Goal: Task Accomplishment & Management: Complete application form

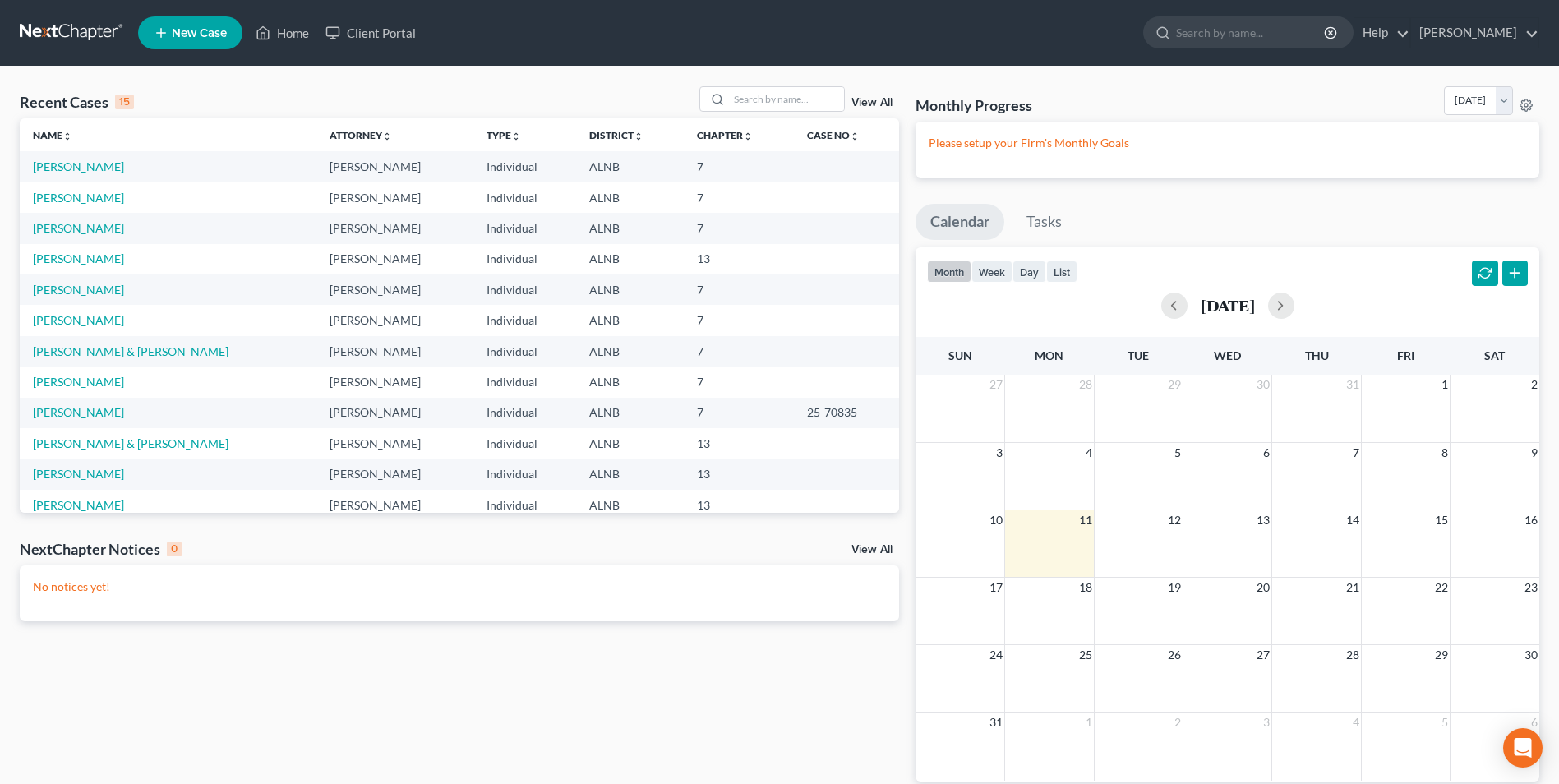
click at [193, 32] on span "New Case" at bounding box center [199, 33] width 55 height 13
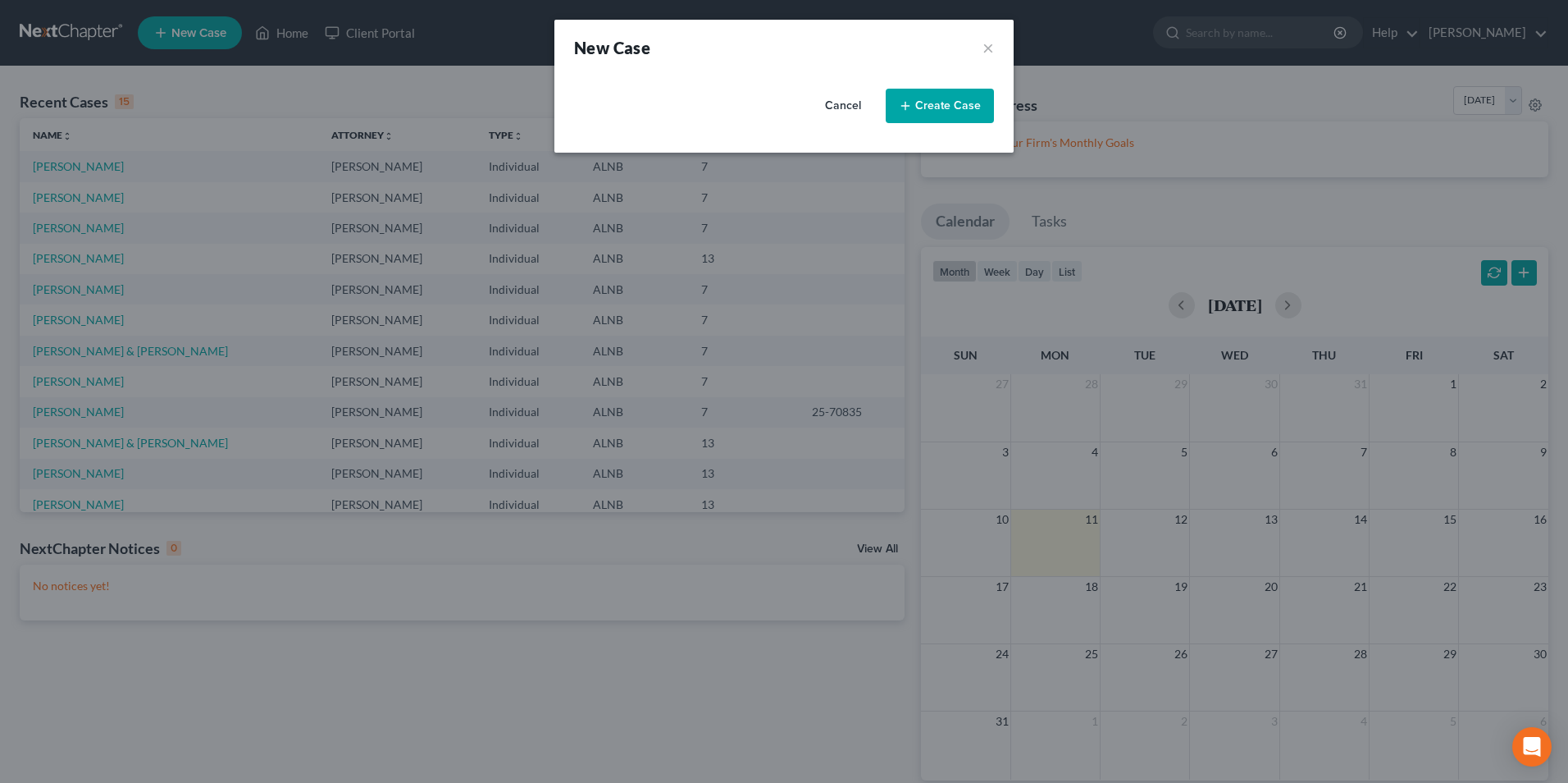
select select "1"
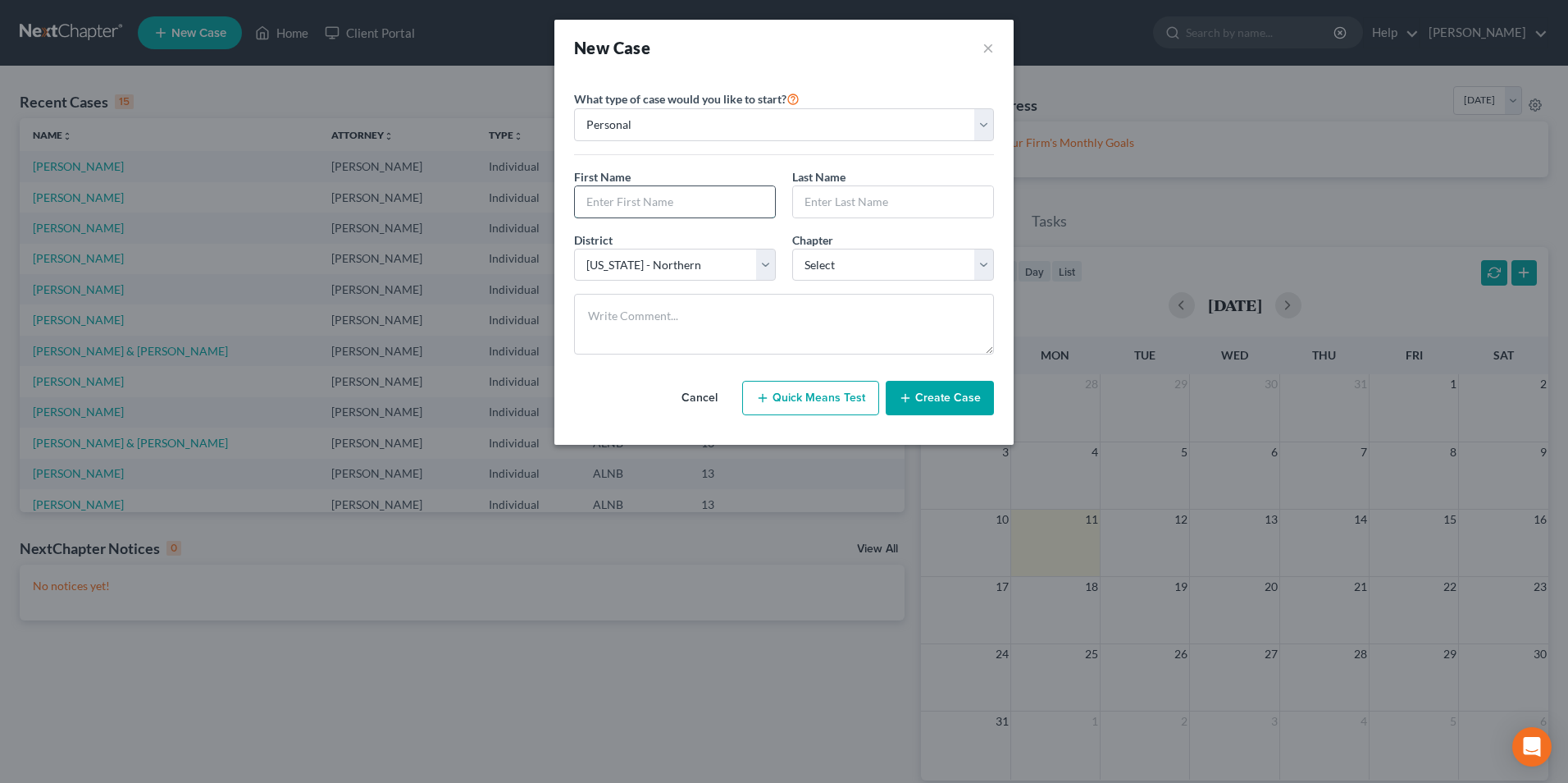
click at [632, 203] on input "text" at bounding box center [675, 202] width 201 height 31
click at [586, 201] on input "LLydia" at bounding box center [675, 202] width 201 height 31
type input "[PERSON_NAME]"
click at [851, 198] on input "text" at bounding box center [893, 202] width 201 height 31
type input "Ford"
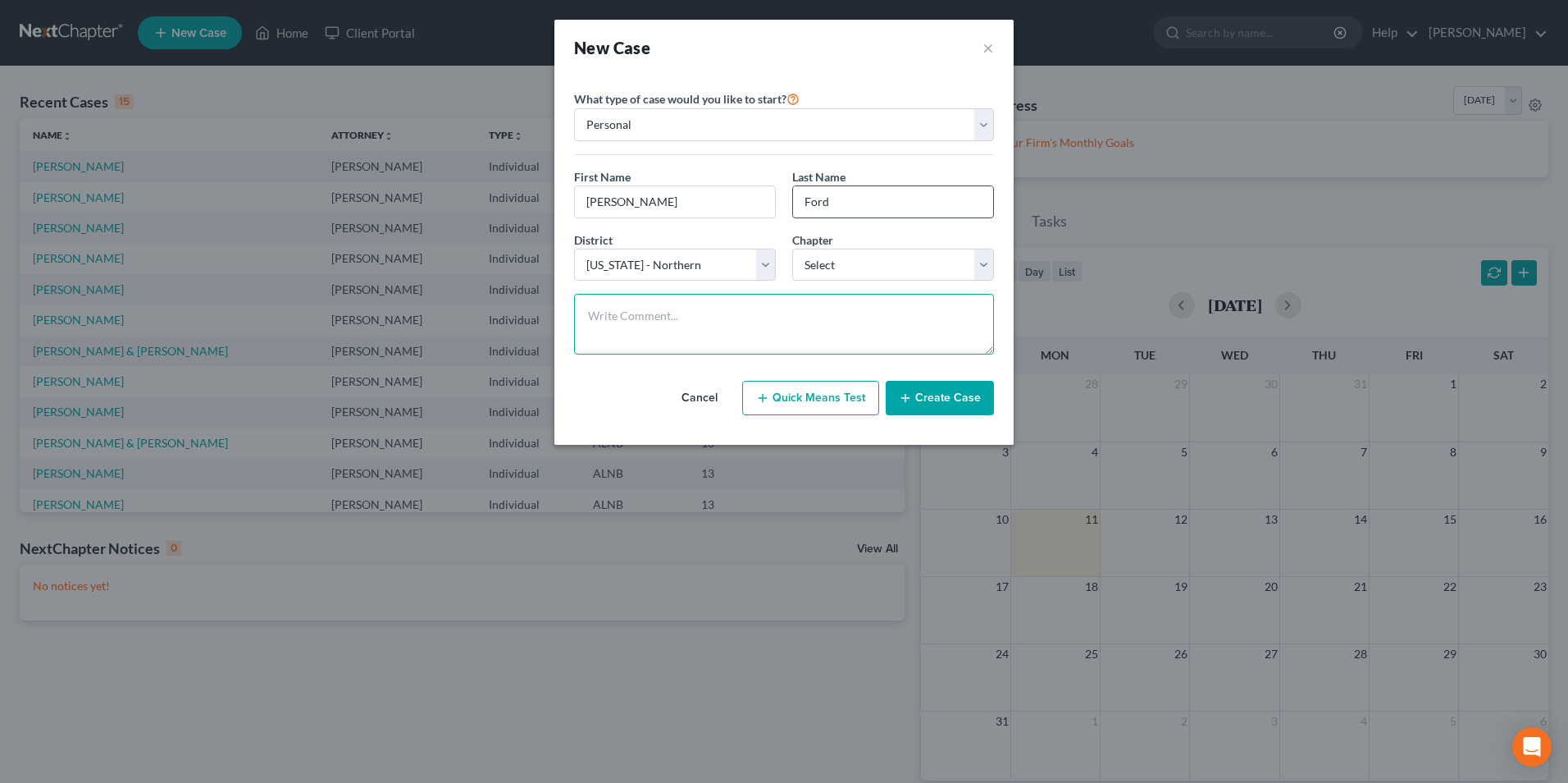
type textarea "7"
drag, startPoint x: 972, startPoint y: 261, endPoint x: 963, endPoint y: 267, distance: 10.8
click at [972, 261] on select "Select 7 11 12 13" at bounding box center [893, 265] width 201 height 33
select select "0"
click at [792, 248] on select "Select 7 11 12 13" at bounding box center [893, 265] width 201 height 33
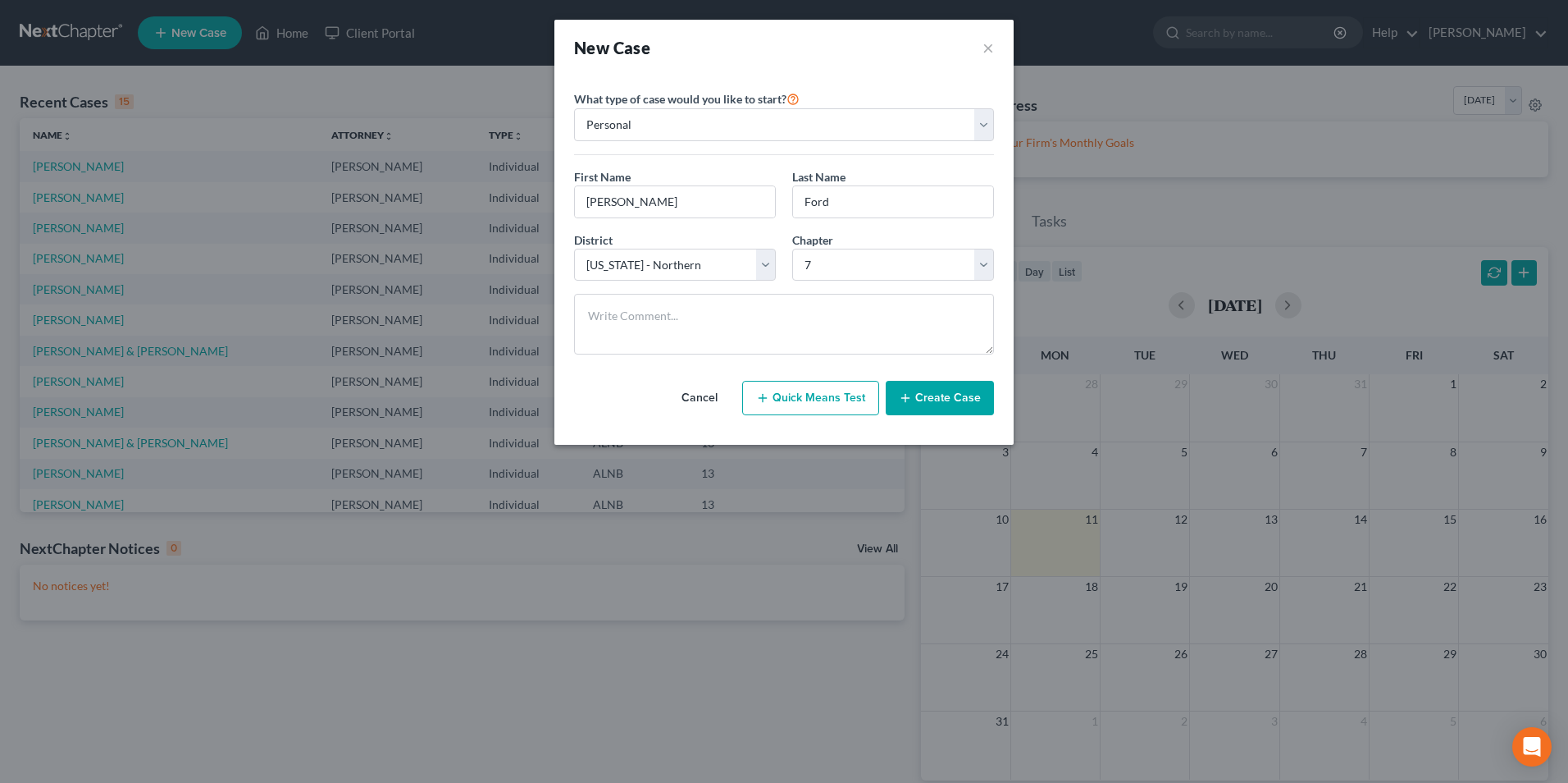
click at [963, 398] on button "Create Case" at bounding box center [939, 397] width 108 height 34
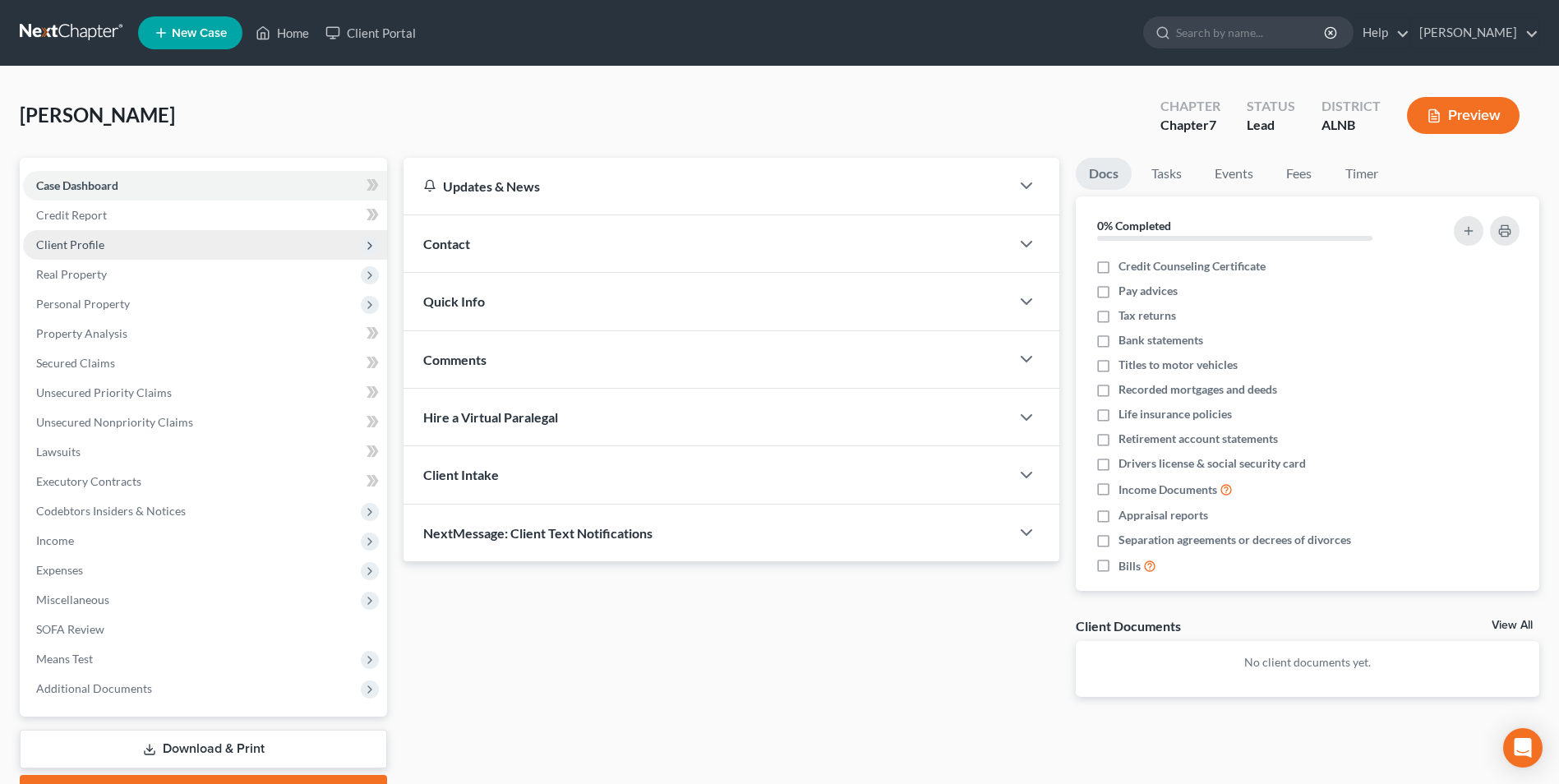
click at [84, 245] on span "Client Profile" at bounding box center [70, 245] width 68 height 14
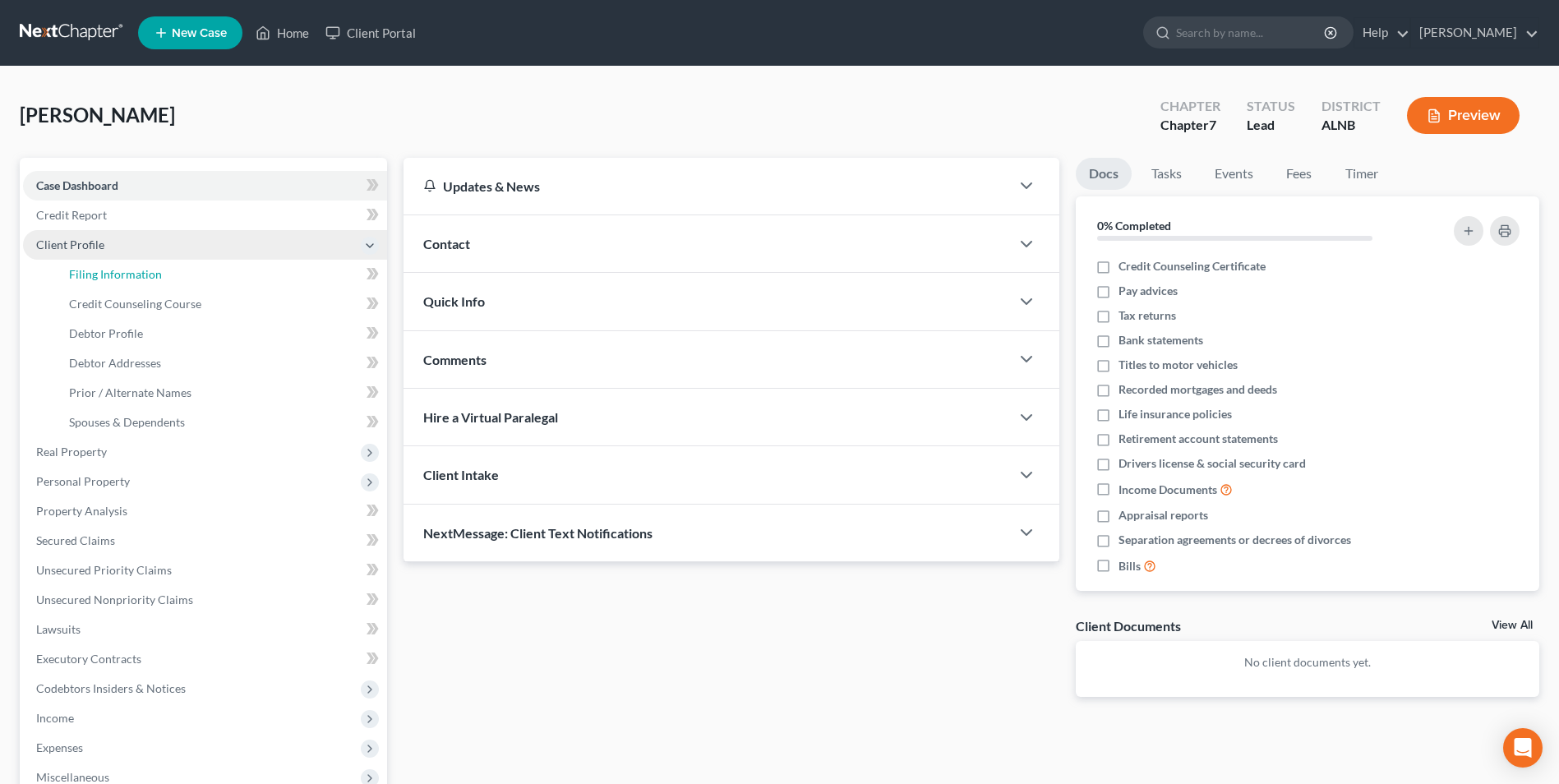
drag, startPoint x: 100, startPoint y: 270, endPoint x: 171, endPoint y: 255, distance: 72.6
click at [100, 270] on span "Filing Information" at bounding box center [115, 274] width 93 height 14
select select "1"
select select "0"
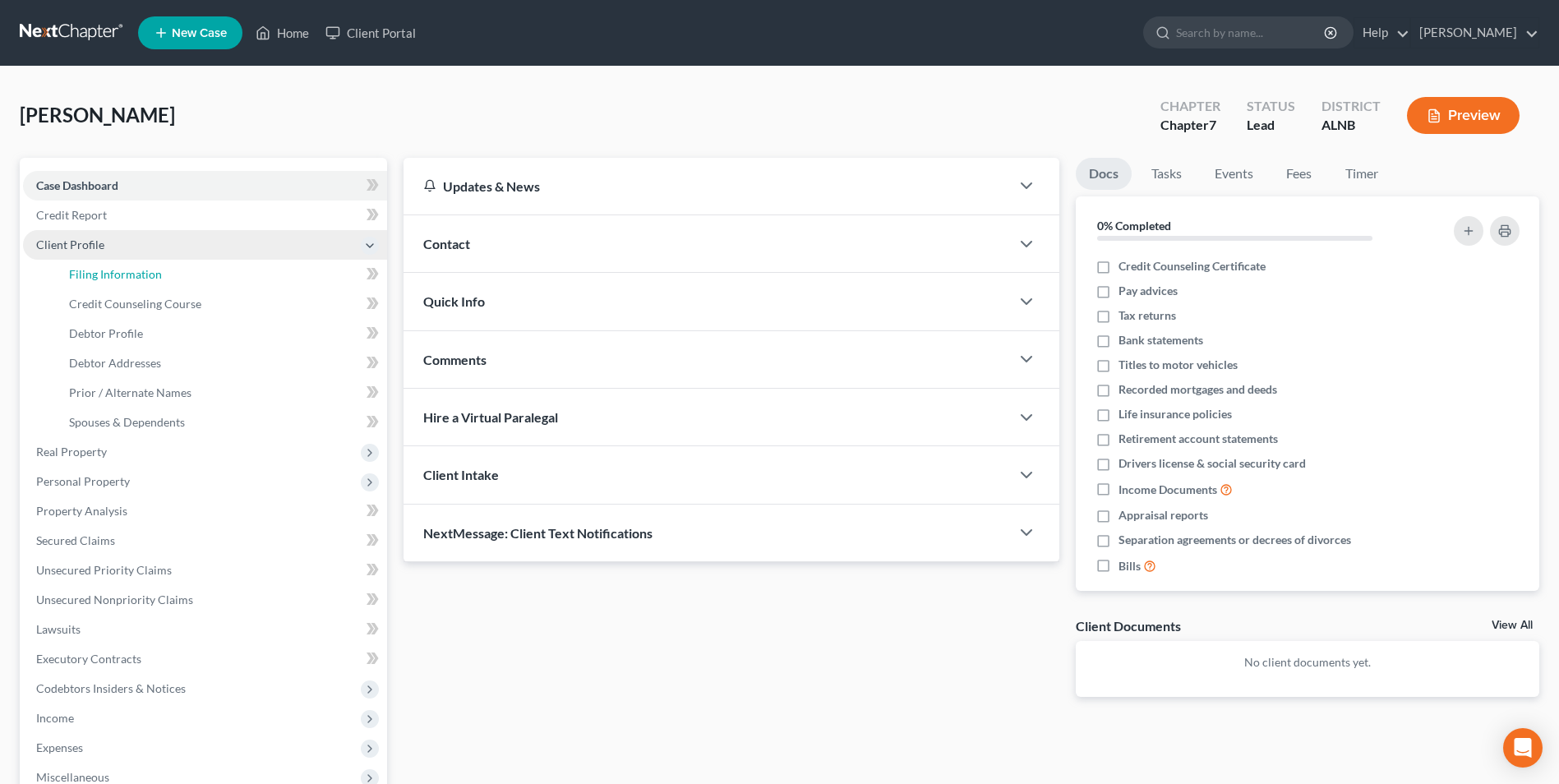
select select "1"
select select "0"
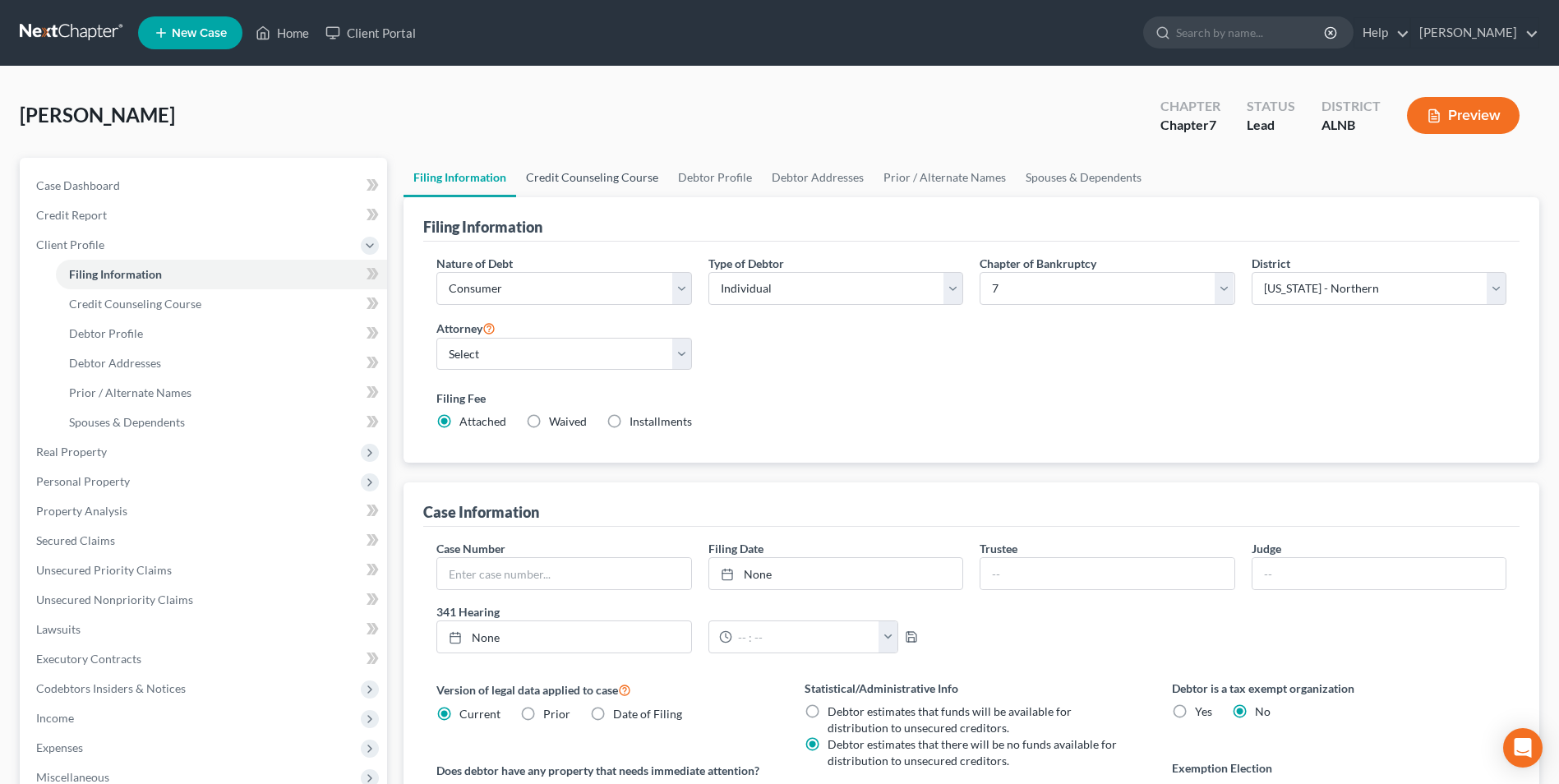
click at [600, 176] on link "Credit Counseling Course" at bounding box center [592, 177] width 152 height 39
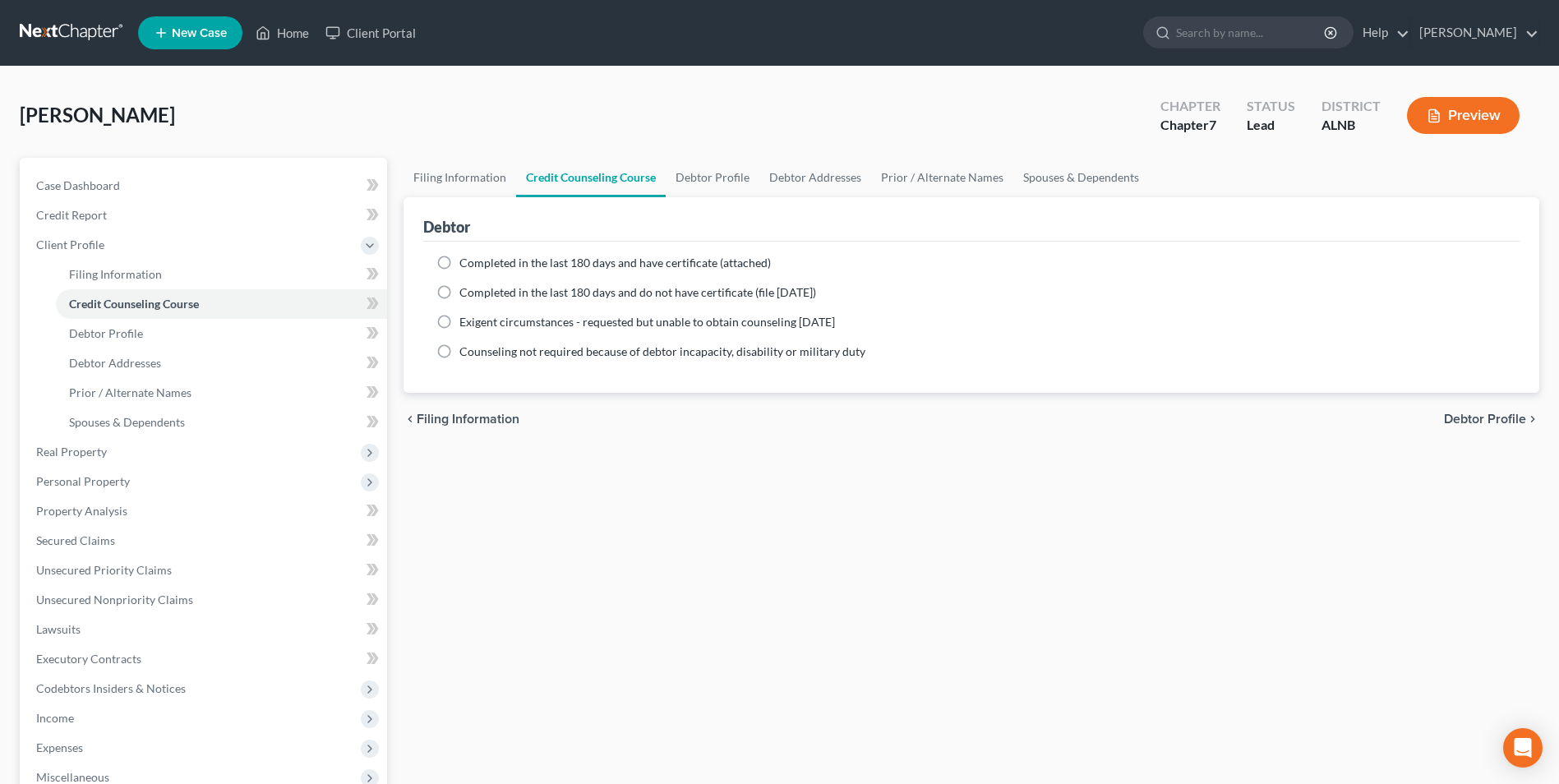
click at [460, 261] on label "Completed in the last 180 days and have certificate (attached)" at bounding box center [615, 262] width 311 height 17
click at [466, 261] on input "Completed in the last 180 days and have certificate (attached)" at bounding box center [471, 259] width 11 height 11
radio input "true"
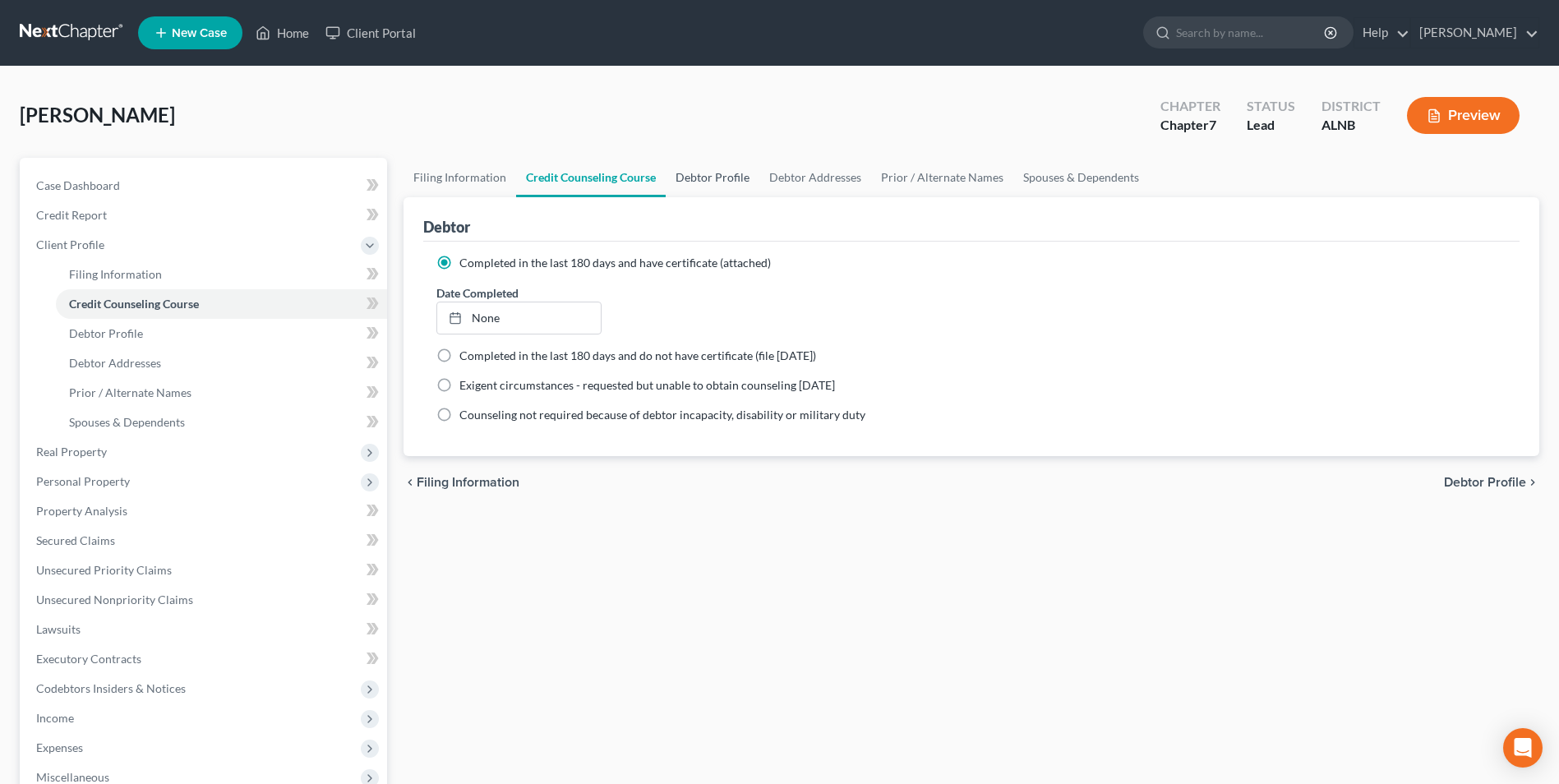
click at [715, 173] on link "Debtor Profile" at bounding box center [713, 177] width 94 height 39
select select "0"
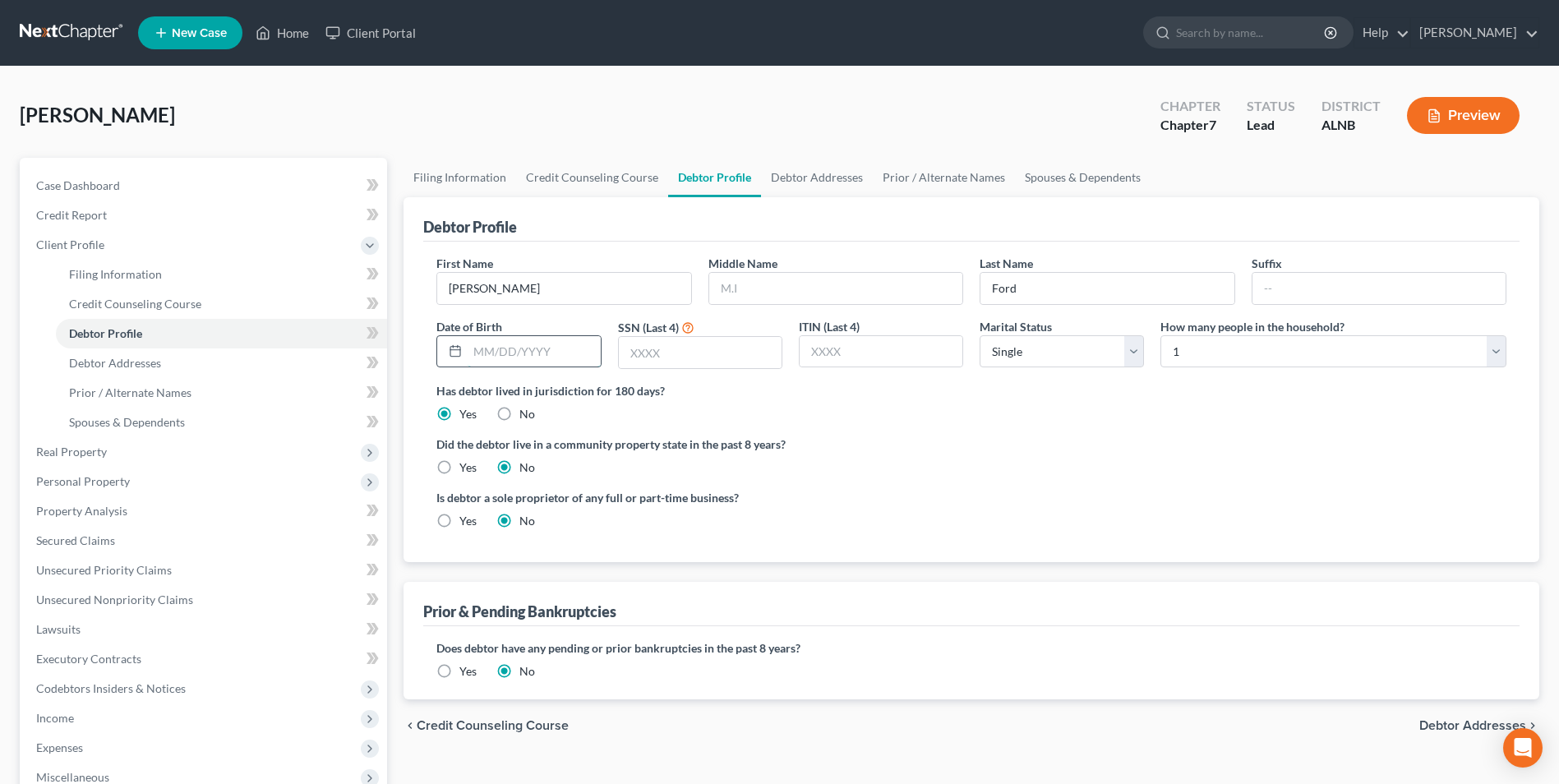
click at [546, 358] on input "text" at bounding box center [534, 352] width 133 height 31
type input "[DATE]"
click at [682, 352] on input "text" at bounding box center [700, 352] width 163 height 31
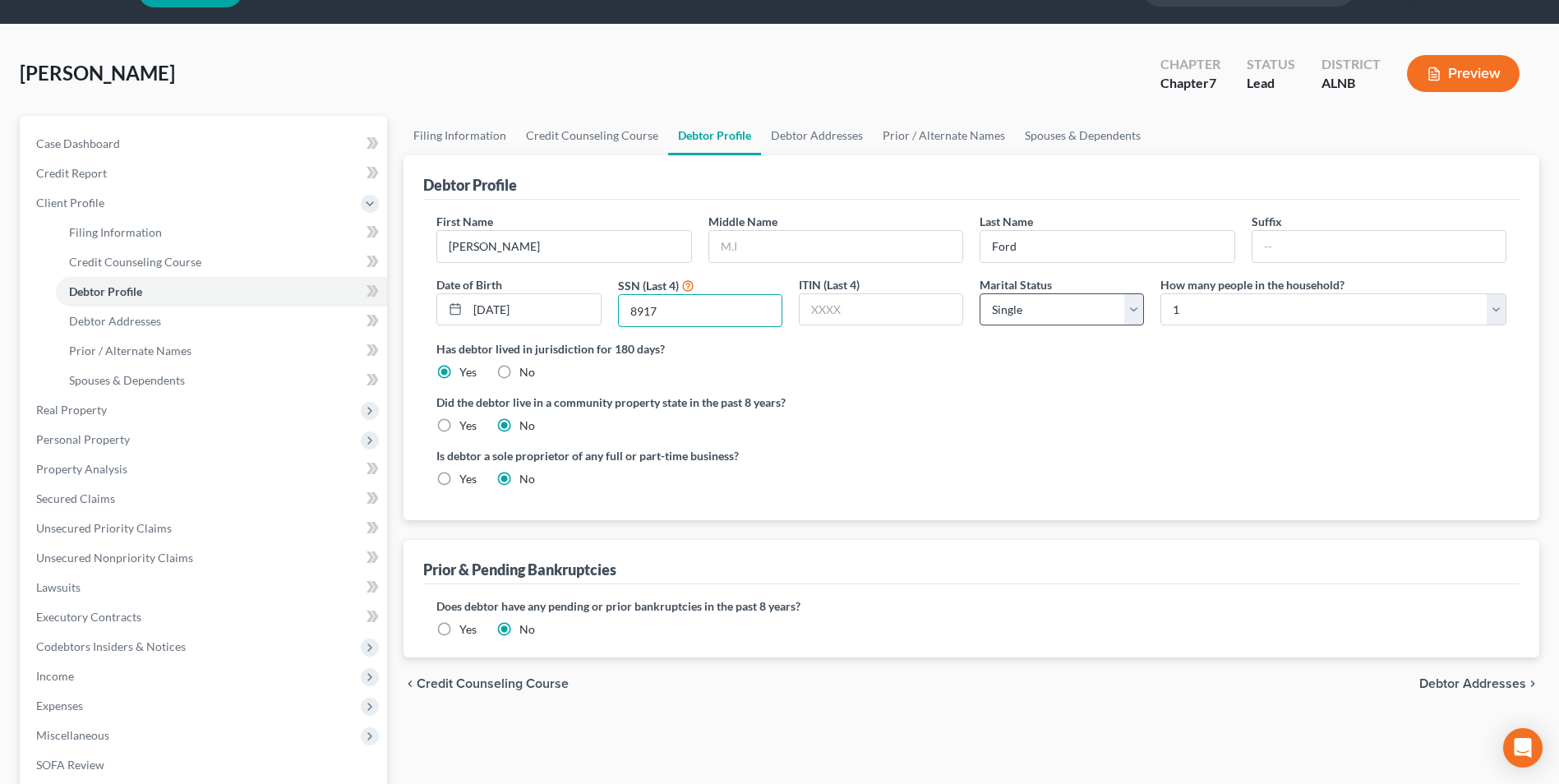
scroll to position [82, 0]
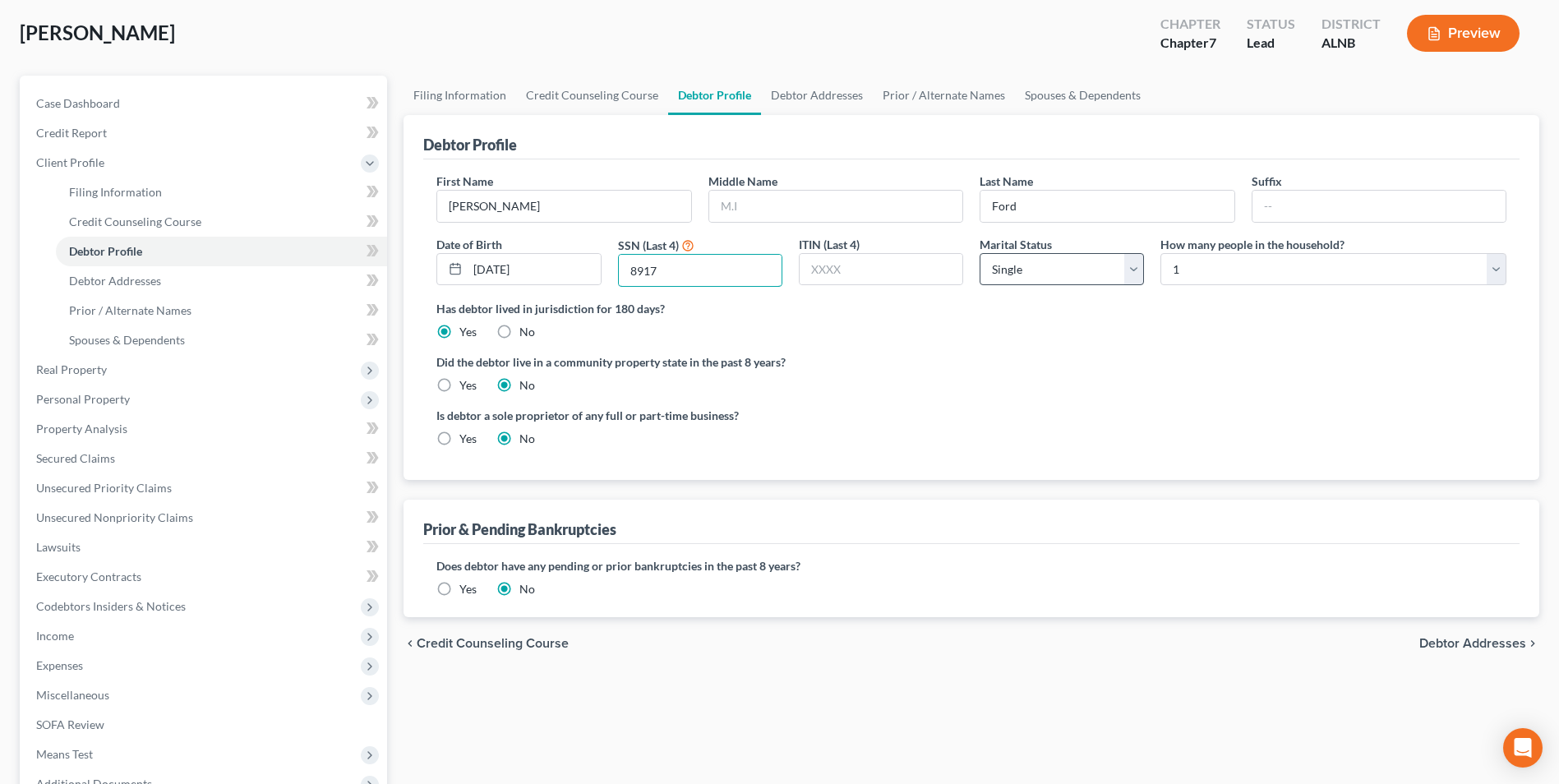
type input "8917"
click at [1054, 270] on select "Select Single Married Separated Divorced Widowed" at bounding box center [1061, 270] width 165 height 33
select select "1"
click at [979, 254] on select "Select Single Married Separated Divorced Widowed" at bounding box center [1061, 270] width 165 height 33
click at [1219, 265] on select "Select 1 2 3 4 5 6 7 8 9 10 11 12 13 14 15 16 17 18 19 20" at bounding box center [1334, 270] width 346 height 33
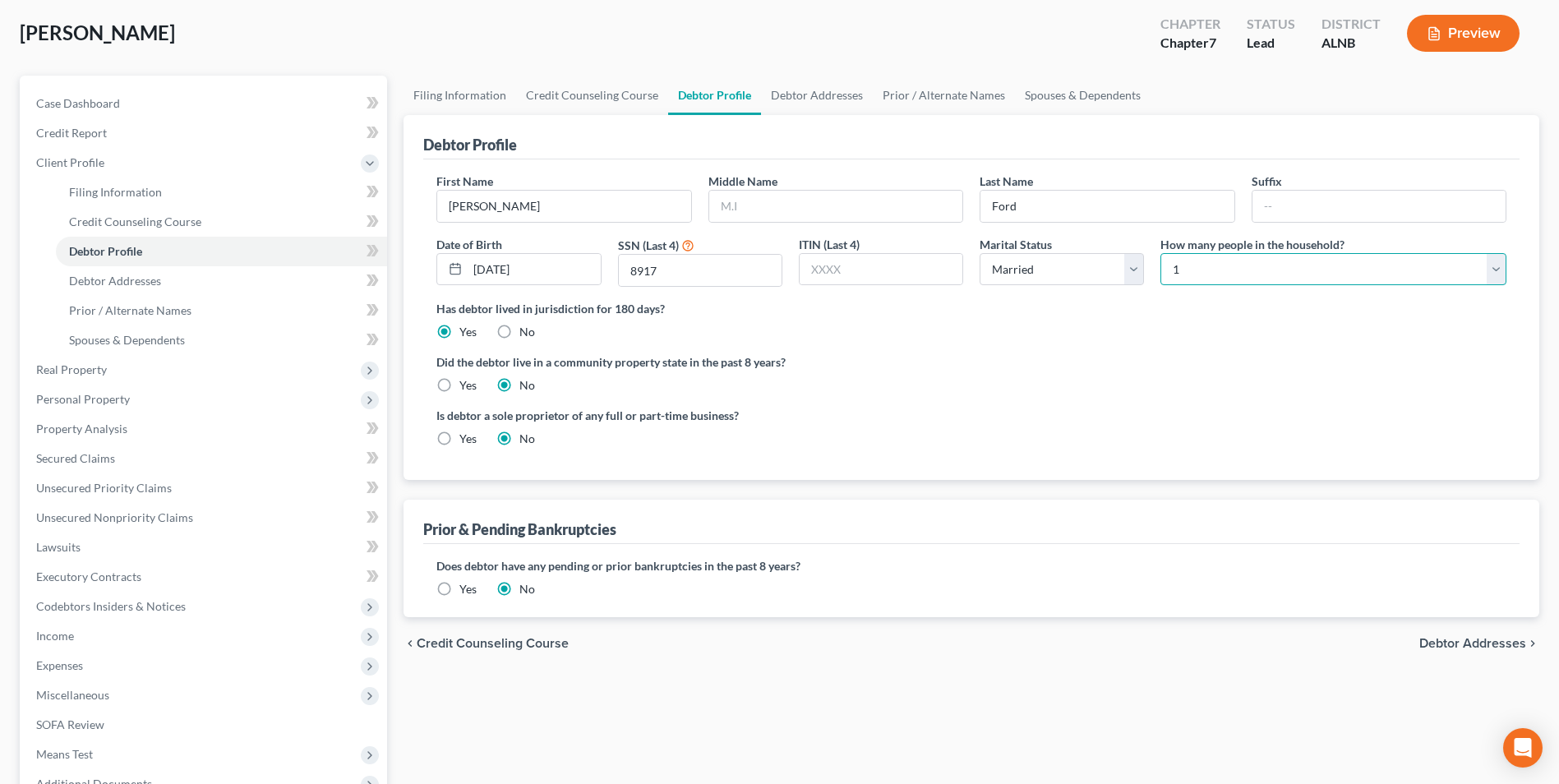
select select "3"
click at [1161, 254] on select "Select 1 2 3 4 5 6 7 8 9 10 11 12 13 14 15 16 17 18 19 20" at bounding box center [1334, 270] width 346 height 33
click at [822, 92] on link "Debtor Addresses" at bounding box center [817, 96] width 112 height 39
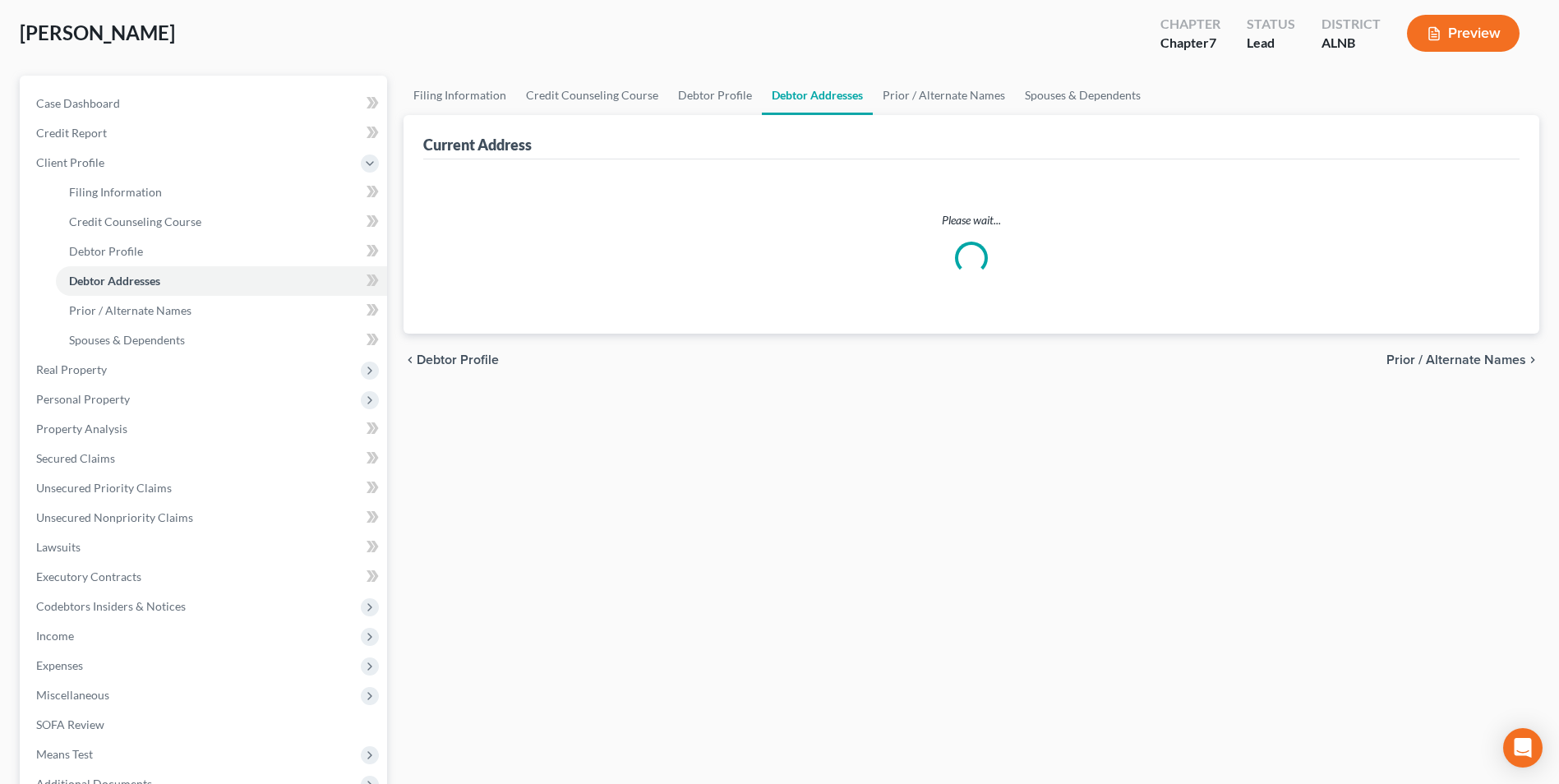
scroll to position [7, 0]
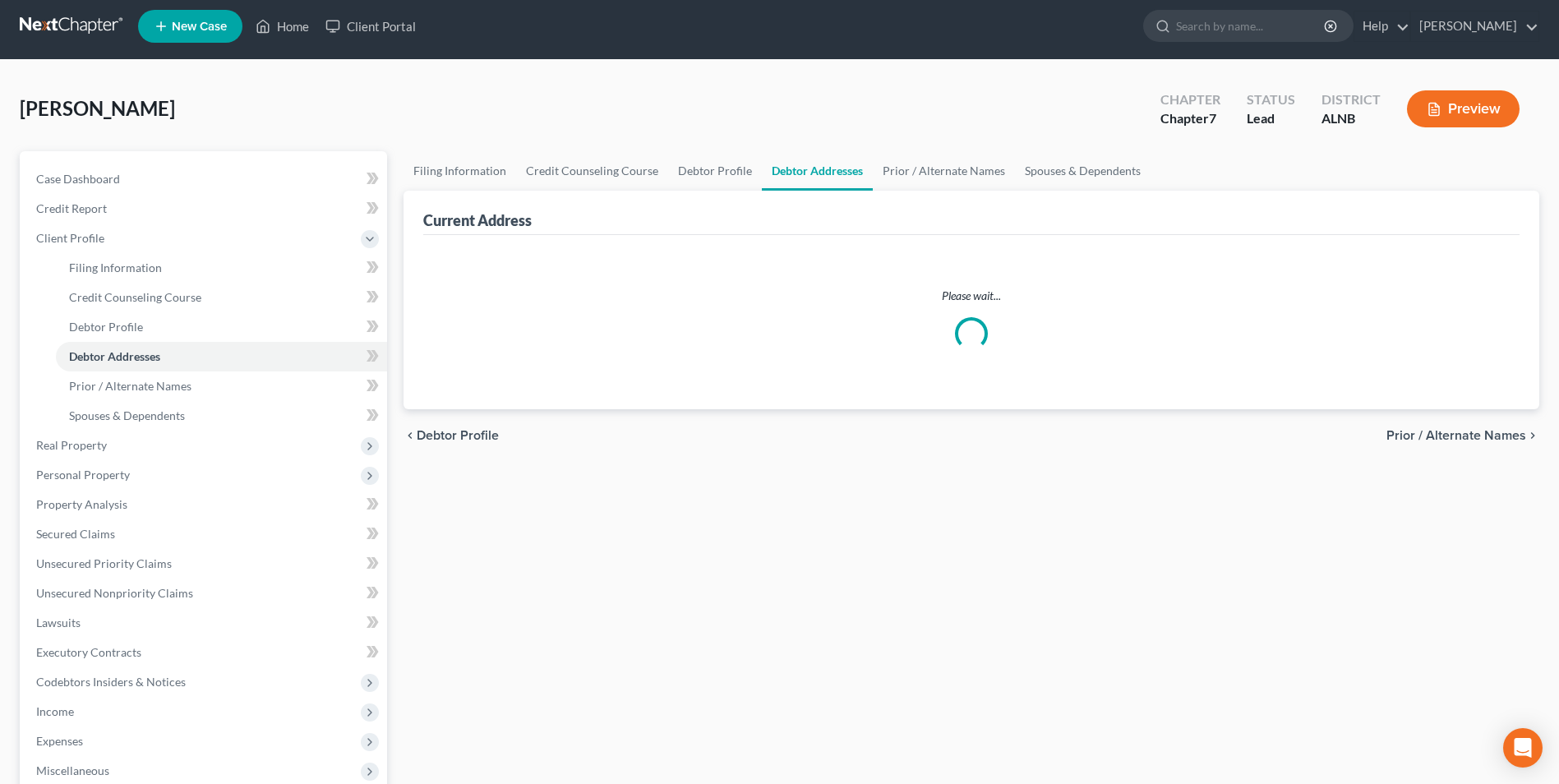
select select "0"
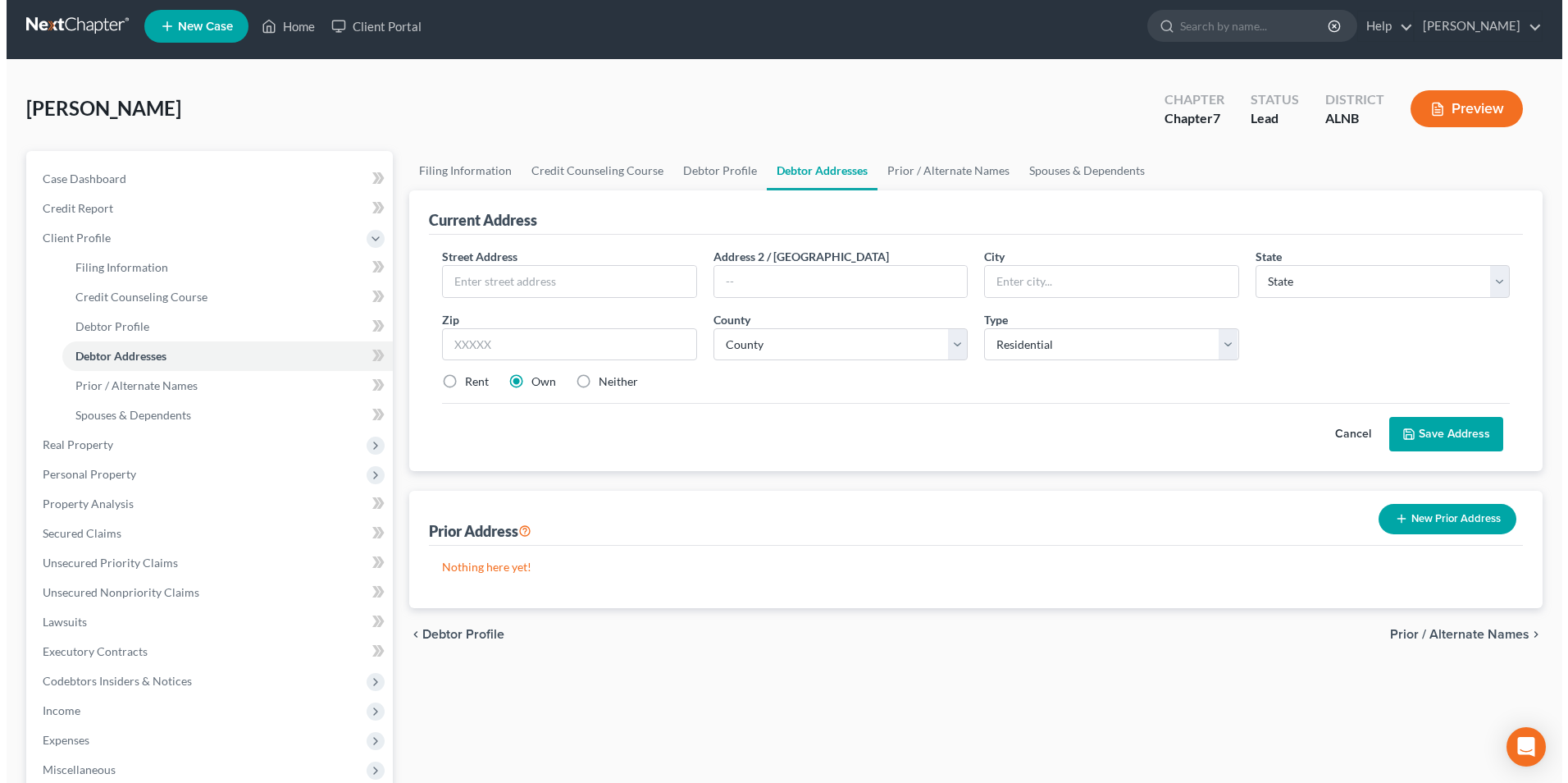
scroll to position [0, 0]
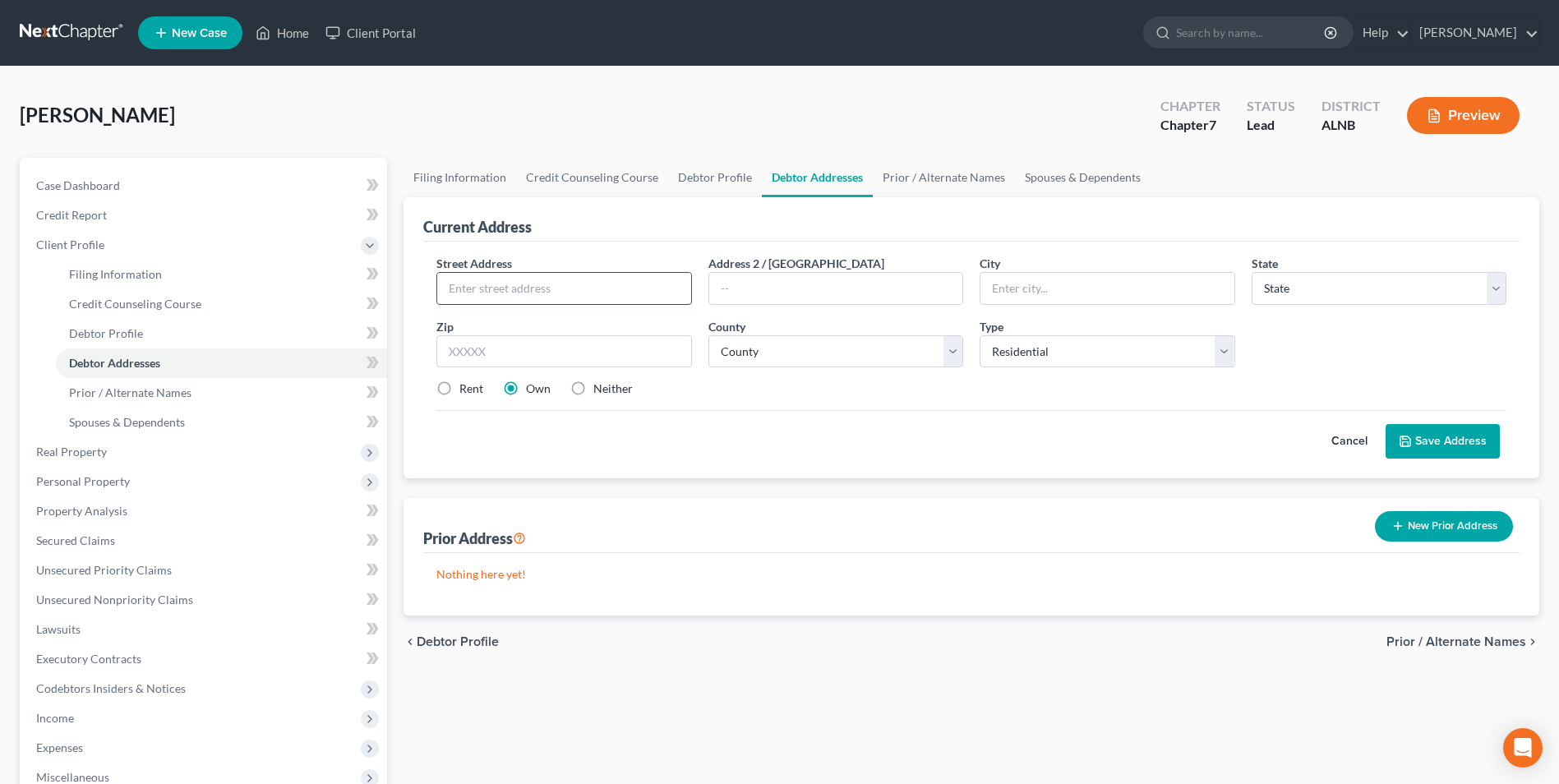
drag, startPoint x: 491, startPoint y: 301, endPoint x: 500, endPoint y: 286, distance: 17.5
click at [496, 293] on input "text" at bounding box center [564, 289] width 254 height 31
type input "[GEOGRAPHIC_DATA]."
type input "[PERSON_NAME]"
select select "0"
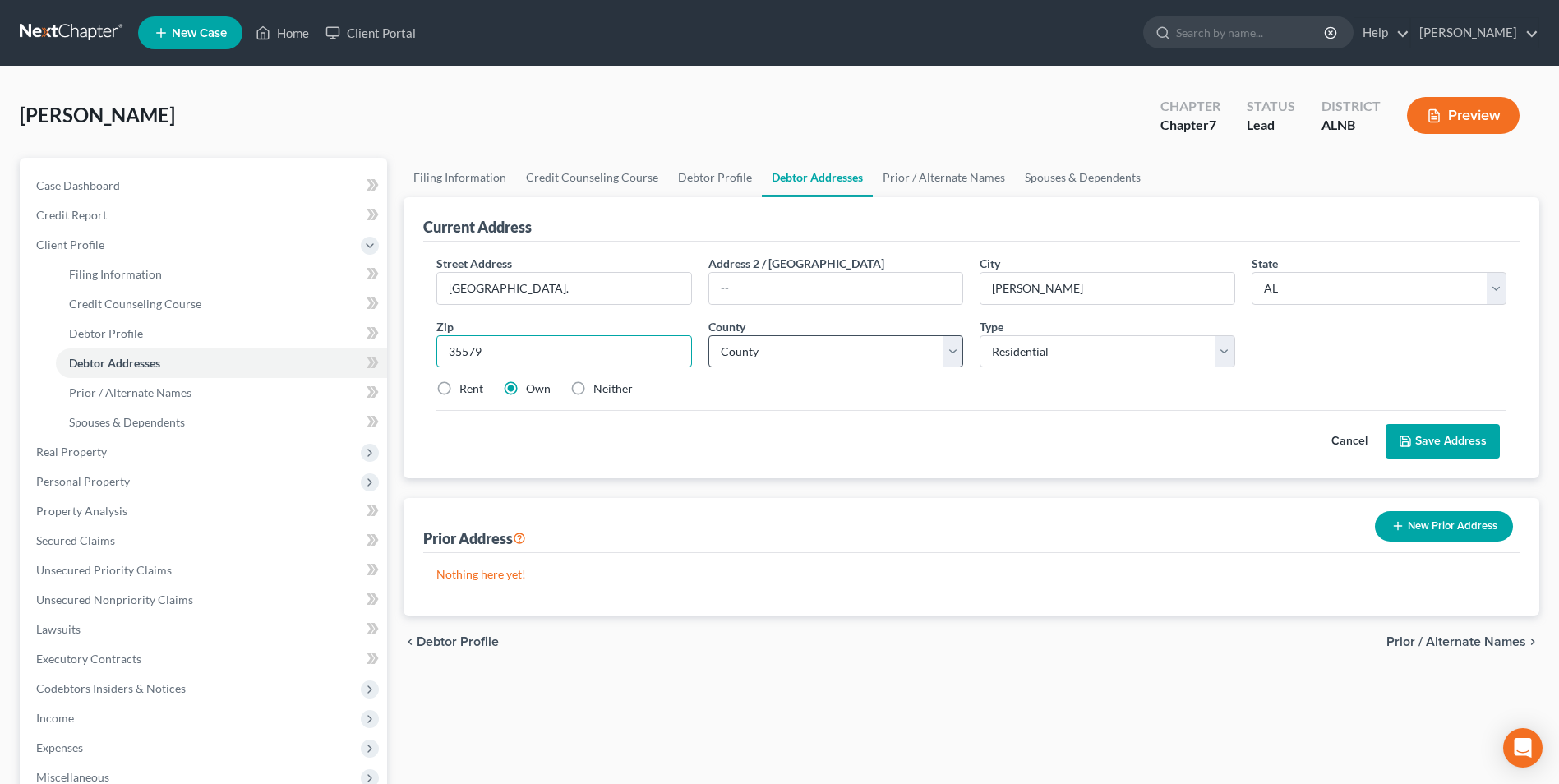
type input "35579"
click at [782, 351] on select "County [GEOGRAPHIC_DATA] [GEOGRAPHIC_DATA] [GEOGRAPHIC_DATA] [GEOGRAPHIC_DATA] …" at bounding box center [835, 352] width 255 height 33
select select "63"
click at [708, 335] on select "County [GEOGRAPHIC_DATA] [GEOGRAPHIC_DATA] [GEOGRAPHIC_DATA] [GEOGRAPHIC_DATA] …" at bounding box center [835, 352] width 255 height 33
click at [1456, 440] on button "Save Address" at bounding box center [1443, 441] width 114 height 34
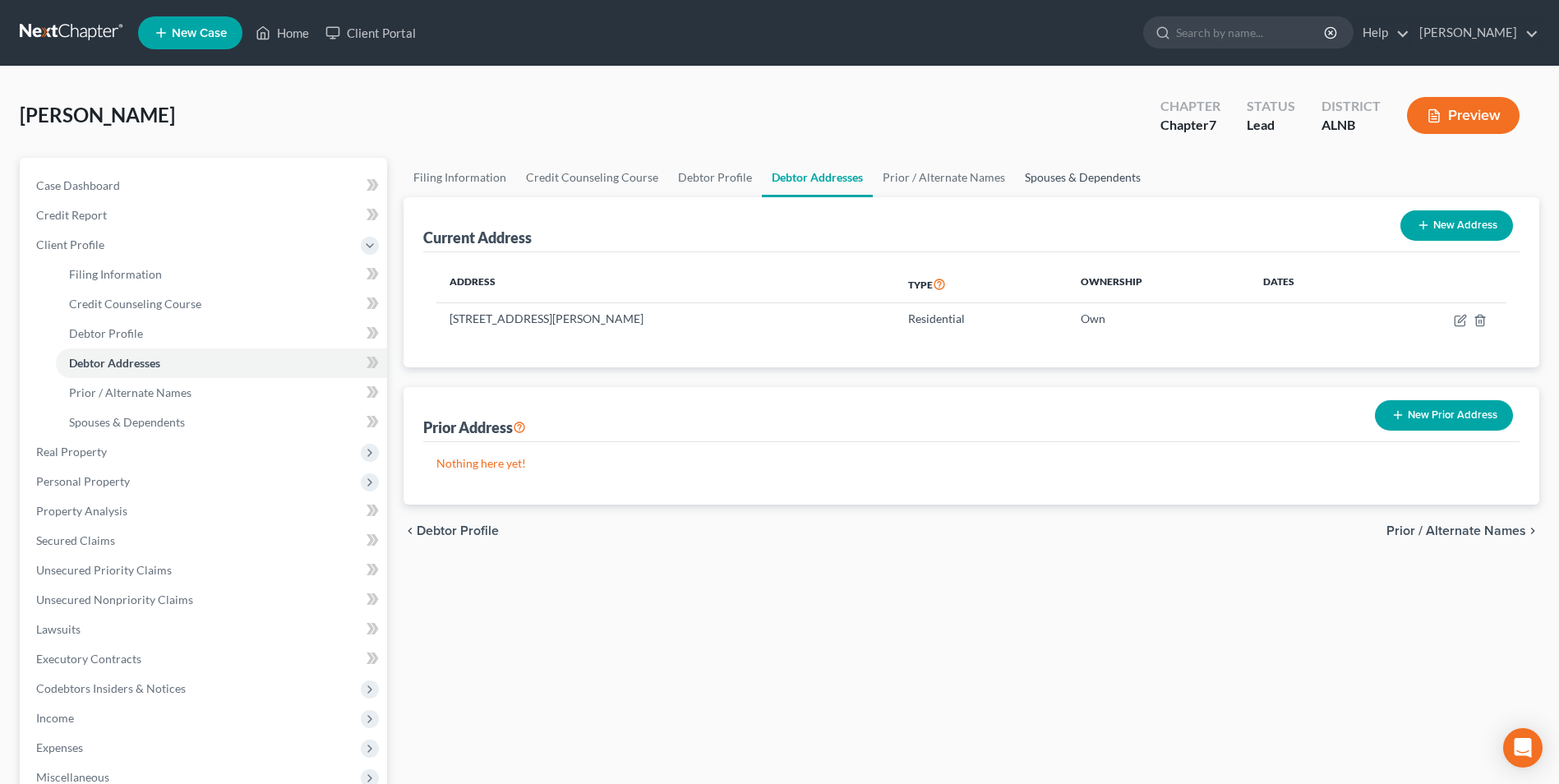
click at [1099, 177] on link "Spouses & Dependents" at bounding box center [1083, 177] width 136 height 39
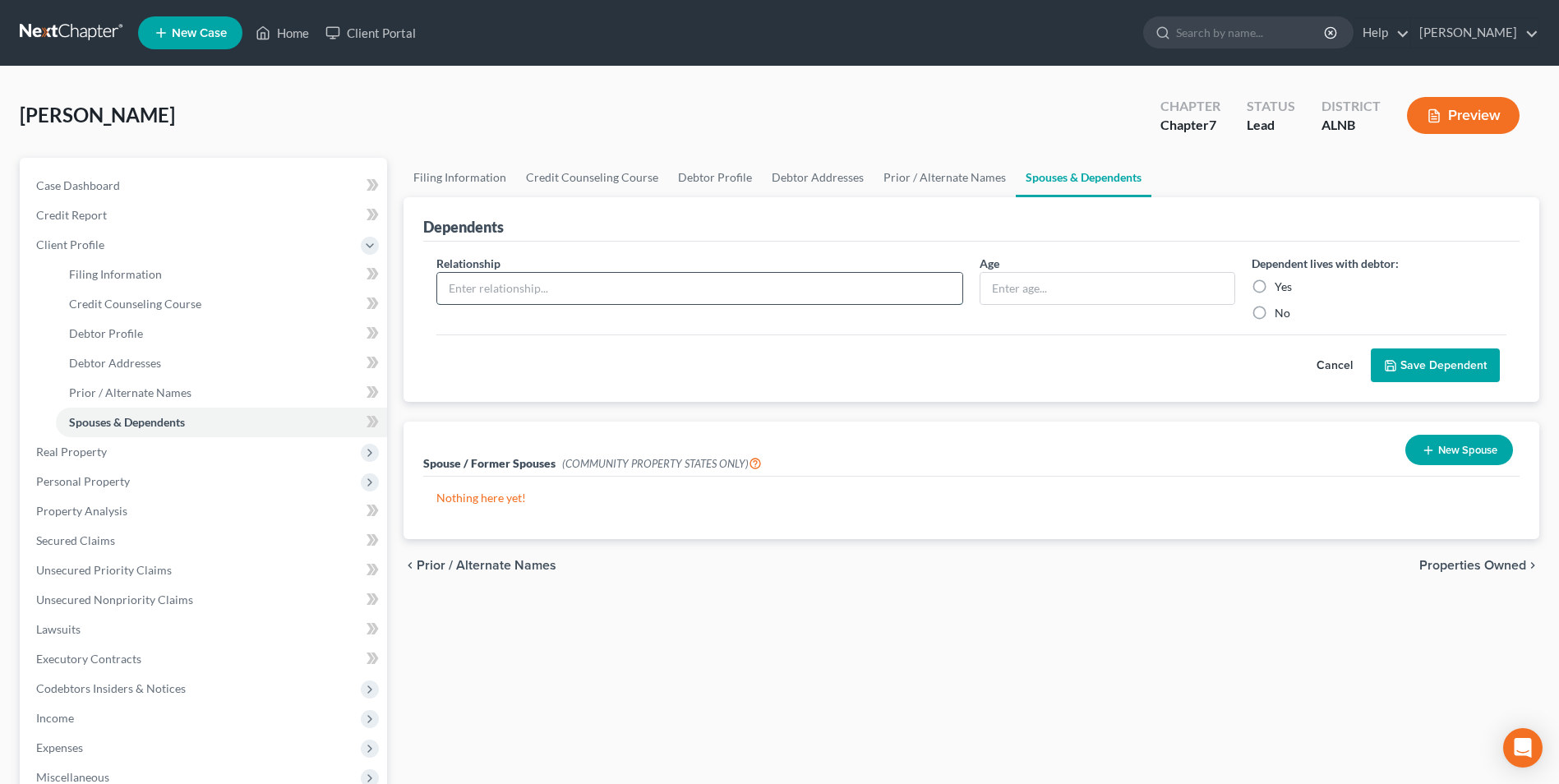
click at [527, 288] on input "text" at bounding box center [700, 289] width 525 height 31
type input "daughter"
type input "14"
drag, startPoint x: 1259, startPoint y: 283, endPoint x: 1335, endPoint y: 314, distance: 82.1
click at [1275, 285] on label "Yes" at bounding box center [1284, 287] width 18 height 17
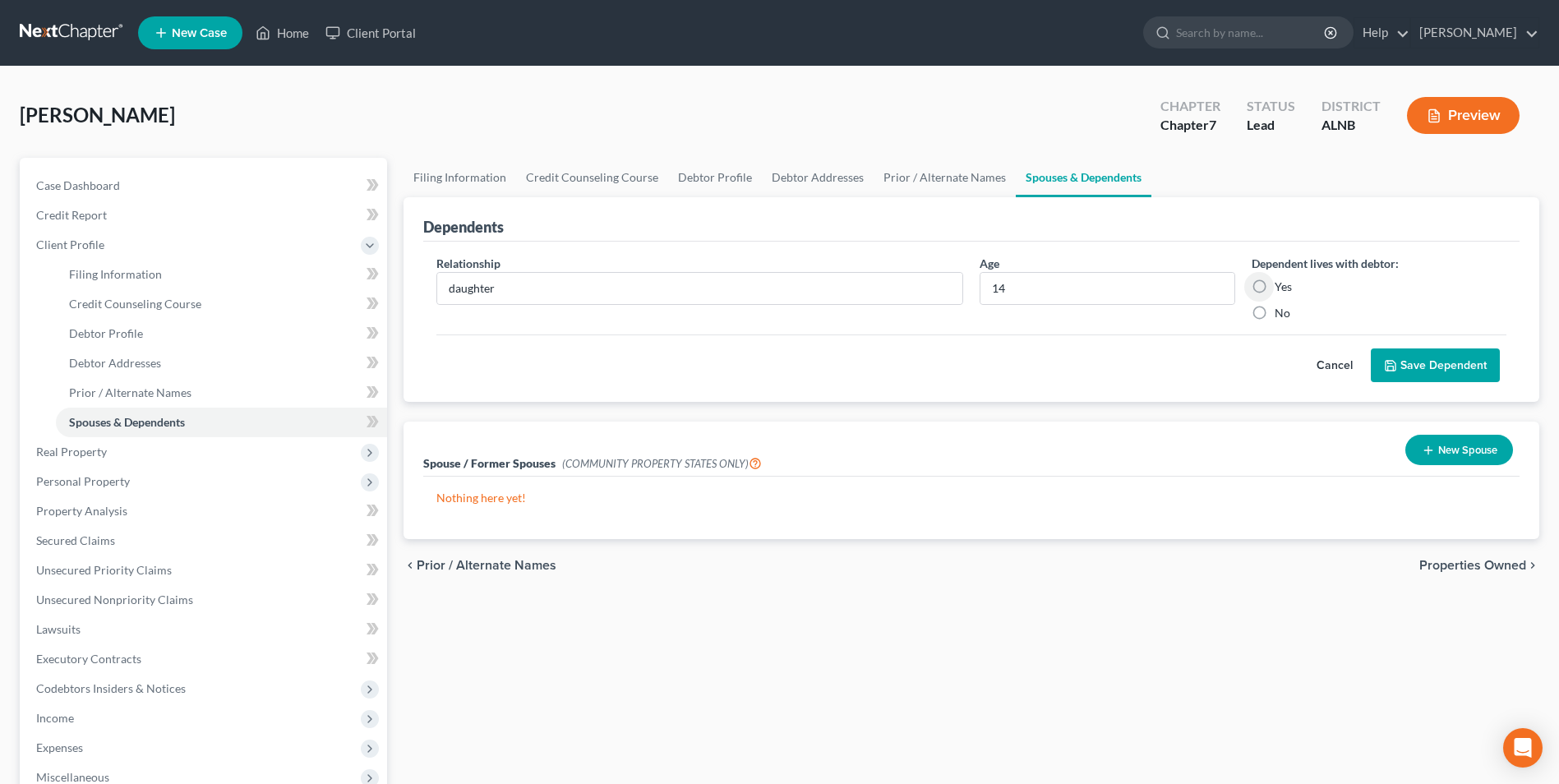
click at [1282, 285] on input "Yes" at bounding box center [1287, 284] width 11 height 11
radio input "true"
drag, startPoint x: 1433, startPoint y: 359, endPoint x: 1107, endPoint y: 331, distance: 327.2
click at [1431, 359] on button "Save Dependent" at bounding box center [1436, 365] width 129 height 34
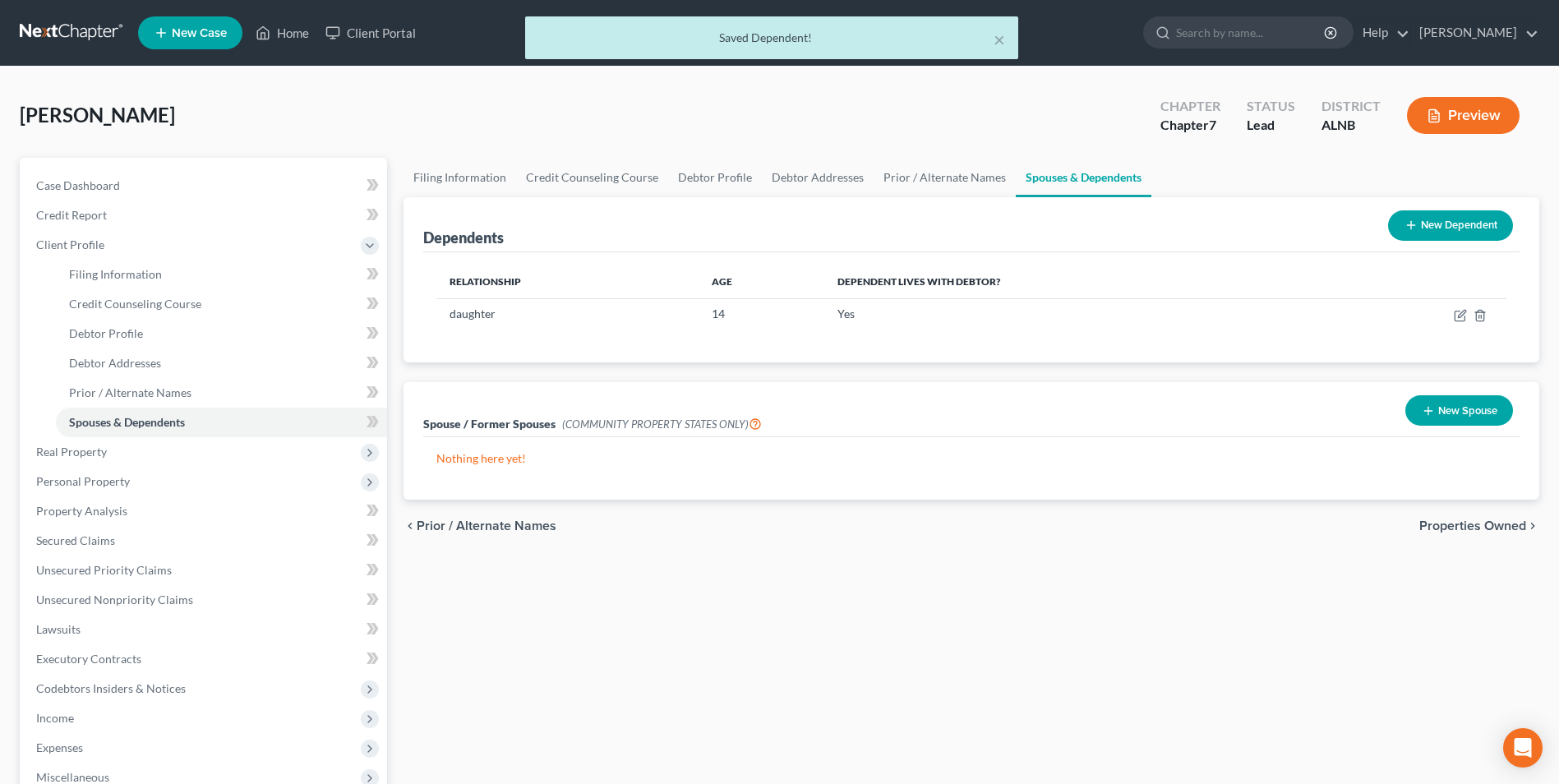
click at [1470, 222] on button "New Dependent" at bounding box center [1451, 225] width 125 height 30
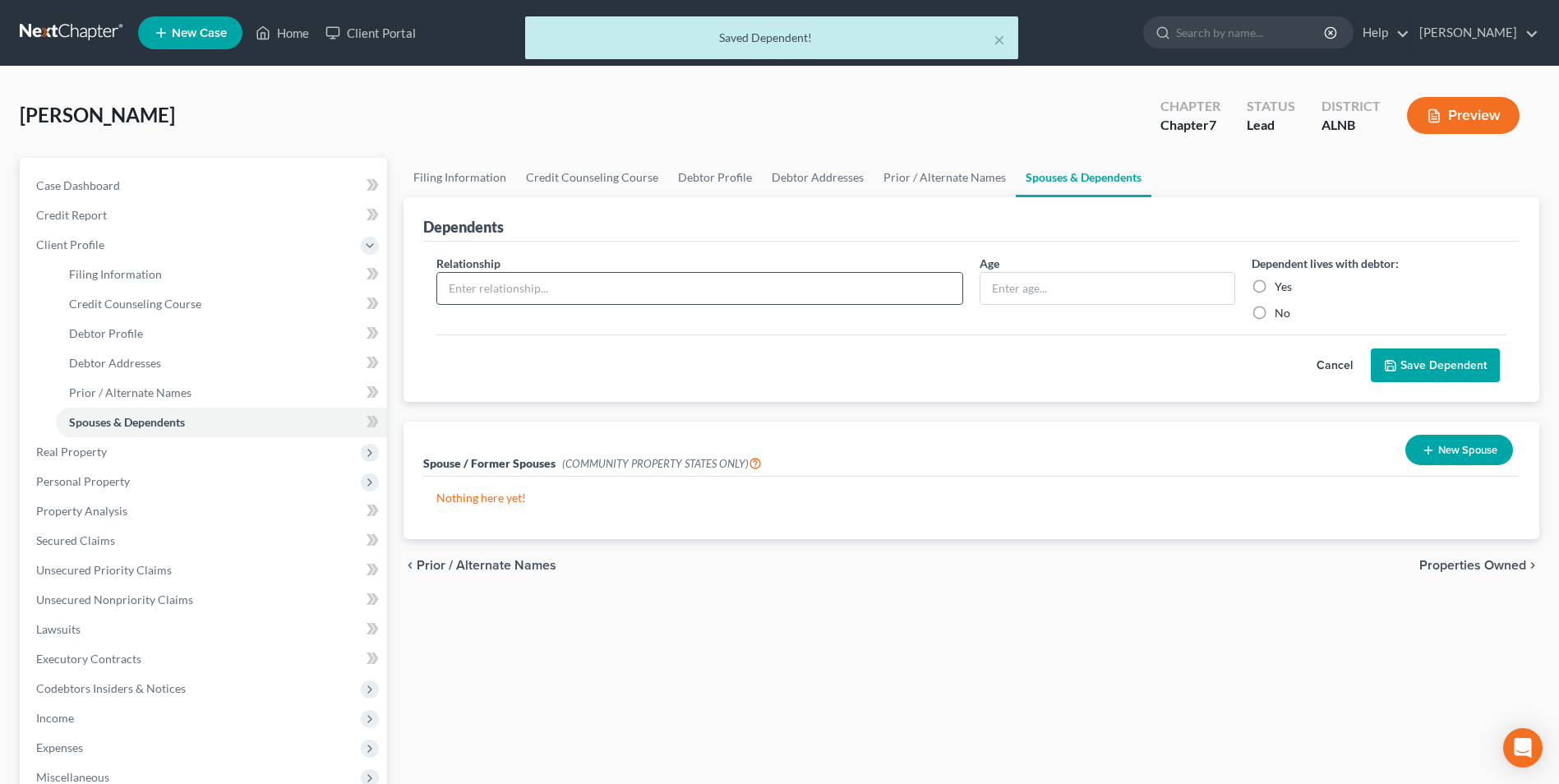
click at [540, 288] on input "text" at bounding box center [700, 289] width 525 height 31
type input "son"
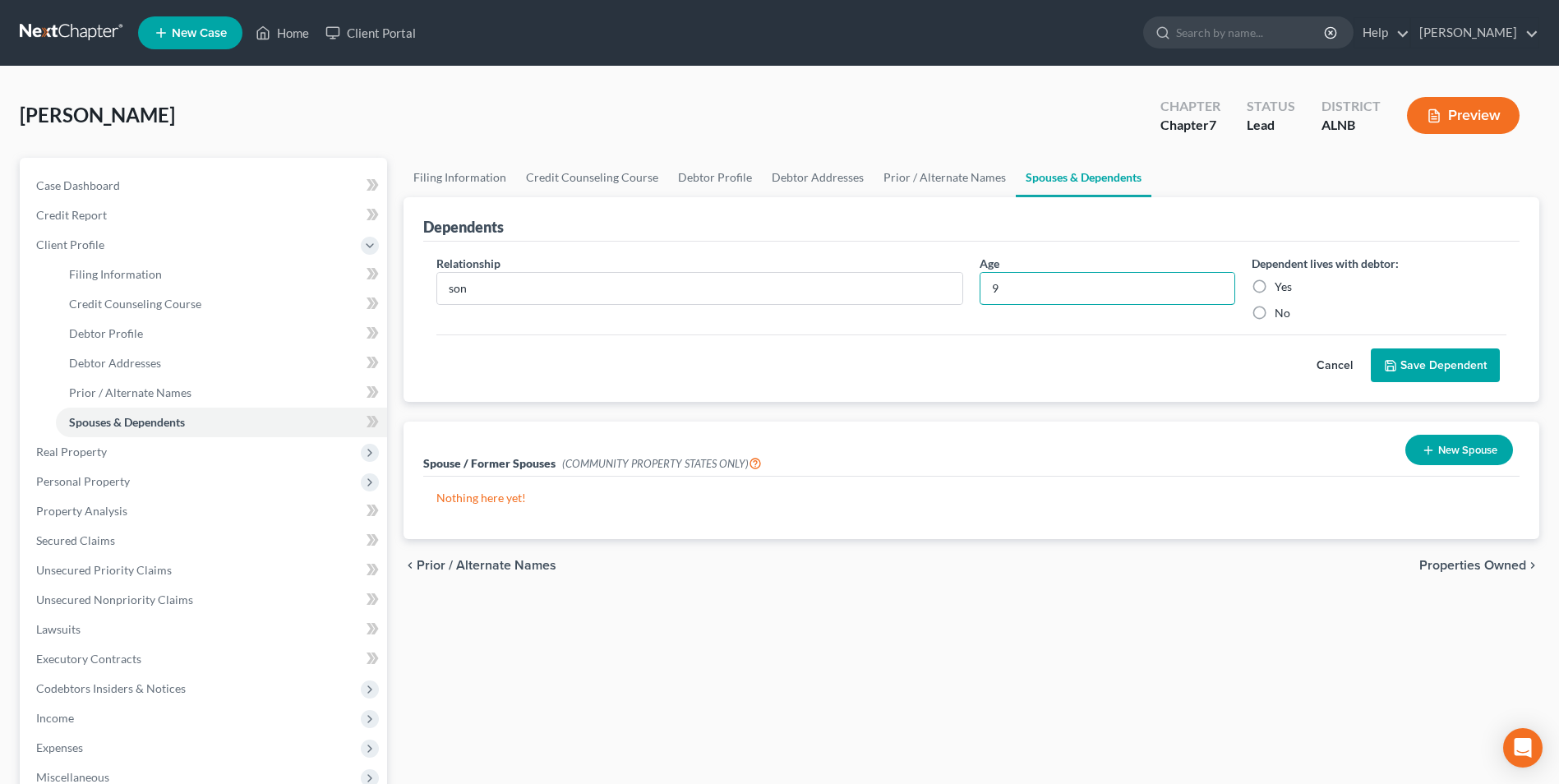
type input "9"
drag, startPoint x: 1259, startPoint y: 286, endPoint x: 1290, endPoint y: 298, distance: 33.2
click at [1275, 291] on label "Yes" at bounding box center [1284, 287] width 18 height 17
click at [1479, 365] on button "Save Dependent" at bounding box center [1436, 365] width 129 height 34
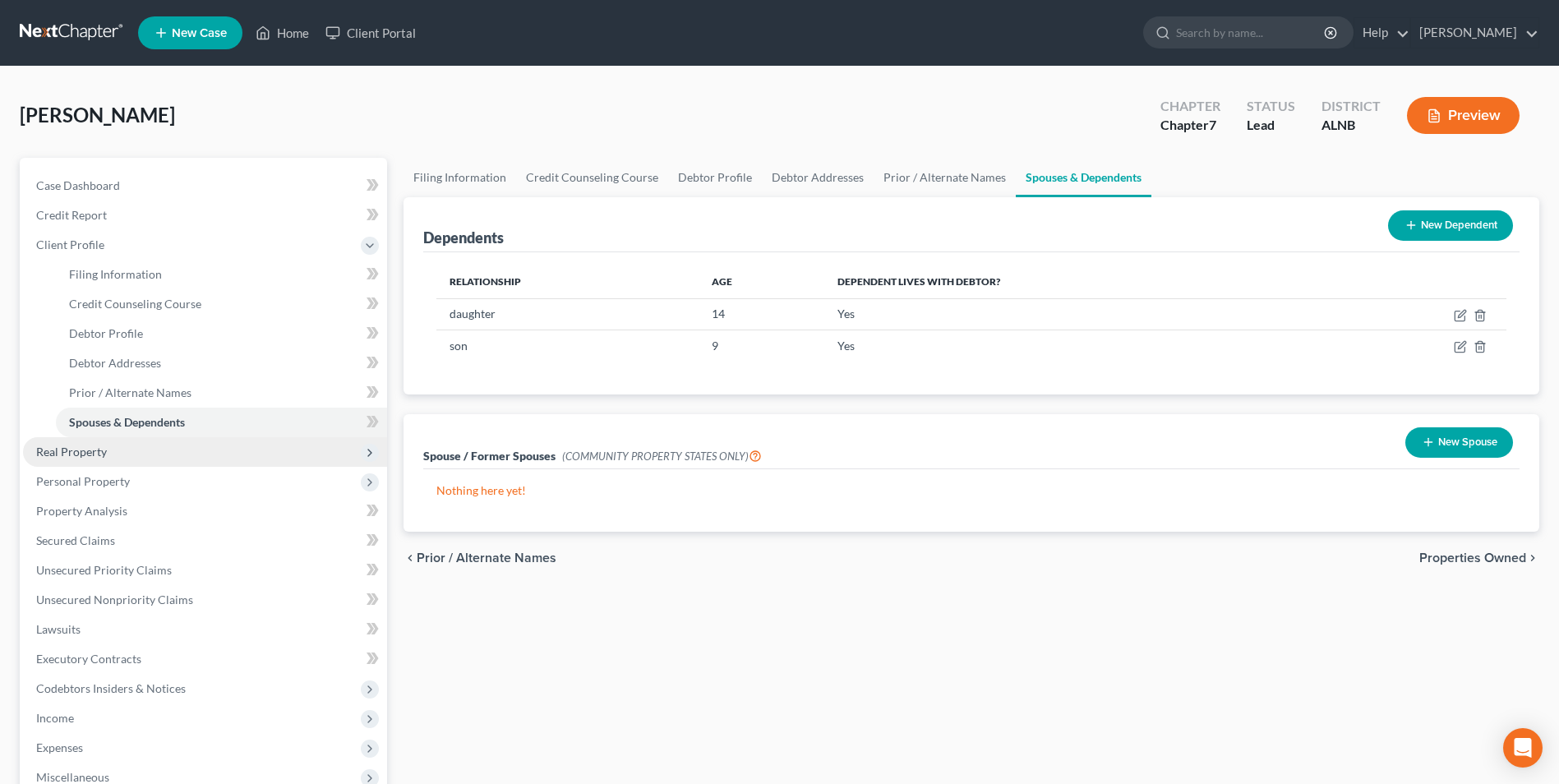
click at [73, 451] on span "Real Property" at bounding box center [71, 451] width 70 height 14
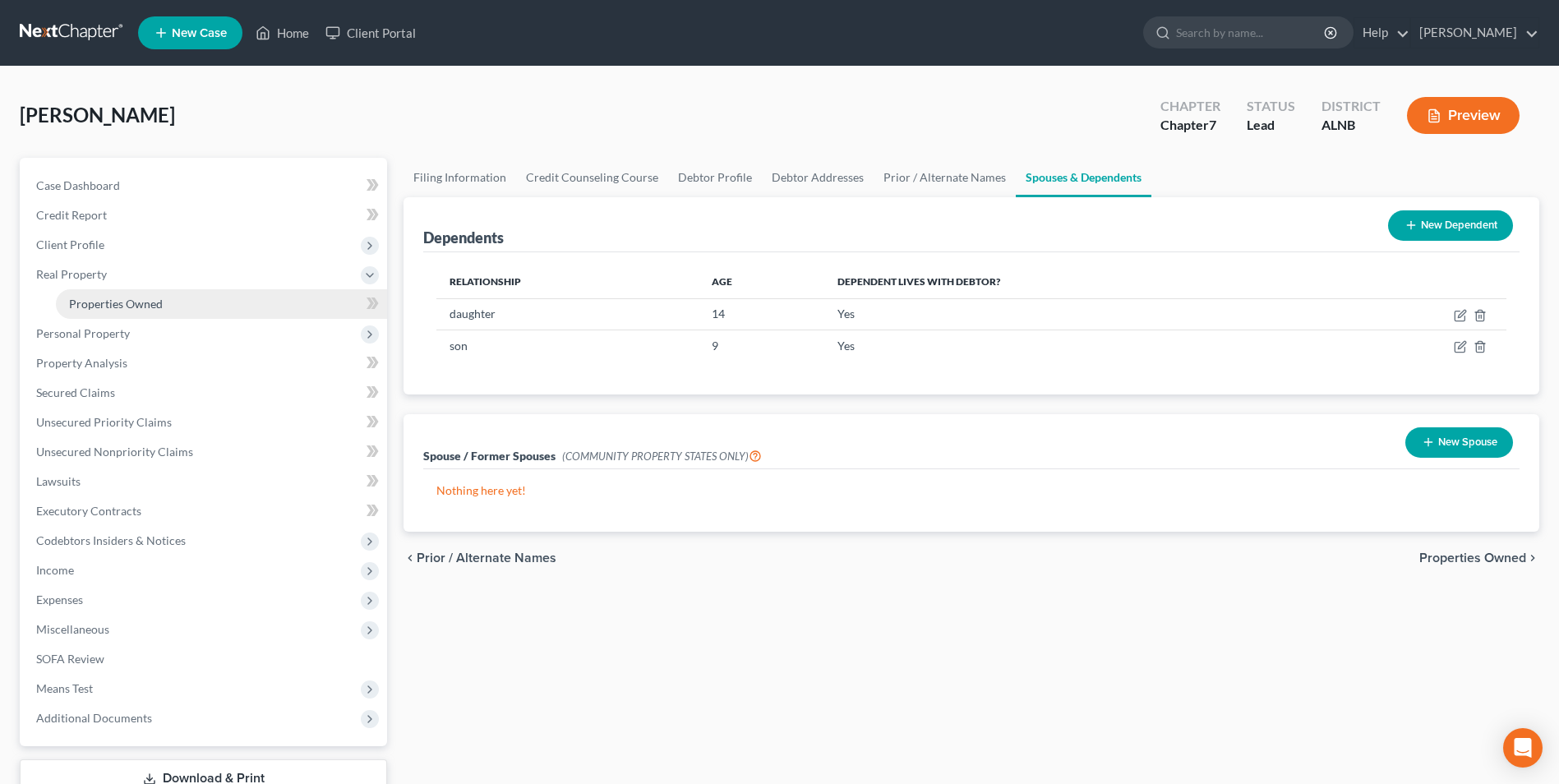
click at [112, 294] on link "Properties Owned" at bounding box center [221, 304] width 332 height 29
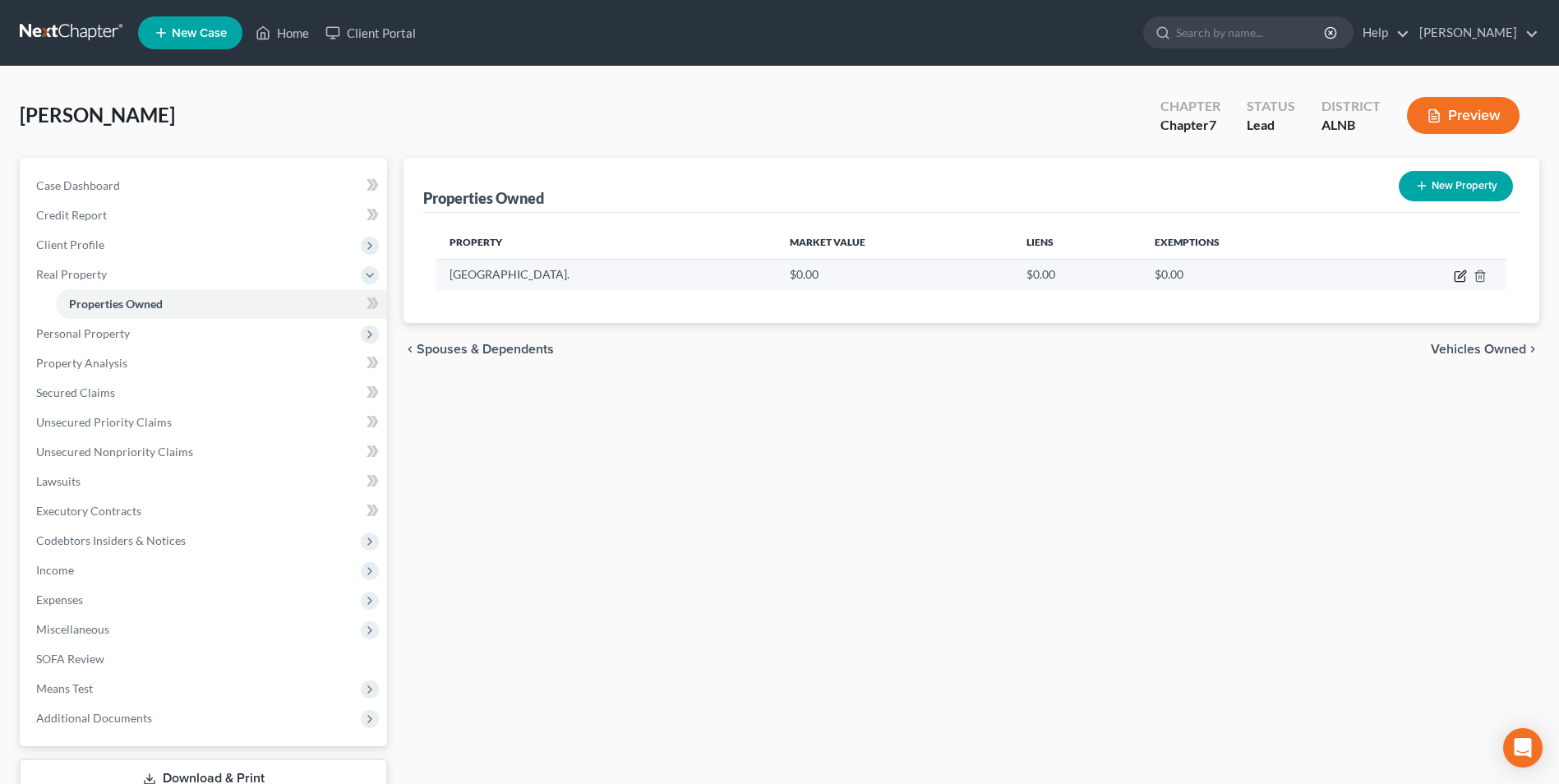
click at [1460, 276] on icon "button" at bounding box center [1460, 275] width 13 height 13
select select "0"
select select "63"
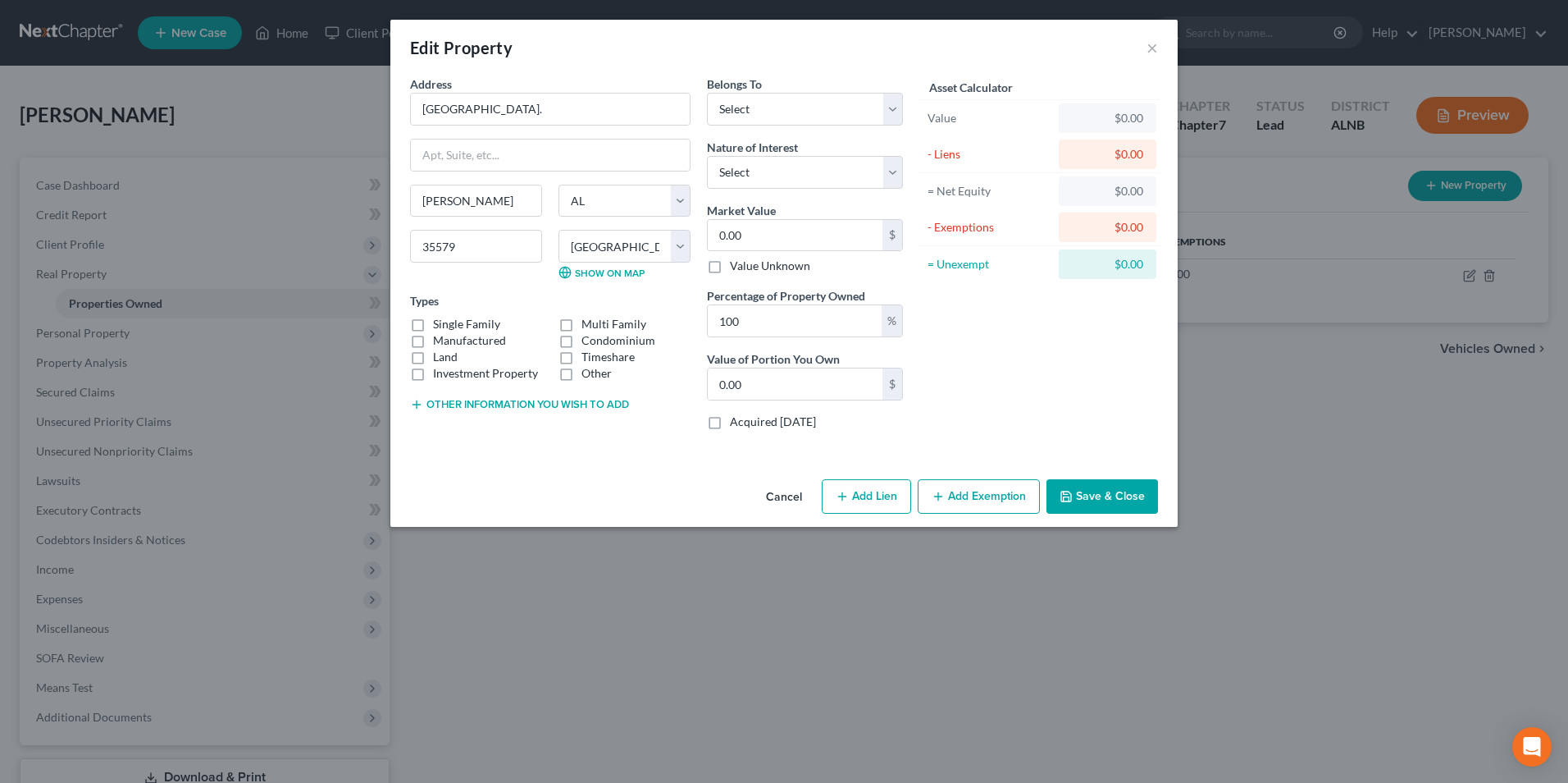
click at [433, 343] on label "Manufactured" at bounding box center [469, 340] width 73 height 17
click at [440, 343] on input "Manufactured" at bounding box center [445, 337] width 11 height 11
checkbox input "true"
click at [433, 365] on label "Investment Property" at bounding box center [486, 373] width 105 height 17
click at [440, 365] on input "Investment Property" at bounding box center [445, 370] width 11 height 11
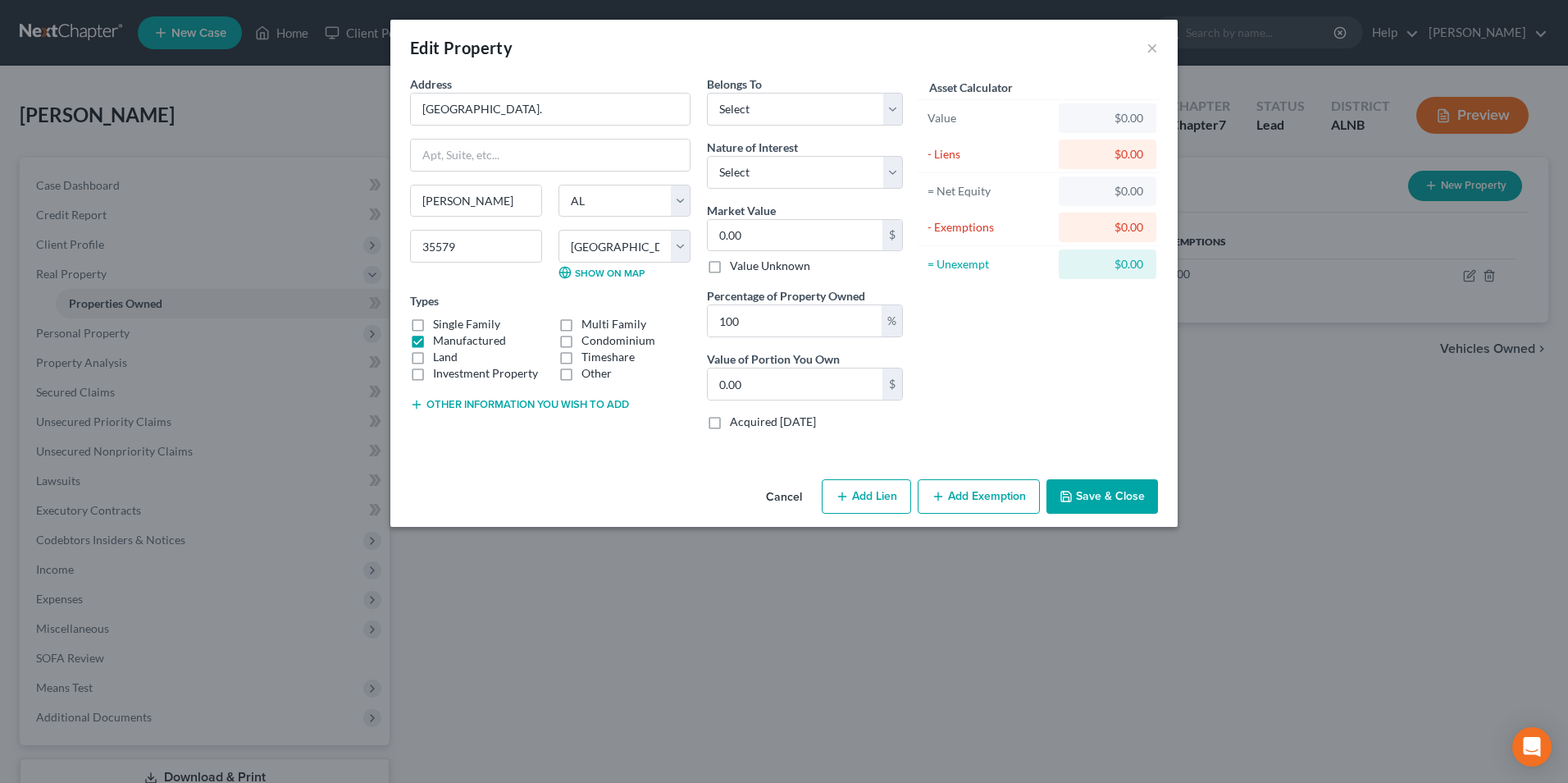
checkbox input "true"
click at [753, 106] on select "Select Debtor 1 Only Debtor 2 Only Debtor 1 And Debtor 2 Only At Least One Of T…" at bounding box center [804, 109] width 196 height 33
select select "3"
click at [707, 93] on select "Select Debtor 1 Only Debtor 2 Only Debtor 1 And Debtor 2 Only At Least One Of T…" at bounding box center [804, 109] width 196 height 33
click at [754, 172] on select "Select Fee Simple Joint Tenant Life Estate Equitable Interest Future Interest T…" at bounding box center [804, 172] width 196 height 33
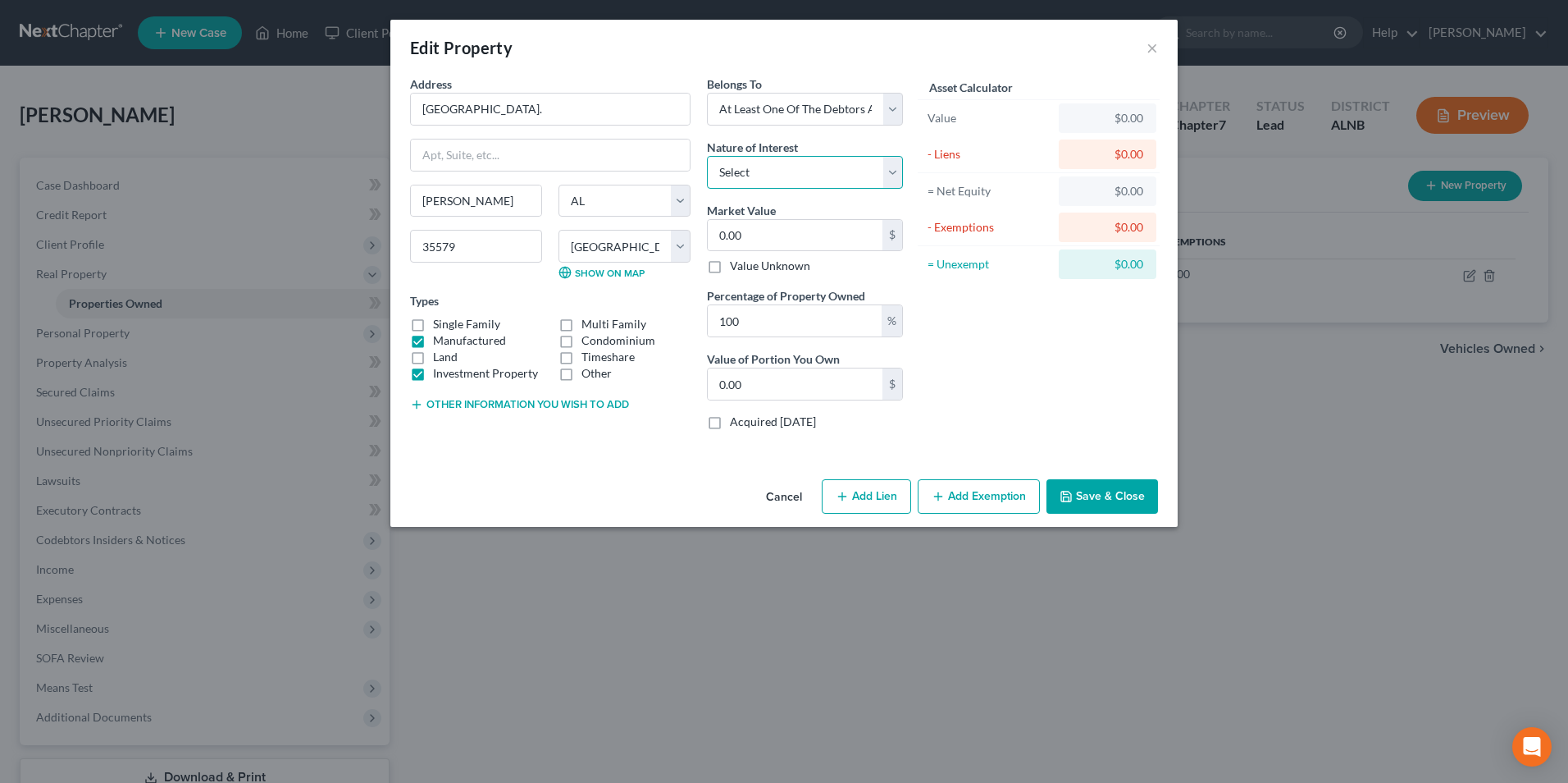
click at [754, 172] on select "Select Fee Simple Joint Tenant Life Estate Equitable Interest Future Interest T…" at bounding box center [804, 172] width 196 height 33
click at [755, 237] on input "0.00" at bounding box center [794, 236] width 174 height 31
type input "8"
type input "8.00"
type input "80"
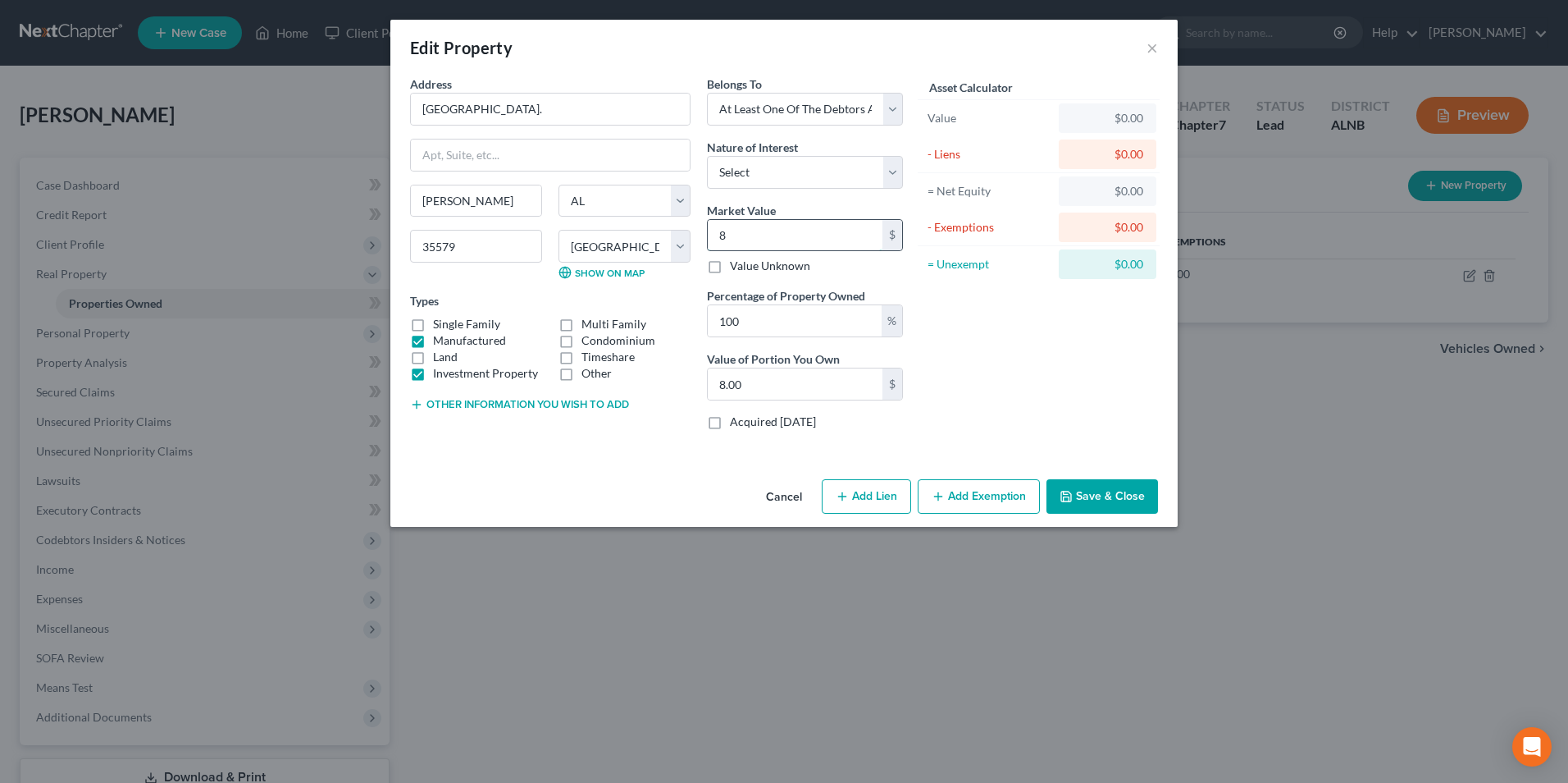
type input "80.00"
type input "800"
type input "800.00"
type input "8000"
type input "8,000.00"
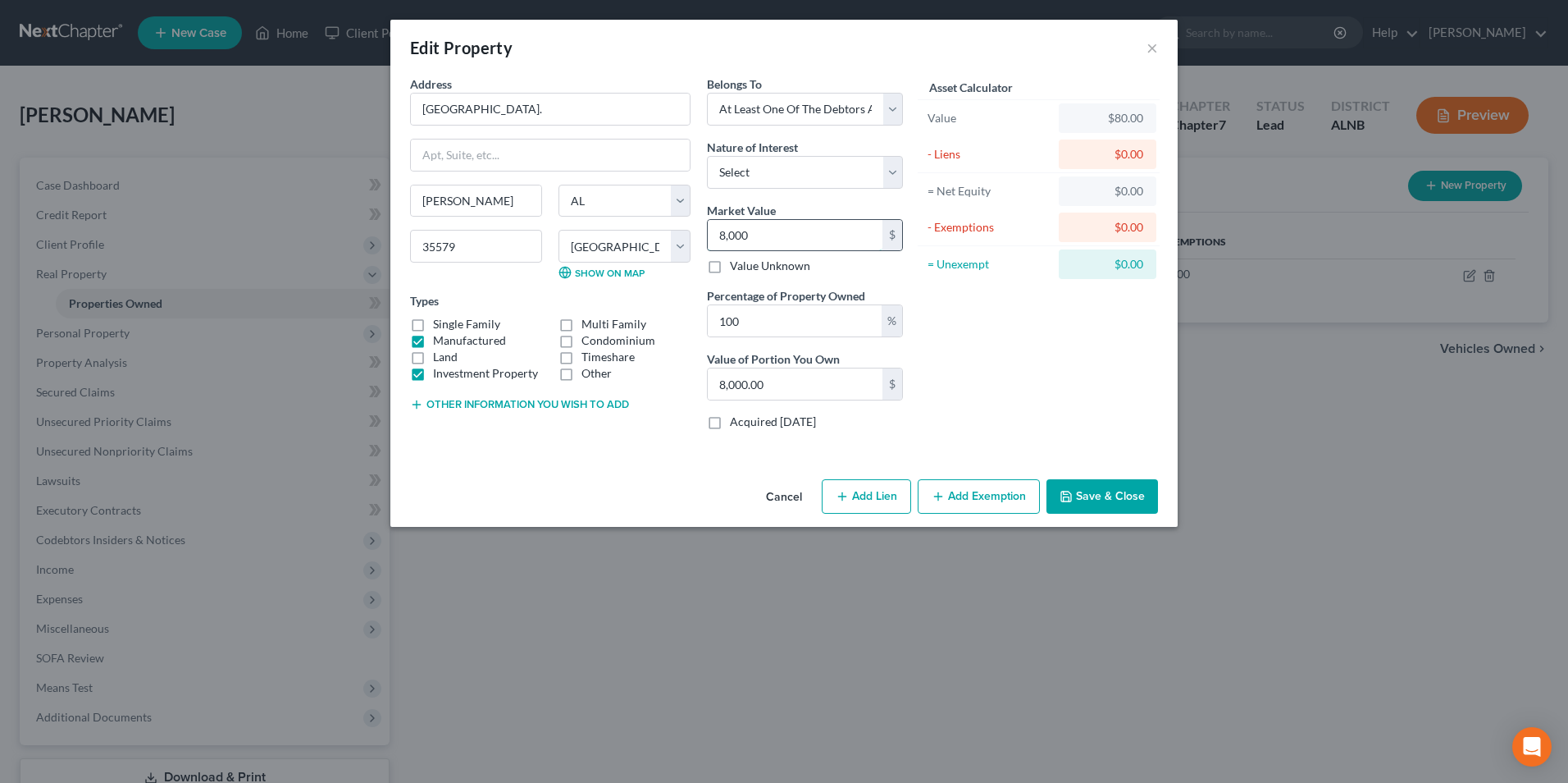
type input "8,0000"
type input "80,000.00"
type input "80,000"
click at [862, 488] on button "Add Lien" at bounding box center [866, 496] width 90 height 34
select select "3"
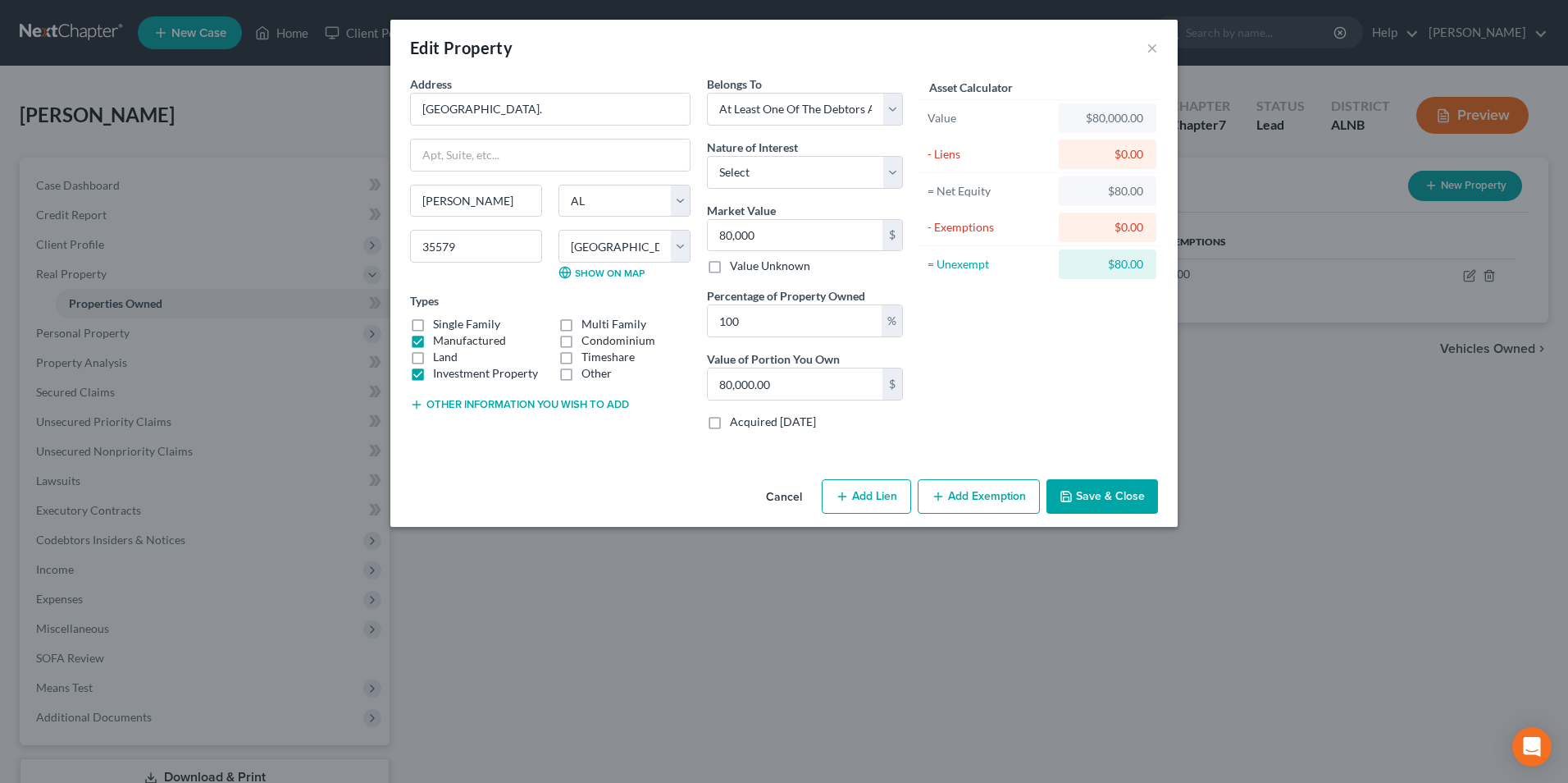
select select "0"
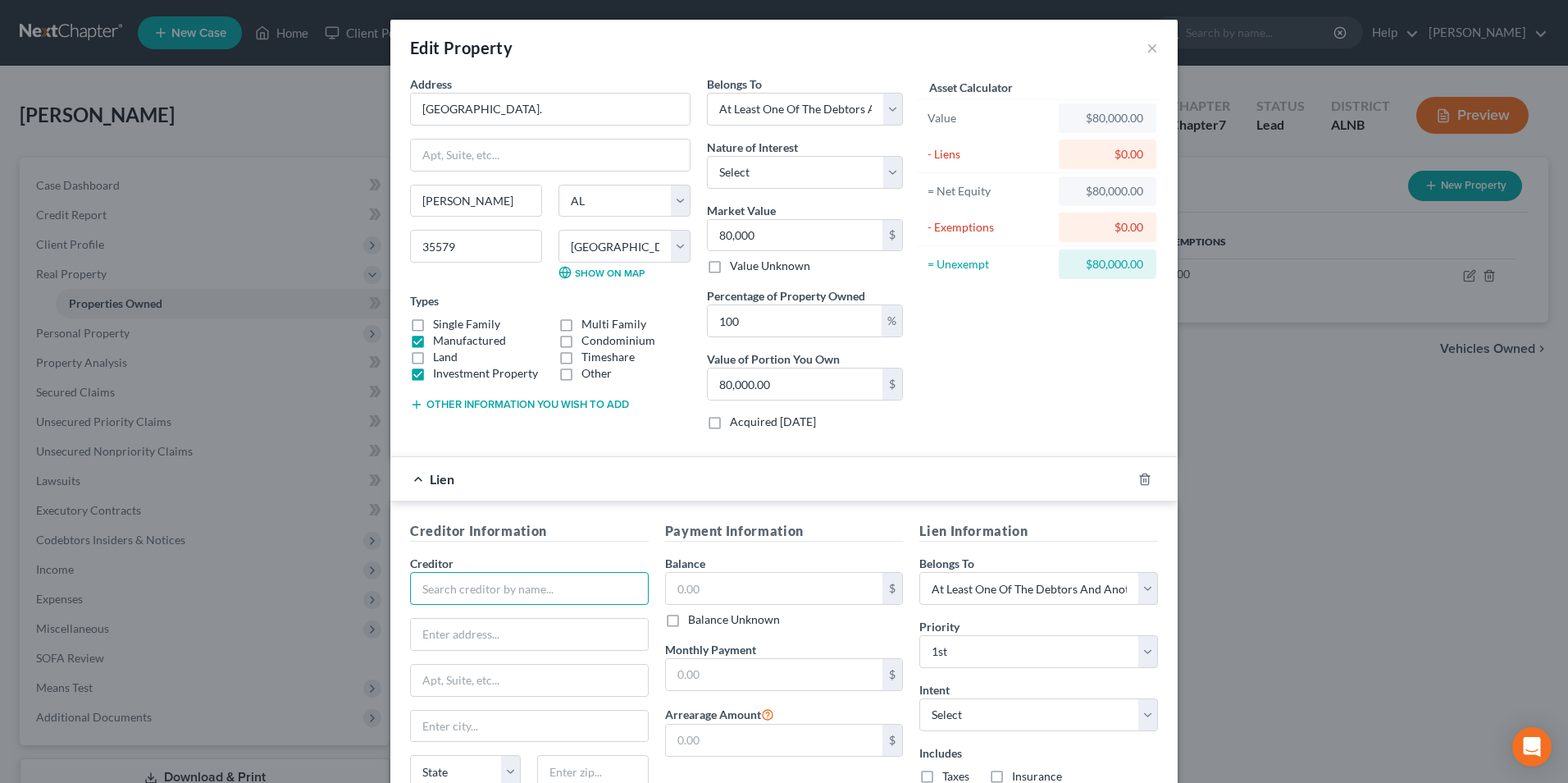
click at [503, 592] on input "text" at bounding box center [529, 588] width 238 height 33
drag, startPoint x: 487, startPoint y: 669, endPoint x: 490, endPoint y: 659, distance: 10.4
click at [488, 669] on div "Vanderbilt Mortgage & Fi" at bounding box center [508, 666] width 170 height 17
type input "Vanderbilt Mortgage & Fi"
type input "PO Box 9800"
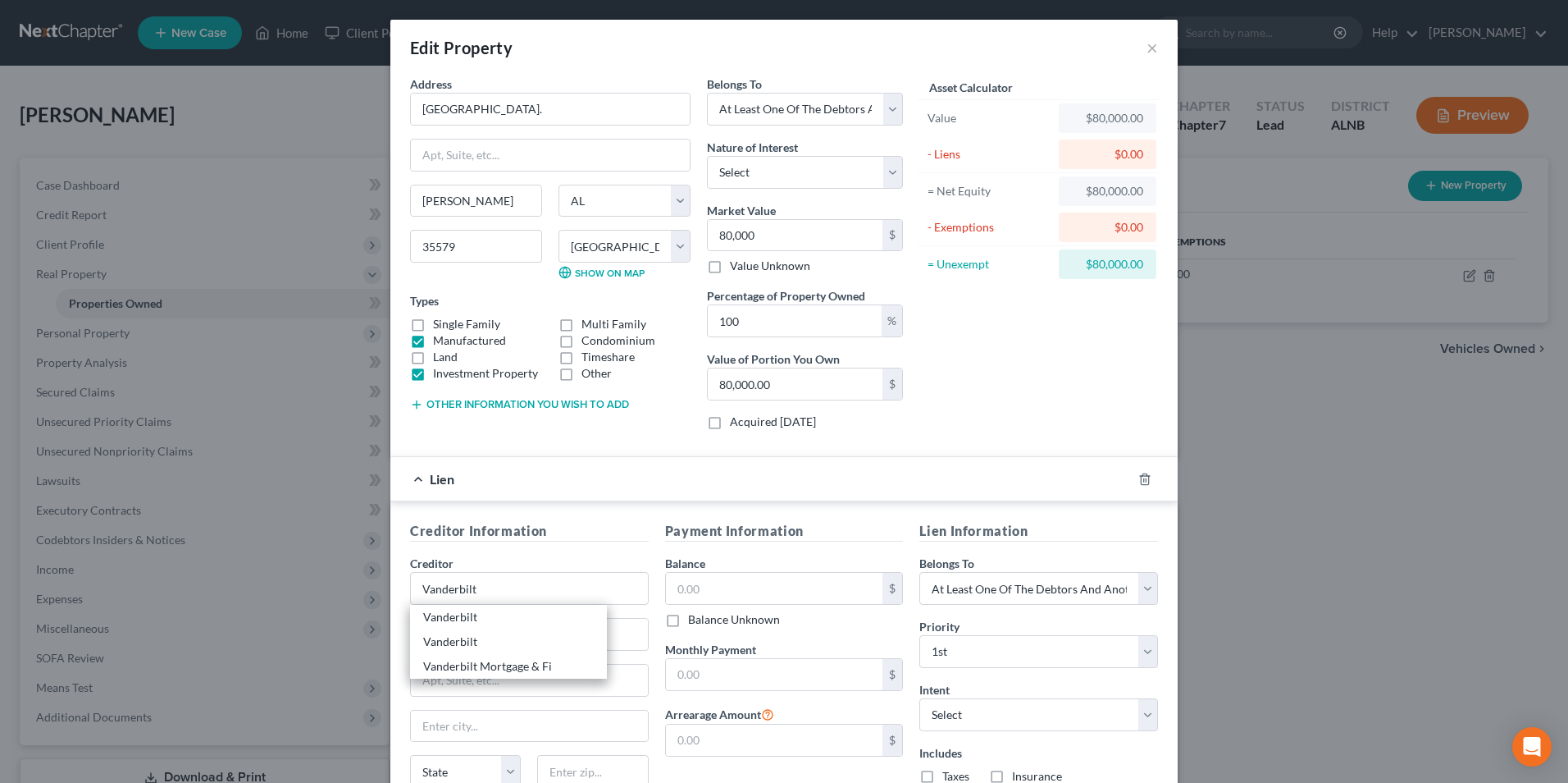
type input "Maryville"
select select "45"
type input "37802"
click at [559, 586] on input "Vanderbilt Mortgage & Fi" at bounding box center [529, 588] width 238 height 33
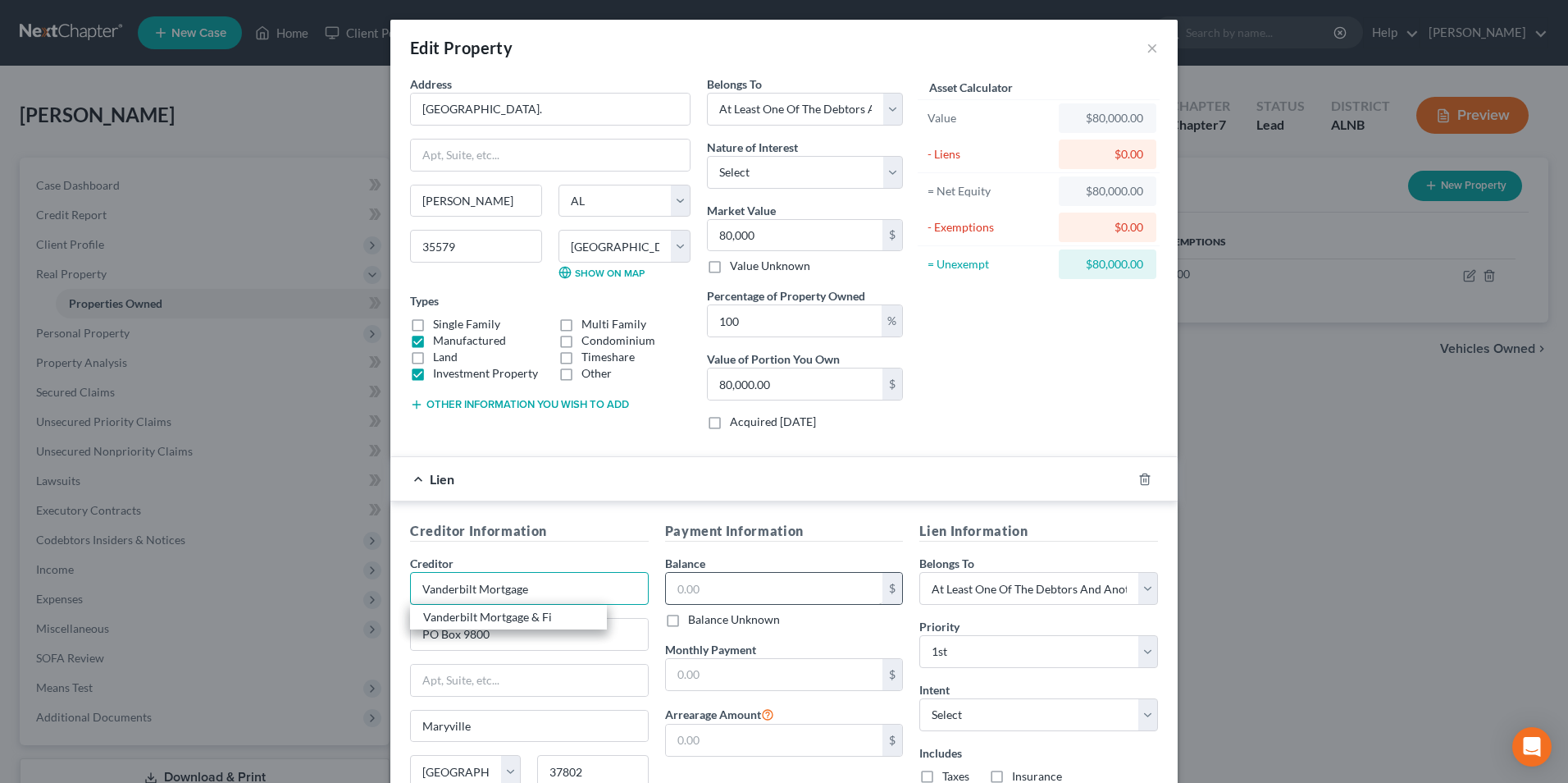
type input "Vanderbilt Mortgage"
click at [714, 586] on input "text" at bounding box center [774, 588] width 217 height 31
type input "129,783.97"
click at [716, 661] on input "text" at bounding box center [774, 675] width 217 height 31
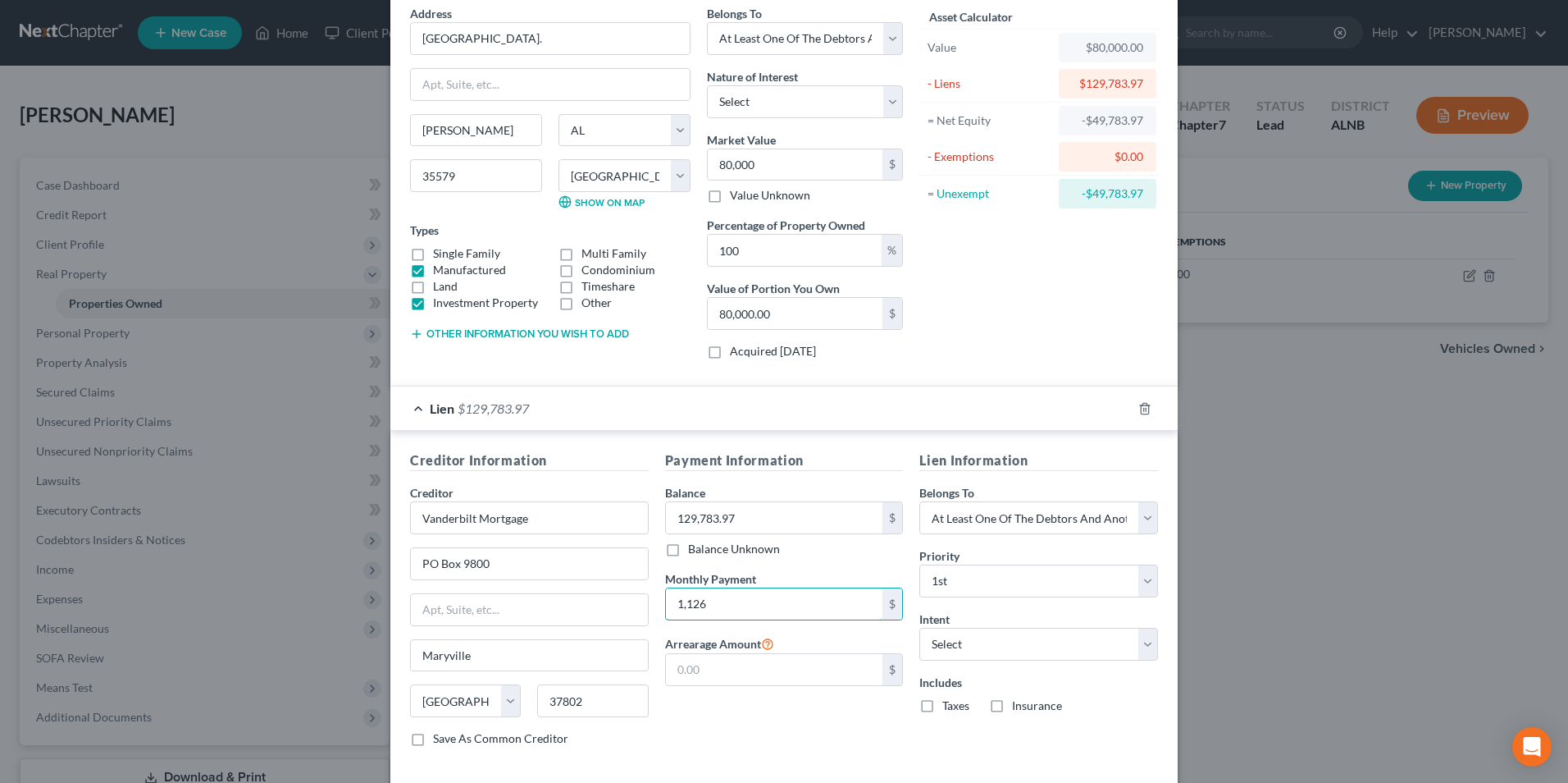
scroll to position [151, 0]
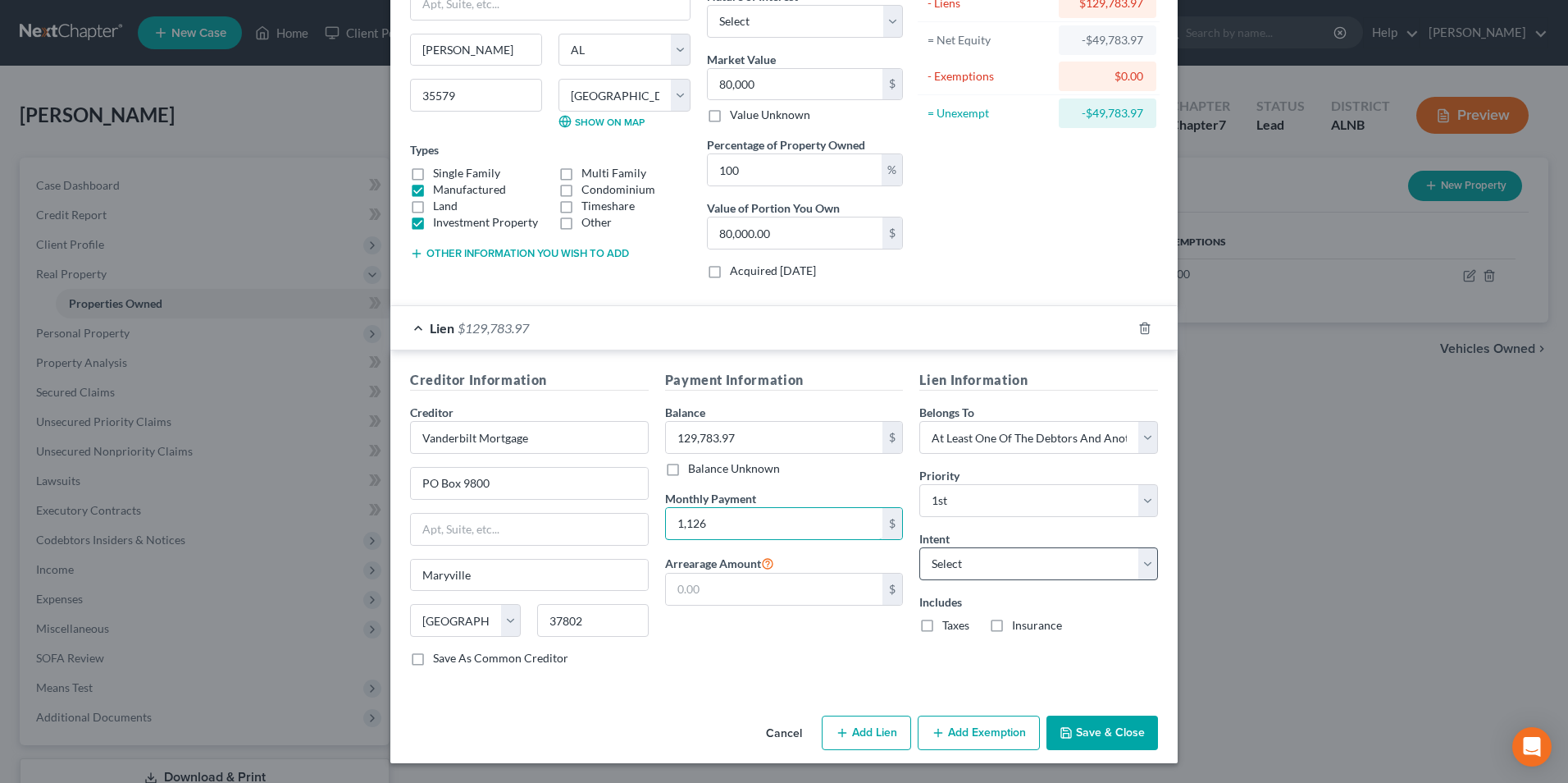
type input "1,126"
click at [948, 557] on select "Select Surrender Redeem Reaffirm Avoid Other" at bounding box center [1039, 564] width 238 height 33
select select "2"
click at [920, 547] on select "Select Surrender Redeem Reaffirm Avoid Other" at bounding box center [1039, 564] width 238 height 33
click at [1116, 729] on button "Save & Close" at bounding box center [1102, 732] width 112 height 34
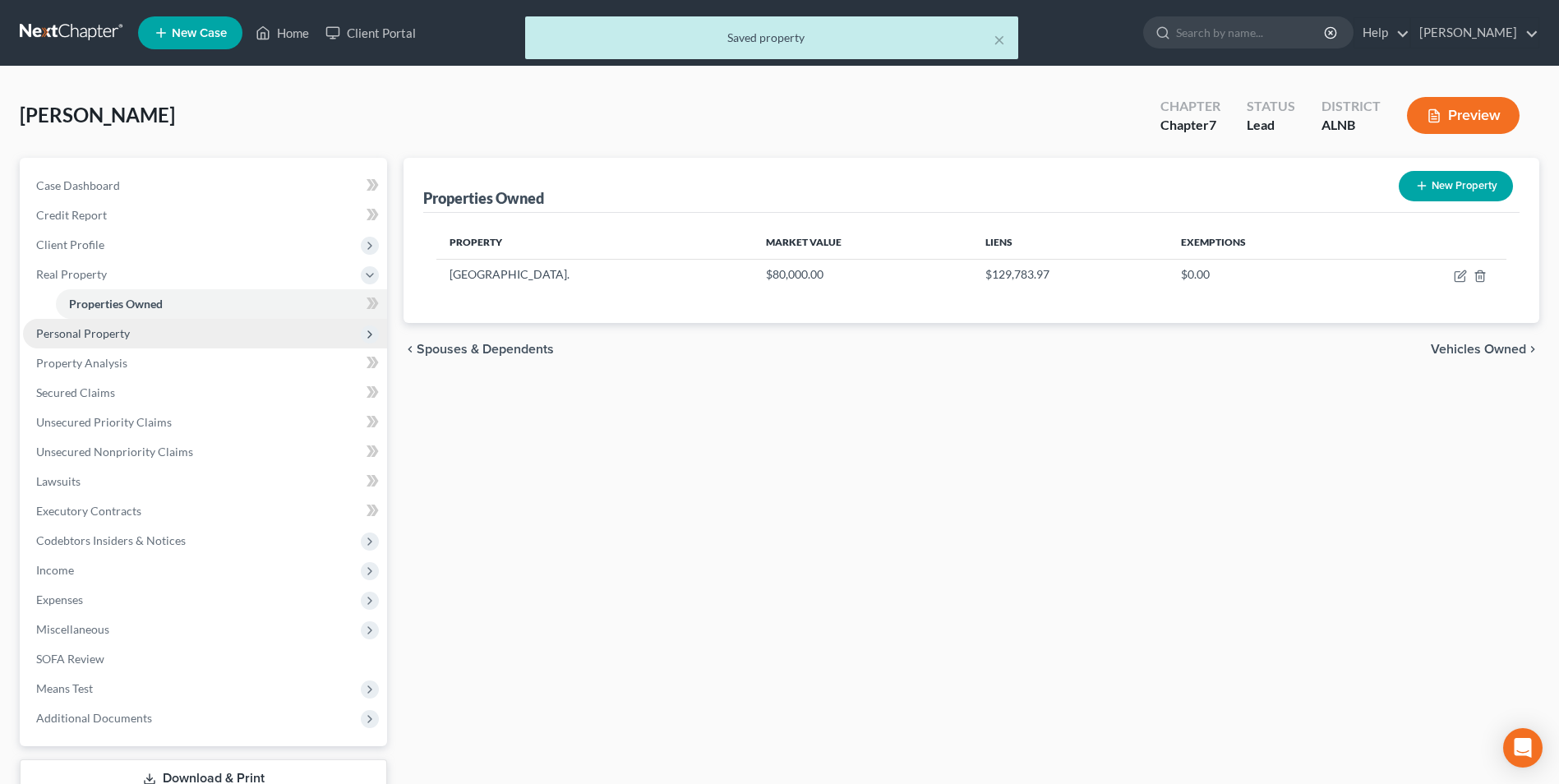
click at [107, 329] on span "Personal Property" at bounding box center [83, 333] width 94 height 14
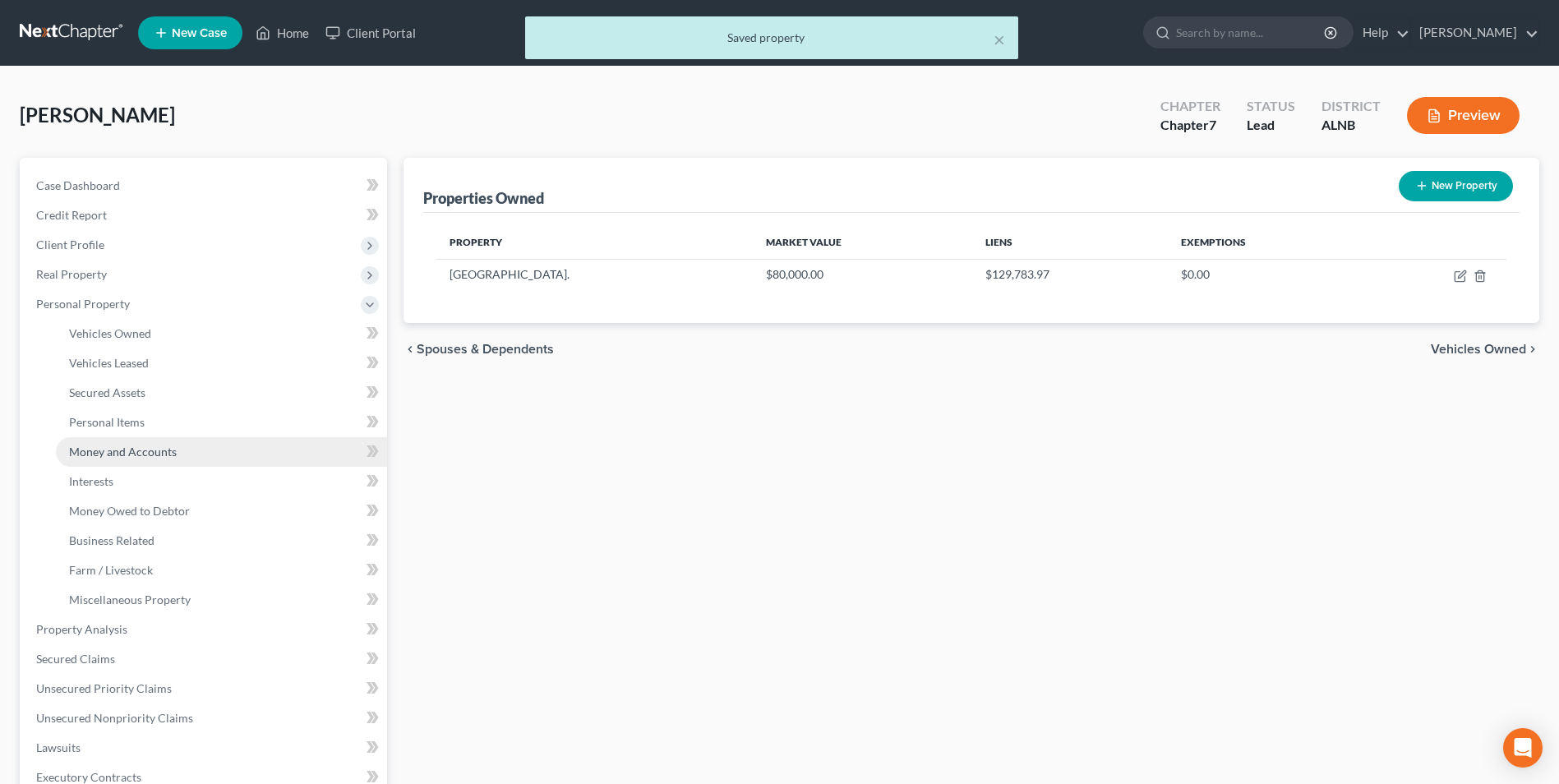
drag, startPoint x: 151, startPoint y: 455, endPoint x: 321, endPoint y: 352, distance: 198.8
click at [152, 455] on span "Money and Accounts" at bounding box center [123, 451] width 107 height 14
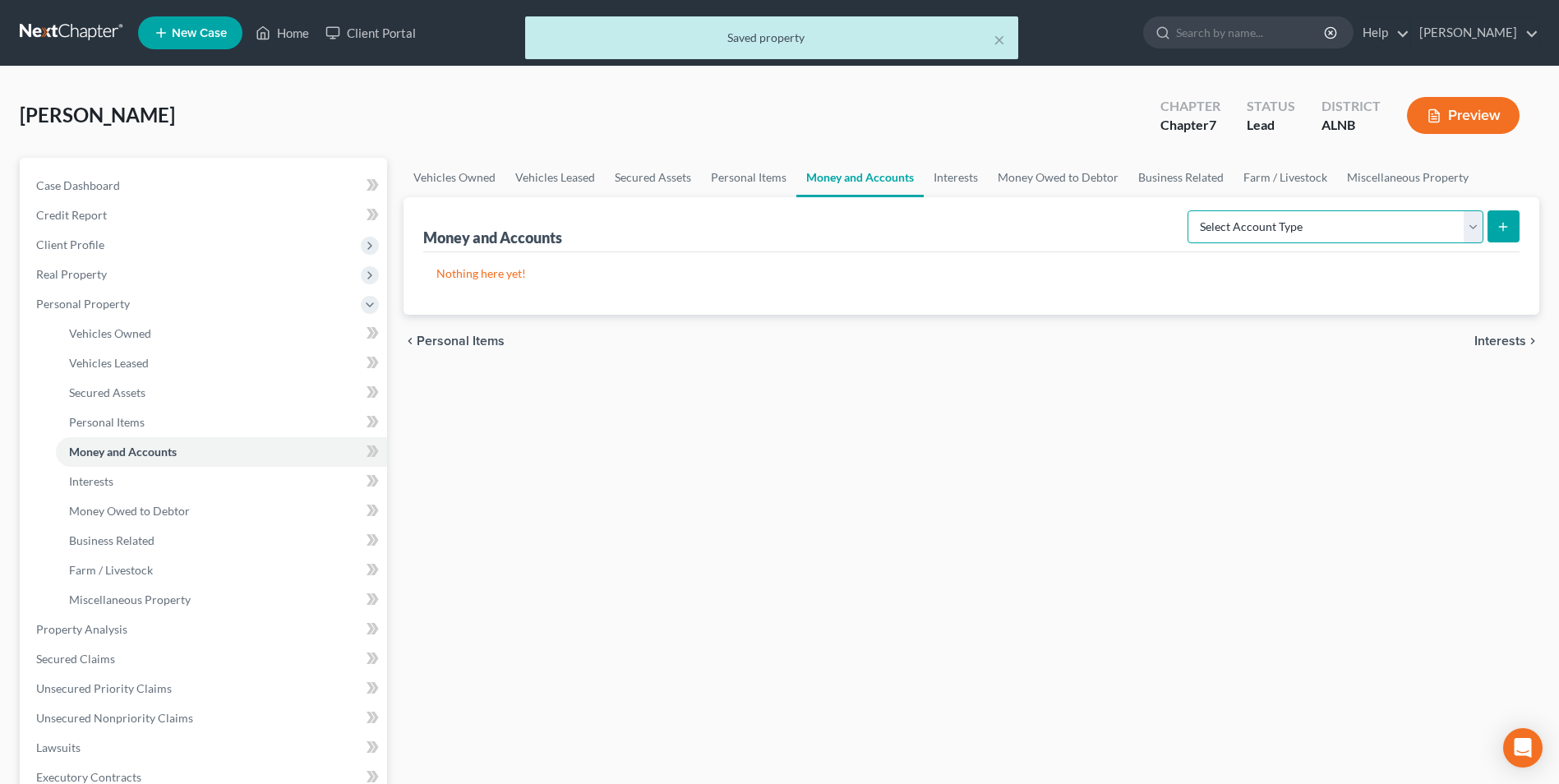
click at [1469, 225] on select "Select Account Type Brokerage Cash on Hand Certificates of Deposit Checking Acc…" at bounding box center [1336, 227] width 296 height 33
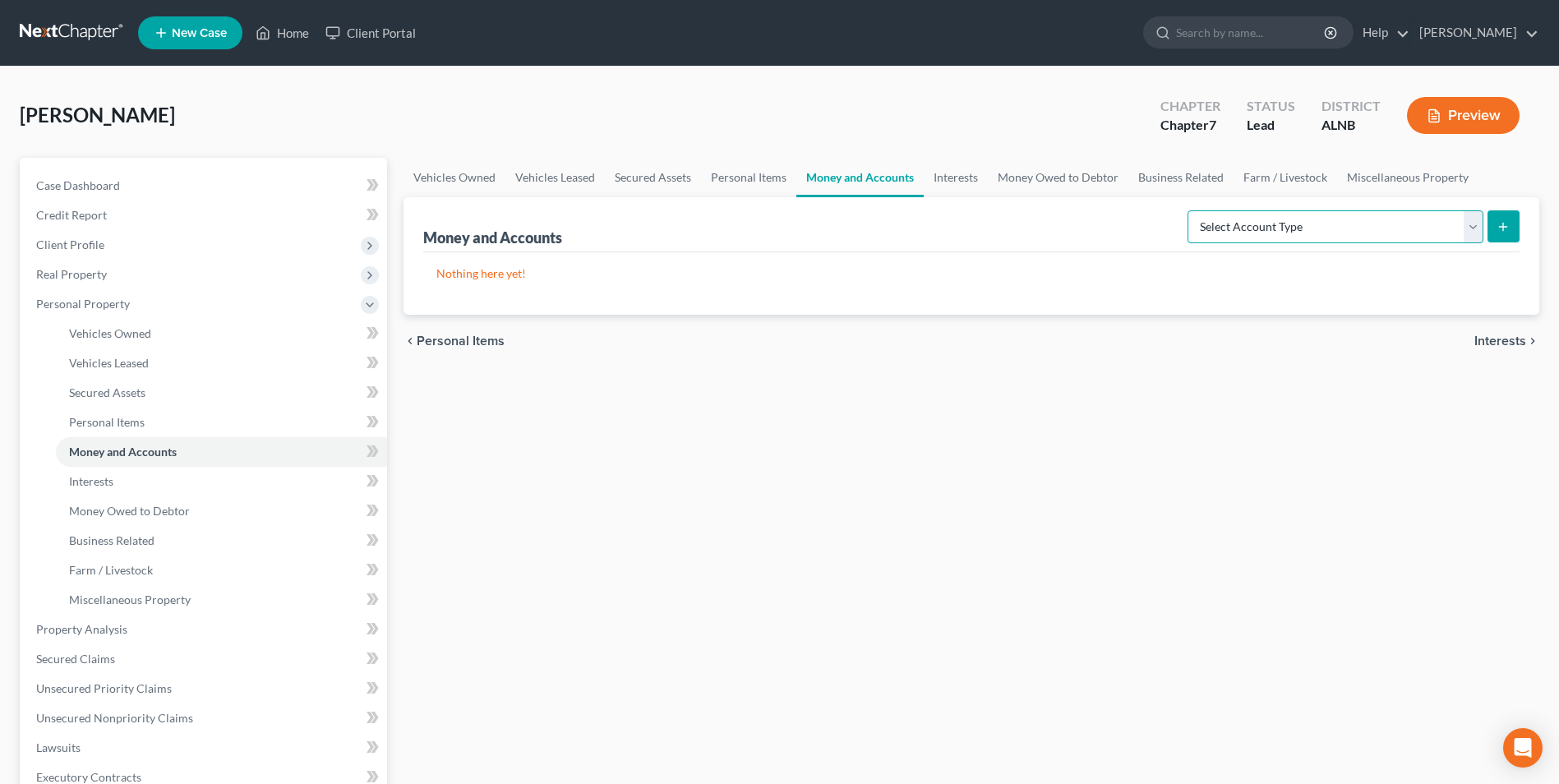
select select "cash_on_hand"
click at [1191, 211] on select "Select Account Type Brokerage Cash on Hand Certificates of Deposit Checking Acc…" at bounding box center [1336, 227] width 296 height 33
click at [1515, 220] on button "submit" at bounding box center [1503, 226] width 32 height 32
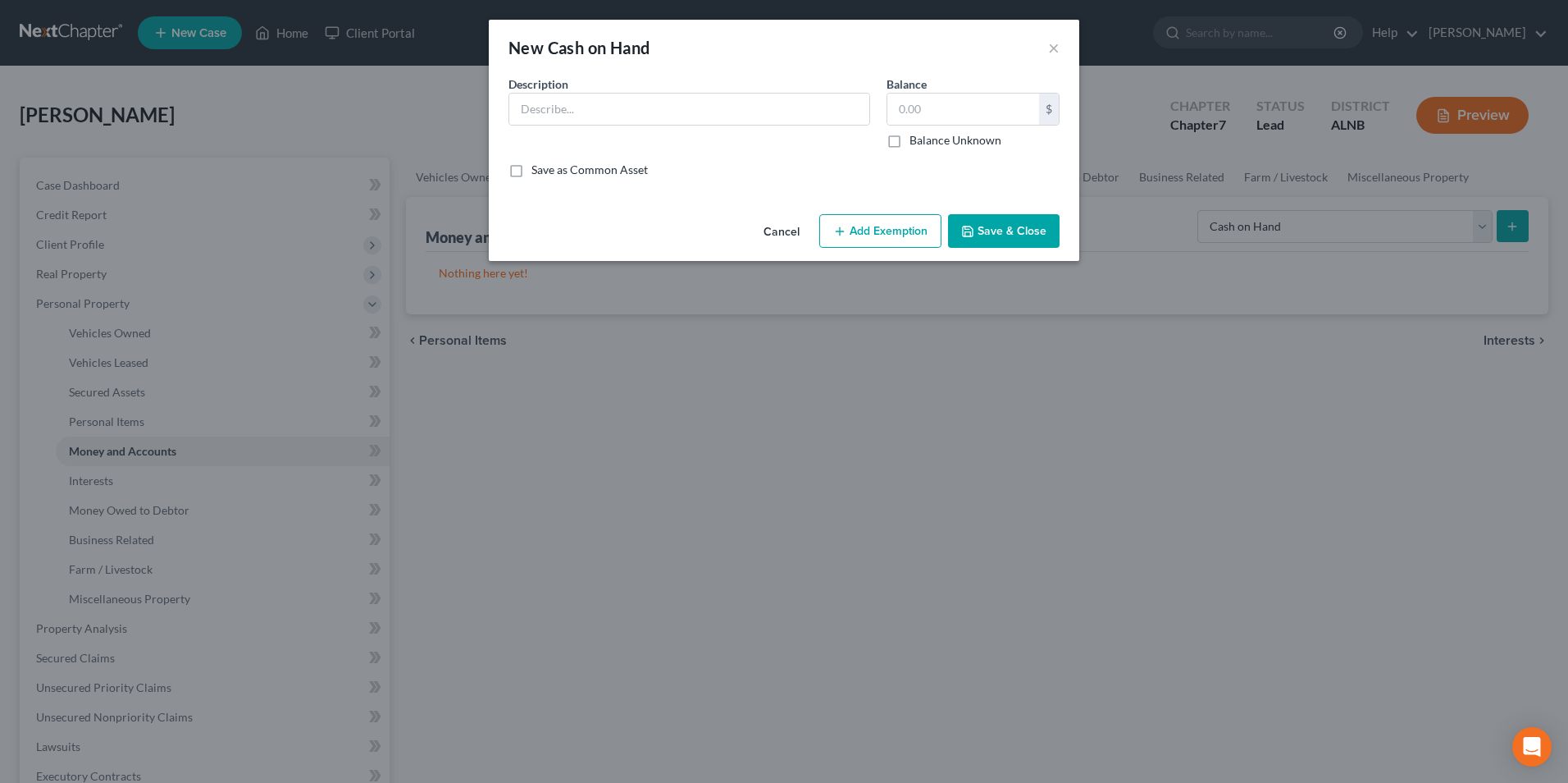
click at [563, 147] on div "Description *" at bounding box center [689, 112] width 378 height 73
click at [577, 123] on input "text" at bounding box center [689, 109] width 360 height 31
type input "cash"
type input "25"
click at [901, 226] on button "Add Exemption" at bounding box center [881, 231] width 123 height 34
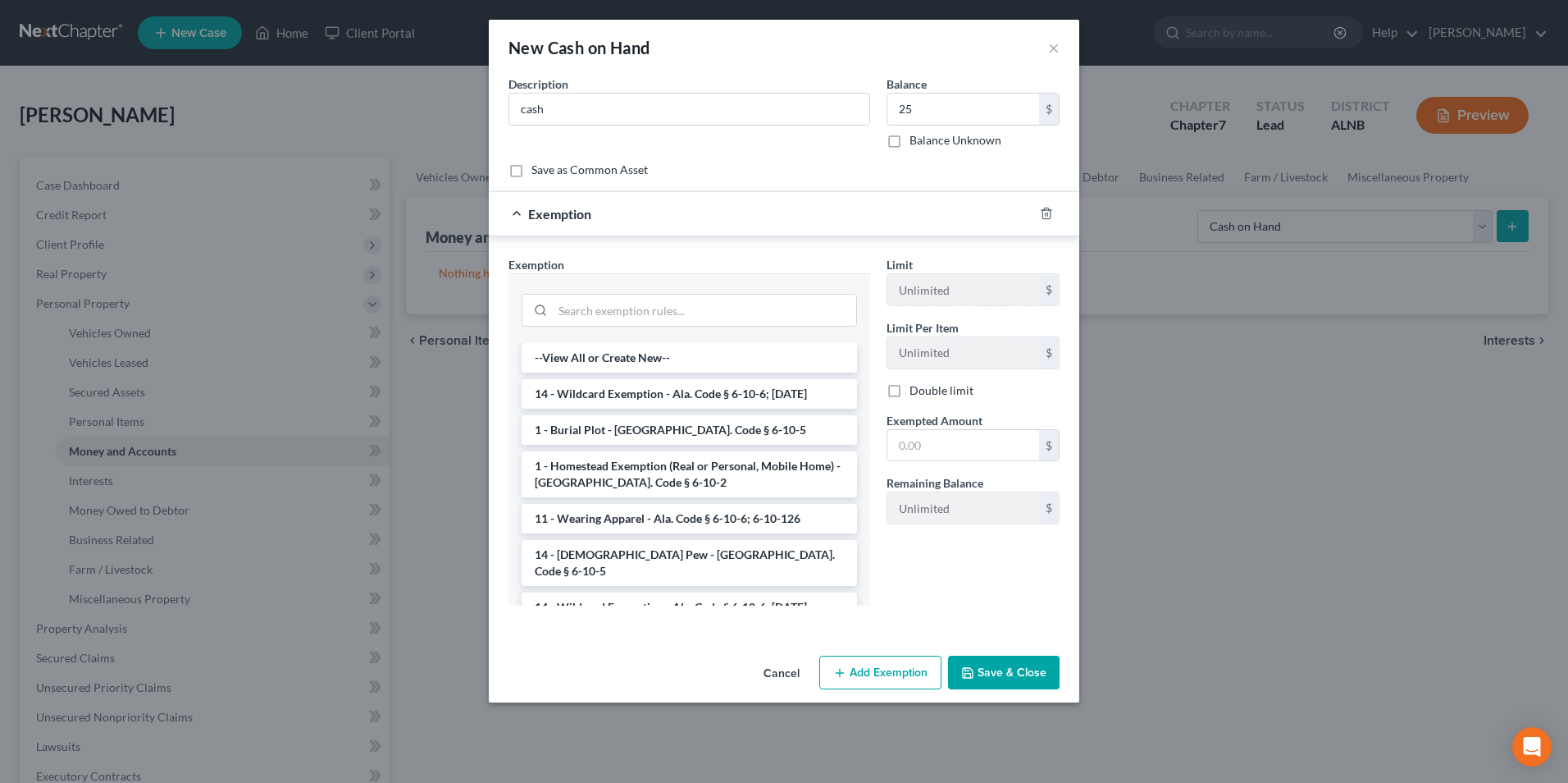
drag, startPoint x: 623, startPoint y: 393, endPoint x: 802, endPoint y: 424, distance: 181.7
click at [624, 393] on li "14 - Wildcard Exemption - Ala. Code § 6-10-6; [DATE]" at bounding box center [689, 393] width 336 height 29
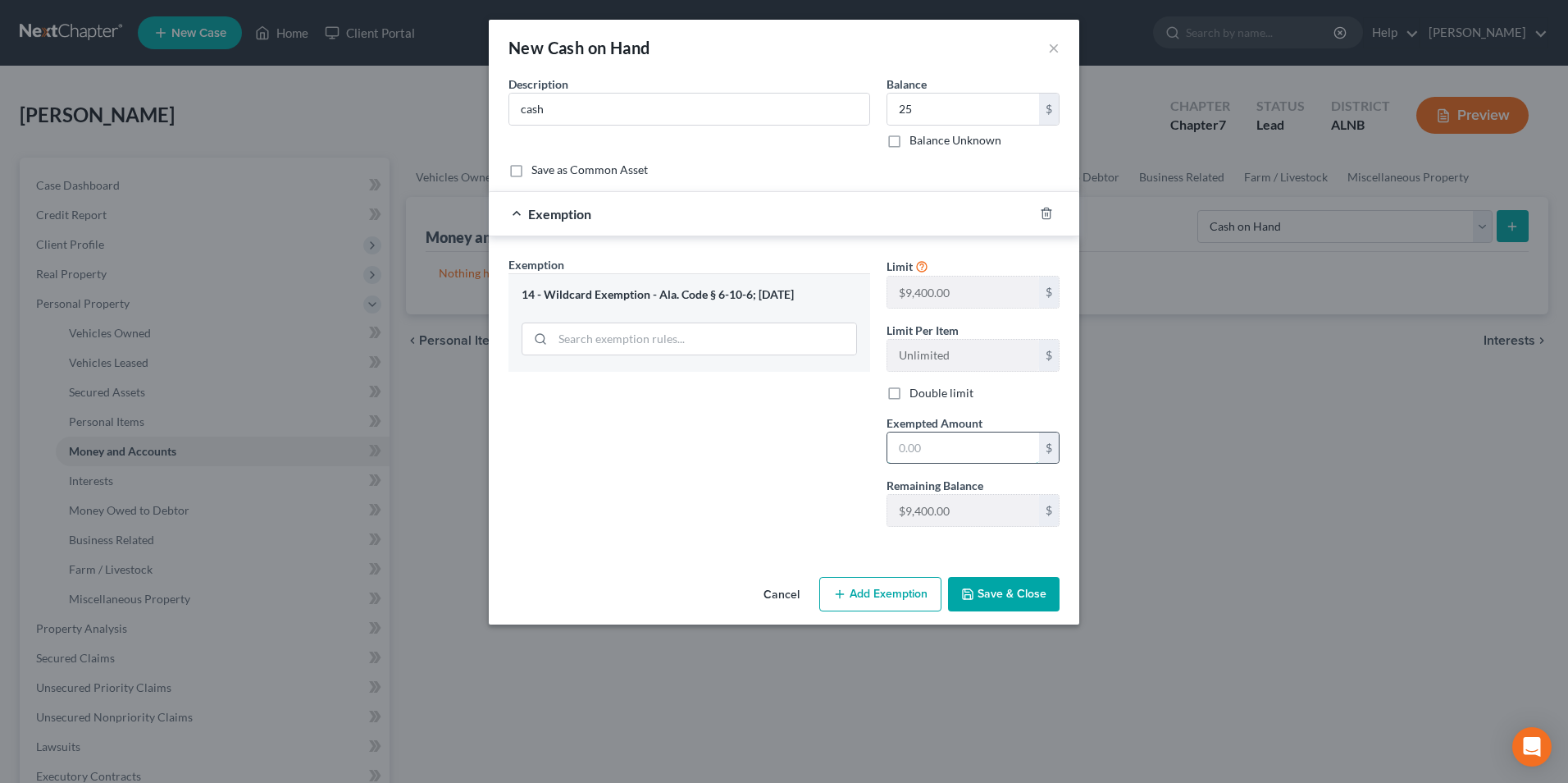
click at [948, 442] on input "text" at bounding box center [964, 448] width 152 height 31
type input "25"
drag, startPoint x: 743, startPoint y: 504, endPoint x: 808, endPoint y: 513, distance: 65.6
click at [743, 504] on div "Exemption Set must be selected for CA. Exemption * 14 - Wildcard Exemption - Al…" at bounding box center [689, 398] width 378 height 284
drag, startPoint x: 1024, startPoint y: 594, endPoint x: 1039, endPoint y: 594, distance: 15.0
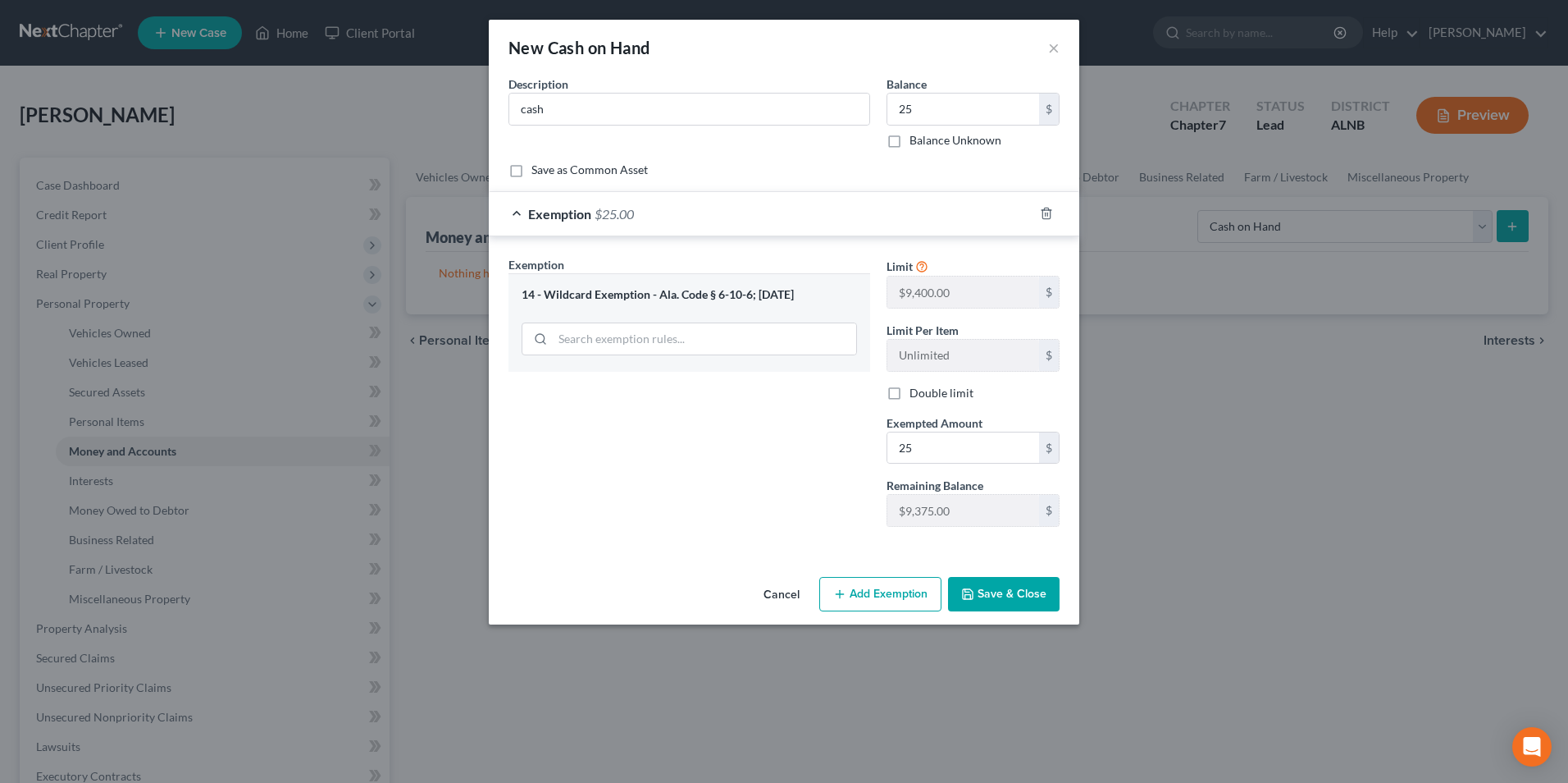
click at [1025, 594] on button "Save & Close" at bounding box center [1003, 593] width 112 height 34
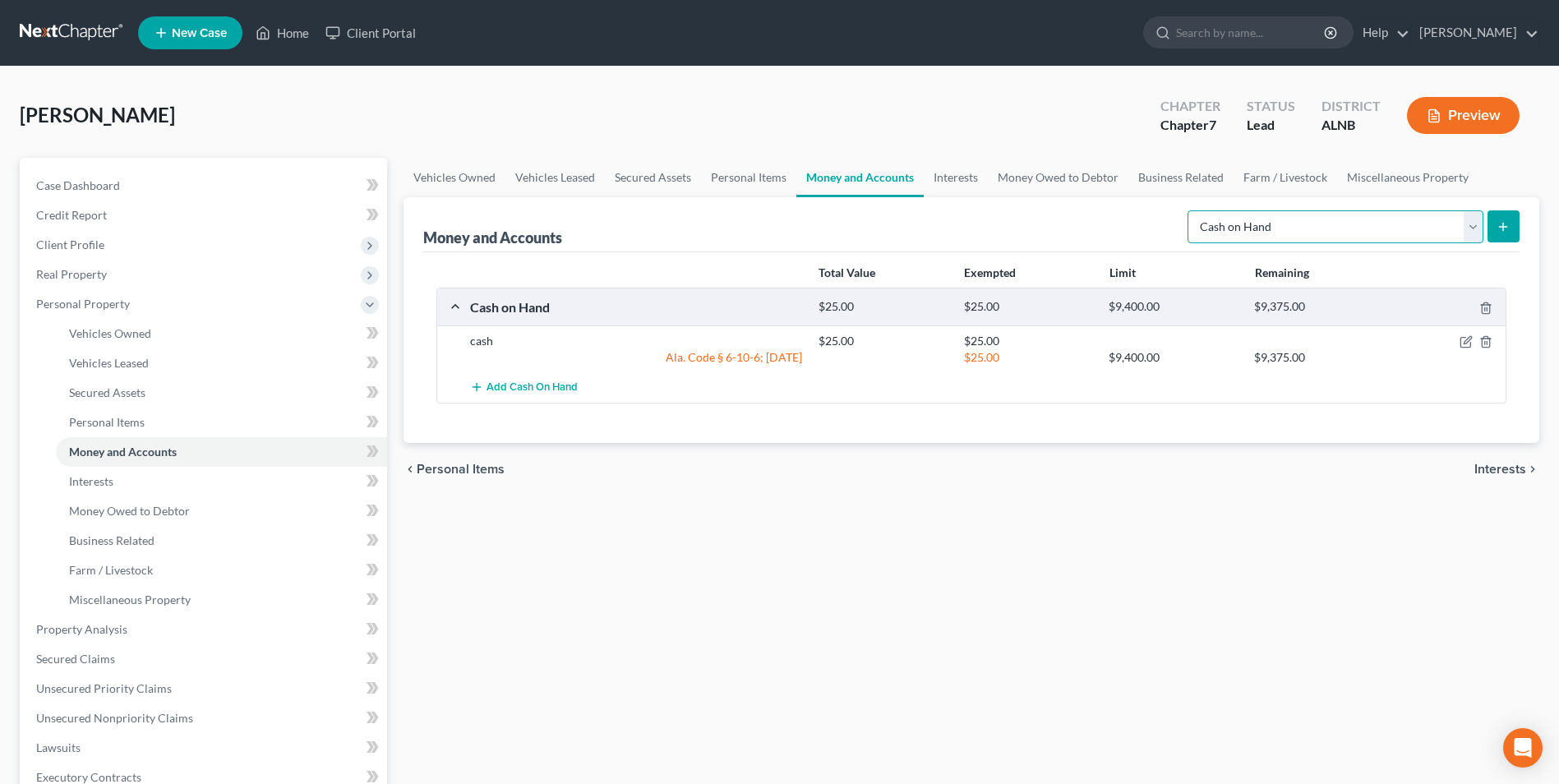
click at [1473, 229] on select "Select Account Type Brokerage Cash on Hand Certificates of Deposit Checking Acc…" at bounding box center [1336, 227] width 296 height 33
select select "checking"
click at [1191, 211] on select "Select Account Type Brokerage Cash on Hand Certificates of Deposit Checking Acc…" at bounding box center [1336, 227] width 296 height 33
click at [1511, 224] on button "submit" at bounding box center [1503, 226] width 32 height 32
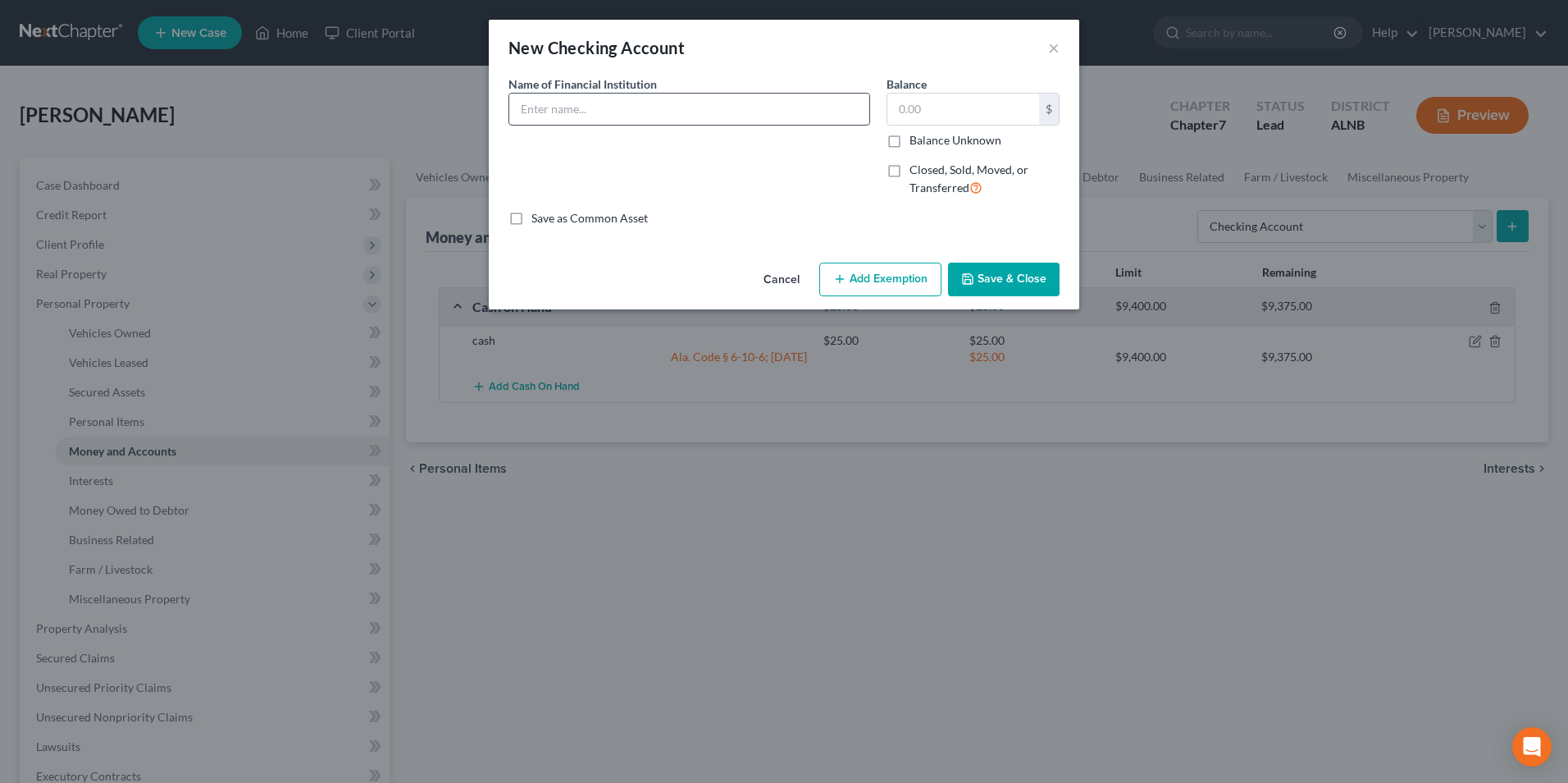
click at [610, 120] on input "text" at bounding box center [689, 109] width 360 height 31
type input "[PERSON_NAME] fargo"
click at [932, 115] on input "text" at bounding box center [964, 109] width 152 height 31
type input "600"
click at [878, 280] on button "Add Exemption" at bounding box center [881, 280] width 123 height 34
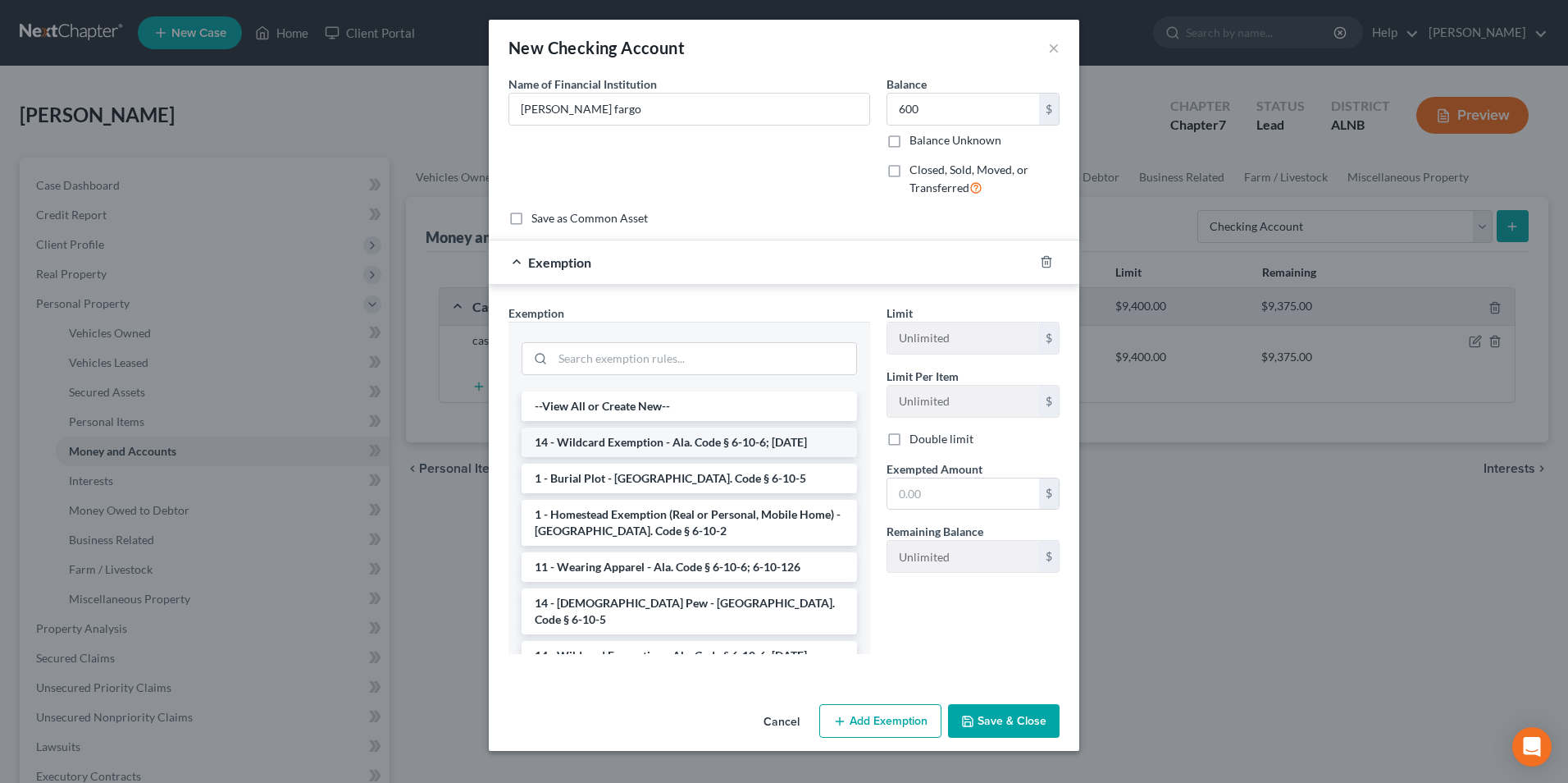
click at [630, 437] on li "14 - Wildcard Exemption - Ala. Code § 6-10-6; [DATE]" at bounding box center [689, 442] width 336 height 29
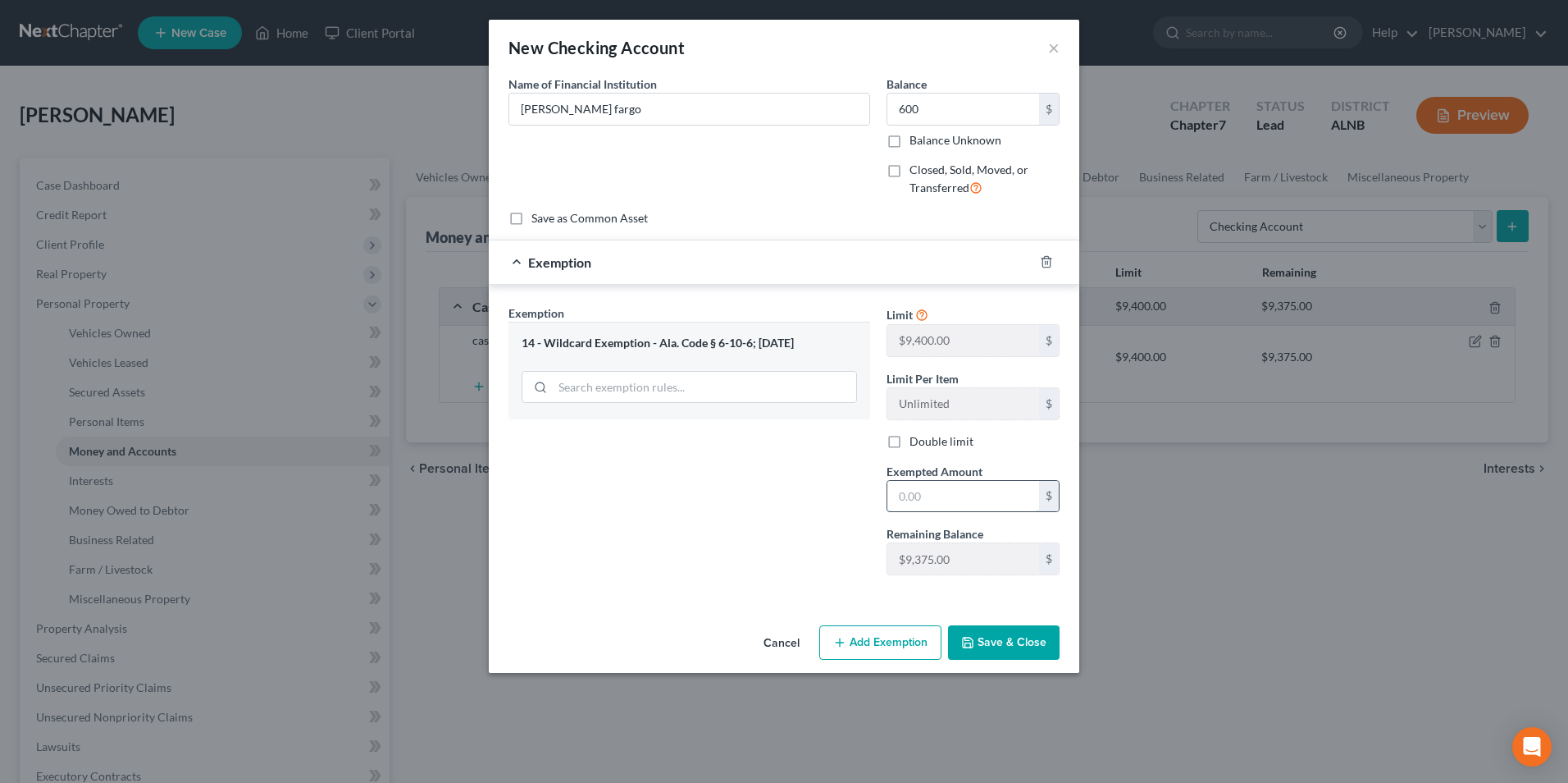
click at [947, 497] on input "text" at bounding box center [964, 497] width 152 height 31
type input "600"
click at [1025, 639] on button "Save & Close" at bounding box center [1003, 642] width 112 height 34
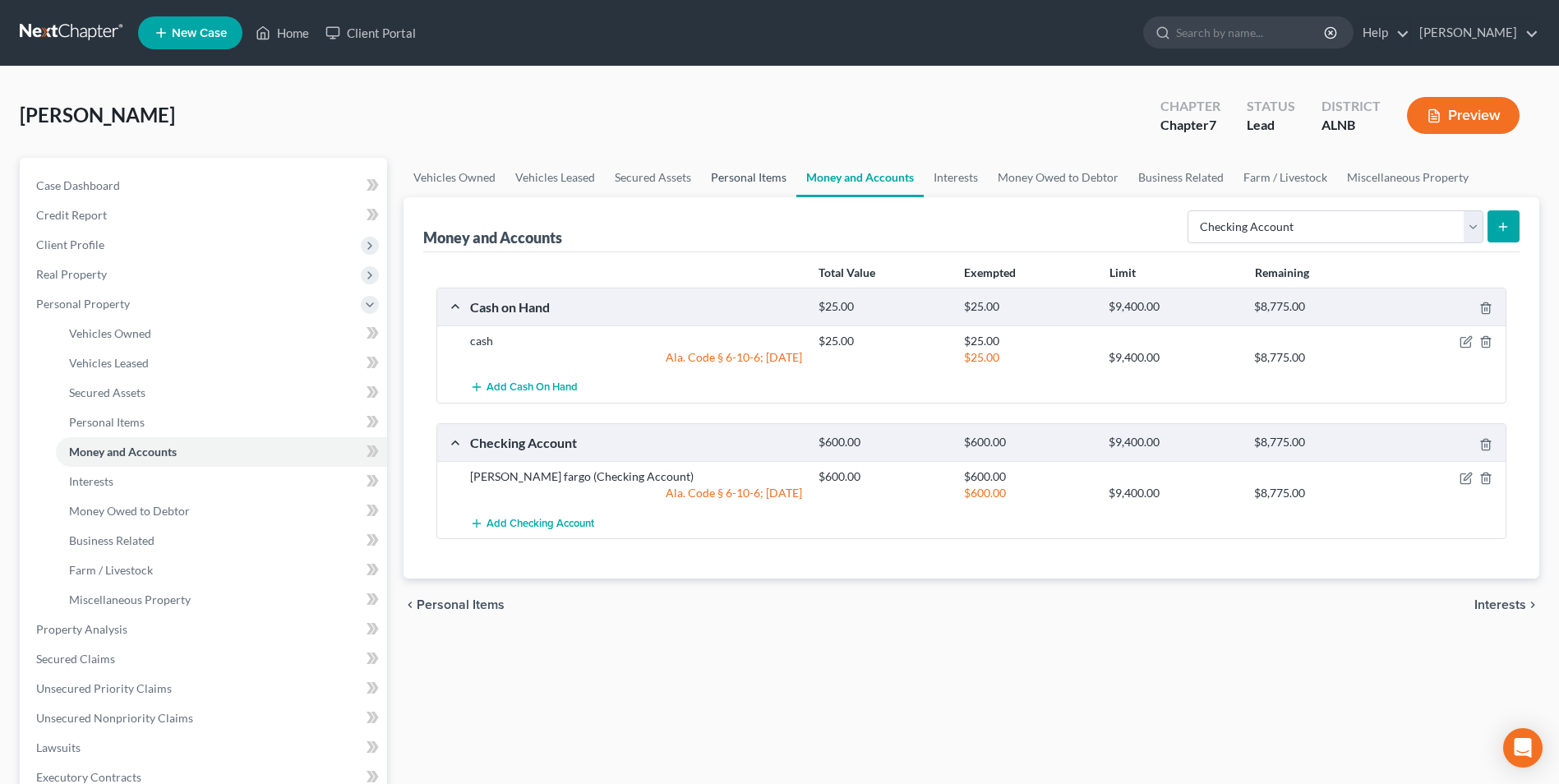
click at [745, 176] on link "Personal Items" at bounding box center [749, 177] width 96 height 39
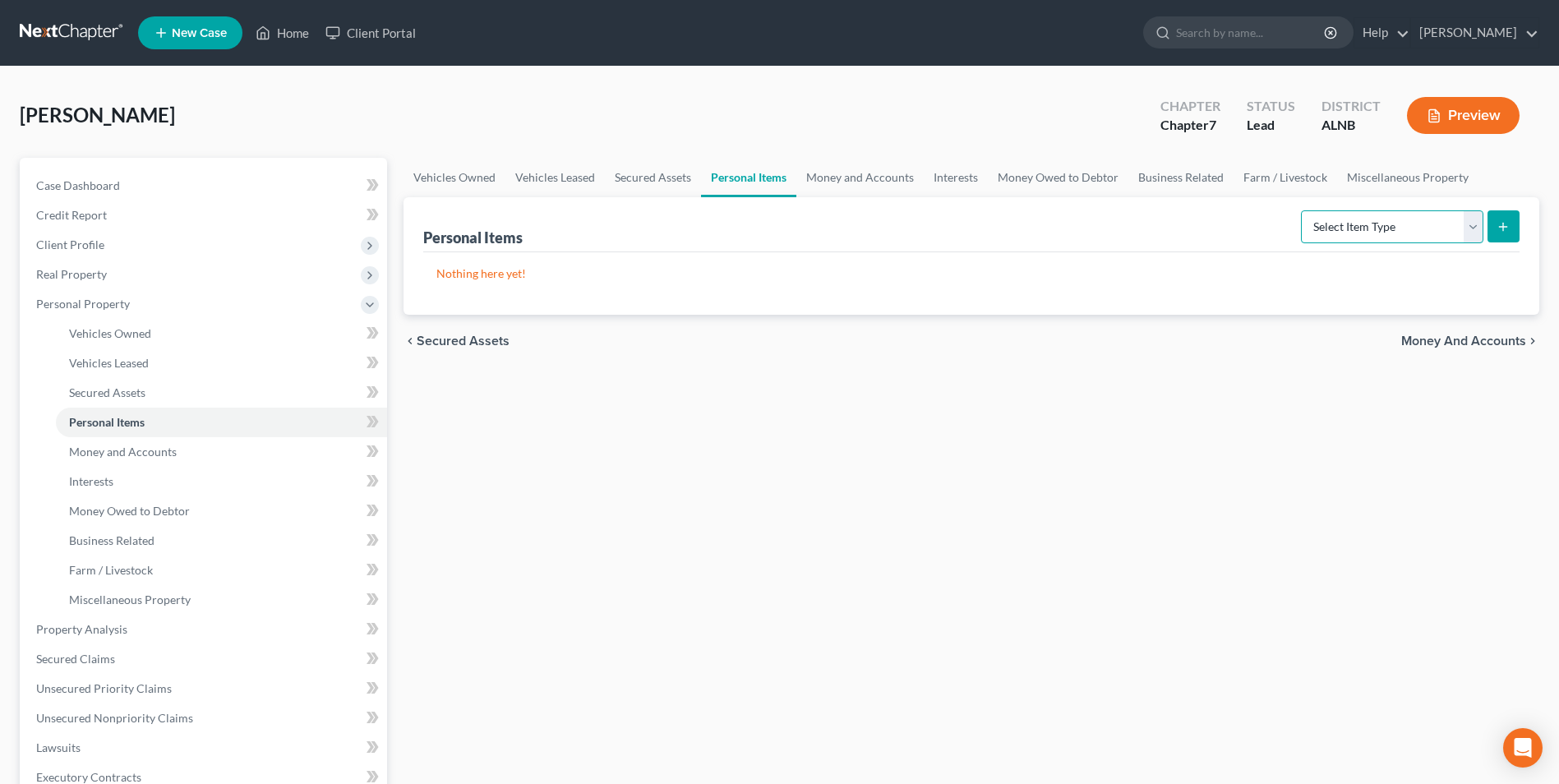
click at [1470, 224] on select "Select Item Type Clothing Collectibles Of Value Electronics Firearms Household …" at bounding box center [1392, 227] width 182 height 33
select select "clothing"
click at [1303, 211] on select "Select Item Type Clothing Collectibles Of Value Electronics Firearms Household …" at bounding box center [1392, 227] width 182 height 33
click at [1495, 229] on button "submit" at bounding box center [1503, 226] width 32 height 32
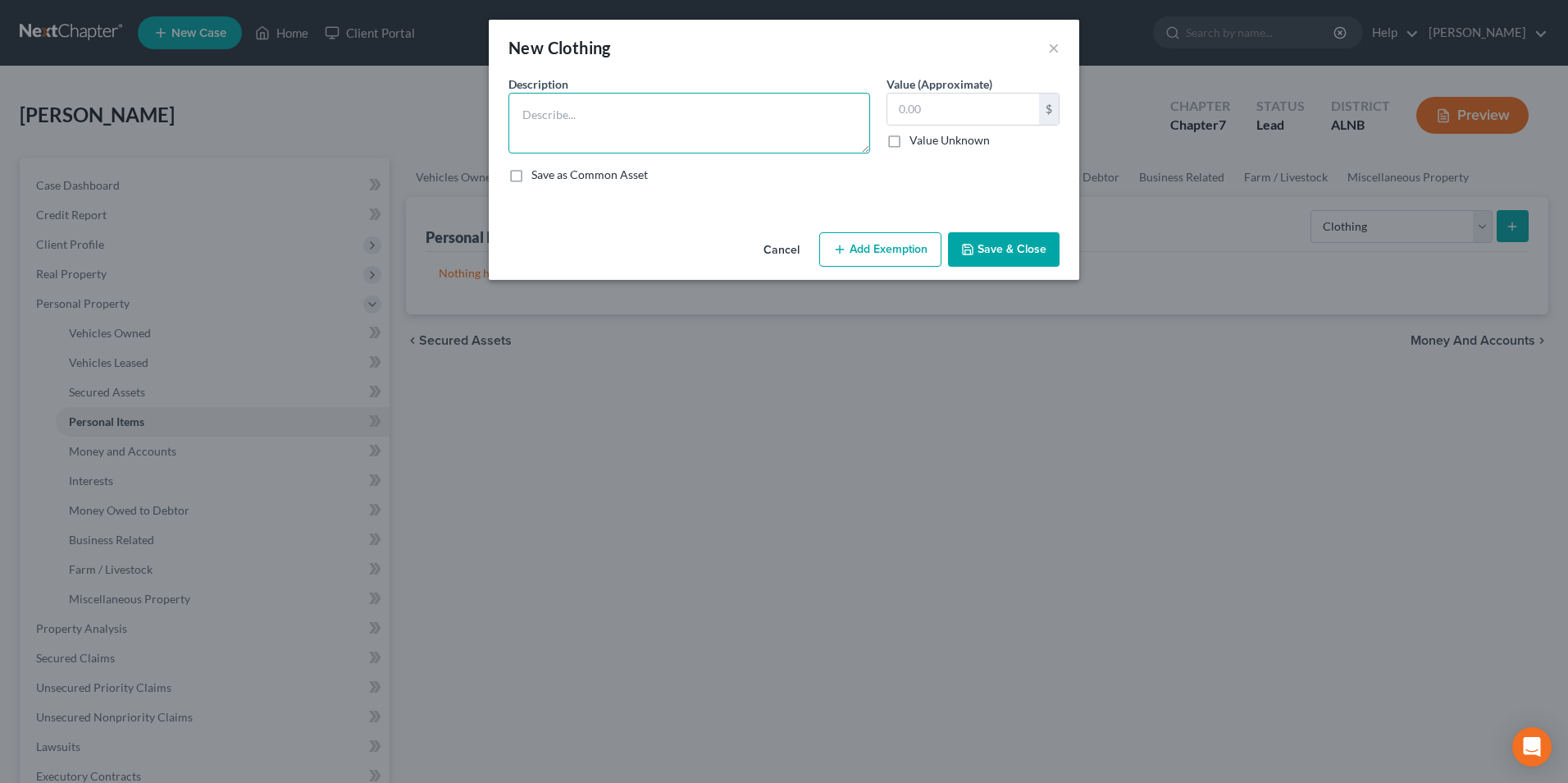
click at [638, 113] on textarea at bounding box center [689, 123] width 362 height 60
type textarea "5"
type textarea "clothing"
click at [948, 110] on input "text" at bounding box center [964, 109] width 152 height 31
type input "50"
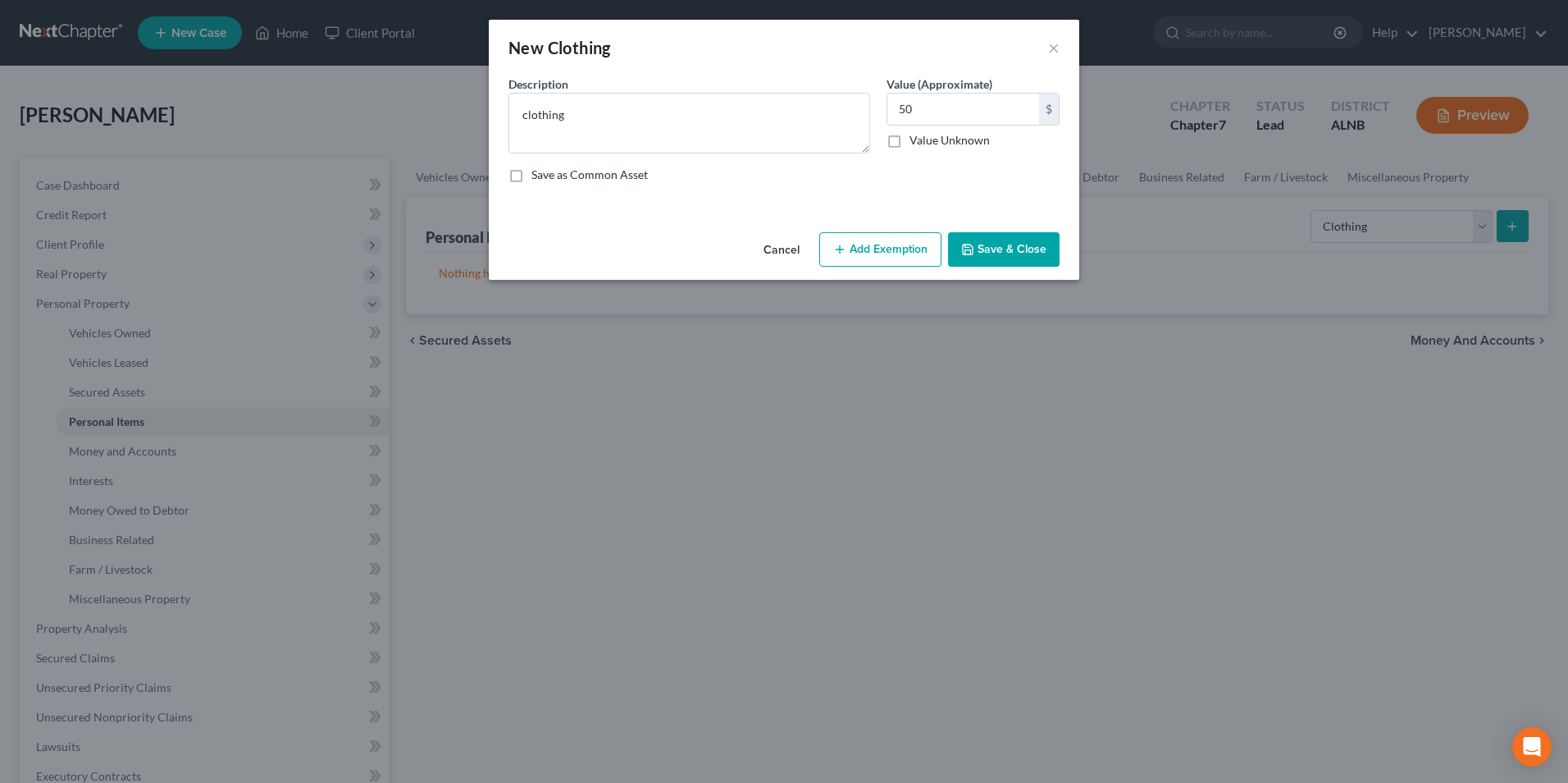
click at [898, 247] on button "Add Exemption" at bounding box center [881, 248] width 123 height 34
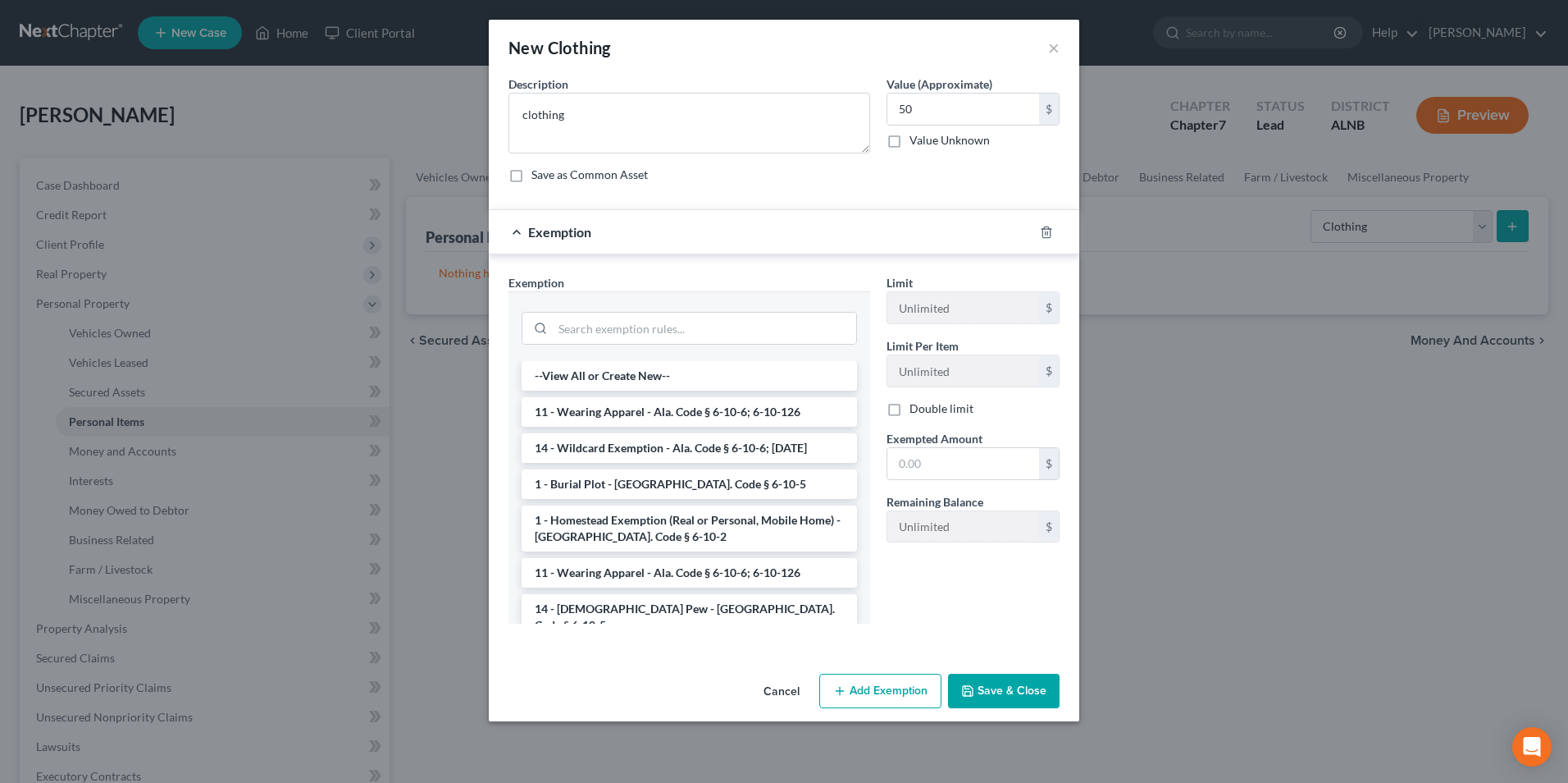
drag, startPoint x: 639, startPoint y: 405, endPoint x: 671, endPoint y: 420, distance: 35.3
click at [641, 405] on li "11 - Wearing Apparel - Ala. Code § 6-10-6; 6-10-126" at bounding box center [689, 412] width 336 height 29
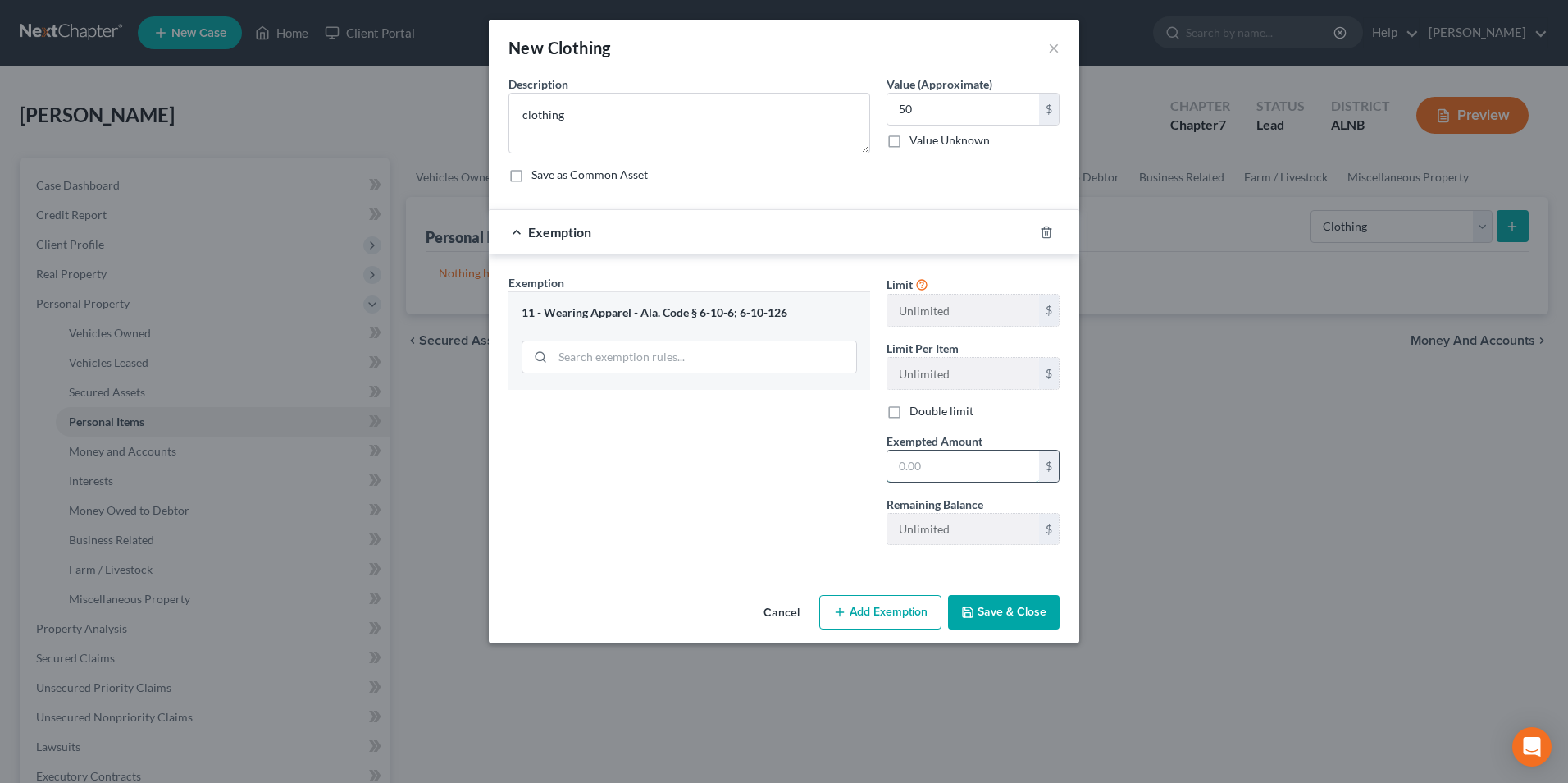
click at [925, 475] on input "text" at bounding box center [964, 466] width 152 height 31
type input "50"
drag, startPoint x: 1015, startPoint y: 614, endPoint x: 1024, endPoint y: 508, distance: 106.4
click at [1019, 610] on button "Save & Close" at bounding box center [1003, 612] width 112 height 34
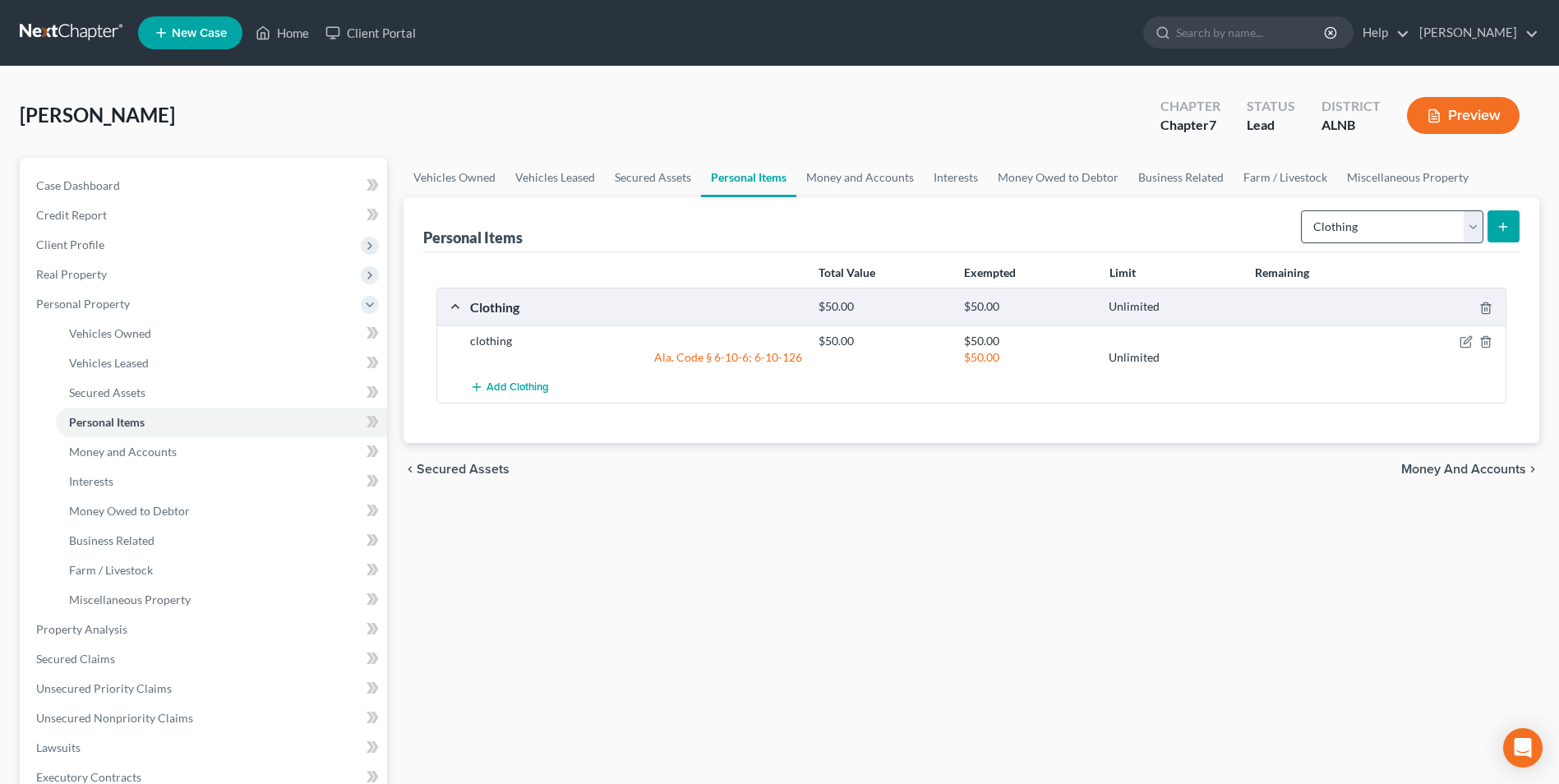
drag, startPoint x: 1089, startPoint y: 212, endPoint x: 1396, endPoint y: 231, distance: 307.6
click at [1396, 231] on div "Personal Items Select Item Type Clothing Collectibles Of Value Electronics Fire…" at bounding box center [972, 224] width 1097 height 55
drag, startPoint x: 1396, startPoint y: 231, endPoint x: 1350, endPoint y: 222, distance: 46.9
click at [1439, 236] on select "Select Item Type Clothing Collectibles Of Value Electronics Firearms Household …" at bounding box center [1392, 227] width 182 height 33
click at [1221, 218] on div "Personal Items Select Item Type Clothing Collectibles Of Value Electronics Fire…" at bounding box center [972, 224] width 1097 height 55
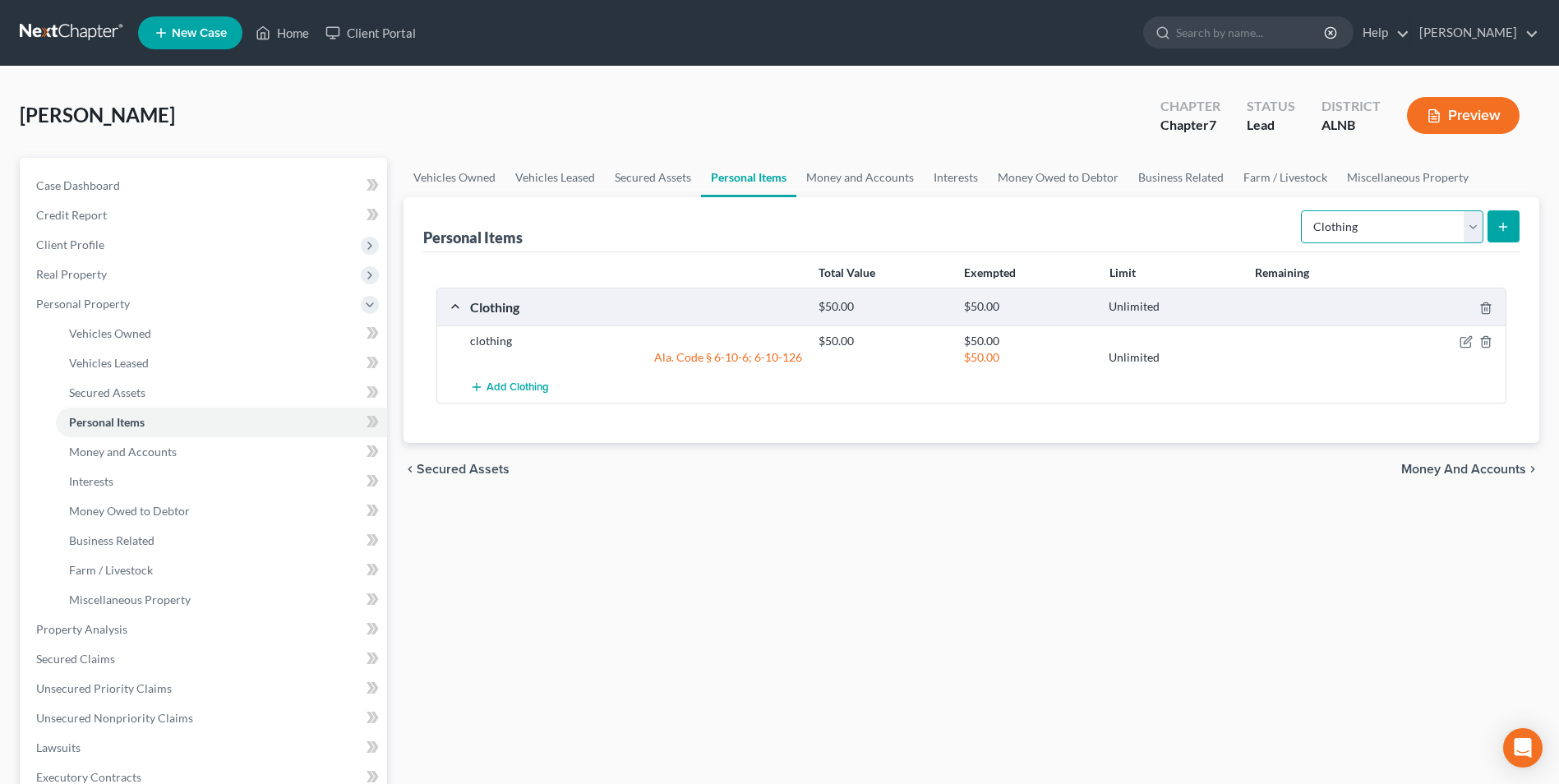
click at [1470, 225] on select "Select Item Type Clothing Collectibles Of Value Electronics Firearms Household …" at bounding box center [1392, 227] width 182 height 33
select select "household_goods"
click at [1303, 211] on select "Select Item Type Clothing Collectibles Of Value Electronics Firearms Household …" at bounding box center [1392, 227] width 182 height 33
click at [1505, 232] on icon "submit" at bounding box center [1502, 226] width 13 height 13
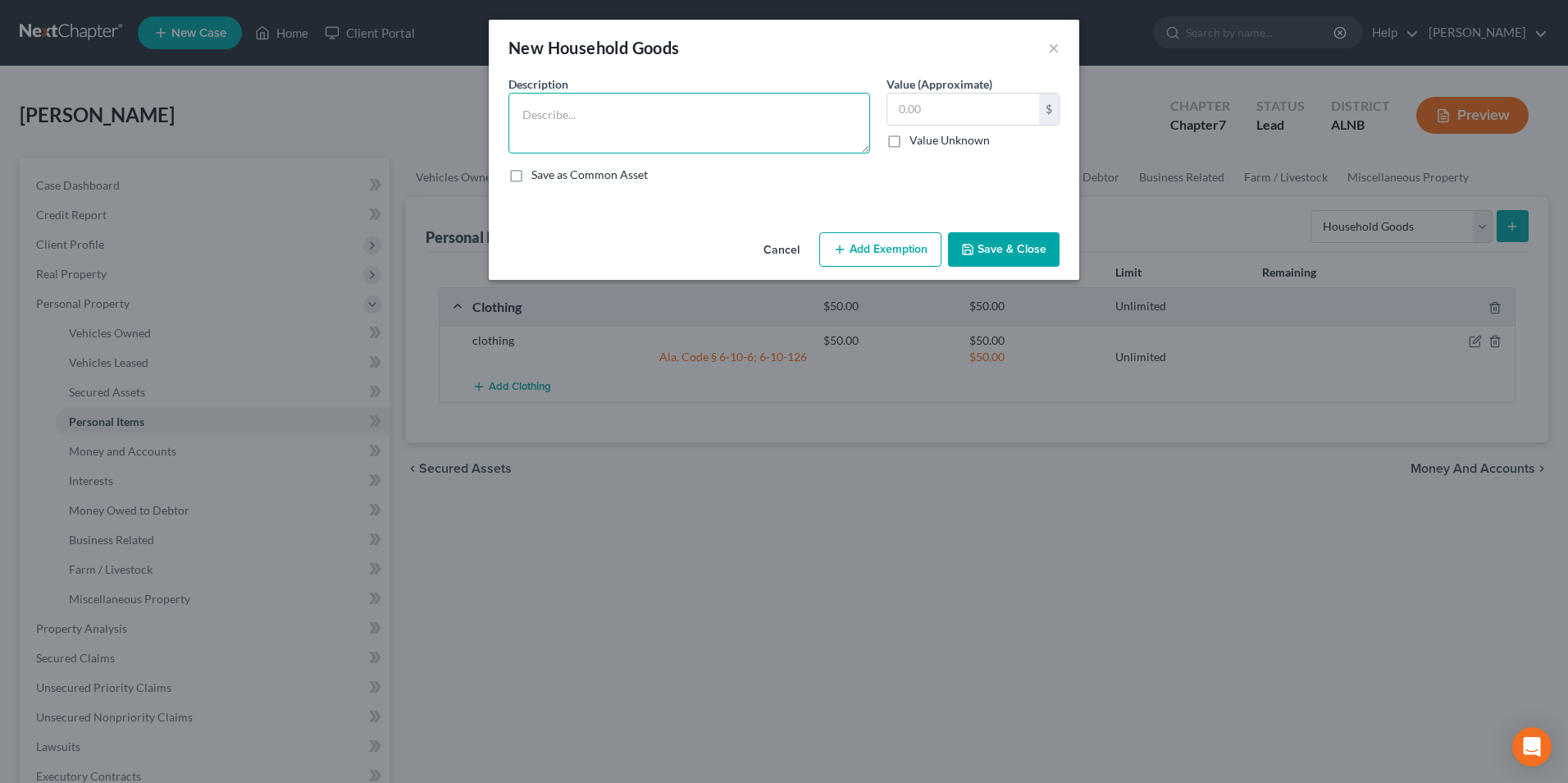
click at [653, 96] on textarea at bounding box center [689, 123] width 362 height 60
type textarea "h.hold goods"
type input "8"
type input "950"
click at [879, 257] on button "Add Exemption" at bounding box center [881, 248] width 123 height 34
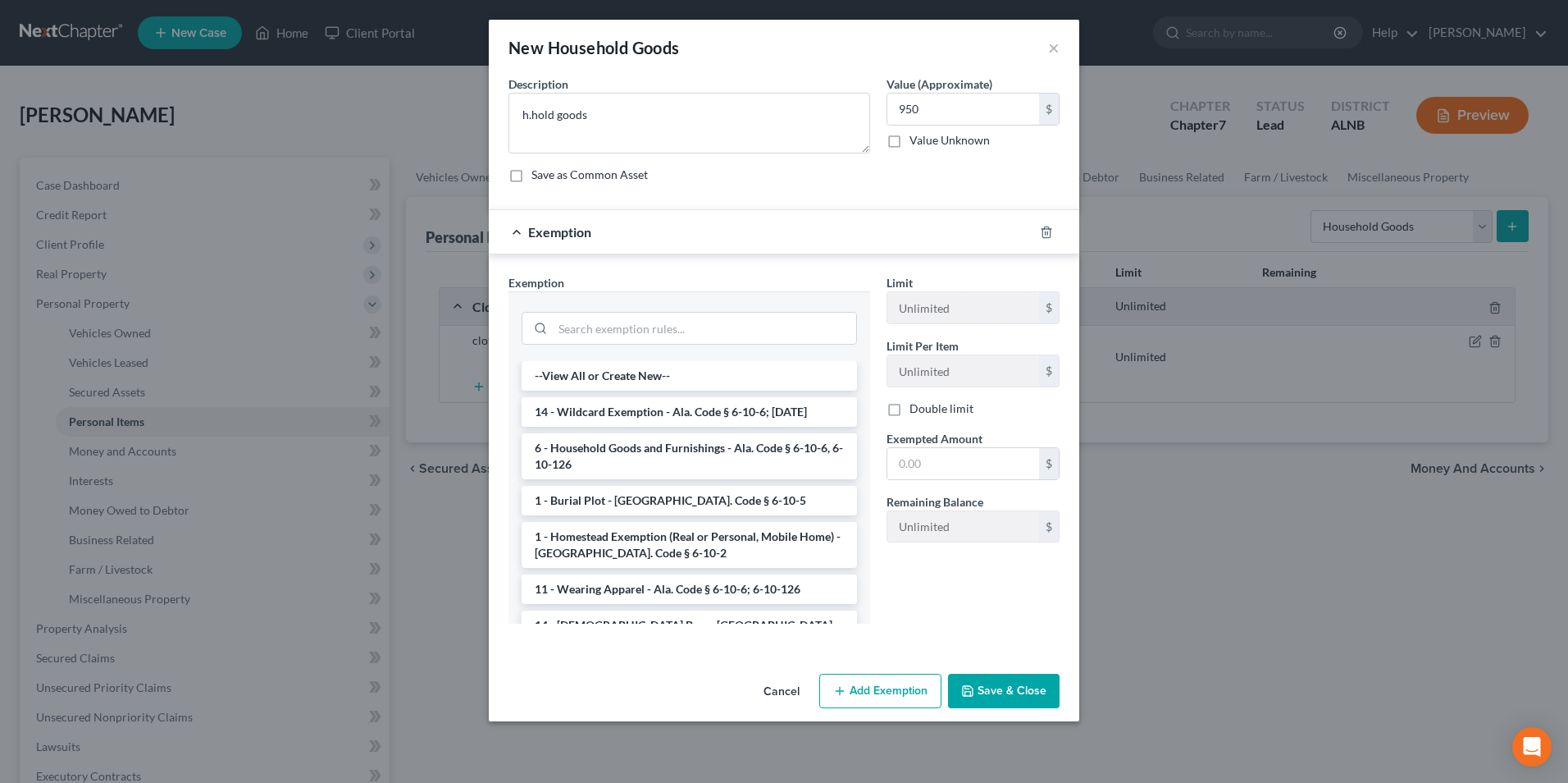
drag, startPoint x: 660, startPoint y: 451, endPoint x: 847, endPoint y: 455, distance: 187.0
click at [662, 451] on li "6 - Household Goods and Furnishings - Ala. Code § 6-10-6, 6-10-126" at bounding box center [689, 456] width 336 height 46
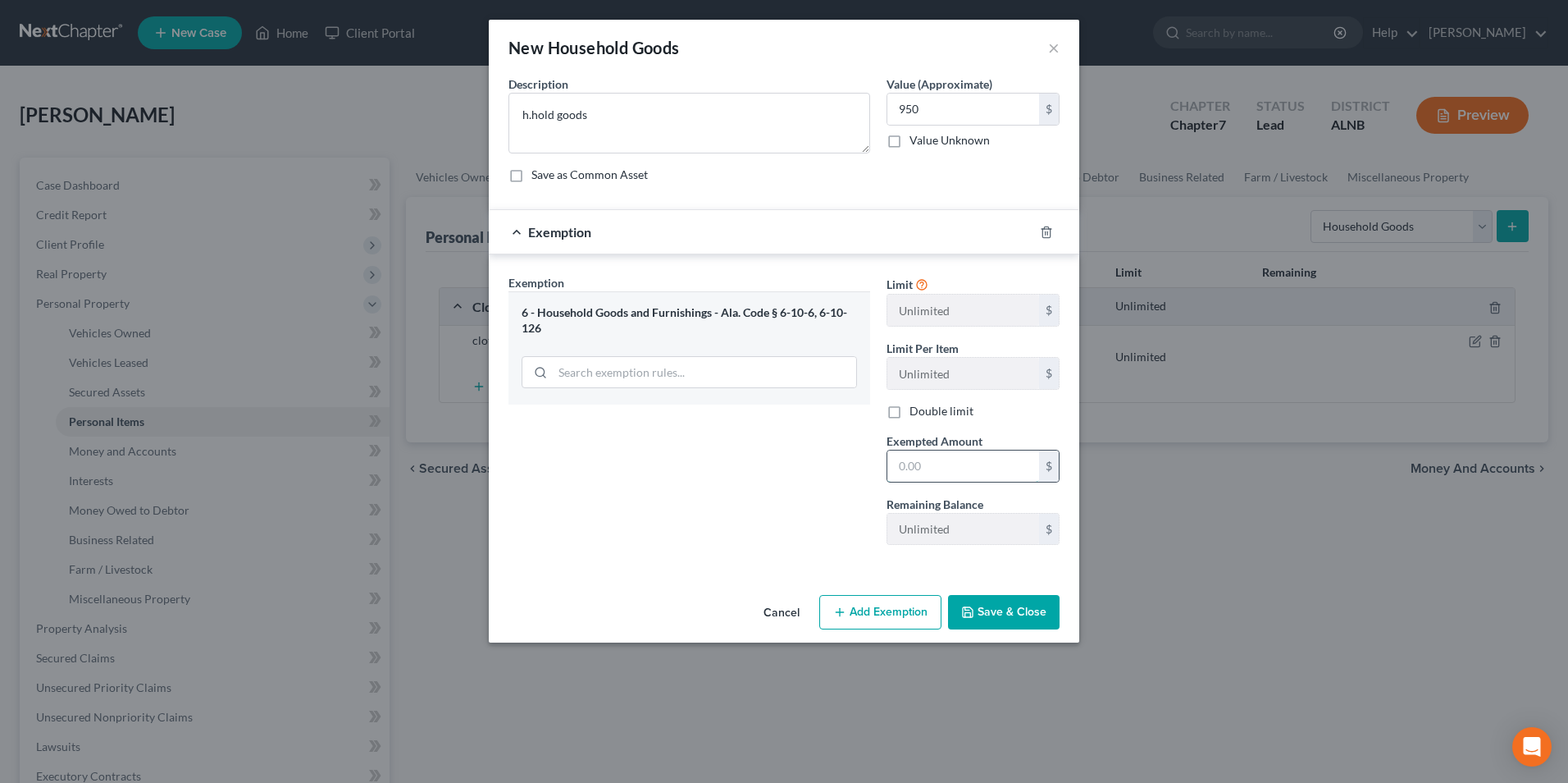
click at [972, 465] on input "text" at bounding box center [964, 466] width 152 height 31
type input "950"
click at [1033, 609] on button "Save & Close" at bounding box center [1003, 612] width 112 height 34
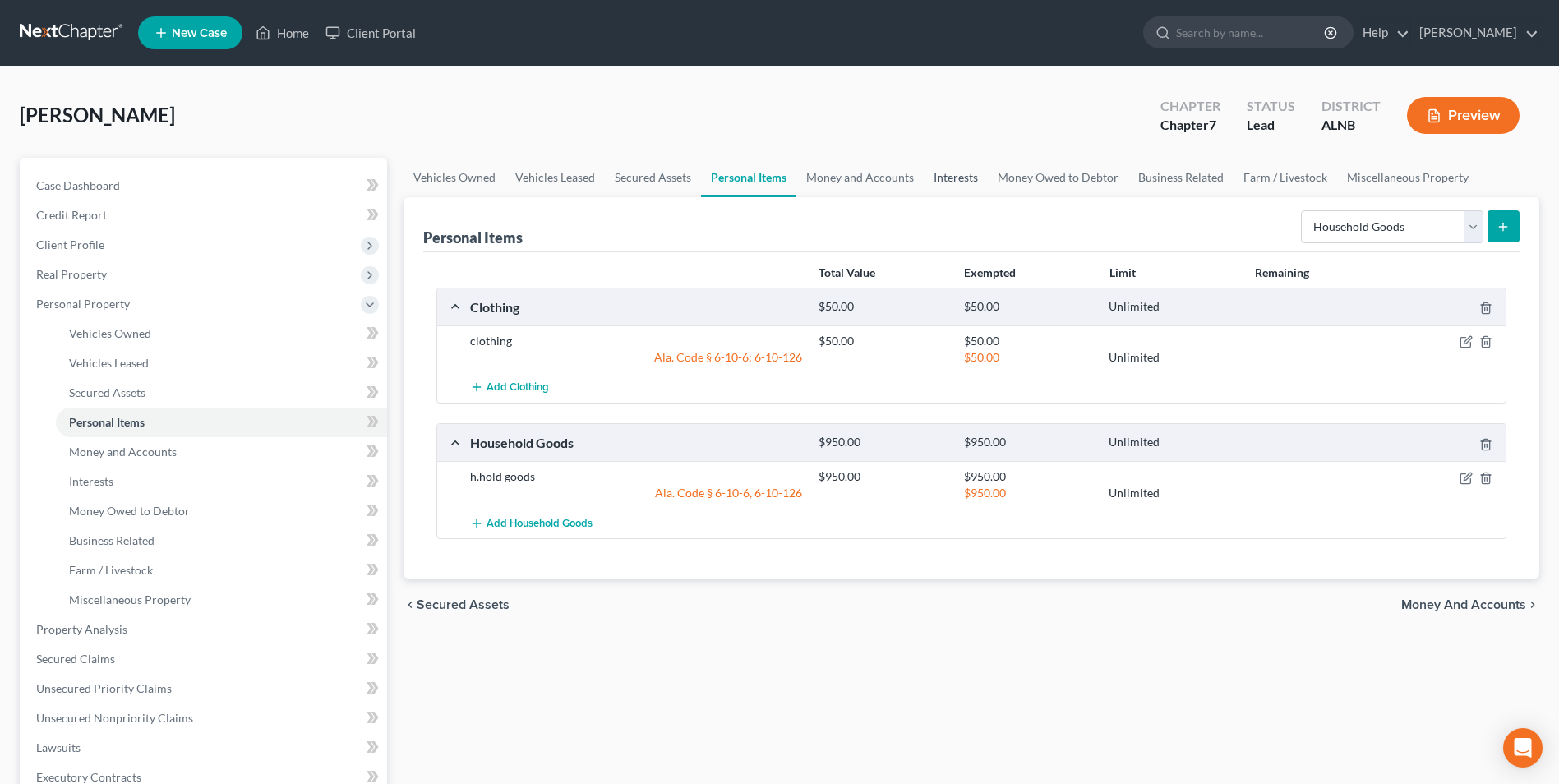
click at [946, 176] on link "Interests" at bounding box center [956, 177] width 64 height 39
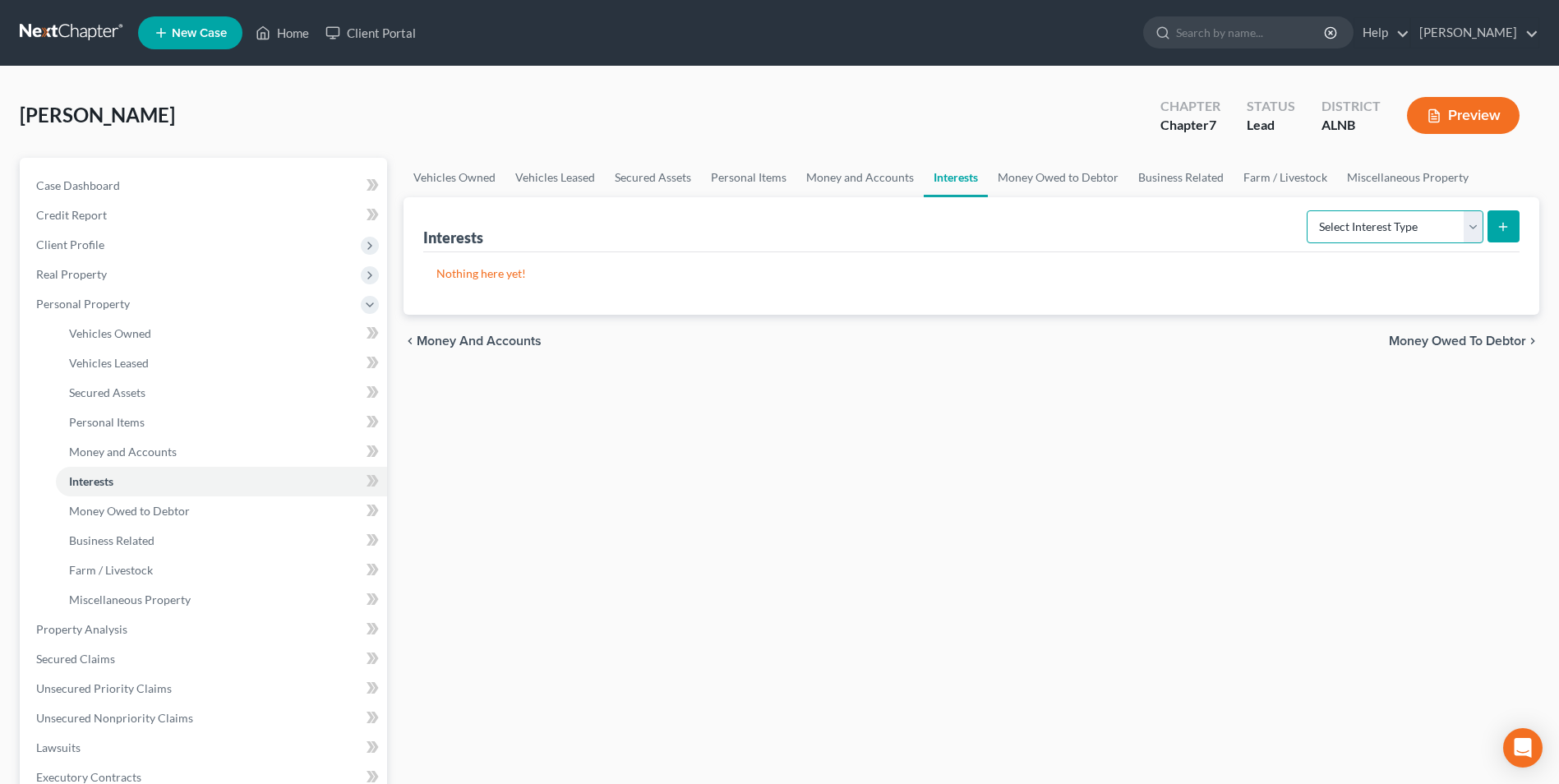
click at [1476, 226] on select "Select Interest Type 401K Annuity Bond Education IRA Government Bond Government…" at bounding box center [1395, 227] width 177 height 33
click at [1308, 211] on select "Select Interest Type 401K Annuity Bond Education IRA Government Bond Government…" at bounding box center [1395, 227] width 177 height 33
click at [1504, 232] on icon "submit" at bounding box center [1502, 226] width 13 height 13
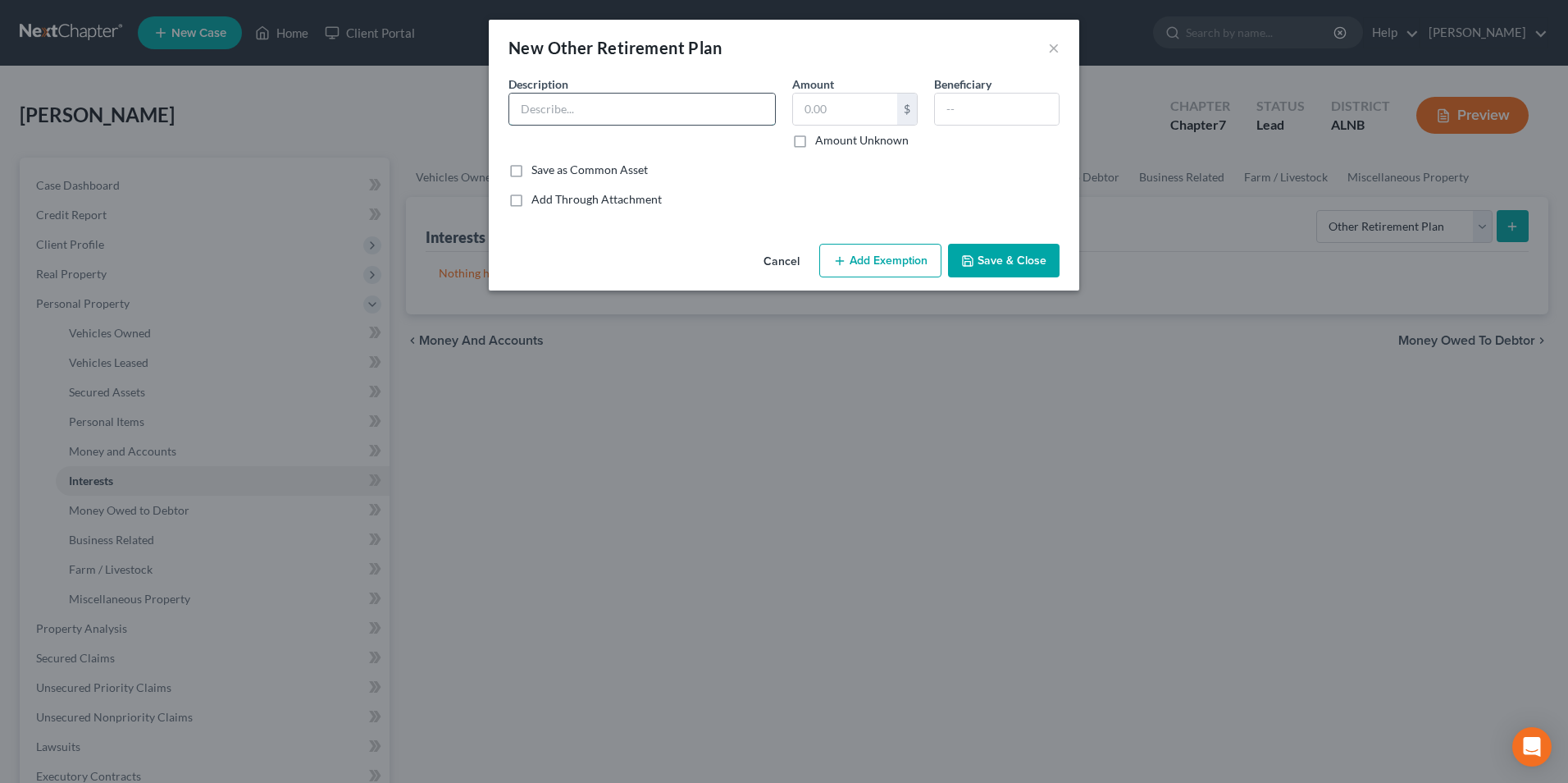
click at [624, 110] on input "text" at bounding box center [641, 109] width 266 height 31
click at [1013, 214] on div "An exemption set must first be selected from the Filing Information section. Co…" at bounding box center [784, 157] width 591 height 162
click at [1052, 43] on button "×" at bounding box center [1054, 48] width 12 height 19
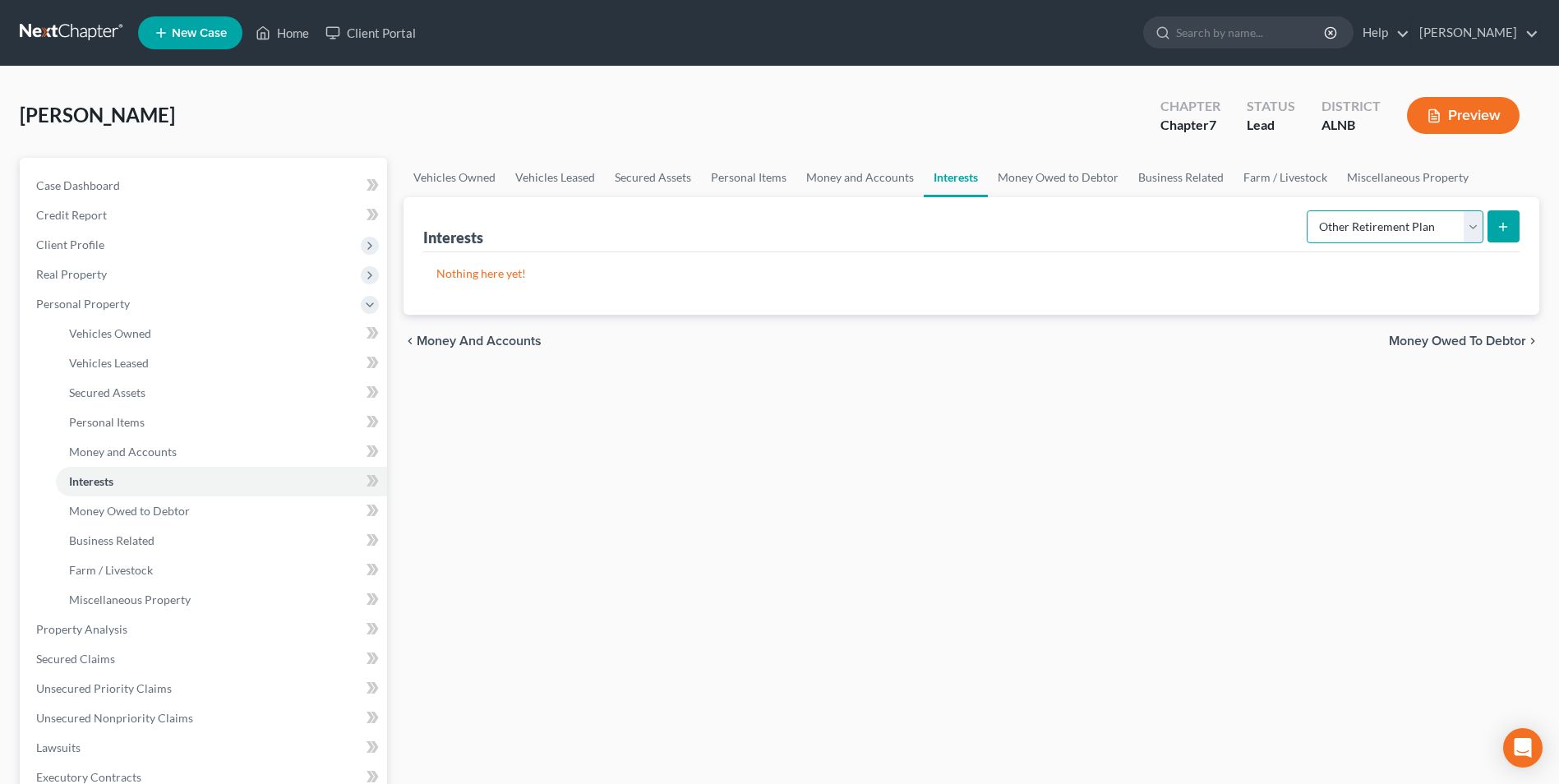
click at [1467, 223] on select "Select Interest Type 401K Annuity Bond Education IRA Government Bond Government…" at bounding box center [1395, 227] width 177 height 33
select select "401k"
click at [1308, 211] on select "Select Interest Type 401K Annuity Bond Education IRA Government Bond Government…" at bounding box center [1395, 227] width 177 height 33
click at [1498, 224] on icon "submit" at bounding box center [1502, 226] width 13 height 13
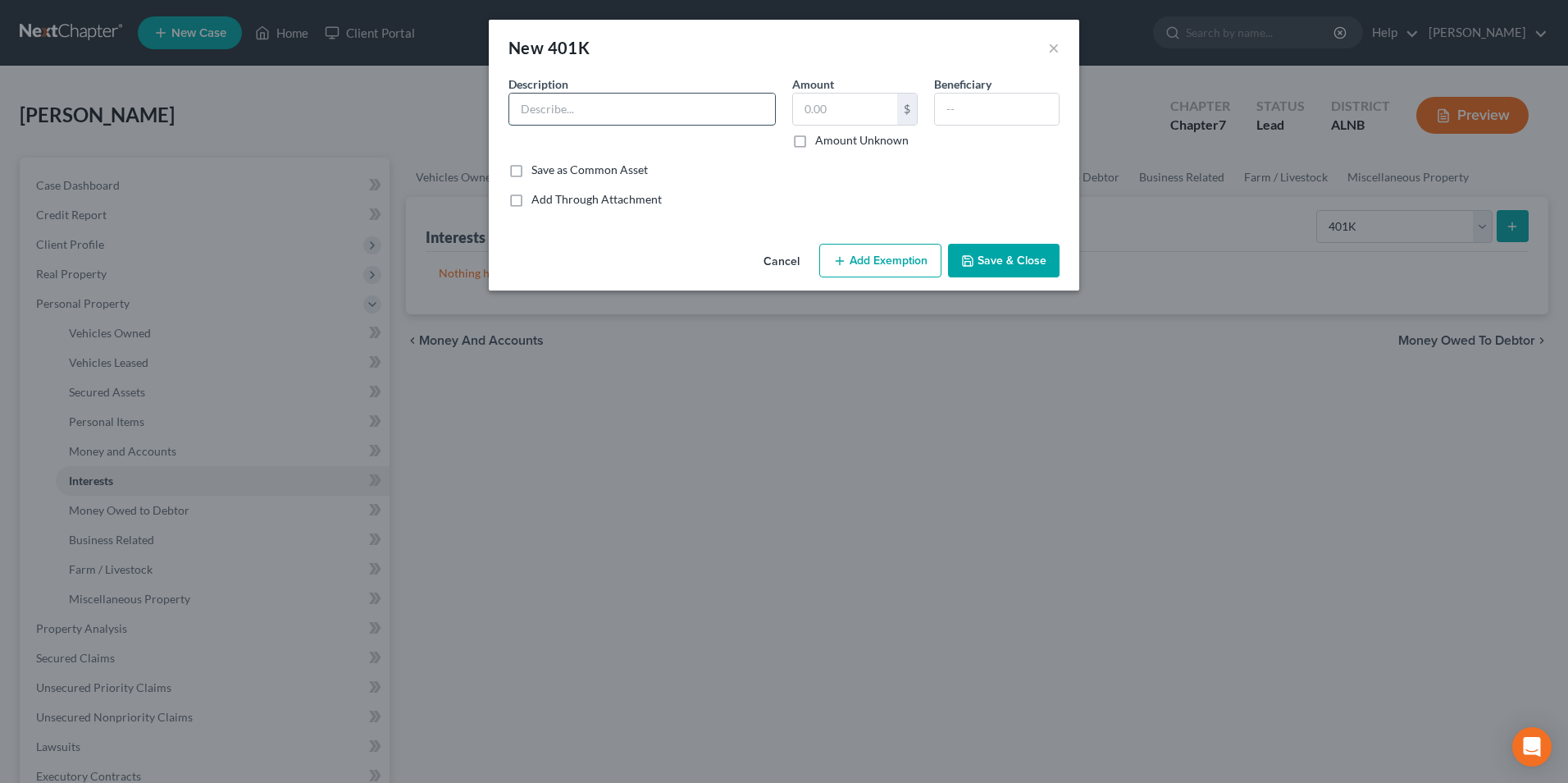
click at [592, 121] on input "text" at bounding box center [641, 109] width 266 height 31
type input "401k"
click at [840, 116] on input "text" at bounding box center [845, 109] width 104 height 31
type input "555.89"
click at [882, 269] on button "Add Exemption" at bounding box center [881, 260] width 123 height 34
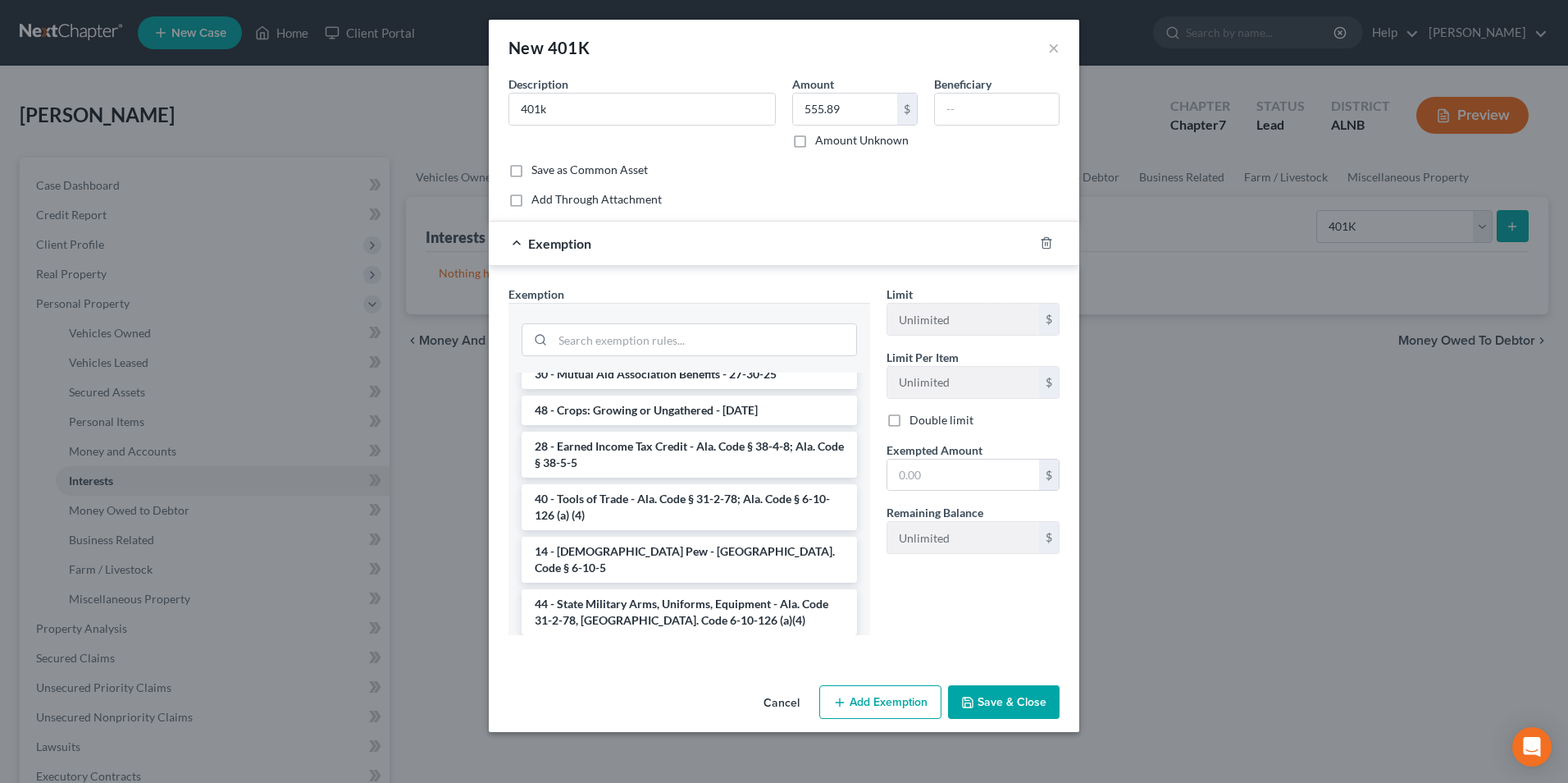
scroll to position [493, 0]
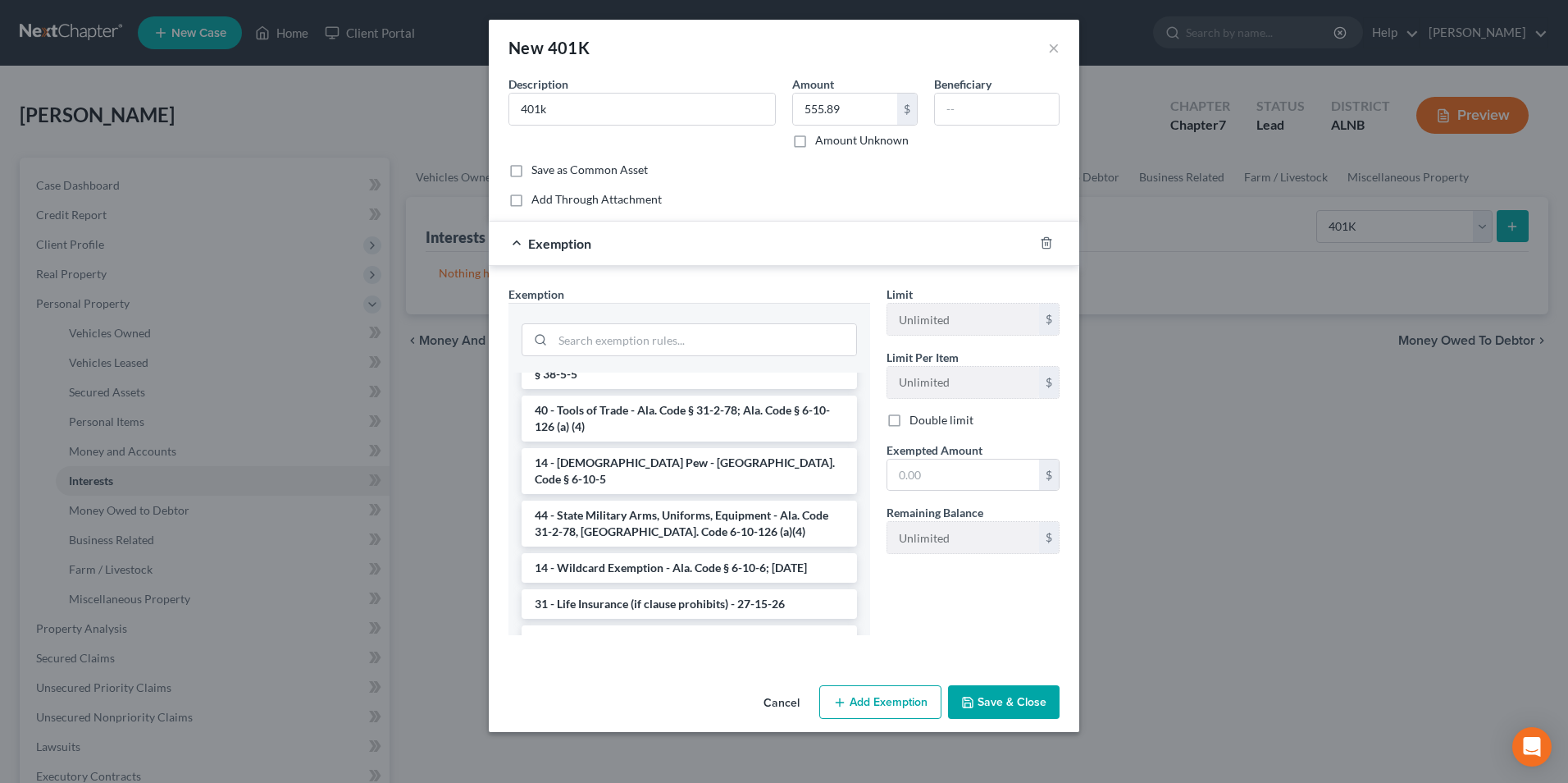
drag, startPoint x: 700, startPoint y: 544, endPoint x: 781, endPoint y: 521, distance: 84.2
click at [701, 553] on li "14 - Wildcard Exemption - Ala. Code § 6-10-6; [DATE]" at bounding box center [689, 568] width 336 height 29
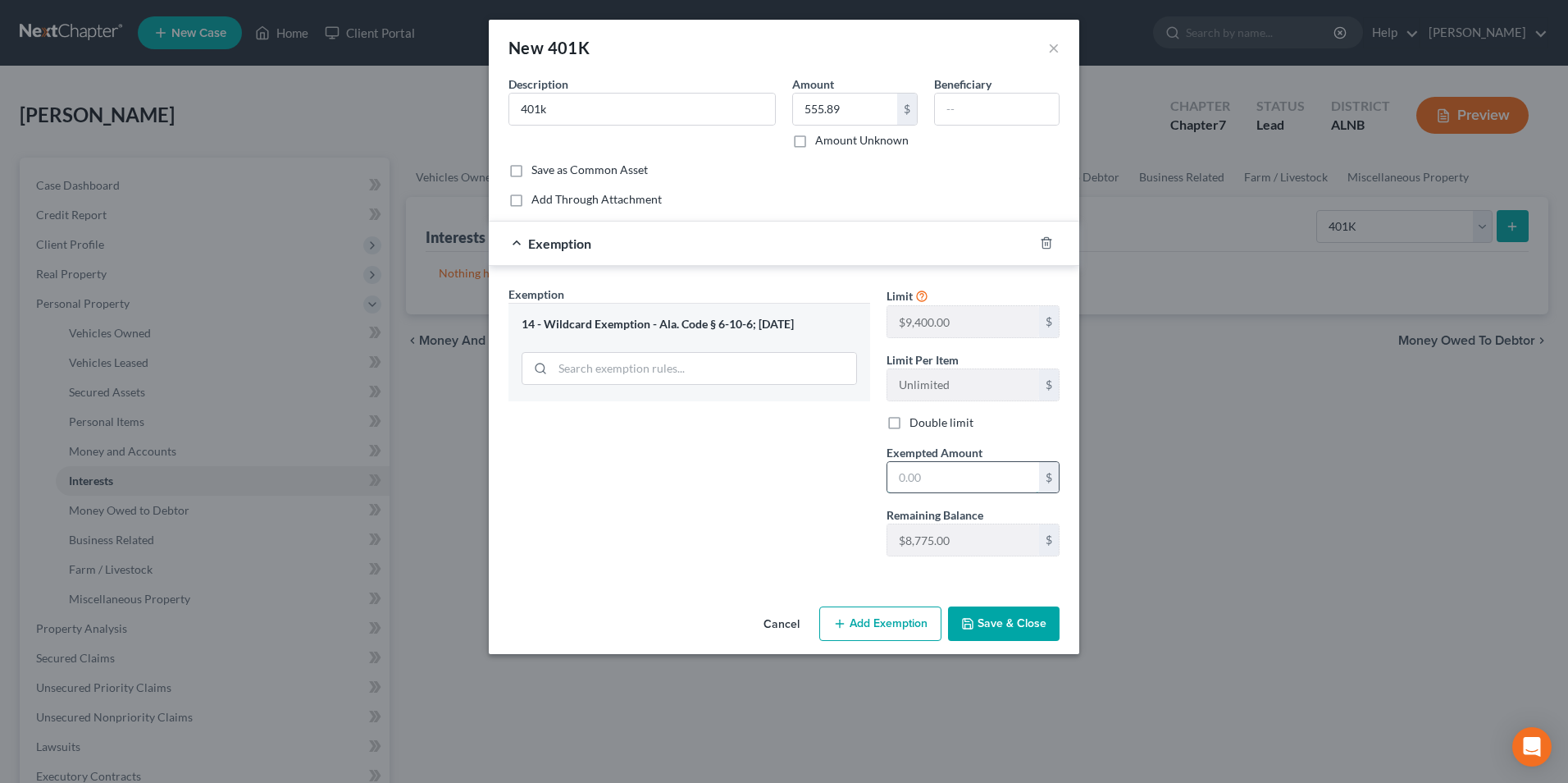
click at [948, 478] on input "text" at bounding box center [964, 477] width 152 height 31
type input "555.89"
click at [1021, 625] on button "Save & Close" at bounding box center [1003, 623] width 112 height 34
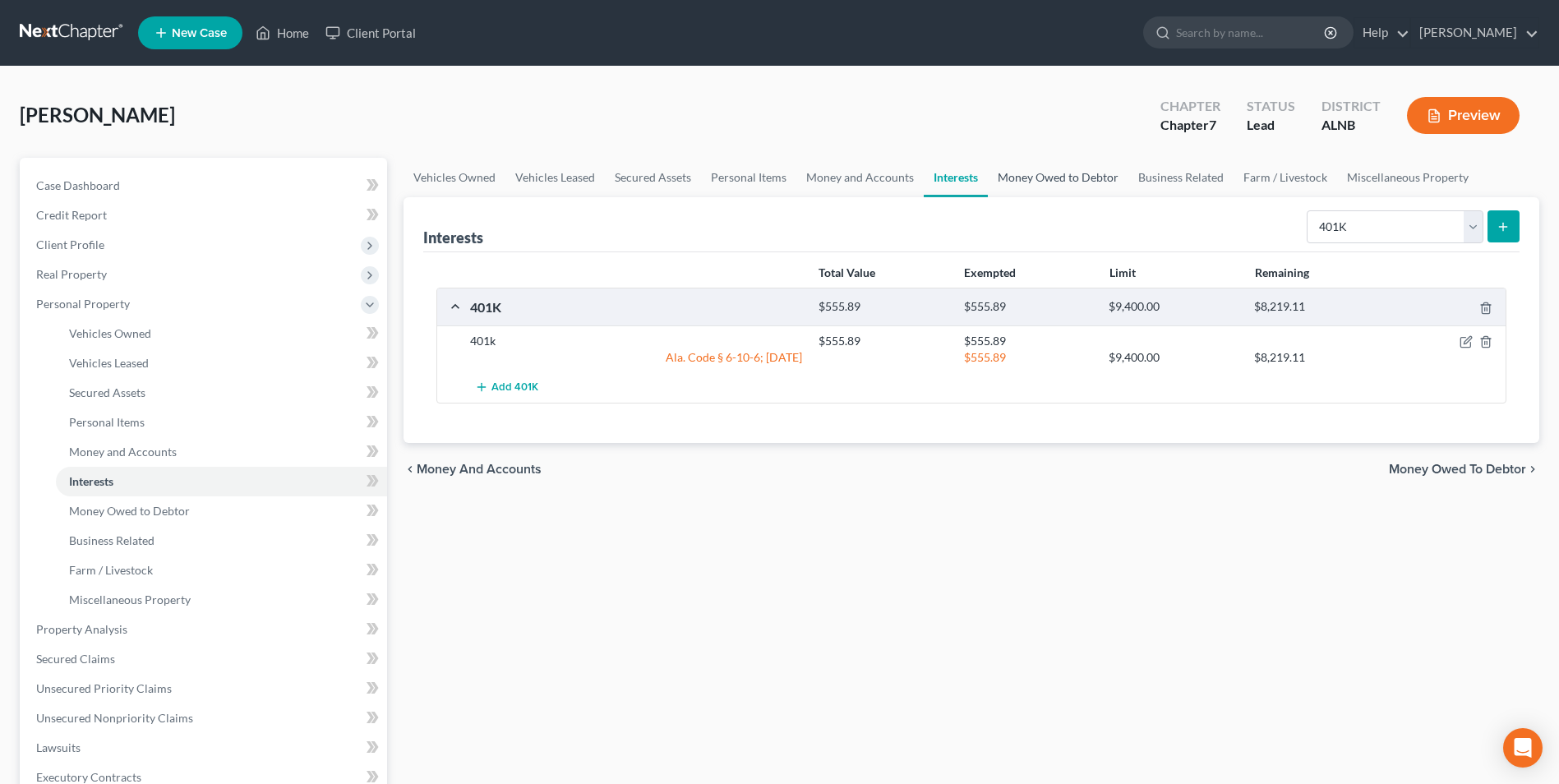
click at [1060, 179] on link "Money Owed to Debtor" at bounding box center [1059, 177] width 140 height 39
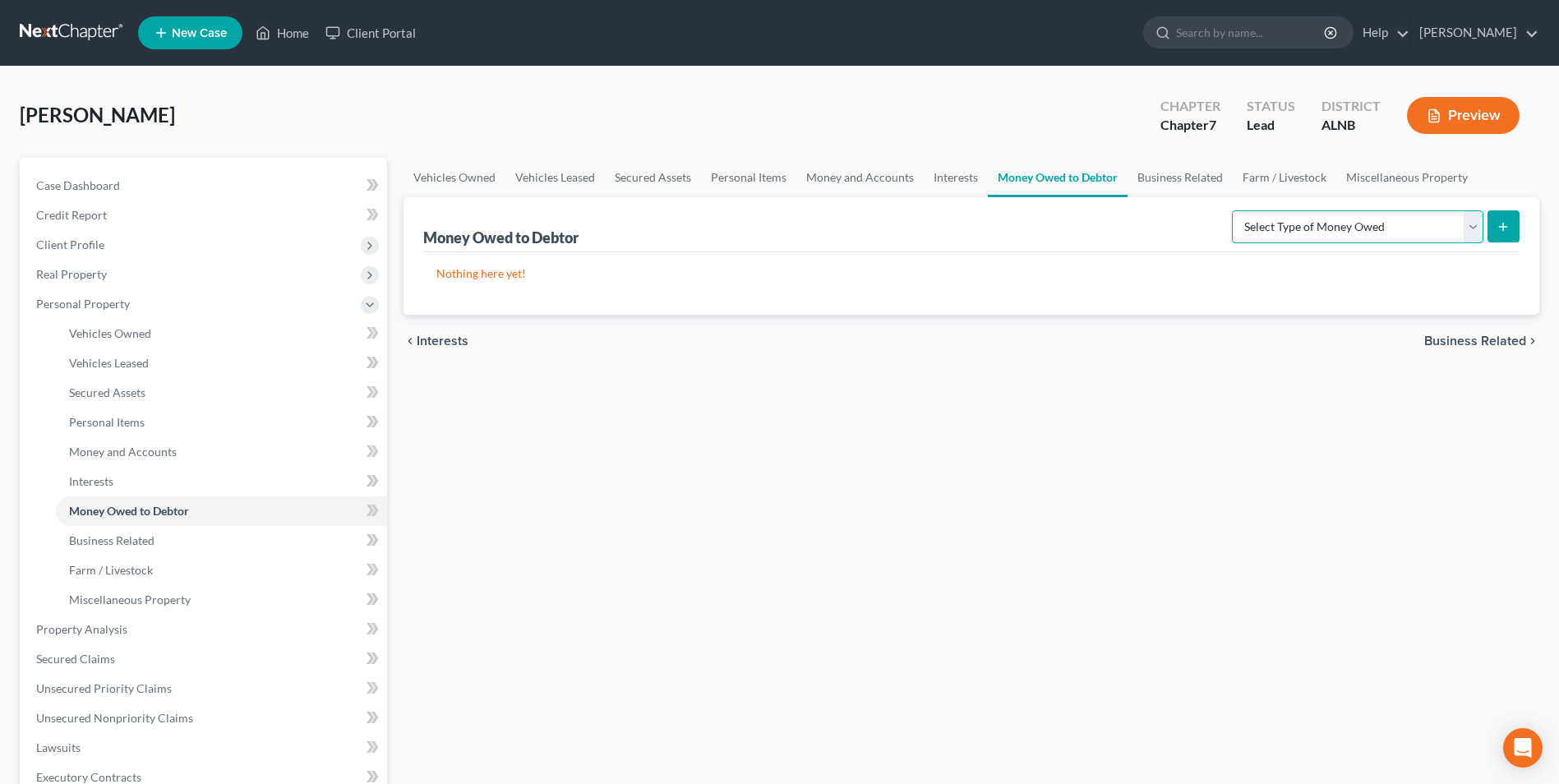
click at [1474, 224] on select "Select Type of Money Owed Accounts Receivable Alimony Child Support Claims Agai…" at bounding box center [1358, 227] width 252 height 33
select select "expected_tax_refund"
click at [1235, 211] on select "Select Type of Money Owed Accounts Receivable Alimony Child Support Claims Agai…" at bounding box center [1358, 227] width 252 height 33
click at [1503, 222] on icon "submit" at bounding box center [1502, 226] width 13 height 13
select select "0"
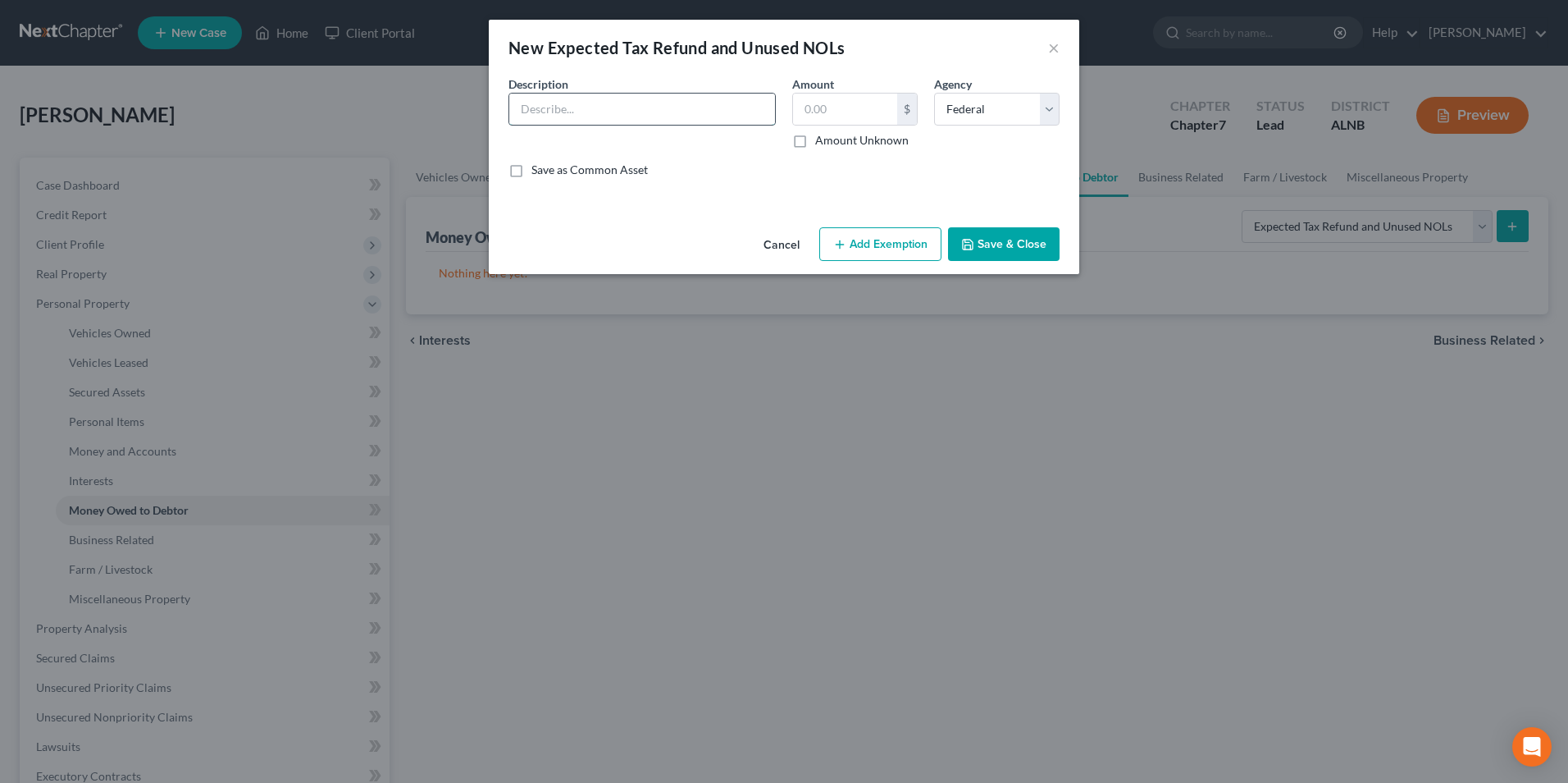
click at [665, 112] on input "text" at bounding box center [641, 109] width 266 height 31
type input "tax refund"
type input "6,899"
click at [892, 247] on button "Add Exemption" at bounding box center [881, 243] width 123 height 34
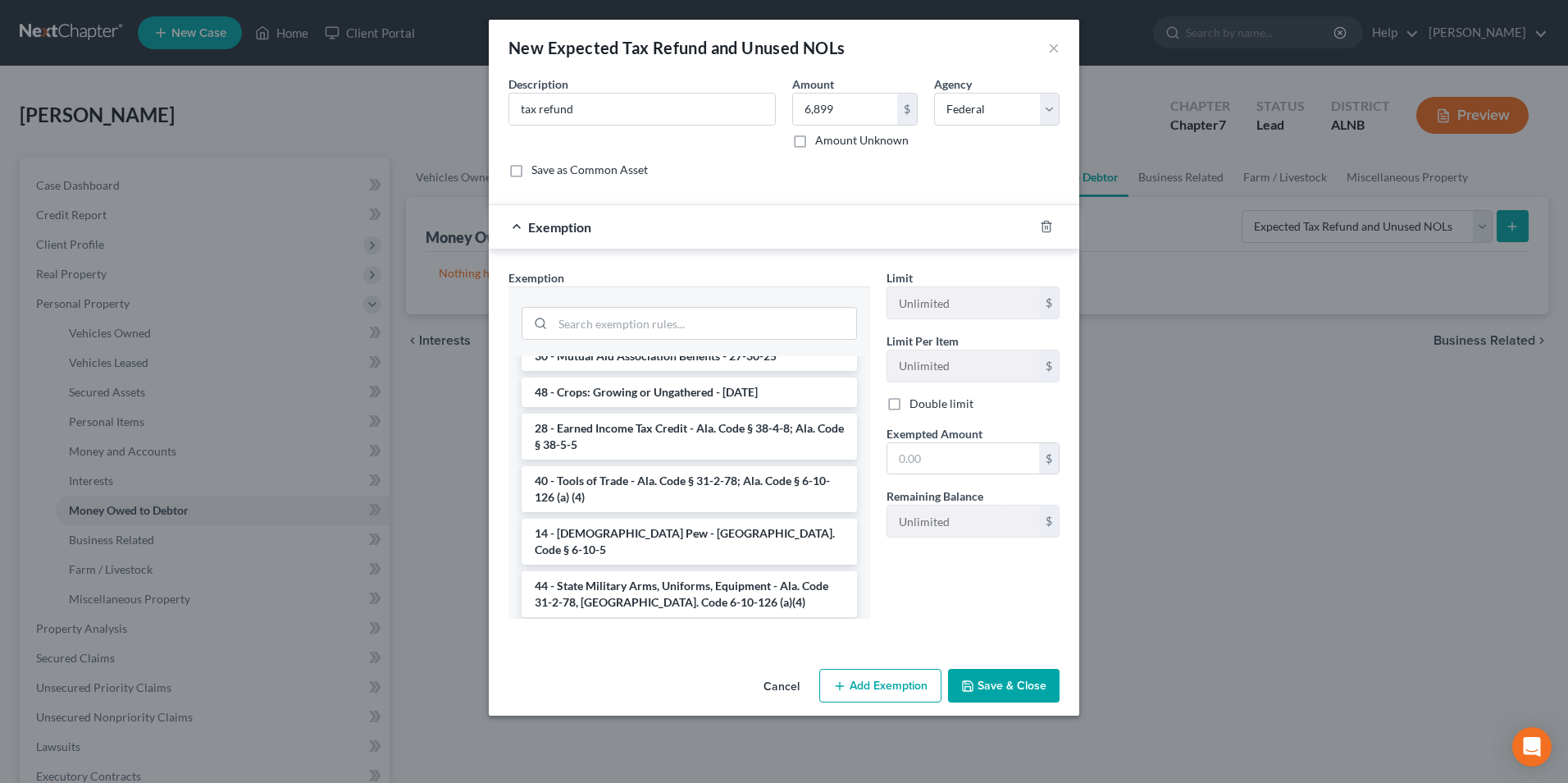
scroll to position [575, 0]
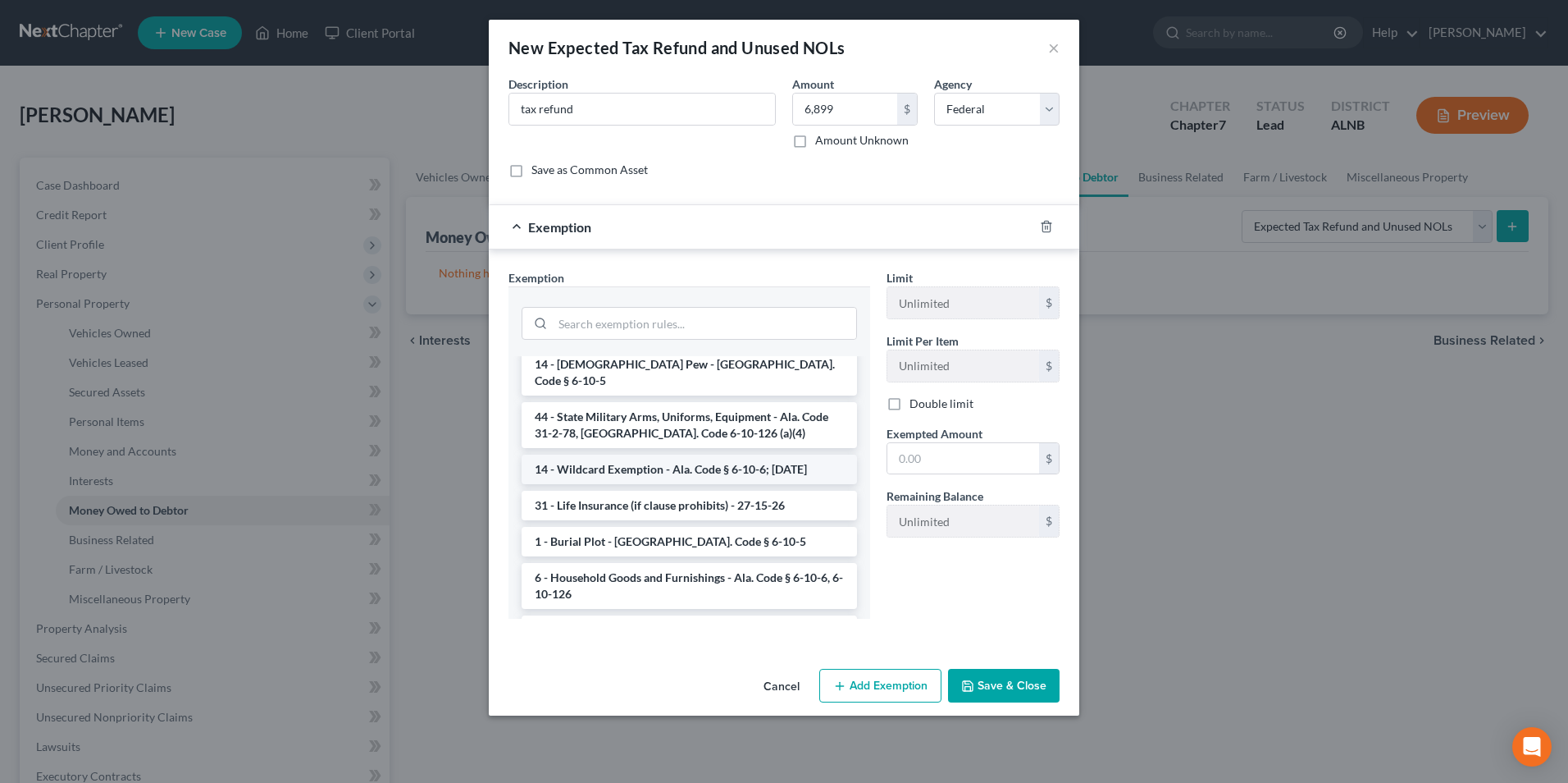
click at [675, 455] on li "14 - Wildcard Exemption - Ala. Code § 6-10-6; [DATE]" at bounding box center [689, 469] width 336 height 29
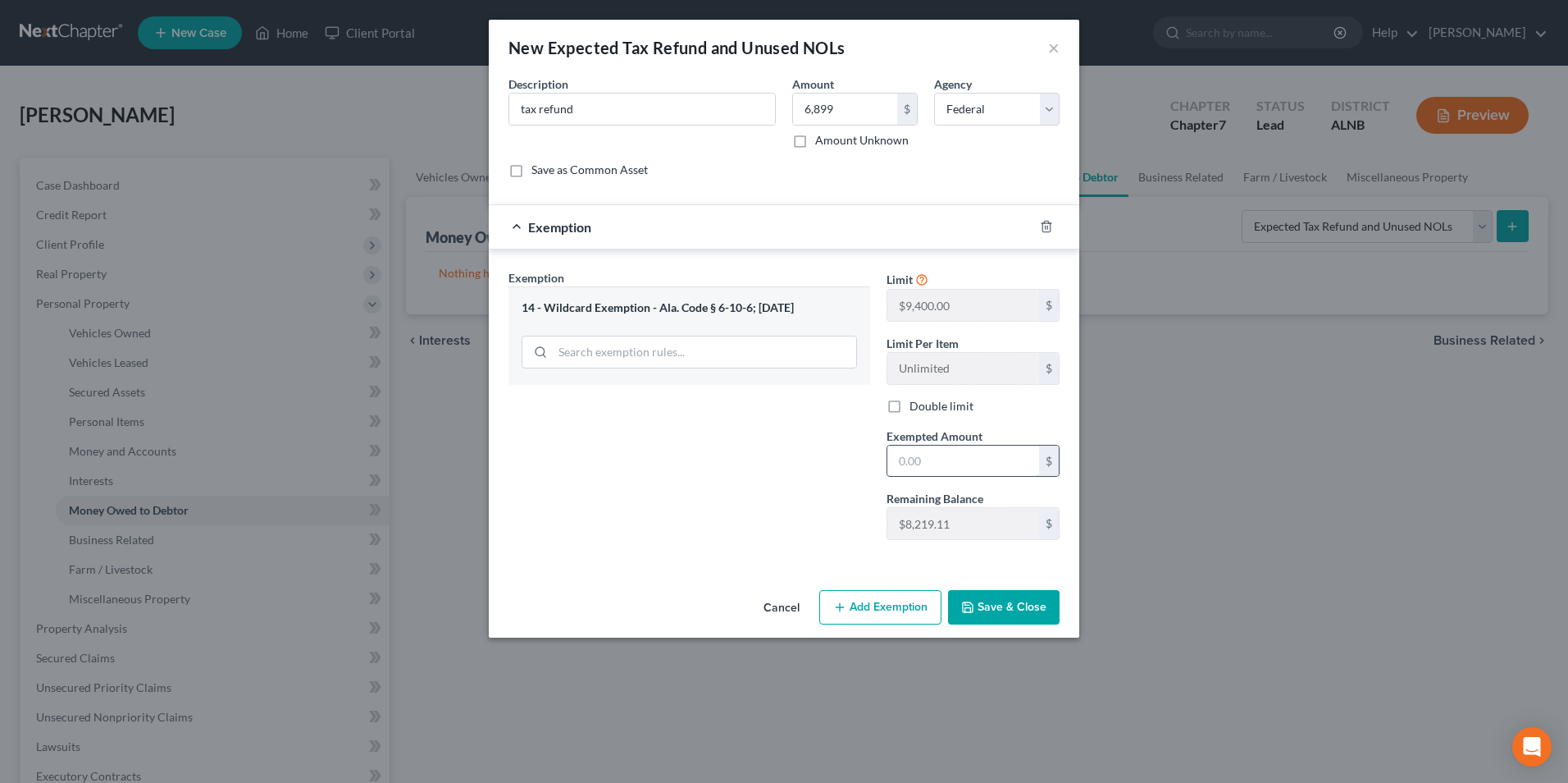
click at [957, 460] on input "text" at bounding box center [964, 462] width 152 height 31
type input "6,899"
click at [857, 105] on input "6,899" at bounding box center [845, 109] width 104 height 31
type input "3,449"
click at [953, 461] on input "6,899" at bounding box center [964, 462] width 152 height 31
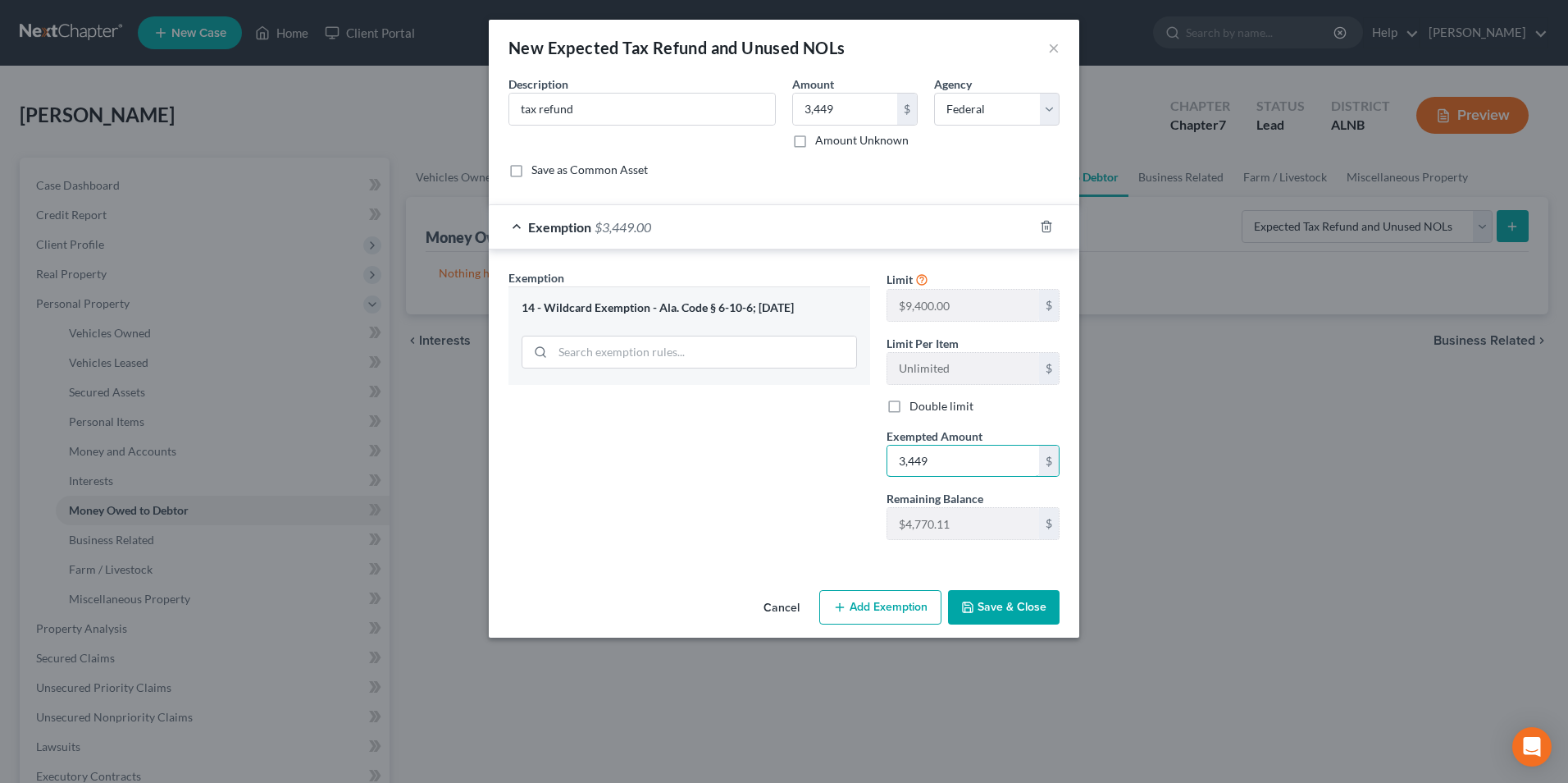
type input "3,449"
drag, startPoint x: 1014, startPoint y: 590, endPoint x: 972, endPoint y: 534, distance: 70.0
click at [1015, 590] on button "Save & Close" at bounding box center [1003, 607] width 112 height 34
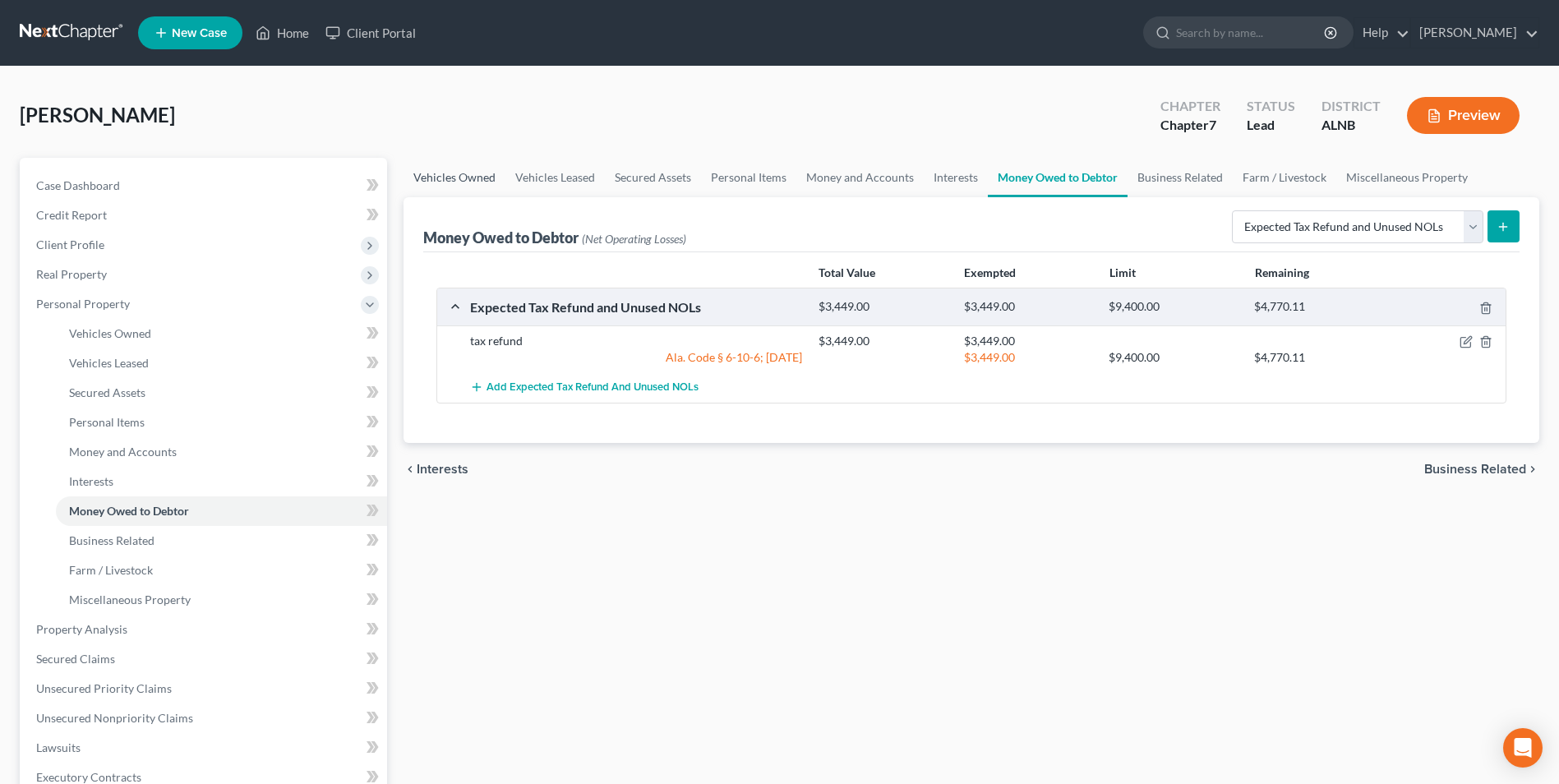
click at [467, 177] on link "Vehicles Owned" at bounding box center [455, 177] width 101 height 39
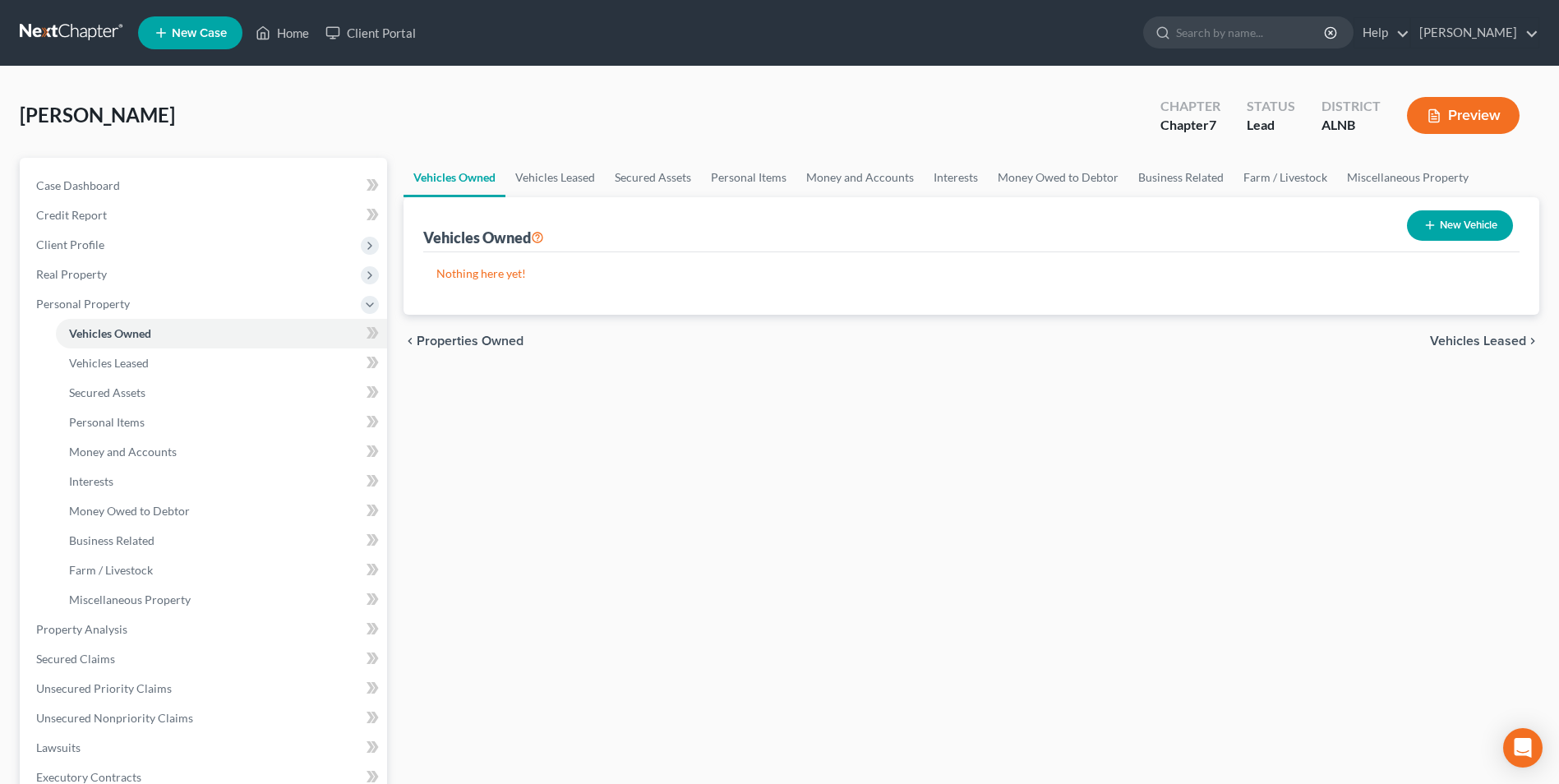
click at [1491, 229] on button "New Vehicle" at bounding box center [1460, 225] width 106 height 30
select select "0"
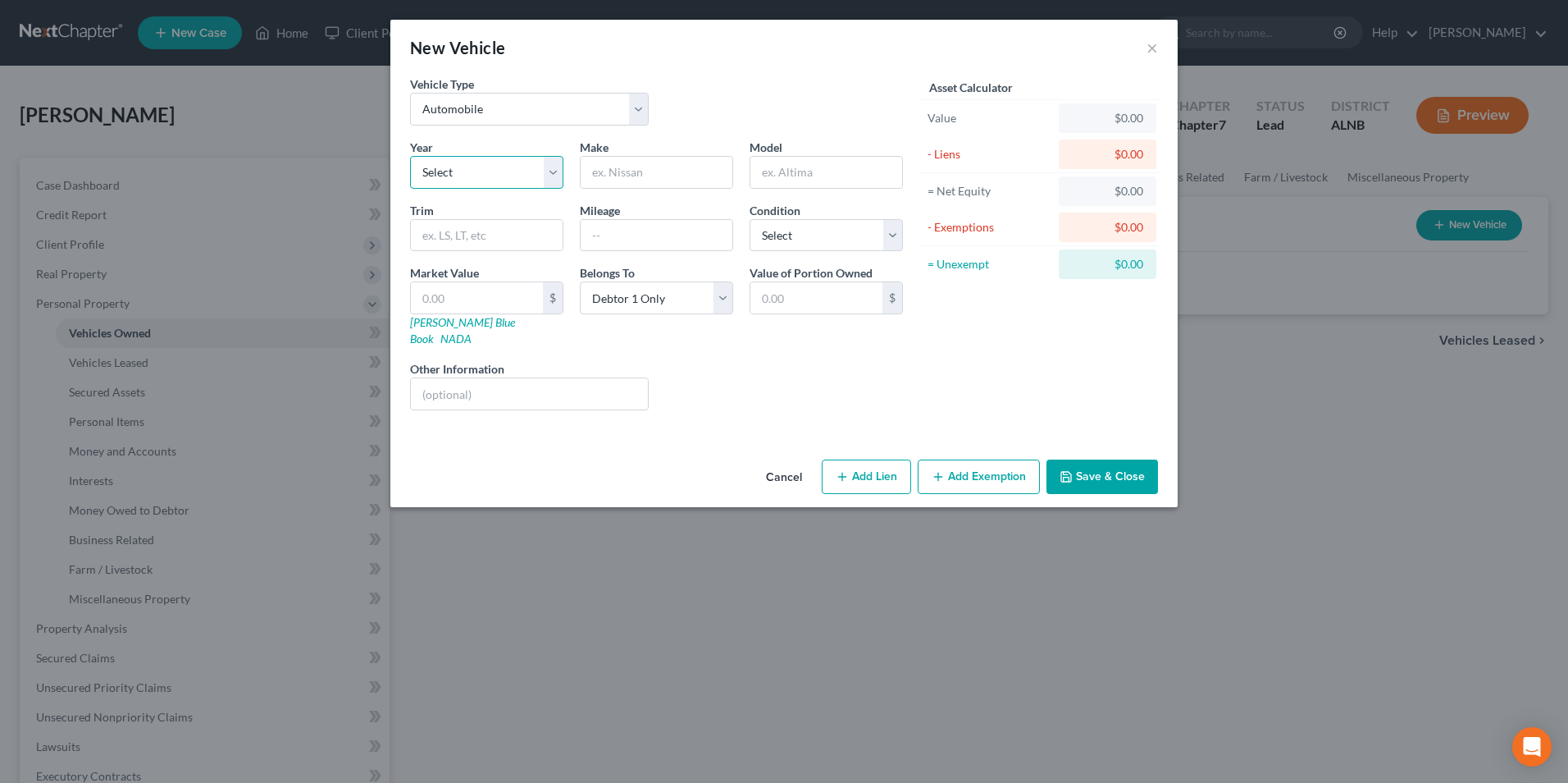
click at [464, 170] on select "Select 2026 2025 2024 2023 2022 2021 2020 2019 2018 2017 2016 2015 2014 2013 20…" at bounding box center [487, 172] width 154 height 33
select select "12"
click at [410, 156] on select "Select 2026 2025 2024 2023 2022 2021 2020 2019 2018 2017 2016 2015 2014 2013 20…" at bounding box center [487, 172] width 154 height 33
click at [638, 176] on input "text" at bounding box center [657, 172] width 152 height 31
type input "kia"
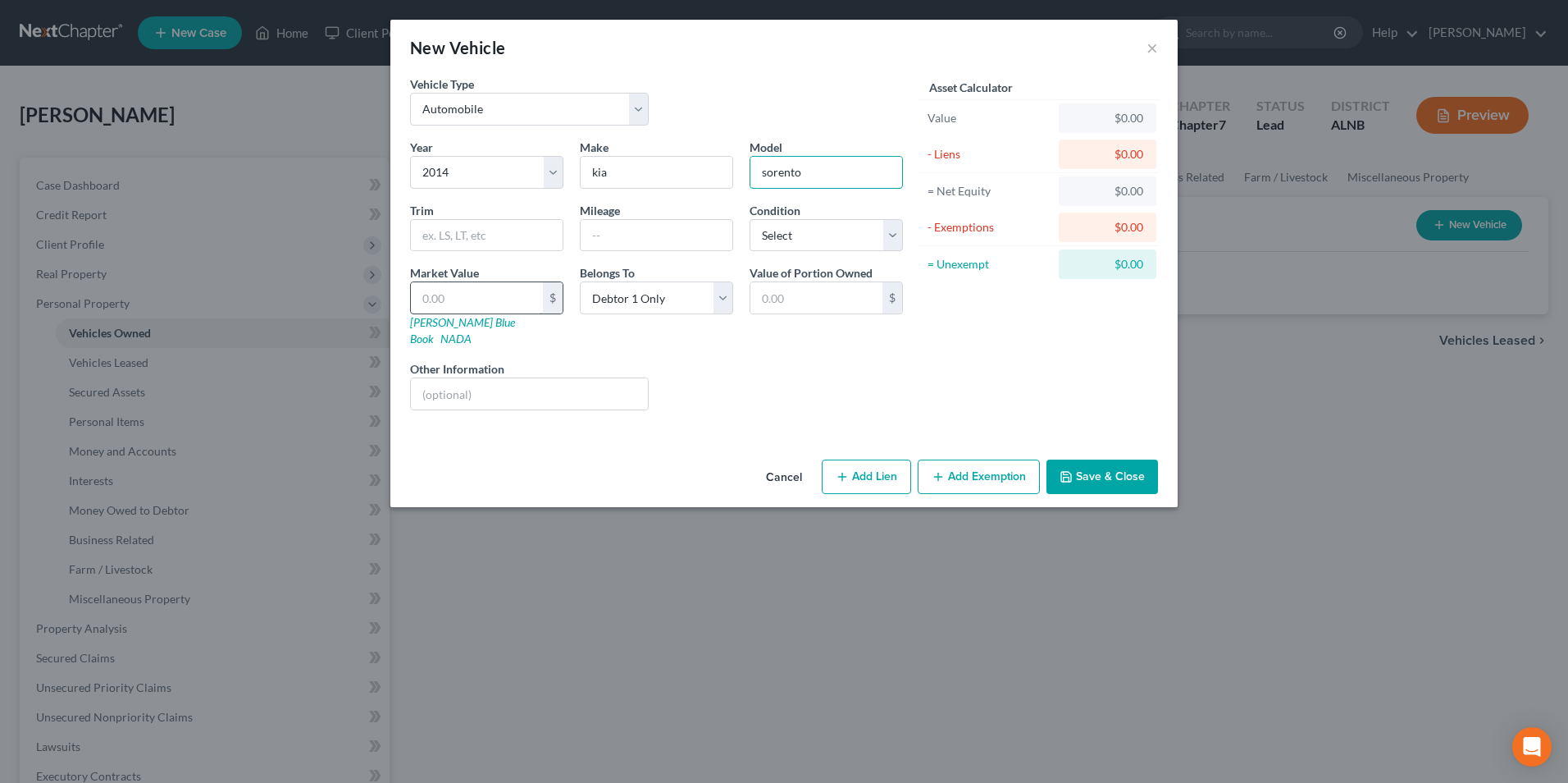
type input "sorento"
click at [461, 297] on input "text" at bounding box center [477, 298] width 132 height 31
type input "1"
type input "1.00"
type input "10"
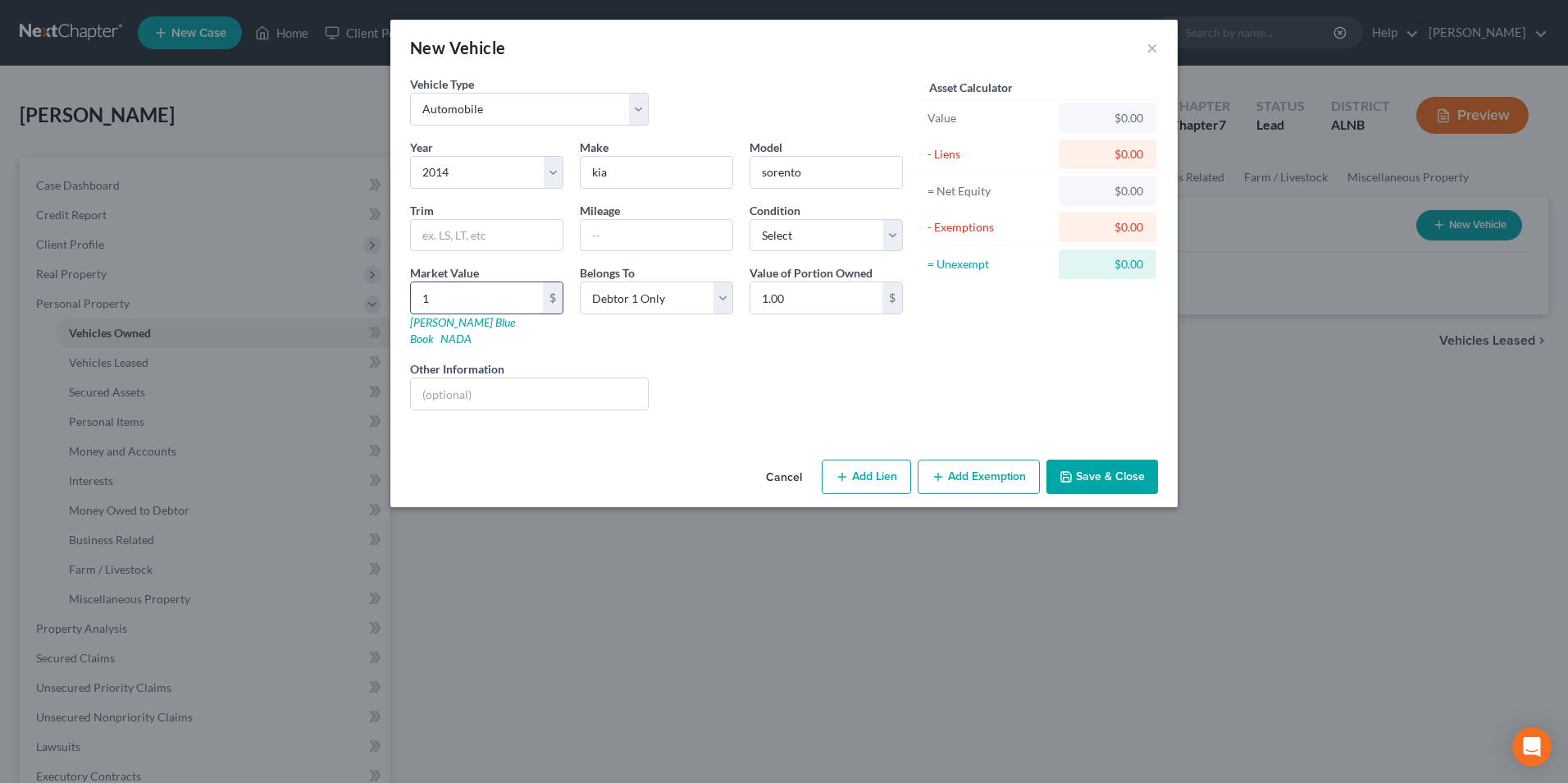
type input "10.00"
type input "100"
type input "100.00"
type input "1000"
type input "1,000.00"
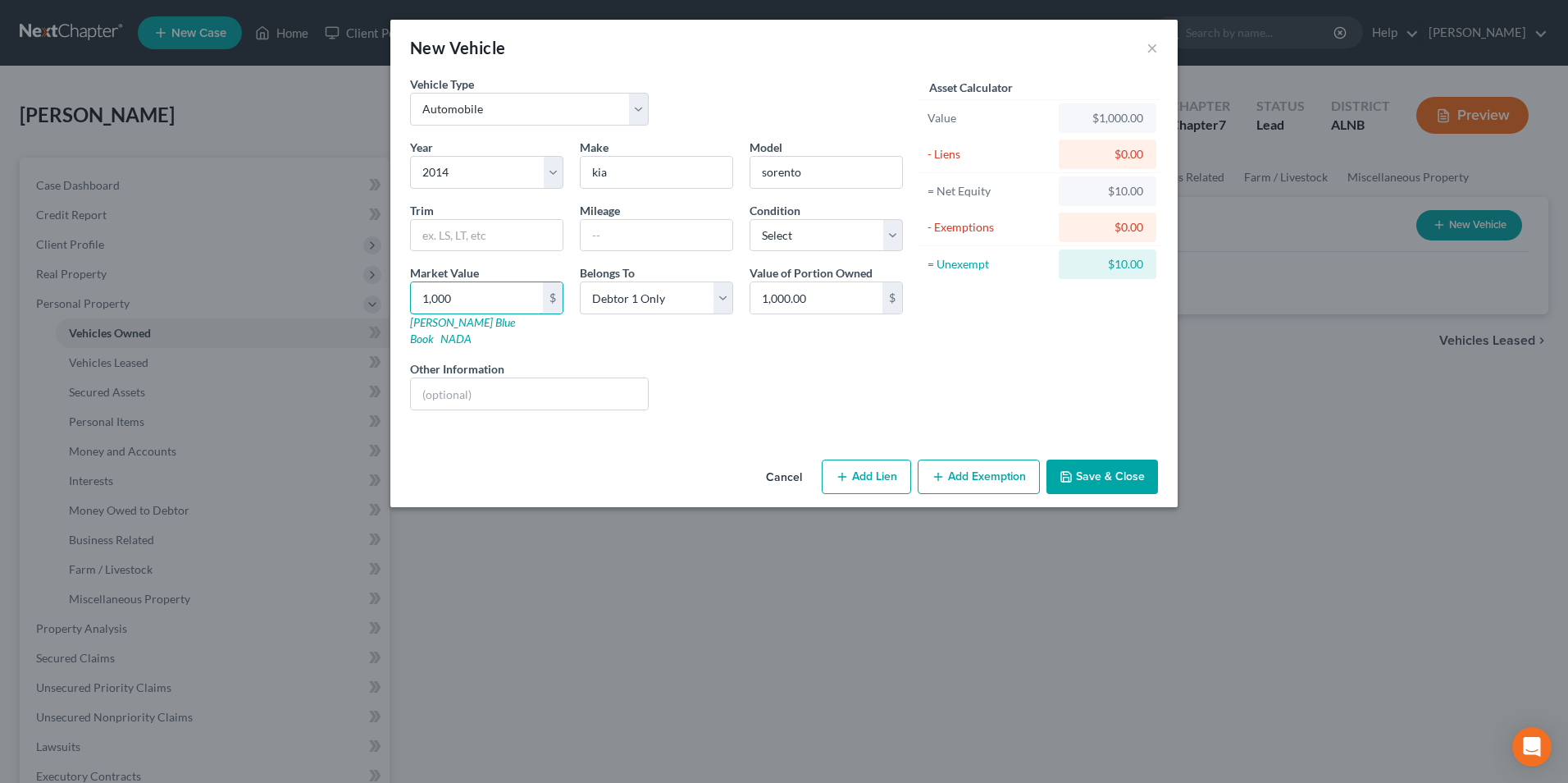
type input "1,000"
click at [990, 461] on button "Add Exemption" at bounding box center [979, 476] width 123 height 34
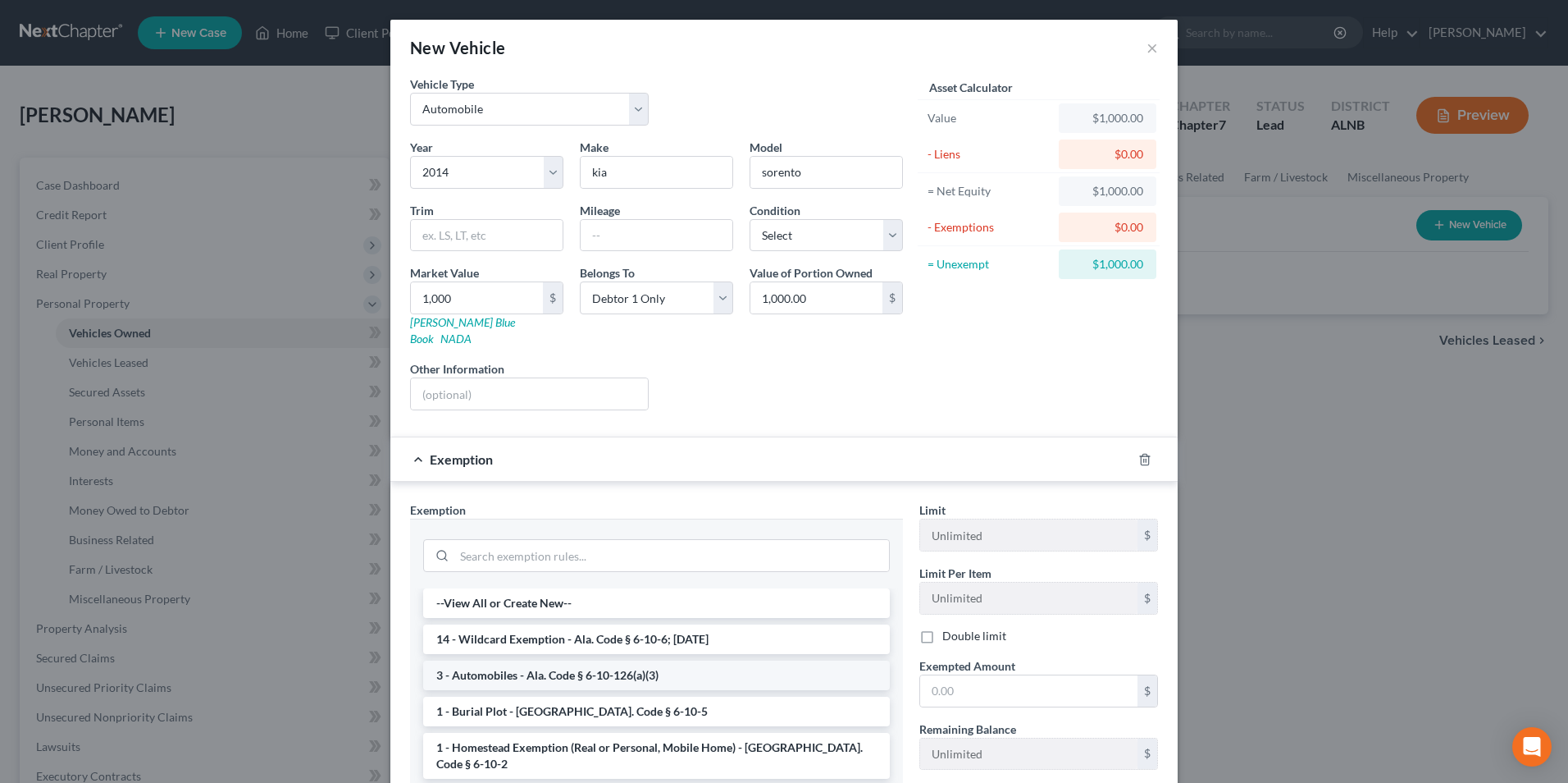
click at [590, 660] on li "3 - Automobiles - Ala. Code § 6-10-126(a)(3)" at bounding box center [656, 675] width 466 height 29
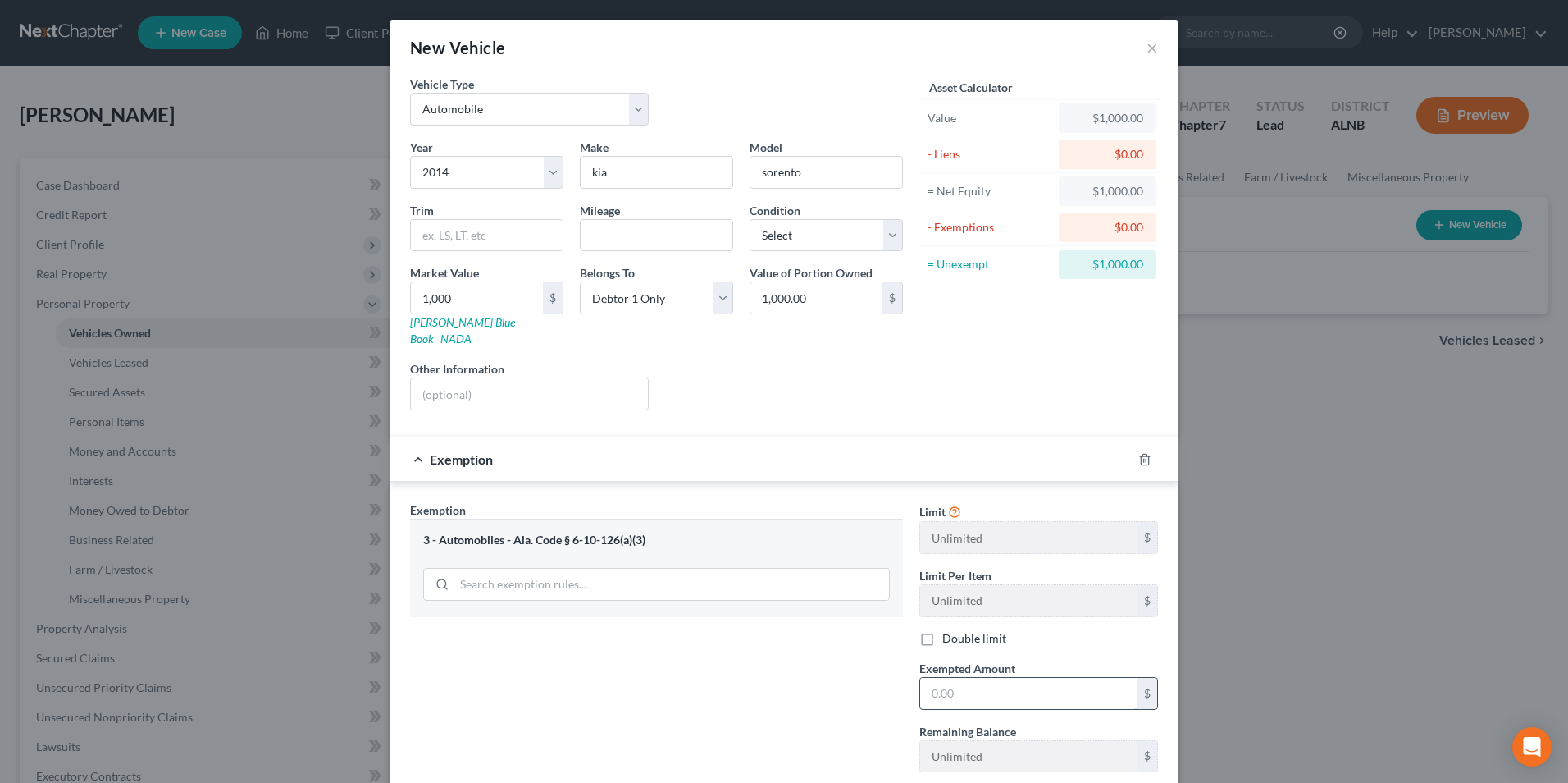
click at [983, 681] on input "text" at bounding box center [1028, 693] width 217 height 31
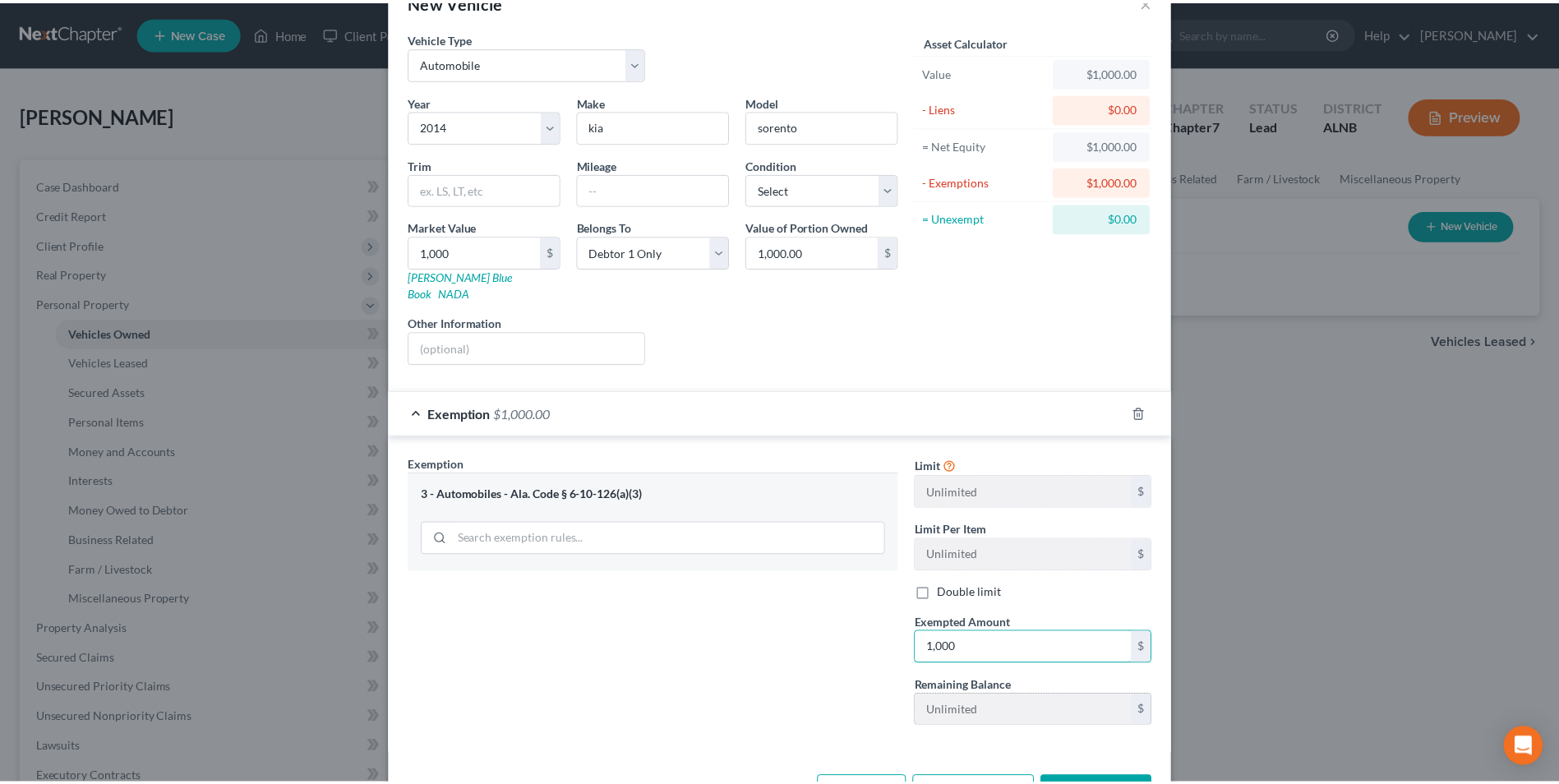
scroll to position [91, 0]
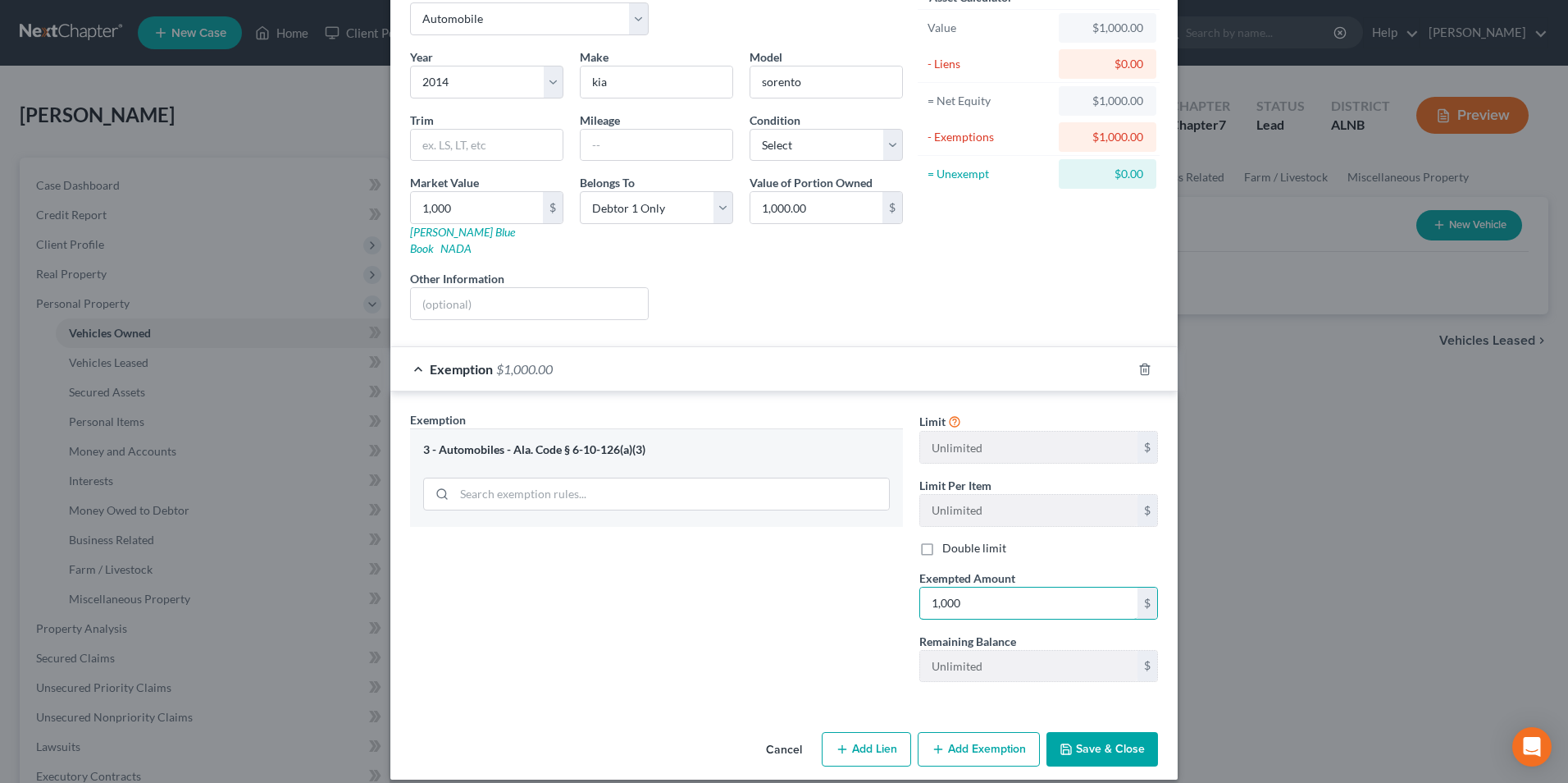
type input "1,000"
click at [1116, 732] on button "Save & Close" at bounding box center [1102, 749] width 112 height 34
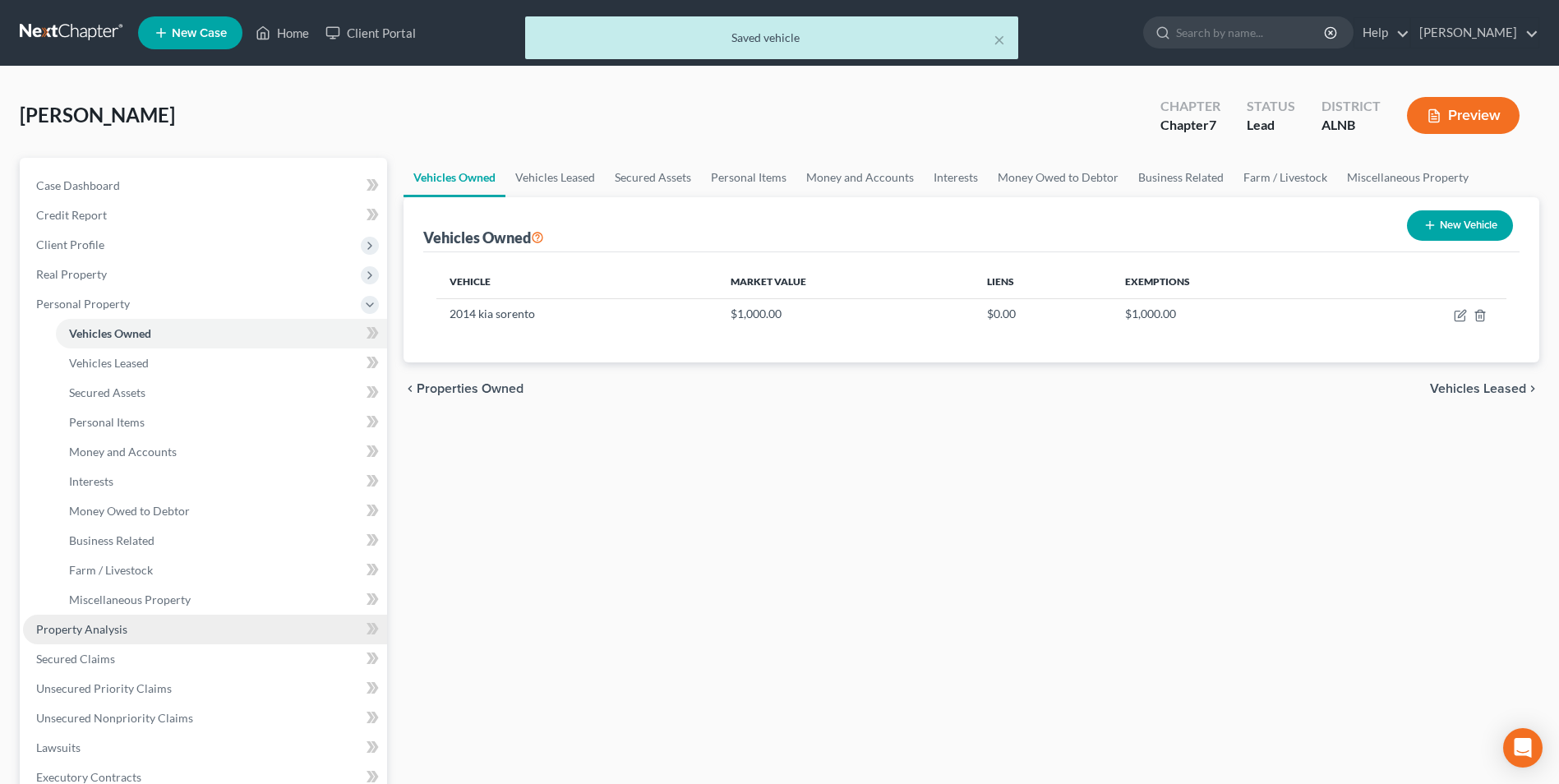
click at [99, 620] on link "Property Analysis" at bounding box center [205, 629] width 364 height 29
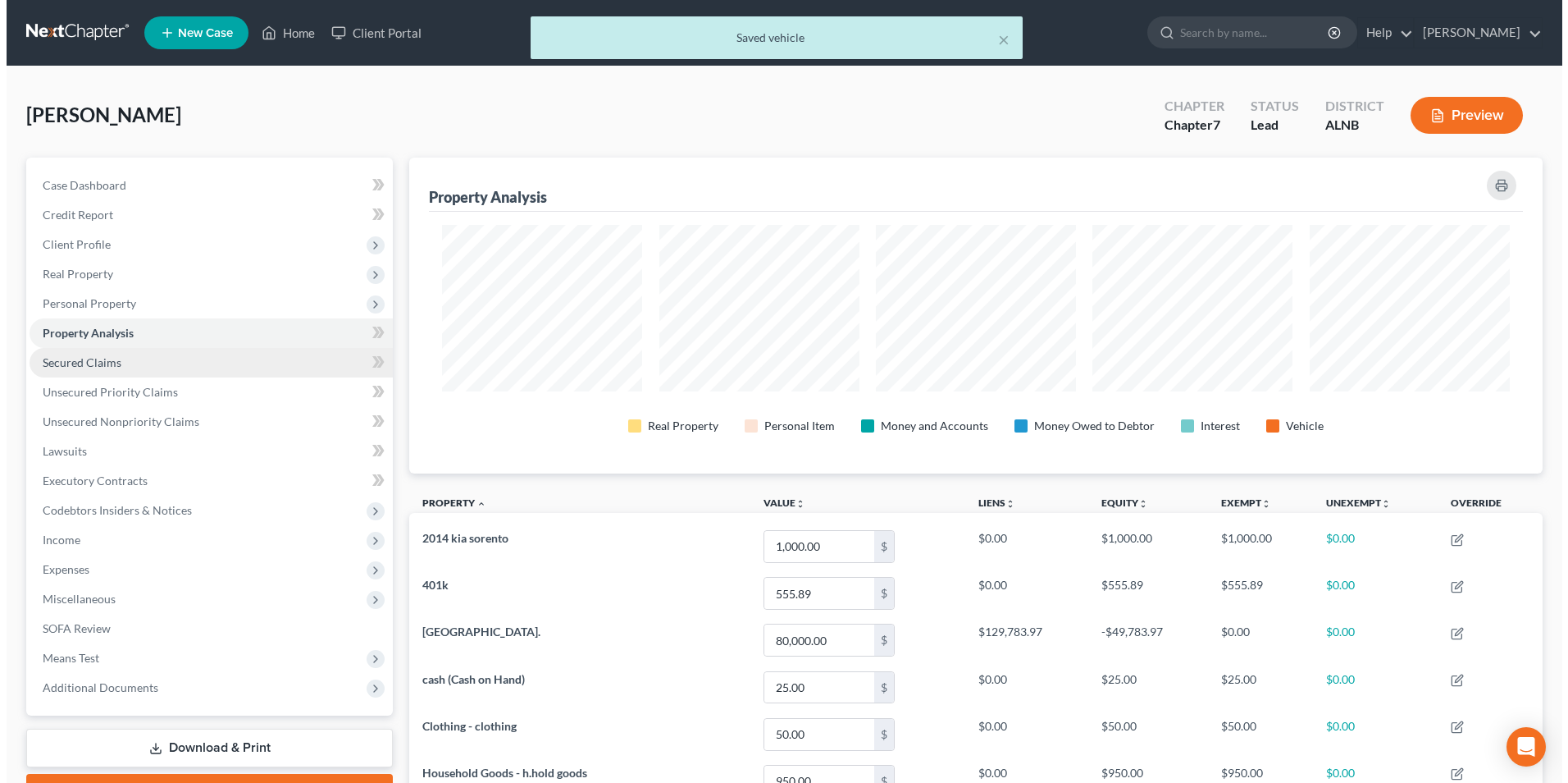
scroll to position [316, 1134]
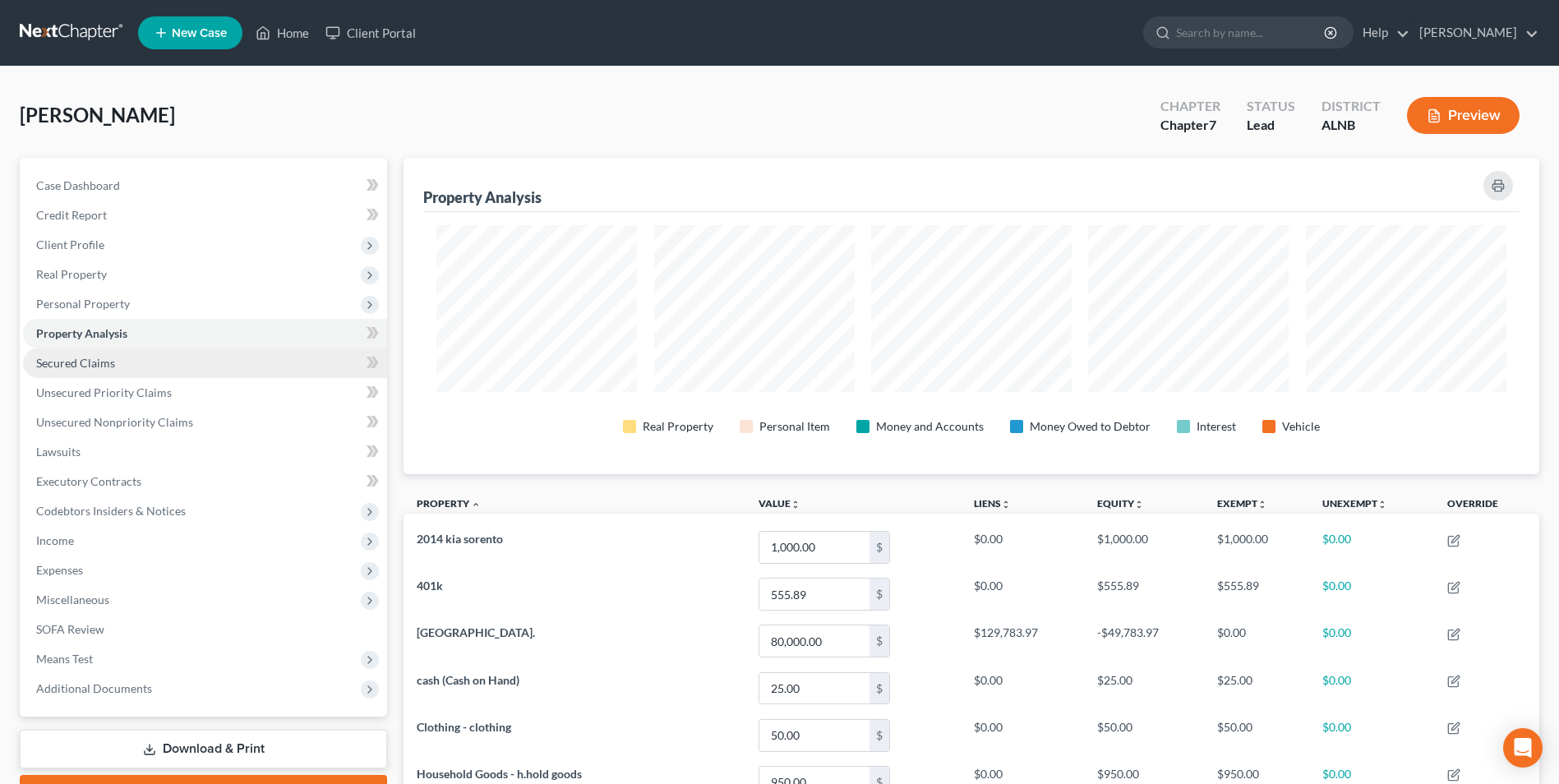
click at [79, 364] on span "Secured Claims" at bounding box center [75, 363] width 79 height 14
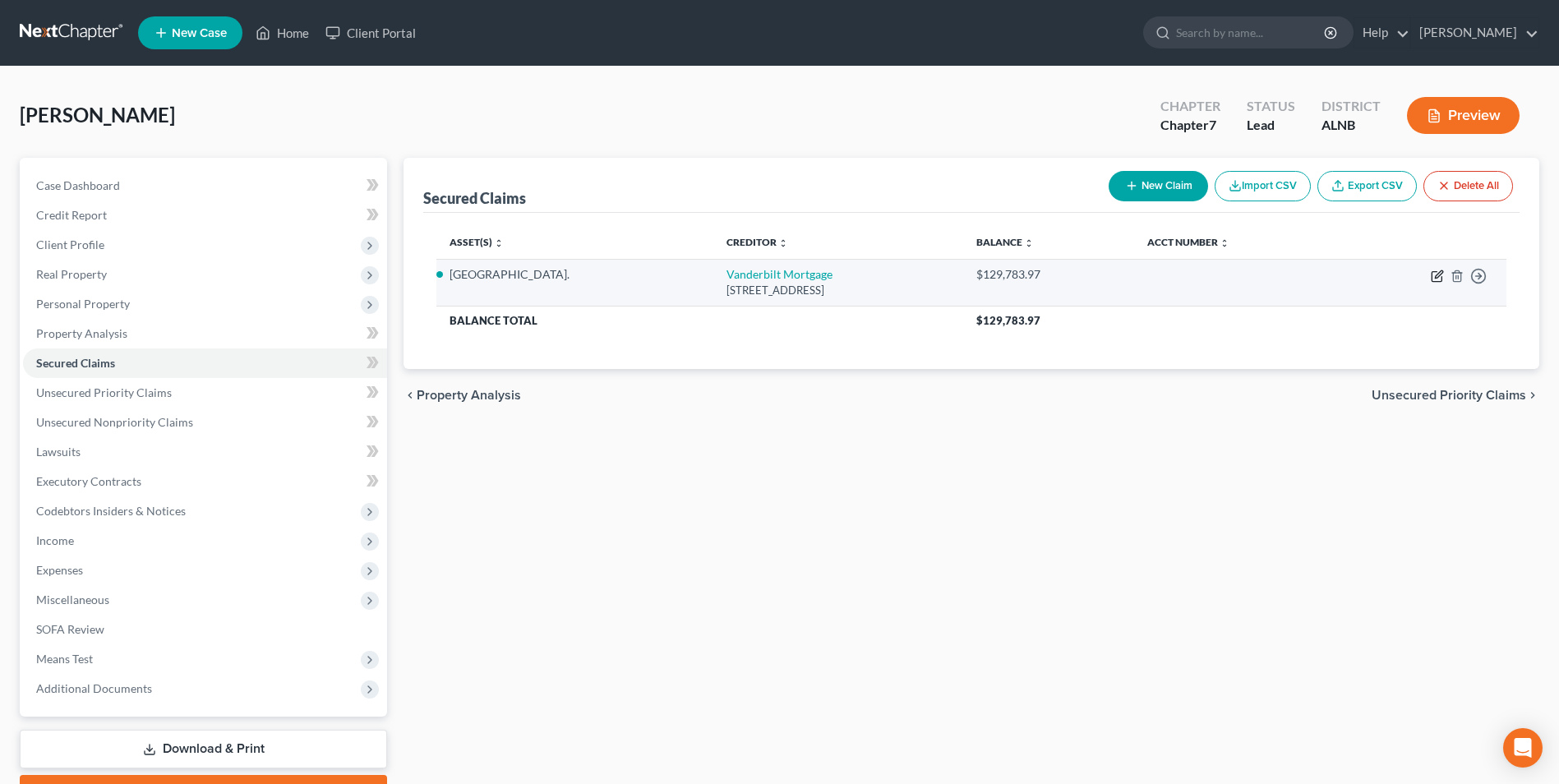
click at [1436, 277] on icon "button" at bounding box center [1439, 274] width 8 height 8
select select "45"
select select "2"
select select "3"
select select "0"
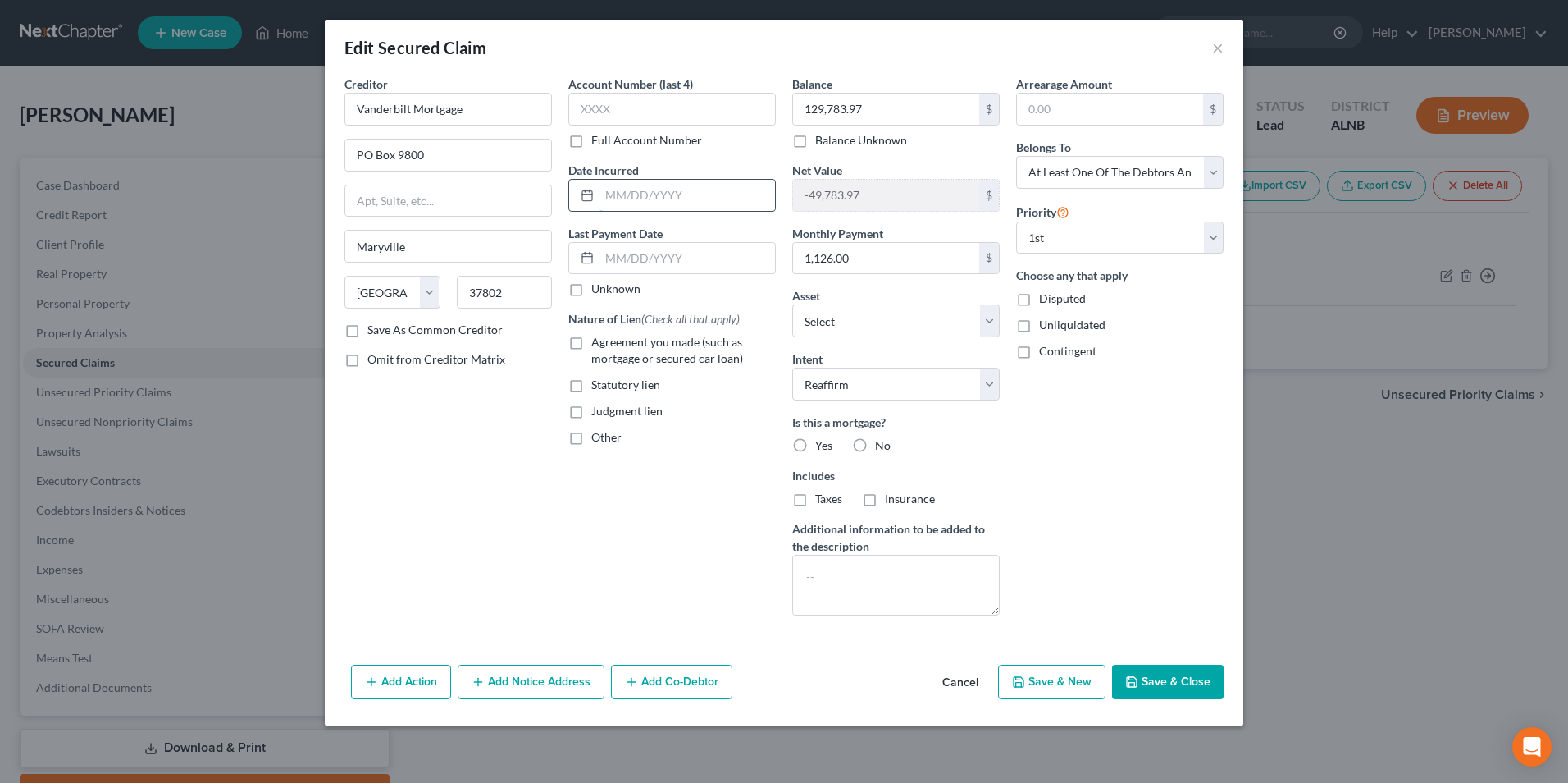
click at [609, 199] on input "text" at bounding box center [687, 196] width 175 height 31
type input "[DATE]"
click at [677, 263] on input "text" at bounding box center [687, 258] width 175 height 31
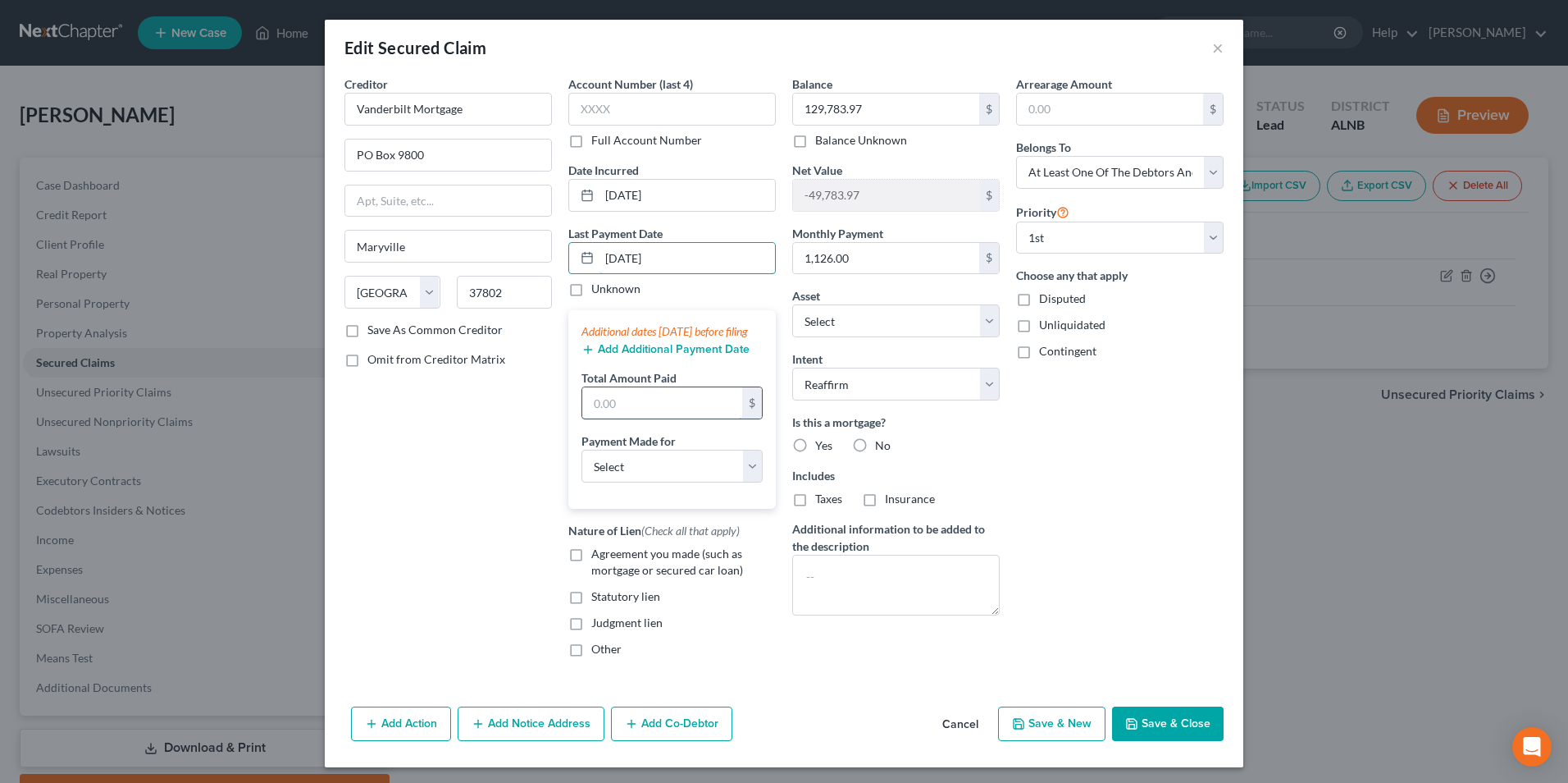
type input "[DATE]"
click at [639, 419] on input "text" at bounding box center [662, 403] width 160 height 31
type input "1,126"
click at [633, 482] on select "Select Car Credit Card Loan Repayment Mortgage Other Suppliers Or Vendors" at bounding box center [672, 466] width 181 height 33
select select "3"
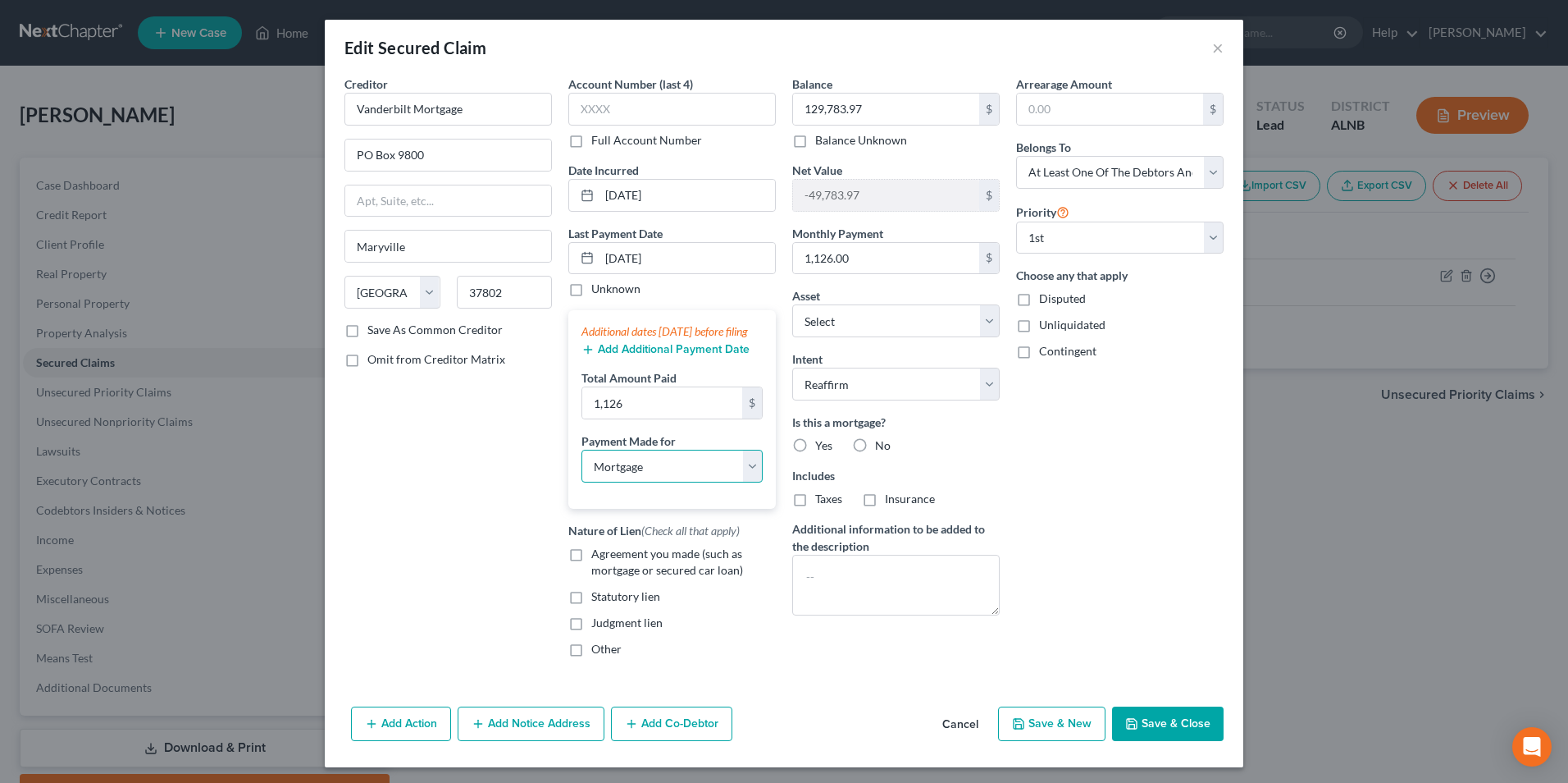
click at [581, 466] on select "Select Car Credit Card Loan Repayment Mortgage Other Suppliers Or Vendors" at bounding box center [672, 466] width 181 height 33
drag, startPoint x: 568, startPoint y: 574, endPoint x: 641, endPoint y: 559, distance: 74.5
click at [592, 574] on label "Agreement you made (such as mortgage or secured car loan)" at bounding box center [684, 562] width 185 height 33
click at [598, 556] on input "Agreement you made (such as mortgage or secured car loan)" at bounding box center [602, 550] width 11 height 11
checkbox input "true"
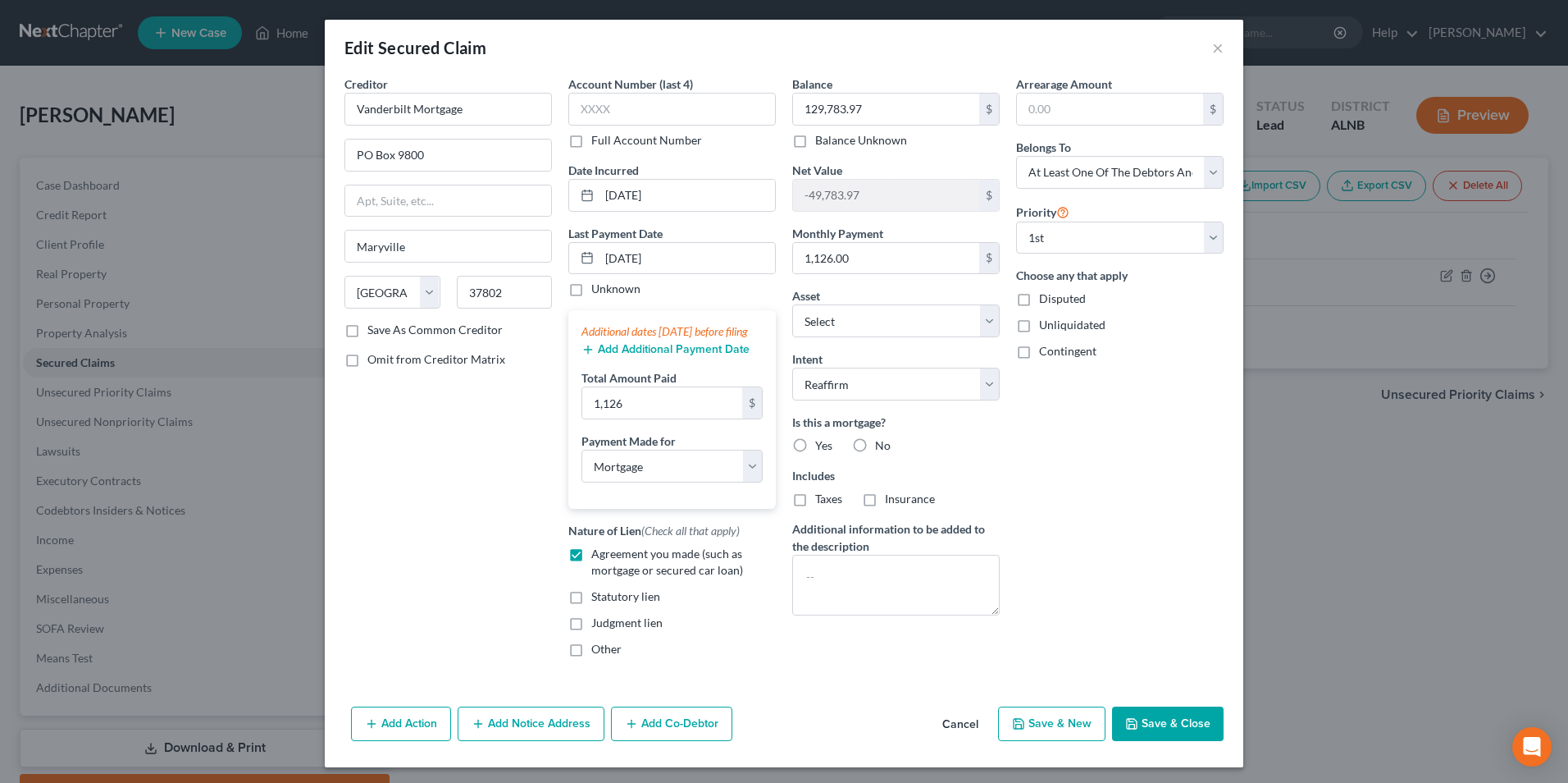
click at [816, 445] on label "Yes" at bounding box center [824, 445] width 18 height 17
click at [821, 445] on input "Yes" at bounding box center [826, 442] width 11 height 11
radio input "true"
click at [1178, 738] on button "Save & Close" at bounding box center [1168, 724] width 112 height 34
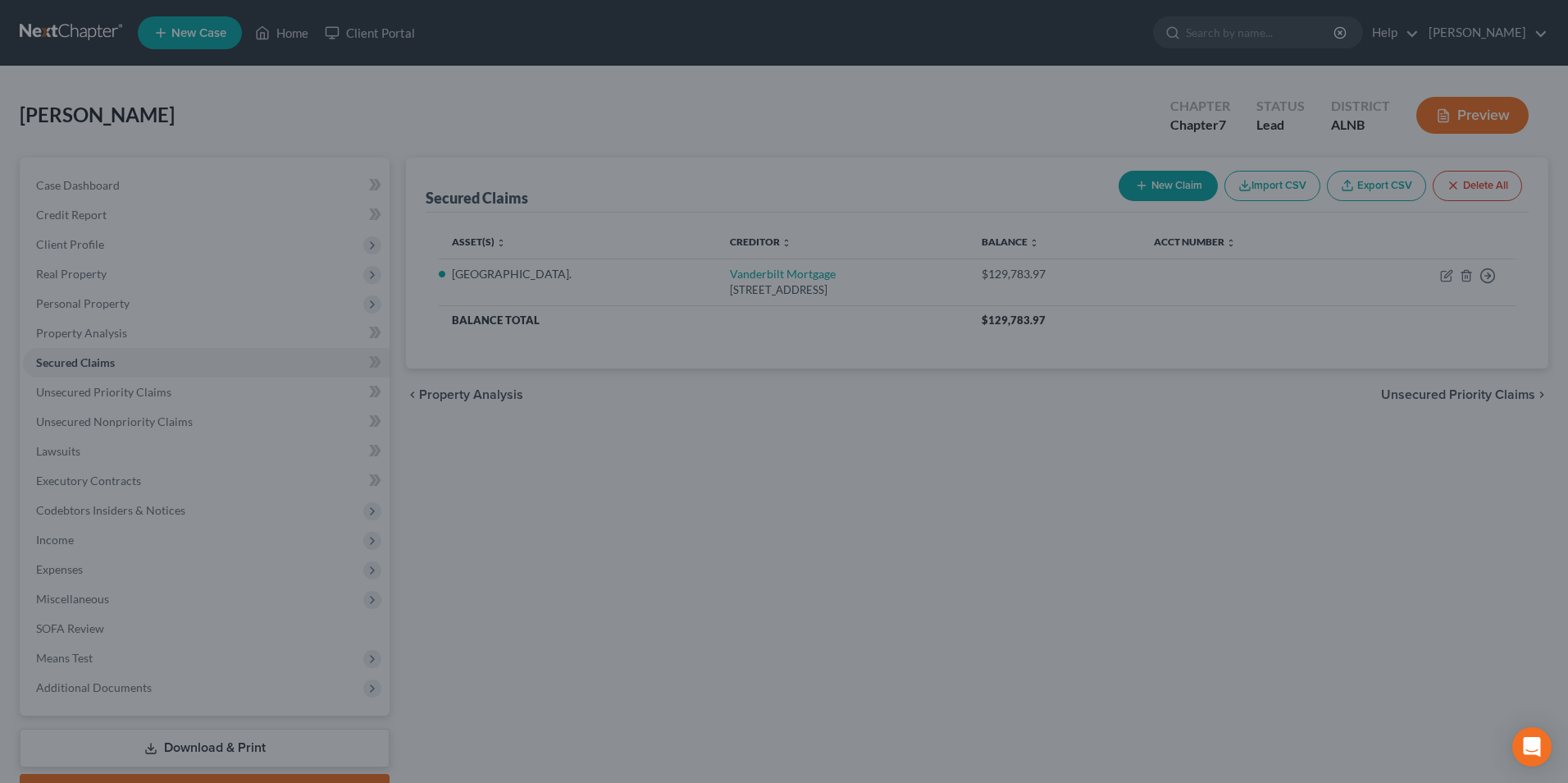
select select "2"
type input "0"
type input "1,126.00"
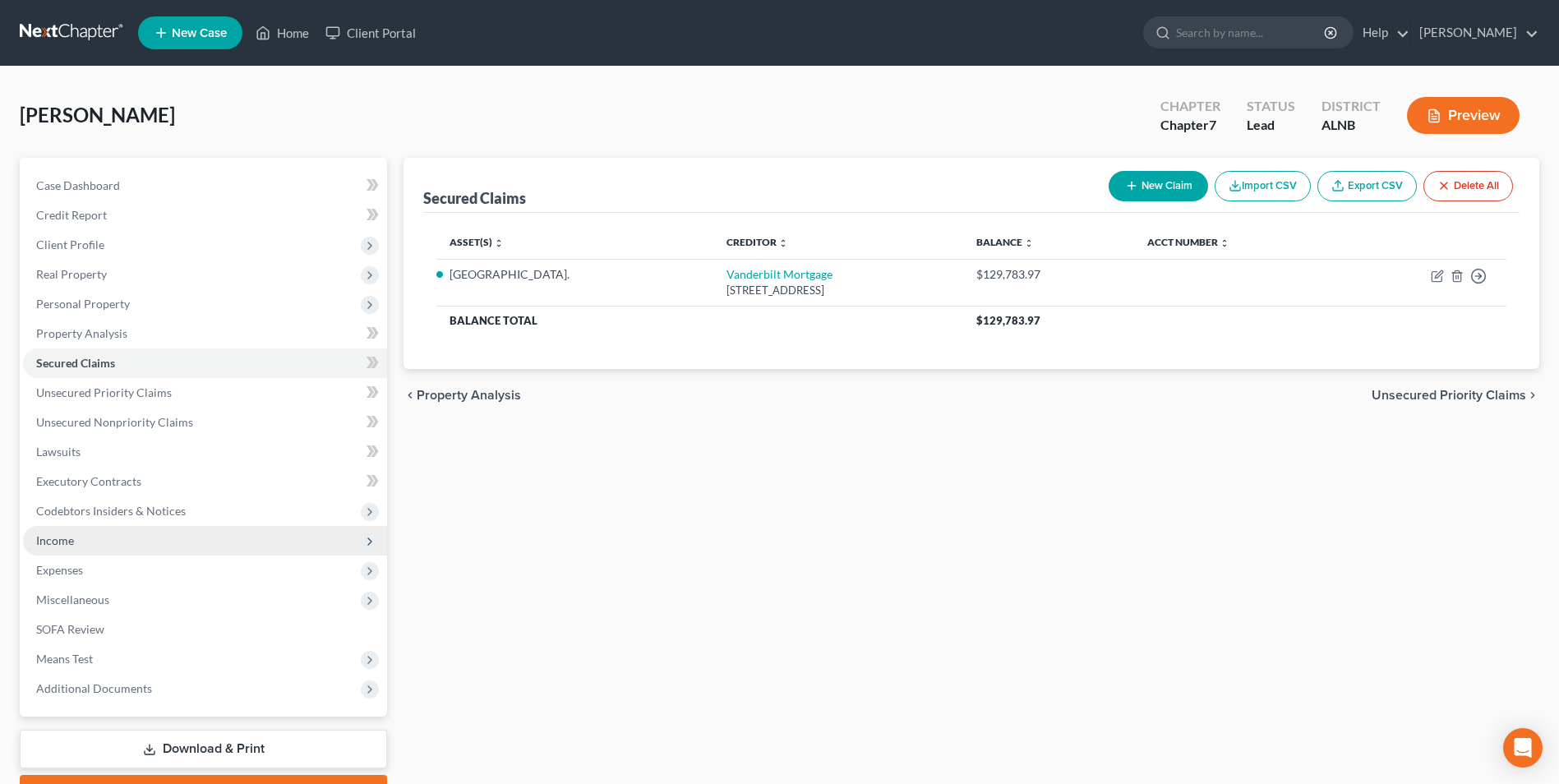
click at [74, 540] on span "Income" at bounding box center [205, 540] width 364 height 29
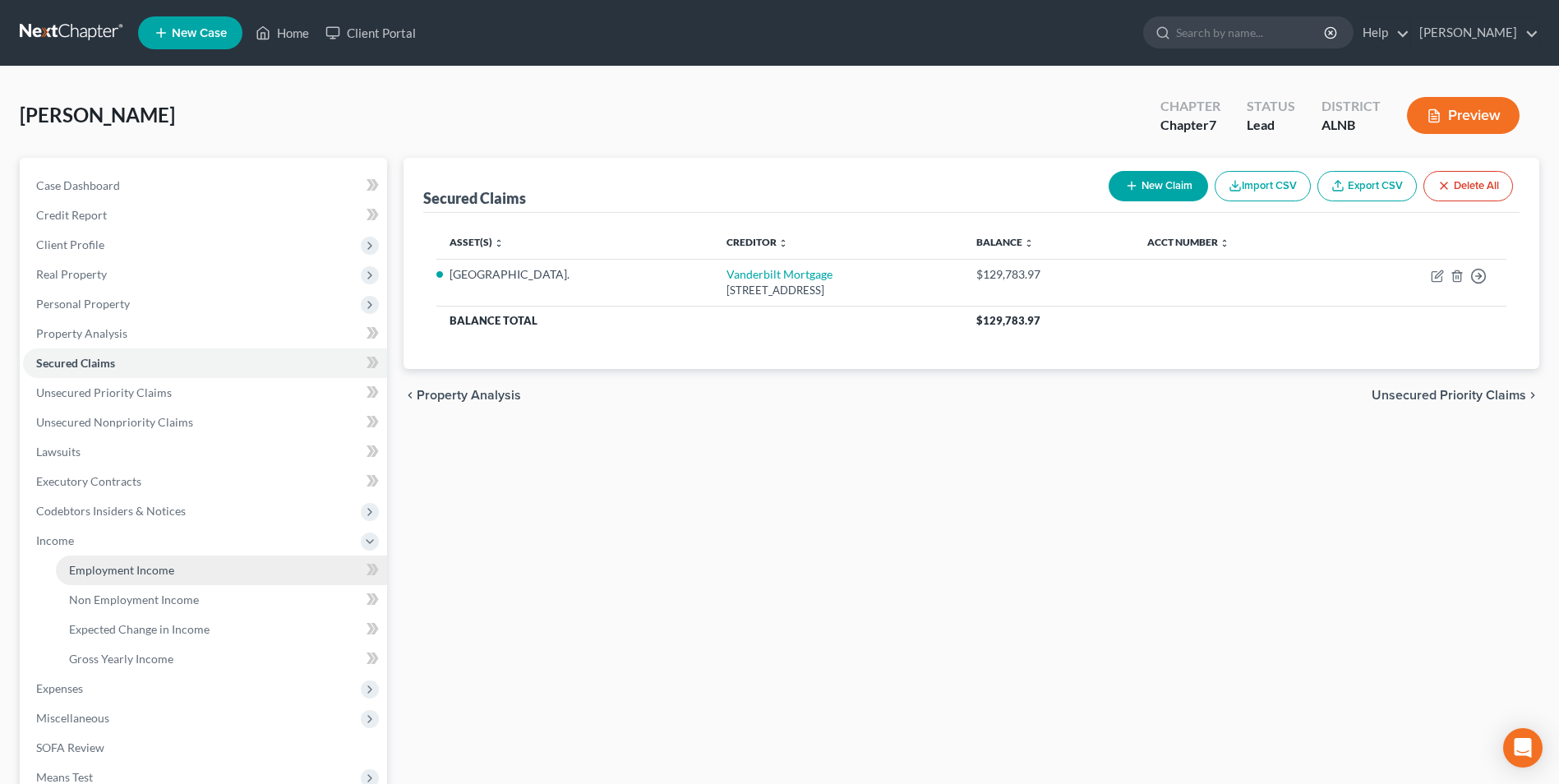
click at [150, 566] on span "Employment Income" at bounding box center [122, 569] width 105 height 14
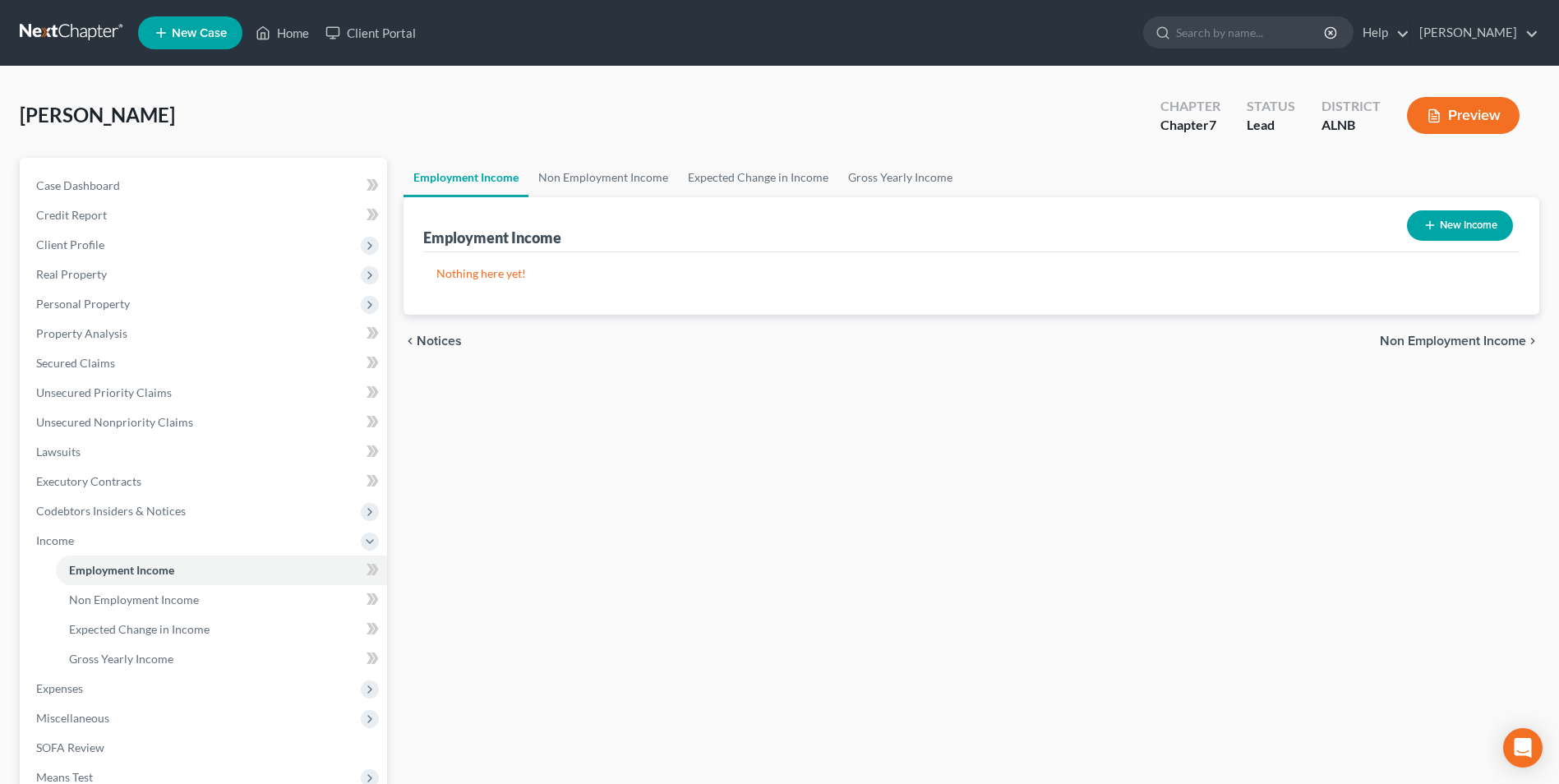
click at [1475, 222] on button "New Income" at bounding box center [1460, 225] width 106 height 30
select select "0"
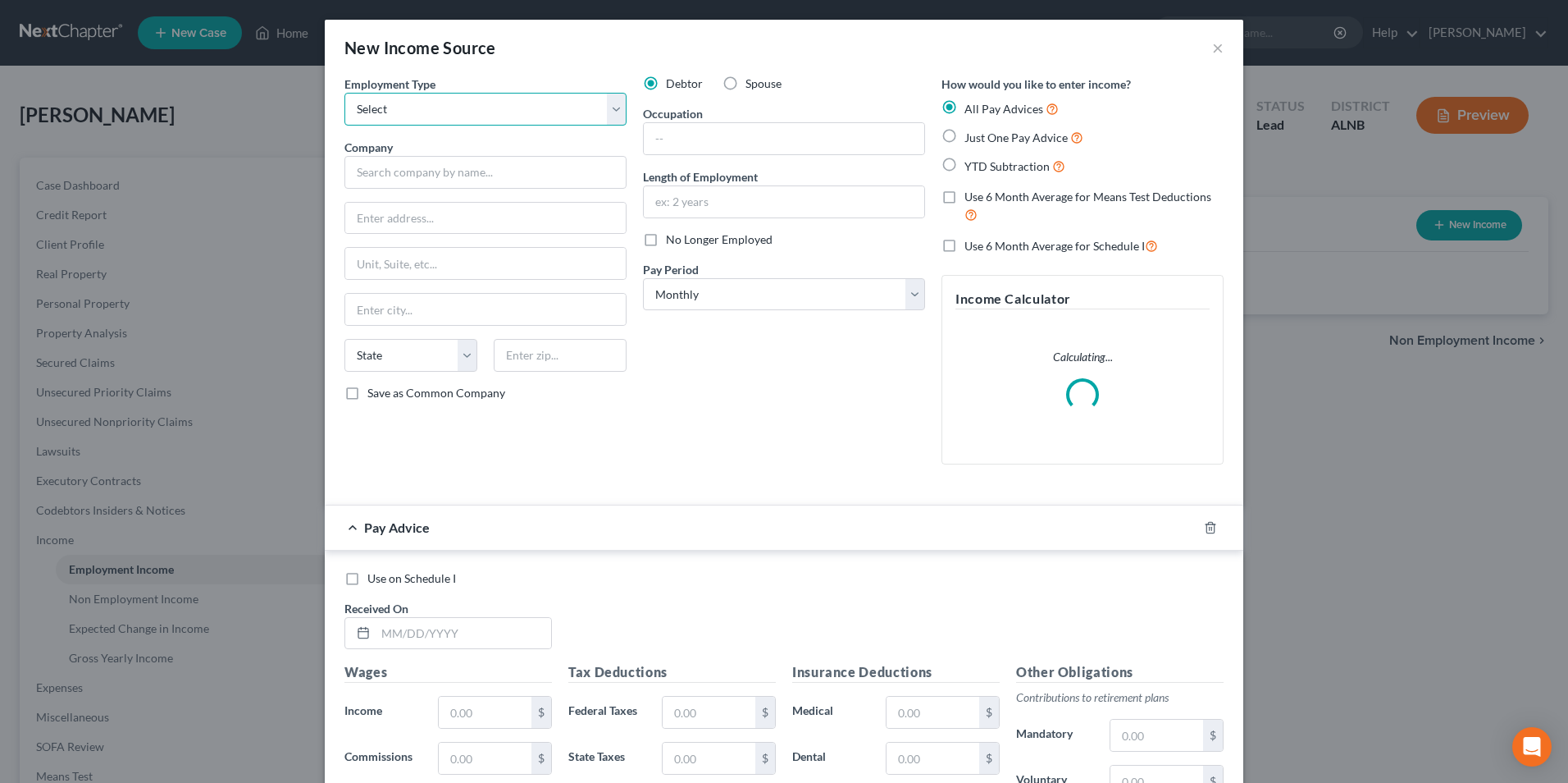
click at [393, 108] on select "Select Full or [DEMOGRAPHIC_DATA] Employment Self Employment" at bounding box center [486, 109] width 282 height 33
select select "0"
click at [345, 93] on select "Select Full or [DEMOGRAPHIC_DATA] Employment Self Employment" at bounding box center [486, 109] width 282 height 33
click at [388, 162] on input "text" at bounding box center [486, 172] width 282 height 33
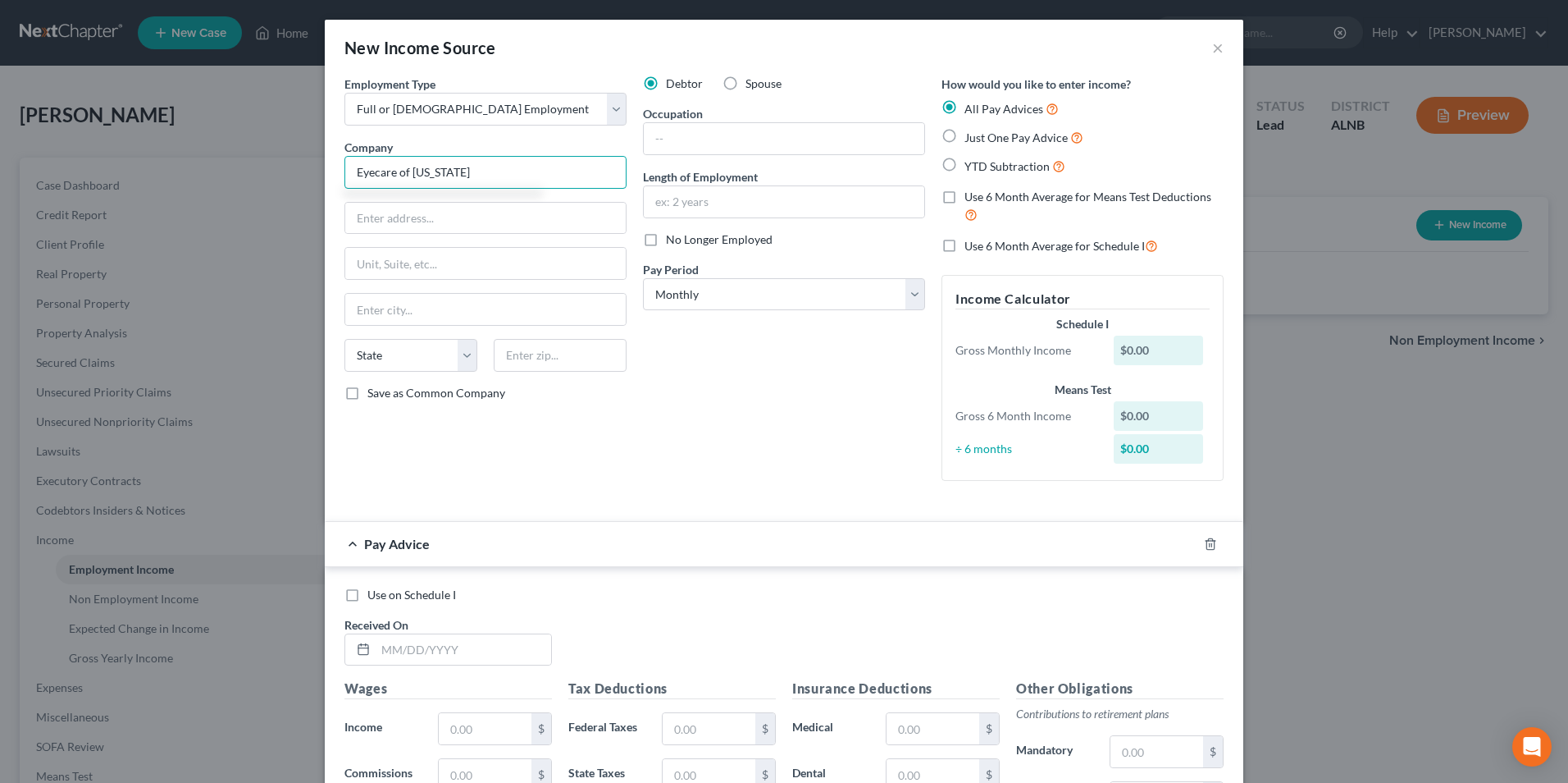
click at [393, 171] on input "Eyecare of [US_STATE]" at bounding box center [486, 172] width 282 height 33
type input "Eye Center of [US_STATE]"
click at [442, 221] on input "text" at bounding box center [486, 218] width 280 height 31
type input "20 Med. Ctr. Dr. Ste. 100"
type input "Jasper"
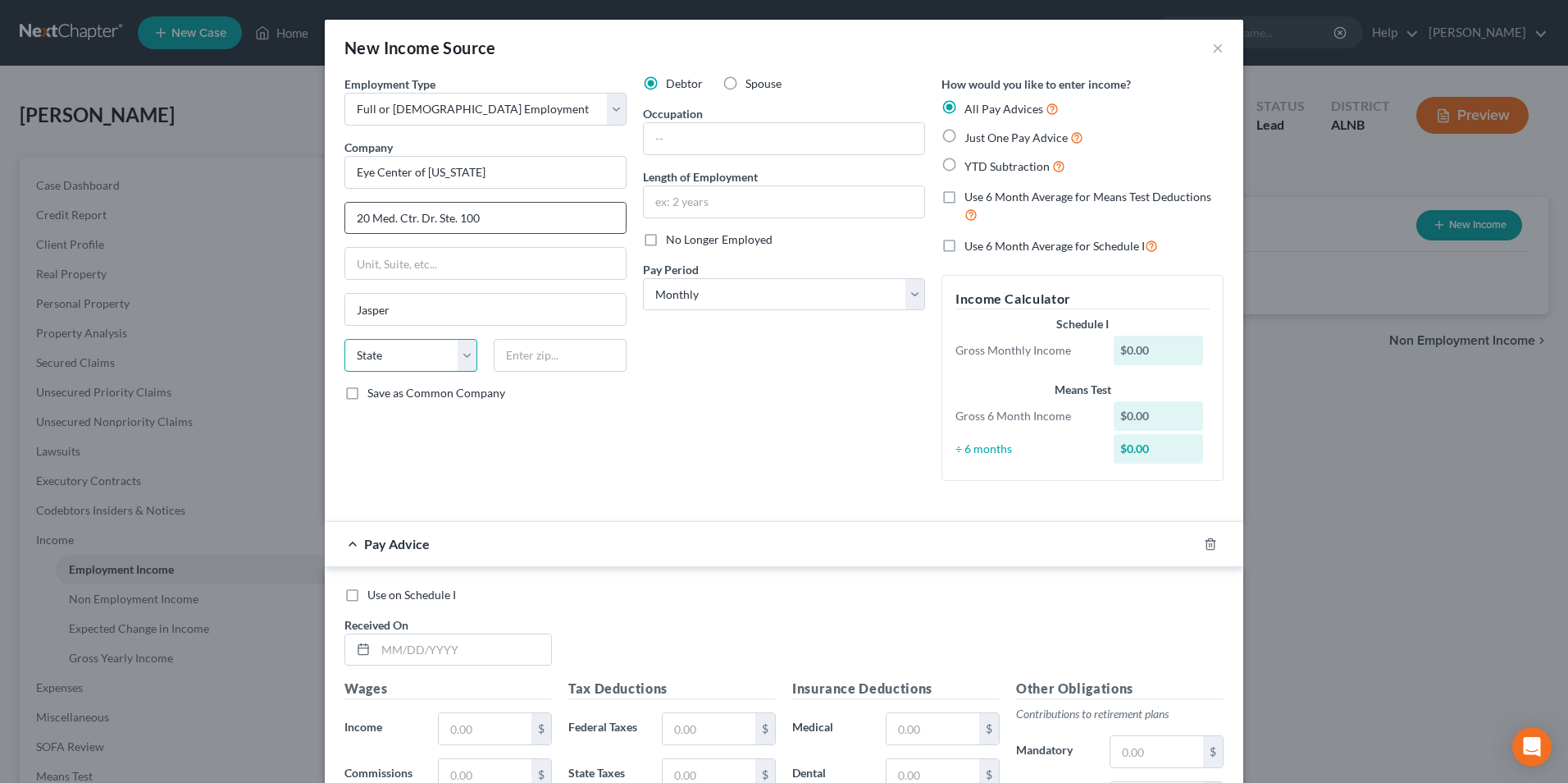
select select "0"
type input "5"
type input "35501"
click at [675, 133] on input "text" at bounding box center [784, 138] width 280 height 31
type input "technician"
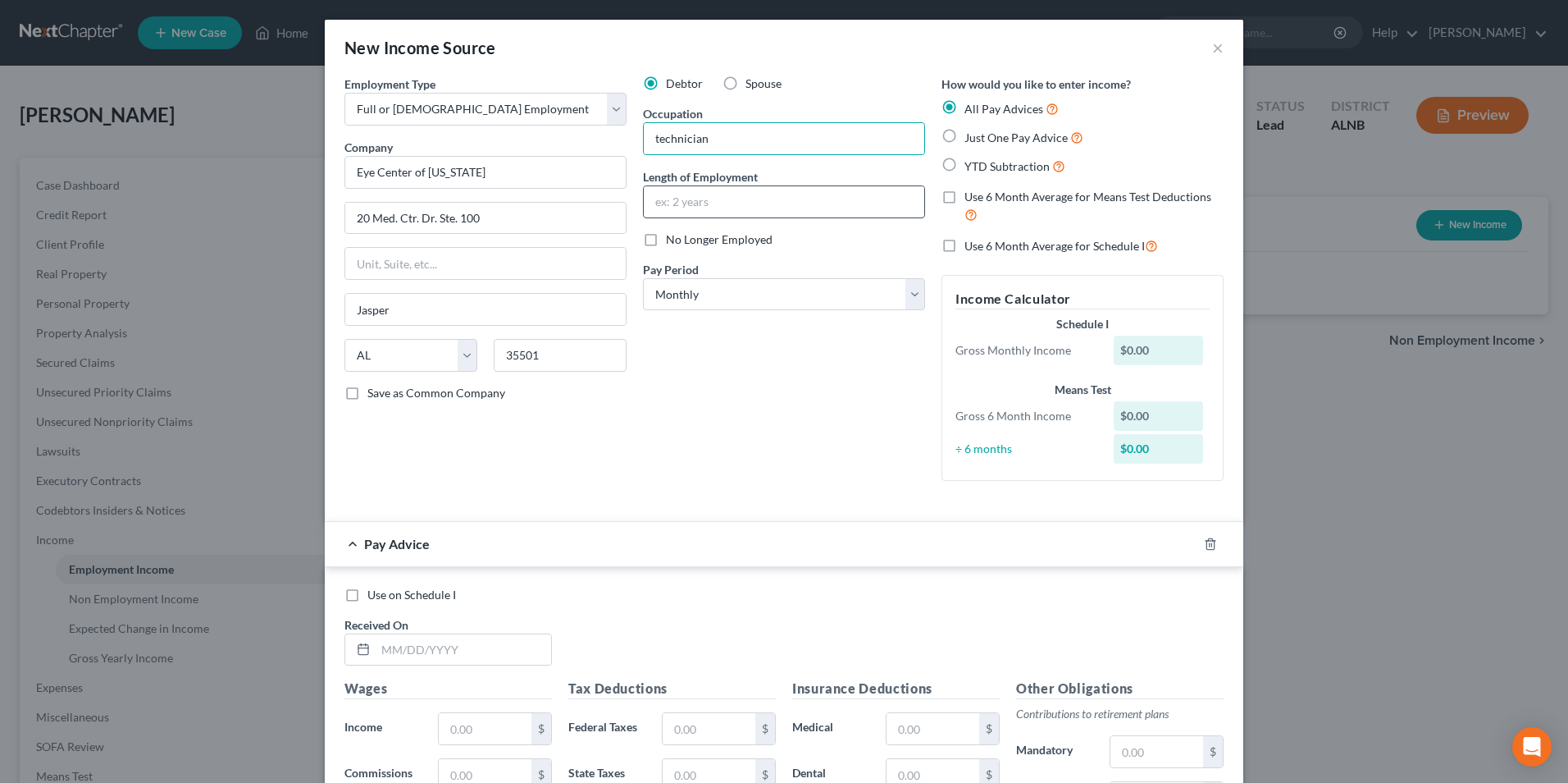
click at [706, 201] on input "text" at bounding box center [784, 202] width 280 height 31
type input "."
click at [965, 133] on label "Just One Pay Advice" at bounding box center [1024, 136] width 119 height 19
click at [971, 133] on input "Just One Pay Advice" at bounding box center [976, 132] width 11 height 11
radio input "true"
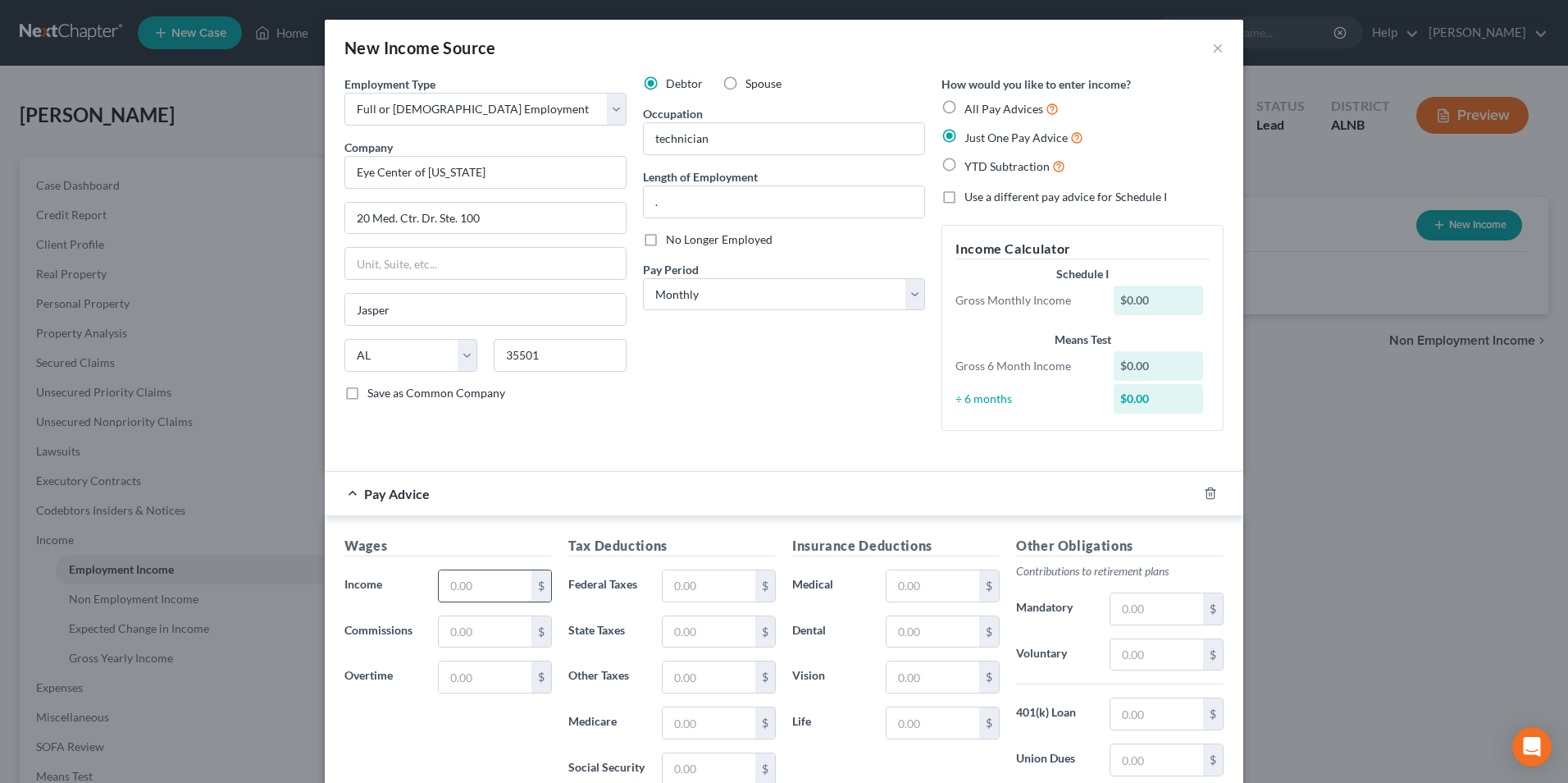
click at [477, 592] on input "text" at bounding box center [485, 586] width 92 height 31
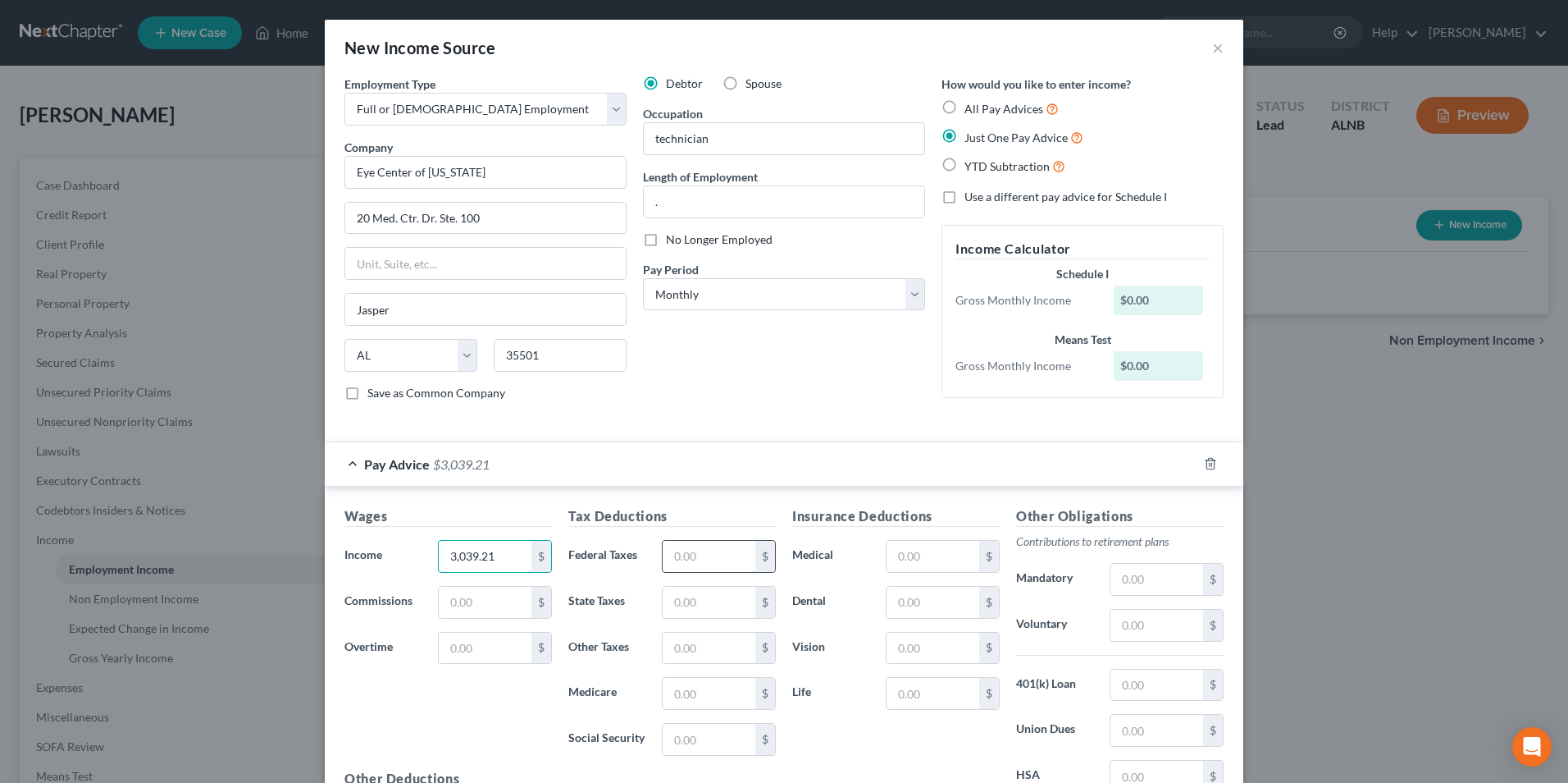
type input "3,039.21"
click at [704, 564] on input "text" at bounding box center [709, 556] width 92 height 31
type input "372.03"
click at [1144, 620] on input "text" at bounding box center [1156, 625] width 92 height 31
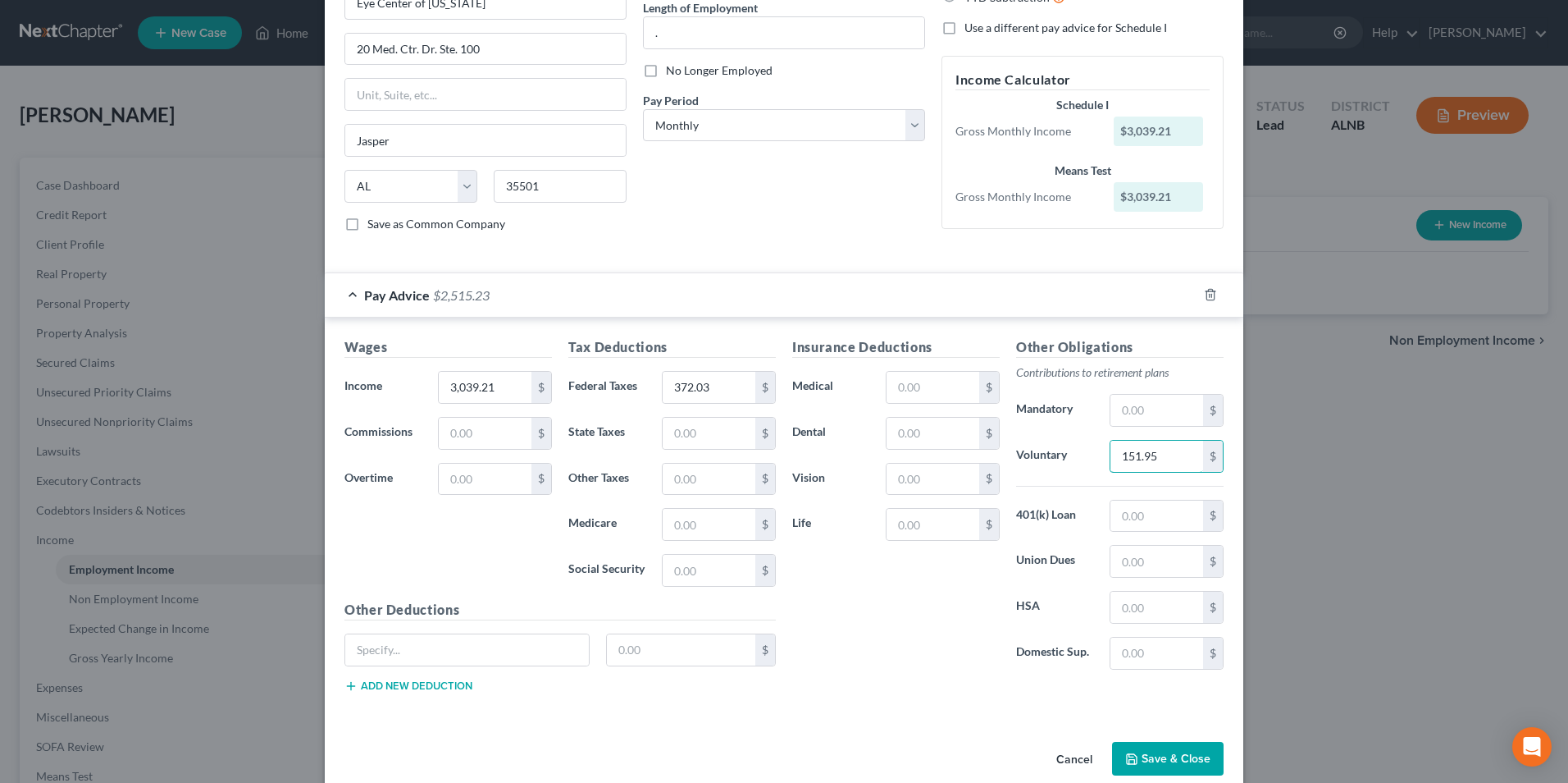
scroll to position [195, 0]
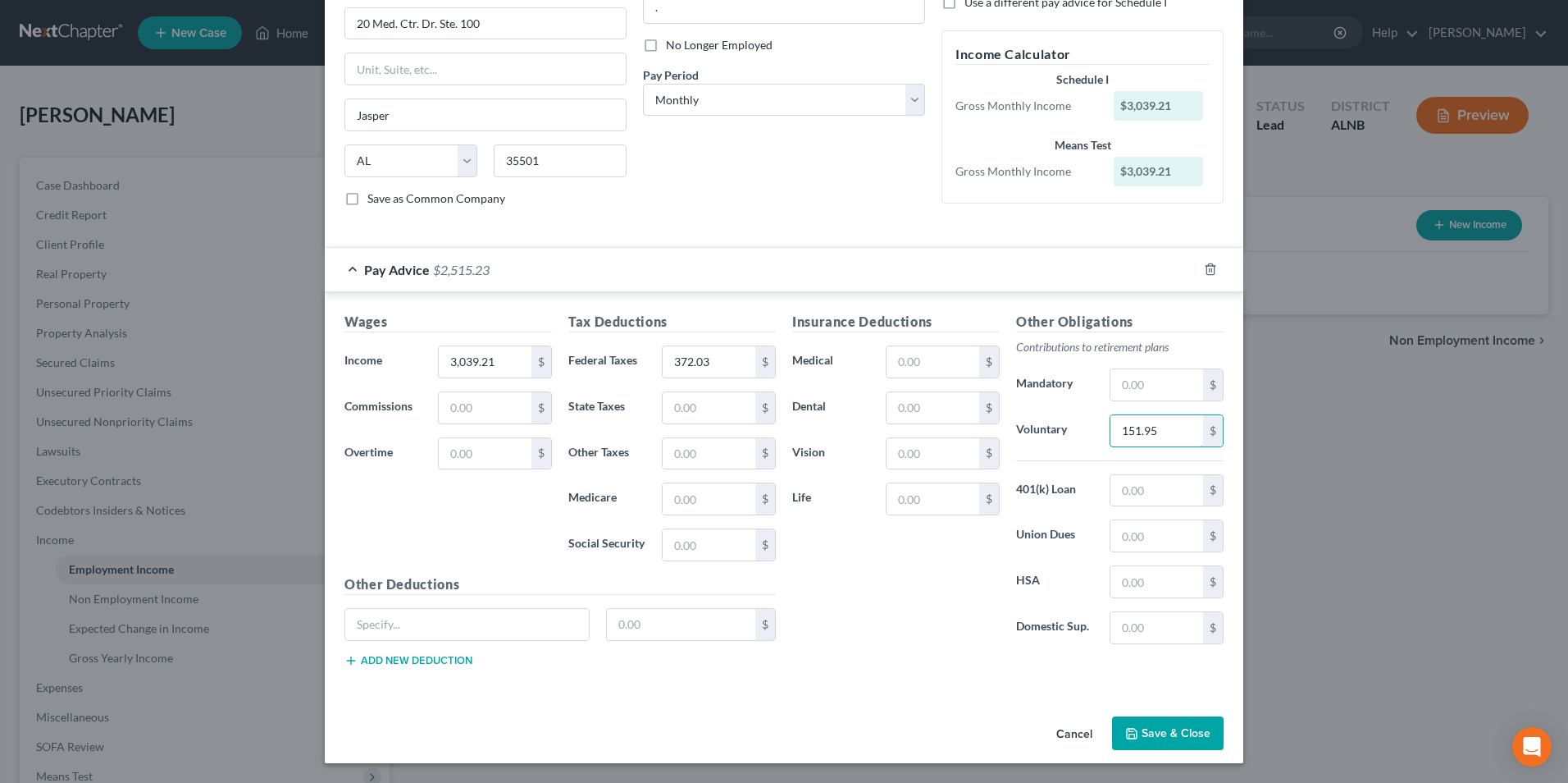
type input "151.95"
click at [1188, 732] on button "Save & Close" at bounding box center [1168, 733] width 112 height 34
drag, startPoint x: 1148, startPoint y: 733, endPoint x: 1134, endPoint y: 702, distance: 34.0
click at [1149, 733] on button "Save & Close" at bounding box center [1168, 733] width 112 height 34
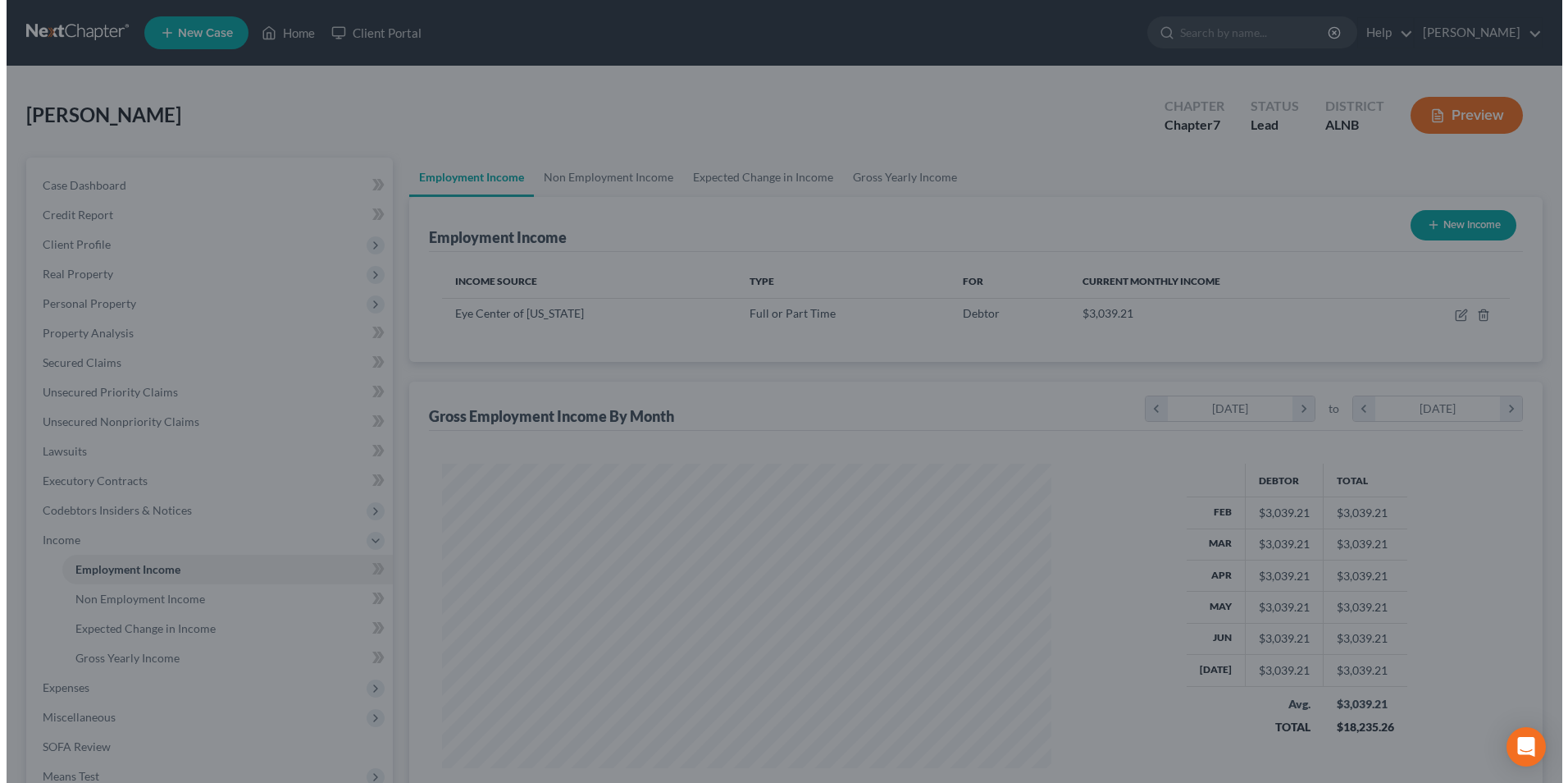
scroll to position [820319, 819499]
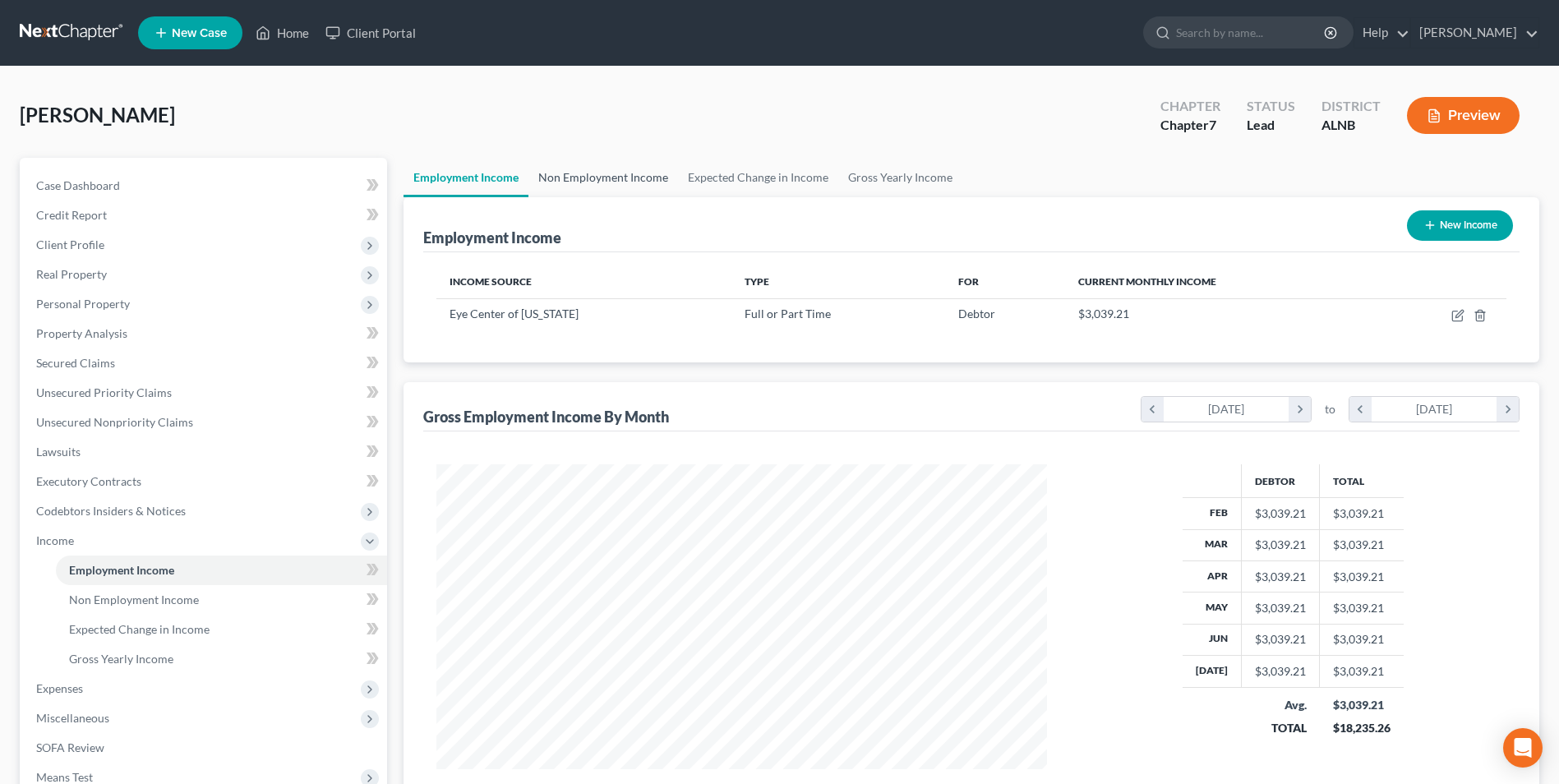
click at [612, 174] on link "Non Employment Income" at bounding box center [603, 177] width 149 height 39
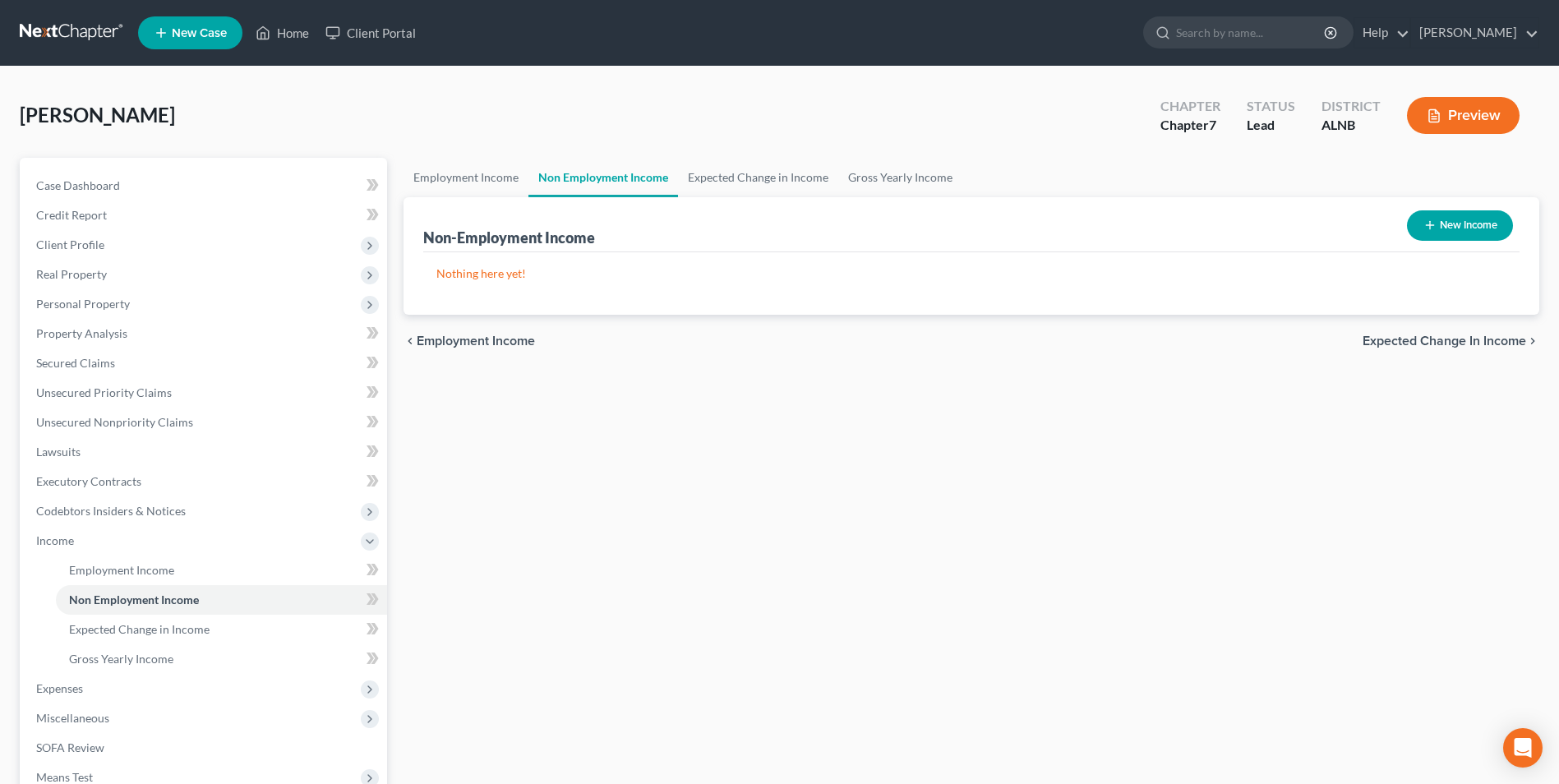
click at [1483, 227] on button "New Income" at bounding box center [1460, 225] width 106 height 30
select select "0"
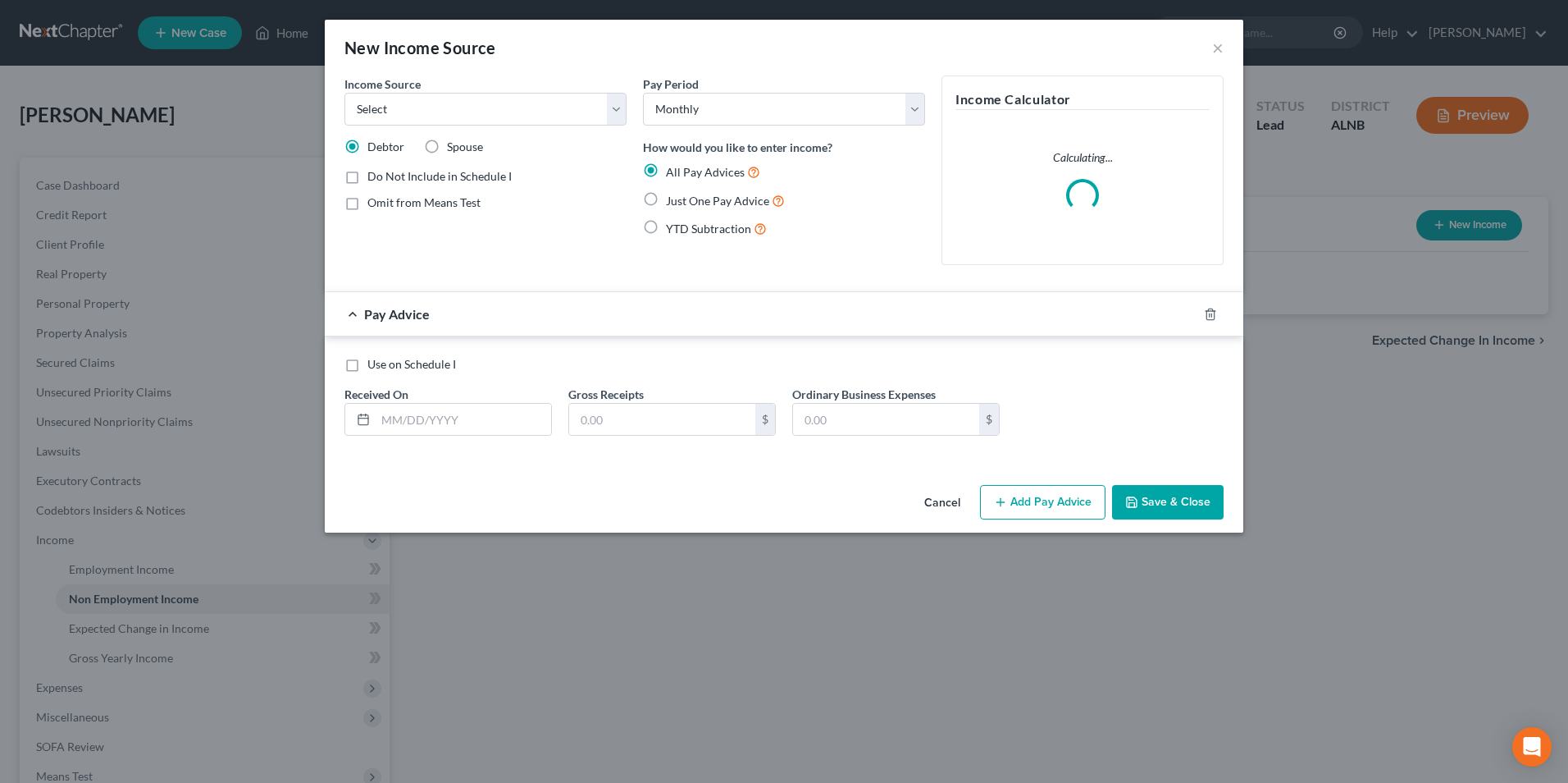
click at [447, 146] on label "Spouse" at bounding box center [464, 146] width 36 height 17
click at [454, 146] on input "Spouse" at bounding box center [458, 143] width 11 height 11
radio input "true"
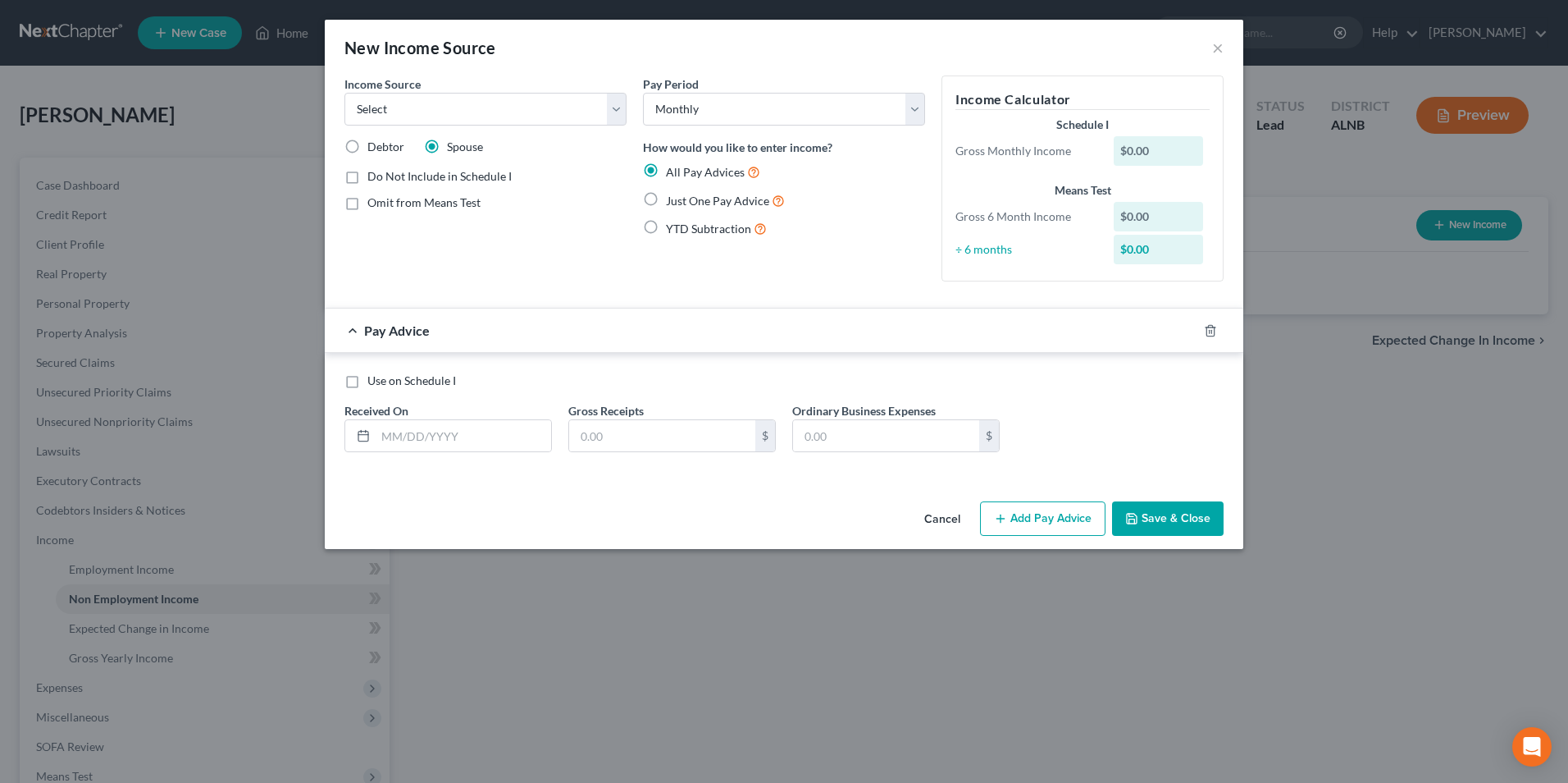
click at [666, 201] on label "Just One Pay Advice" at bounding box center [725, 200] width 119 height 19
click at [673, 201] on input "Just One Pay Advice" at bounding box center [677, 196] width 11 height 11
radio input "true"
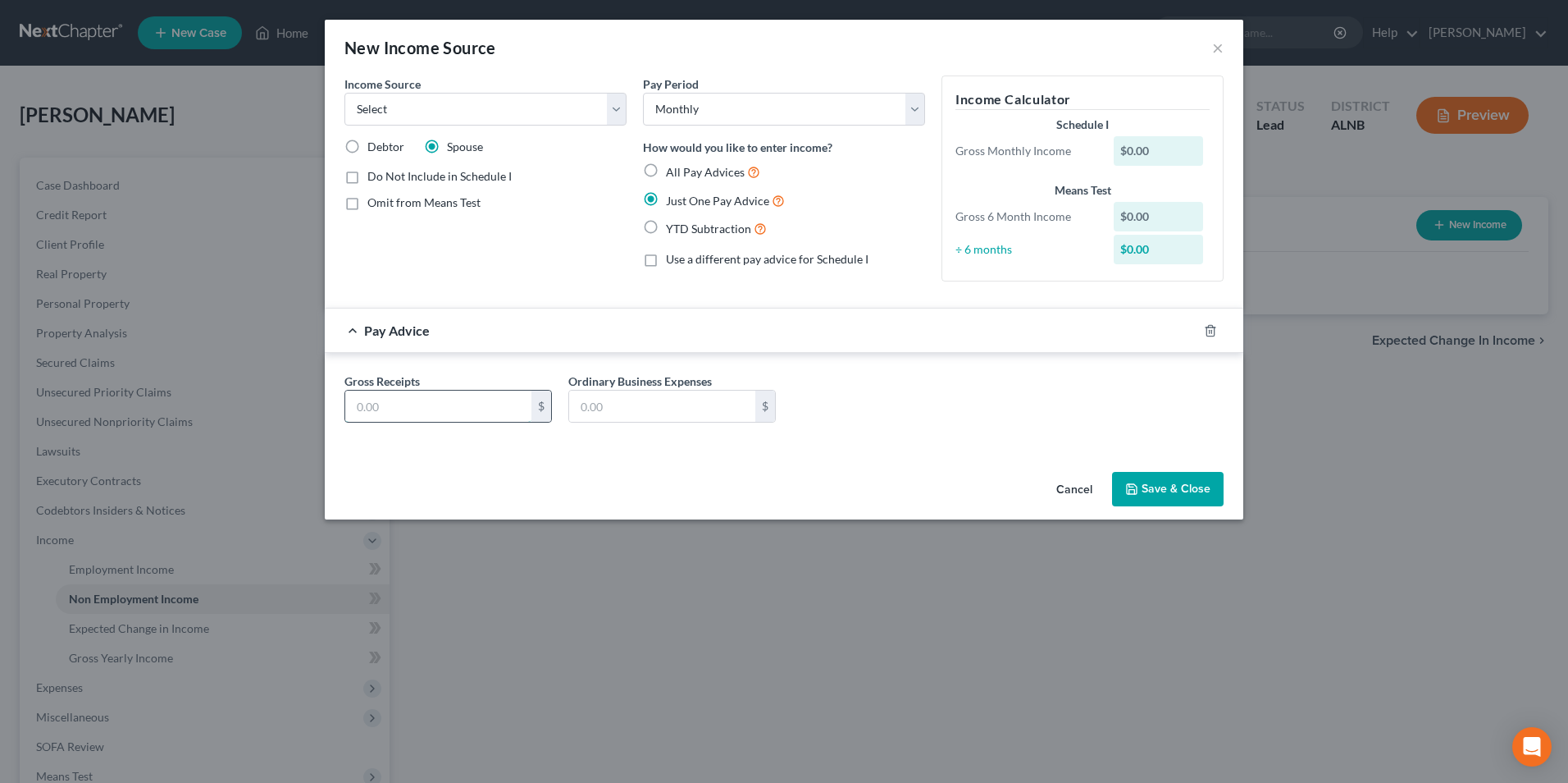
drag, startPoint x: 441, startPoint y: 418, endPoint x: 451, endPoint y: 414, distance: 10.8
click at [441, 418] on input "text" at bounding box center [438, 406] width 186 height 31
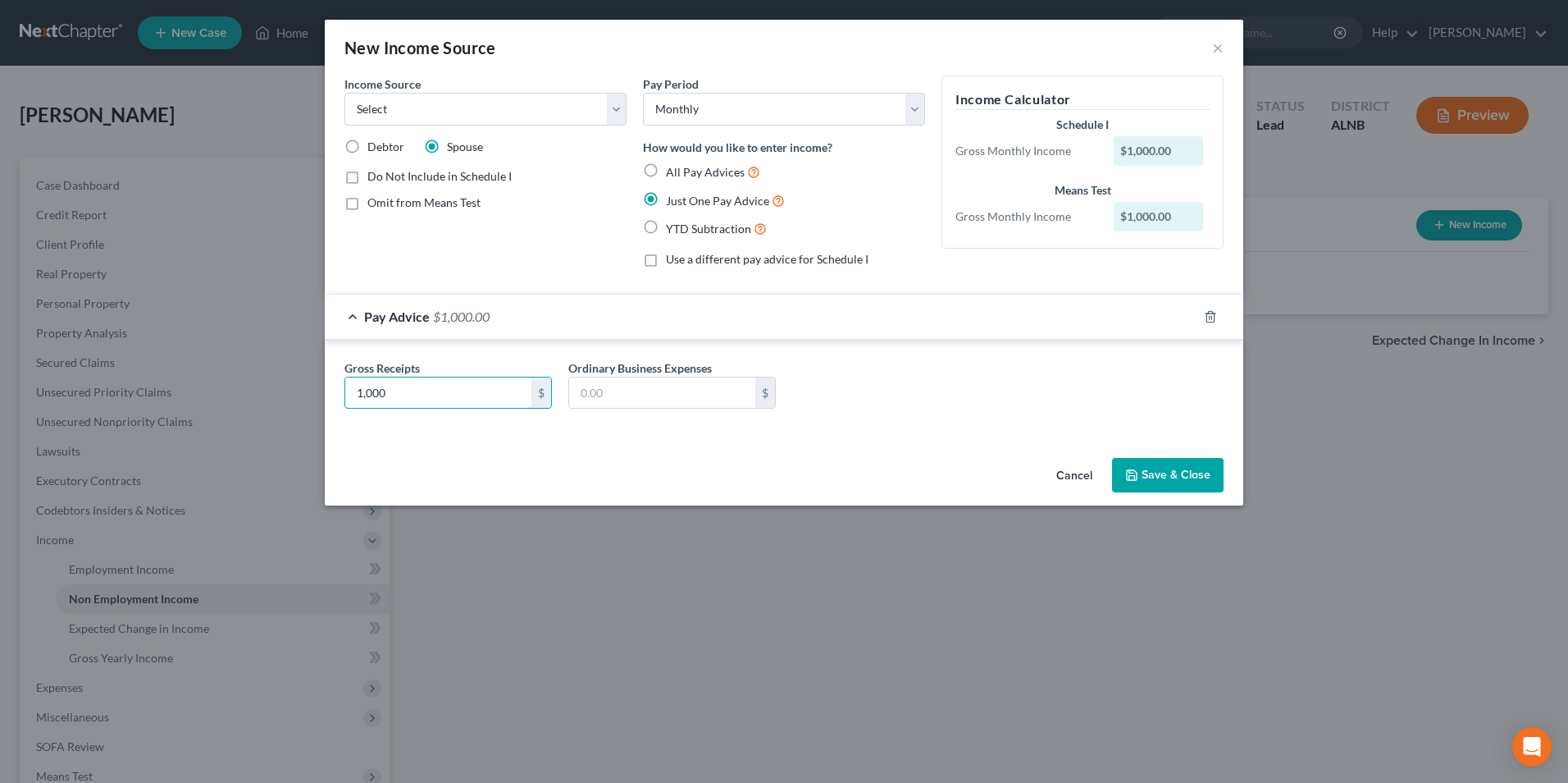
type input "1,000"
click at [1175, 473] on button "Save & Close" at bounding box center [1168, 474] width 112 height 34
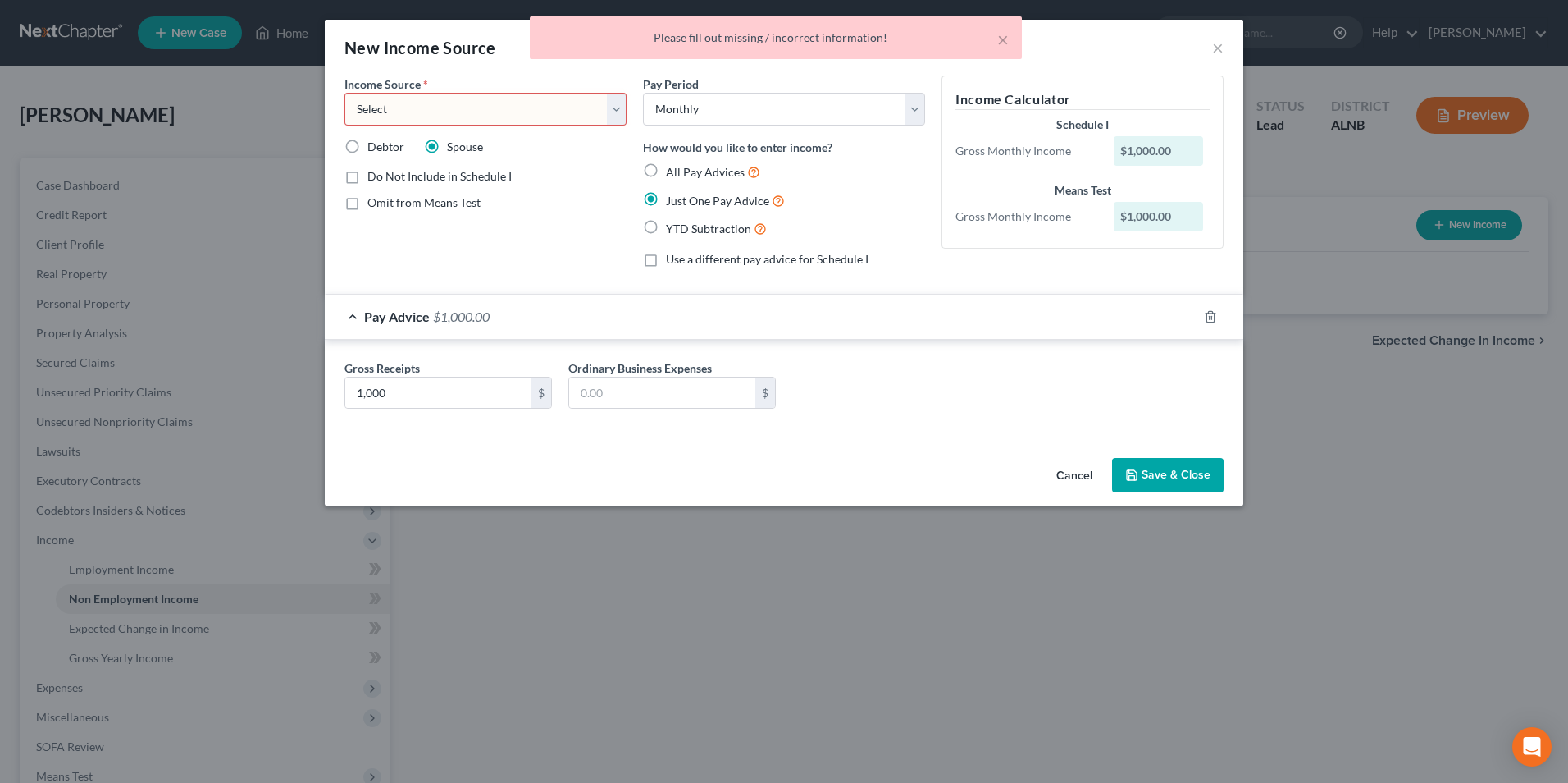
click at [423, 109] on select "Select Unemployment Disability (from employer) Pension Retirement Social Securi…" at bounding box center [486, 109] width 282 height 33
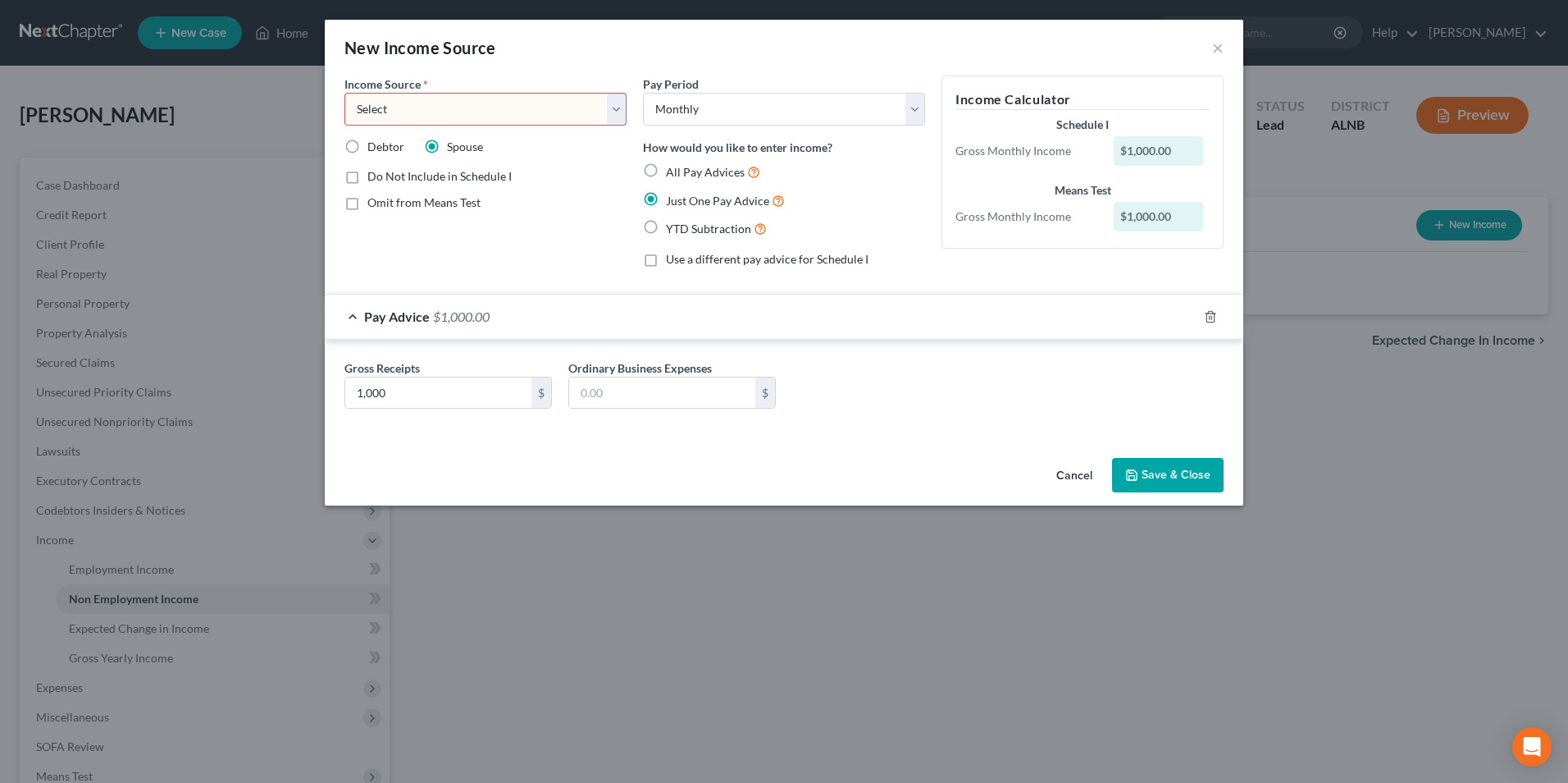
select select "13"
click at [345, 93] on select "Select Unemployment Disability (from employer) Pension Retirement Social Securi…" at bounding box center [486, 109] width 282 height 33
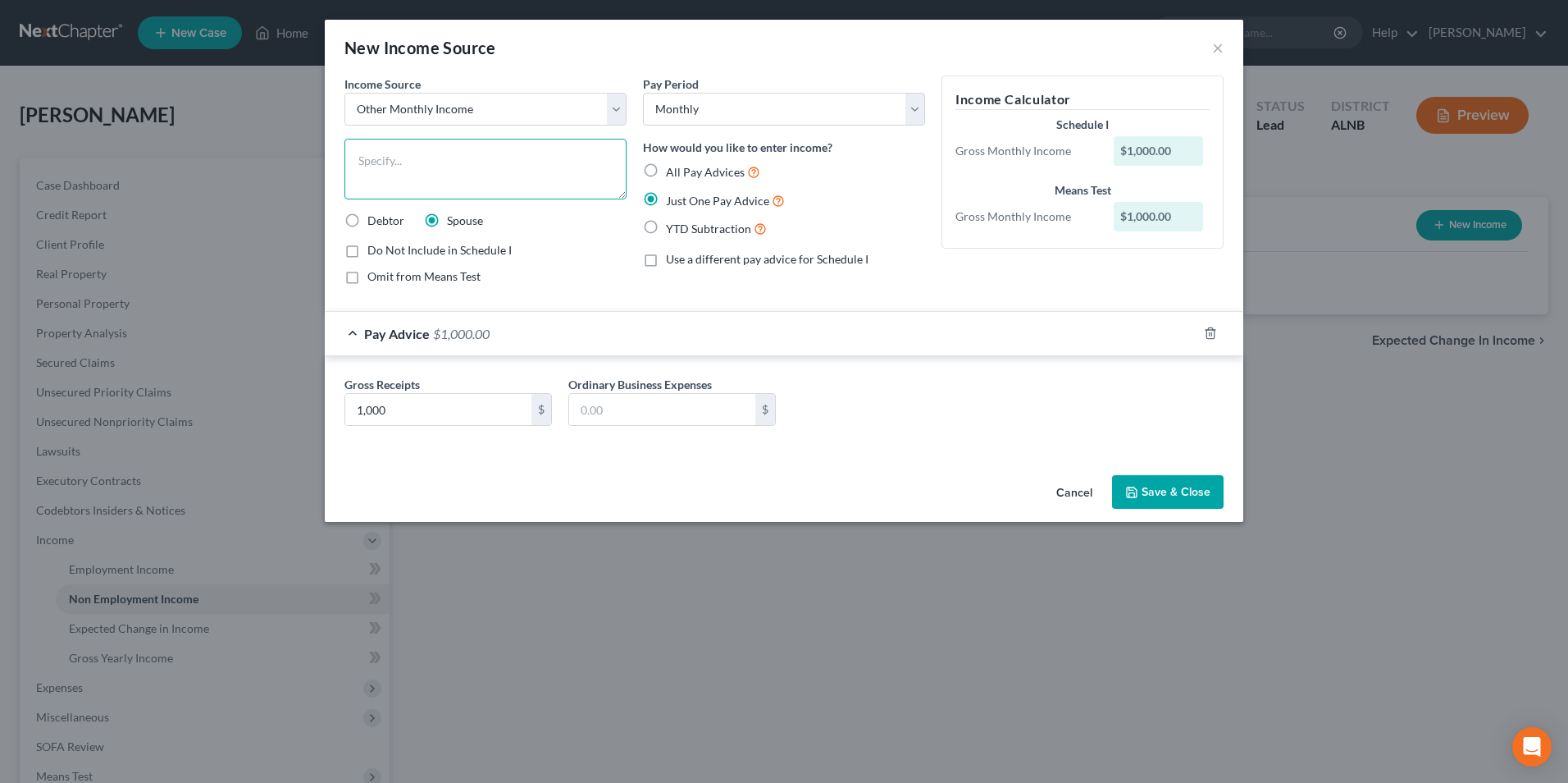
click at [421, 186] on textarea at bounding box center [486, 168] width 282 height 60
type textarea "."
click at [1175, 488] on button "Save & Close" at bounding box center [1168, 492] width 112 height 34
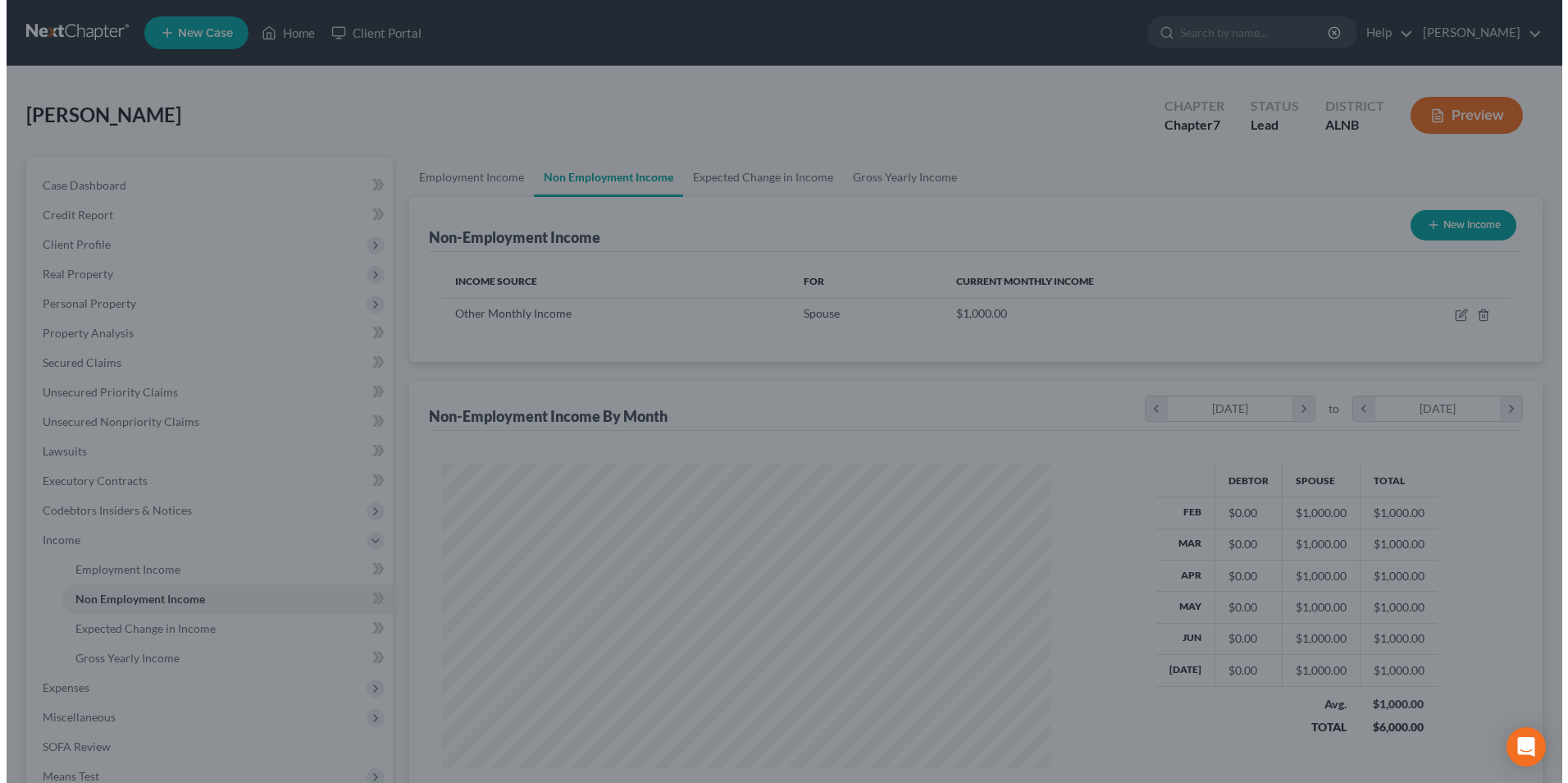
scroll to position [820319, 819499]
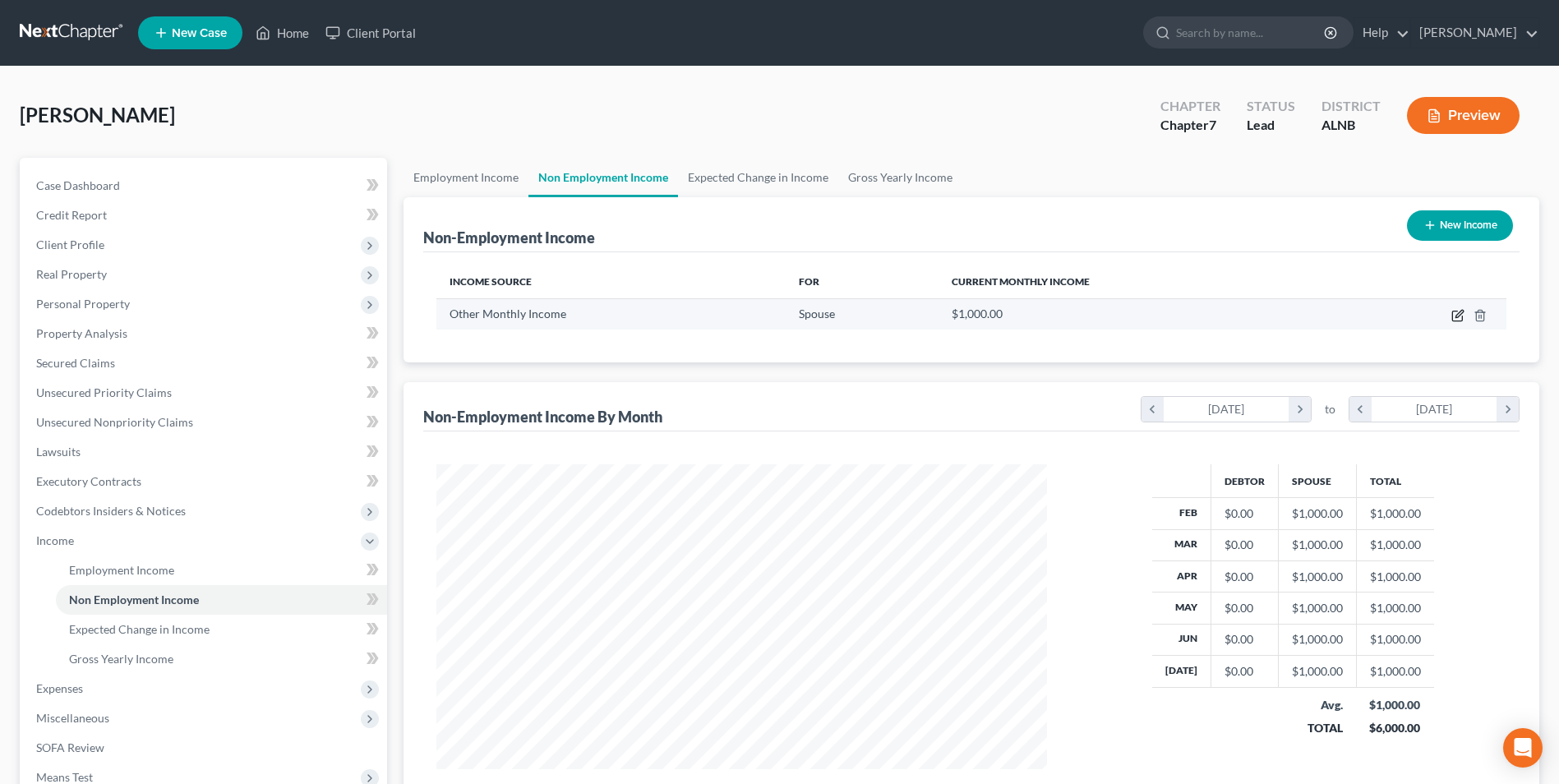
click at [1458, 314] on icon "button" at bounding box center [1458, 315] width 13 height 13
select select "13"
select select "0"
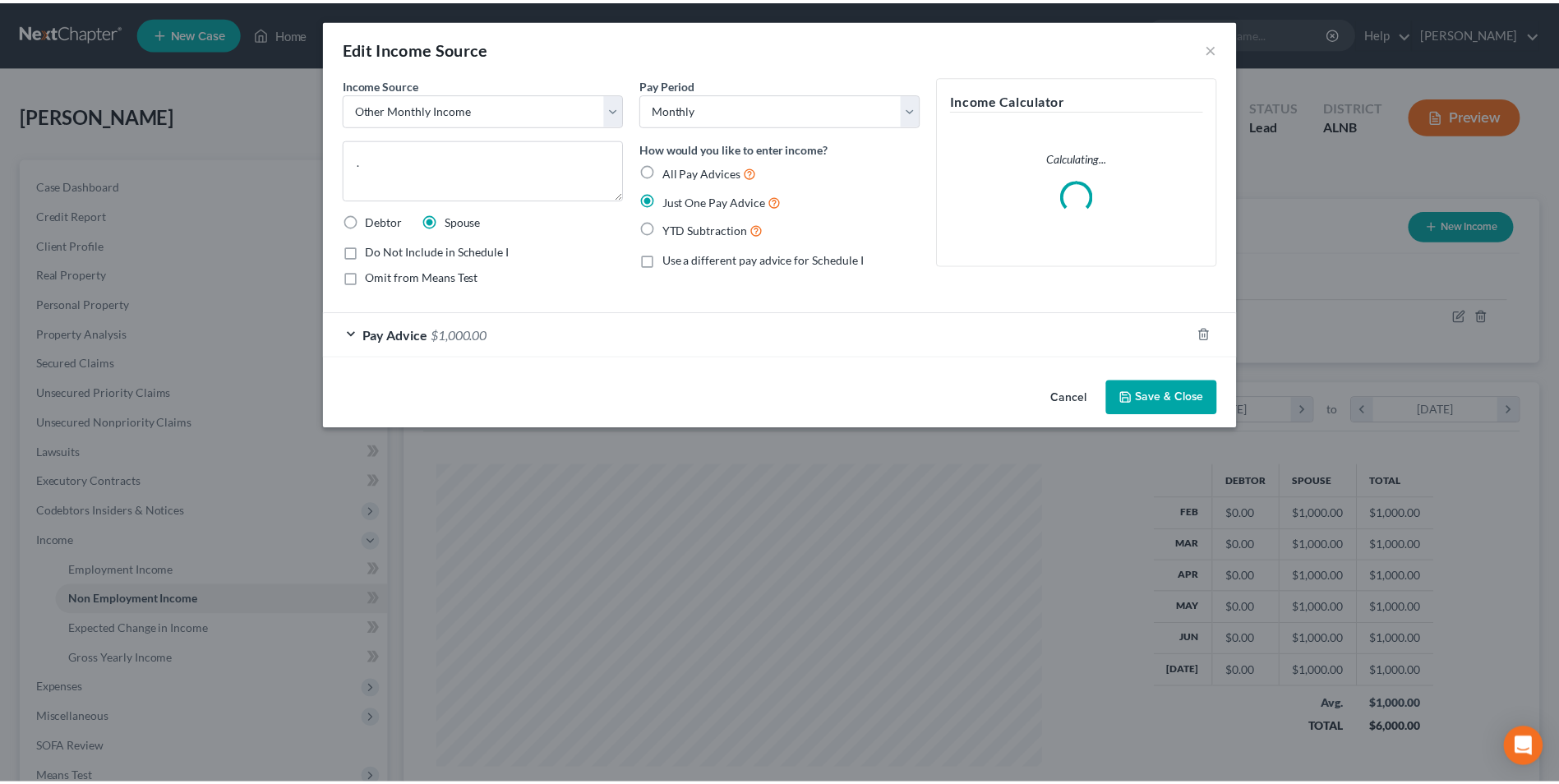
scroll to position [307, 650]
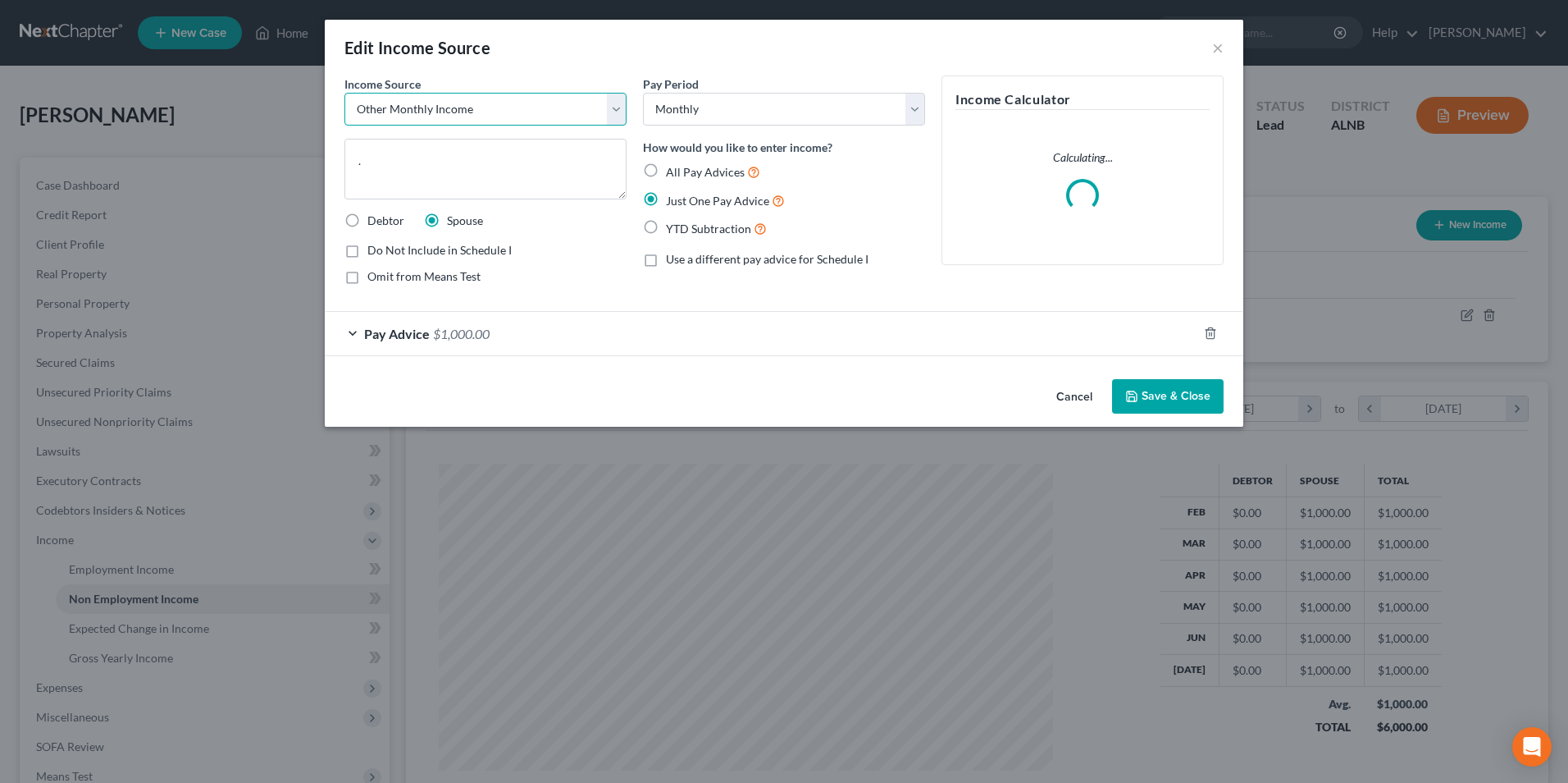
click at [432, 118] on select "Select Unemployment Disability (from employer) Pension Retirement Social Securi…" at bounding box center [486, 109] width 282 height 33
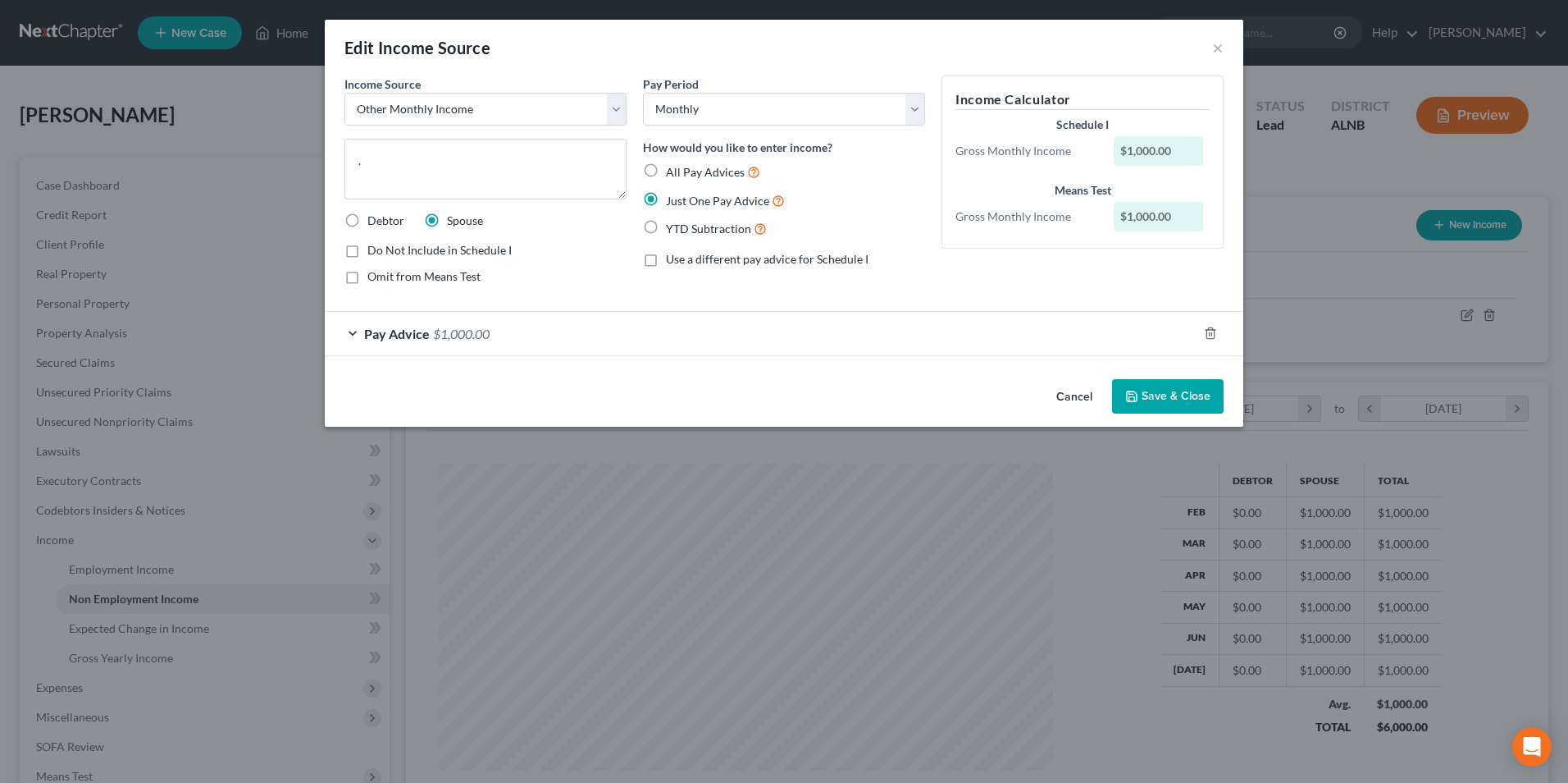
drag, startPoint x: 557, startPoint y: 64, endPoint x: 545, endPoint y: 73, distance: 15.0
click at [557, 64] on div "Edit Income Source ×" at bounding box center [784, 47] width 919 height 56
click at [419, 166] on textarea "." at bounding box center [486, 168] width 282 height 60
type textarea "self employed-electrician"
click at [1170, 389] on button "Save & Close" at bounding box center [1168, 395] width 112 height 34
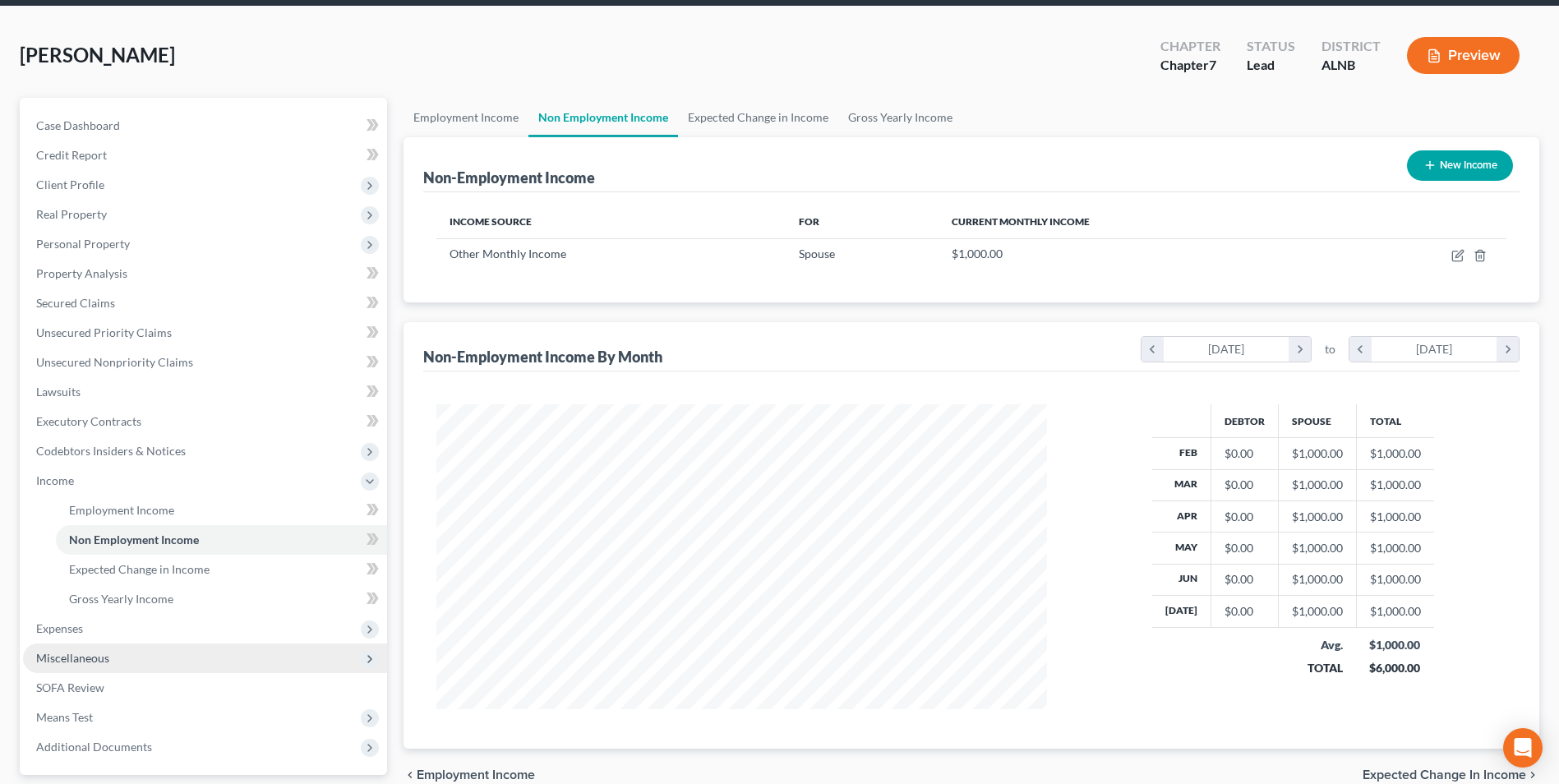
scroll to position [208, 0]
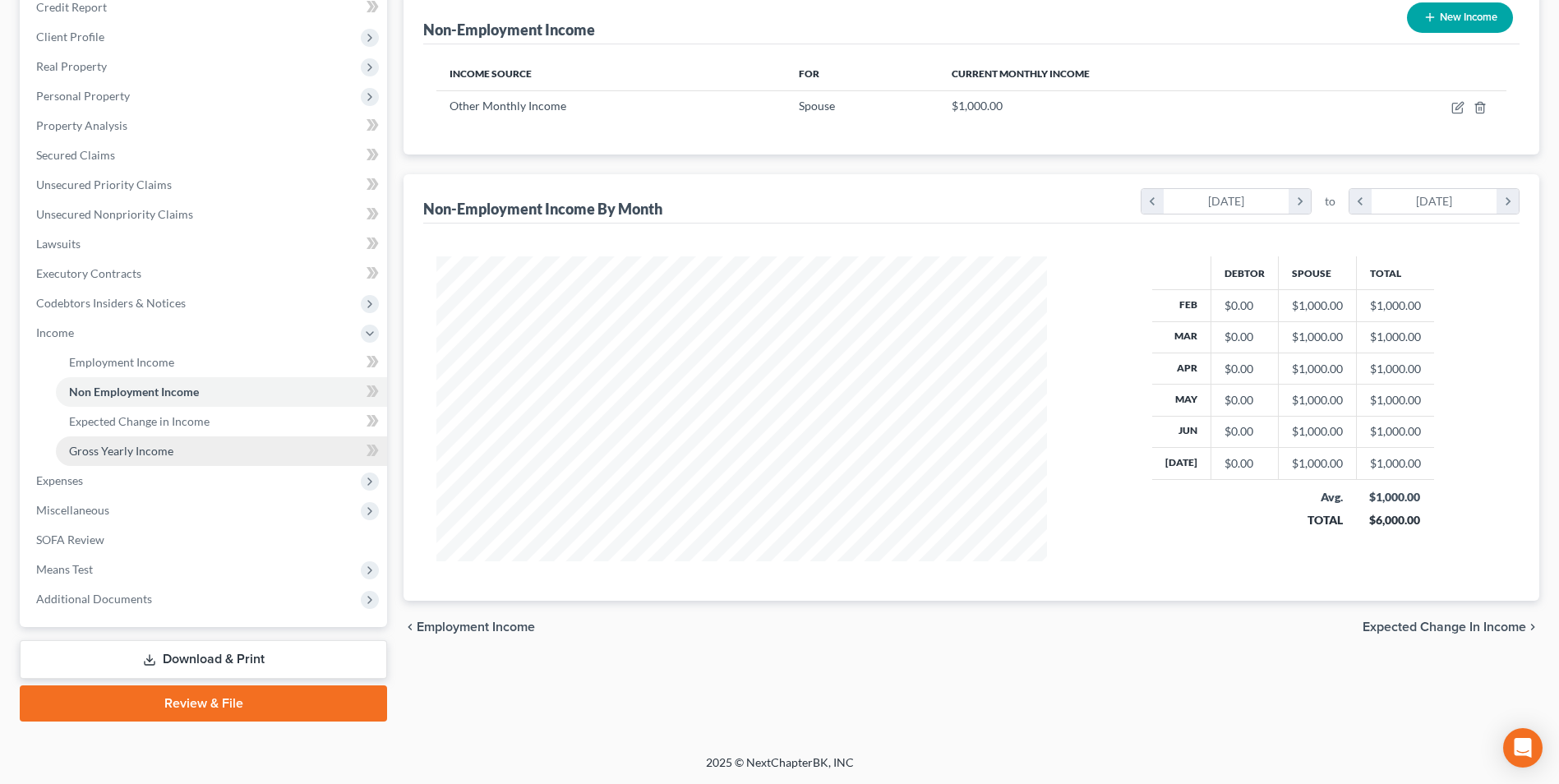
drag, startPoint x: 134, startPoint y: 451, endPoint x: 108, endPoint y: 458, distance: 26.9
click at [134, 451] on span "Gross Yearly Income" at bounding box center [121, 451] width 104 height 14
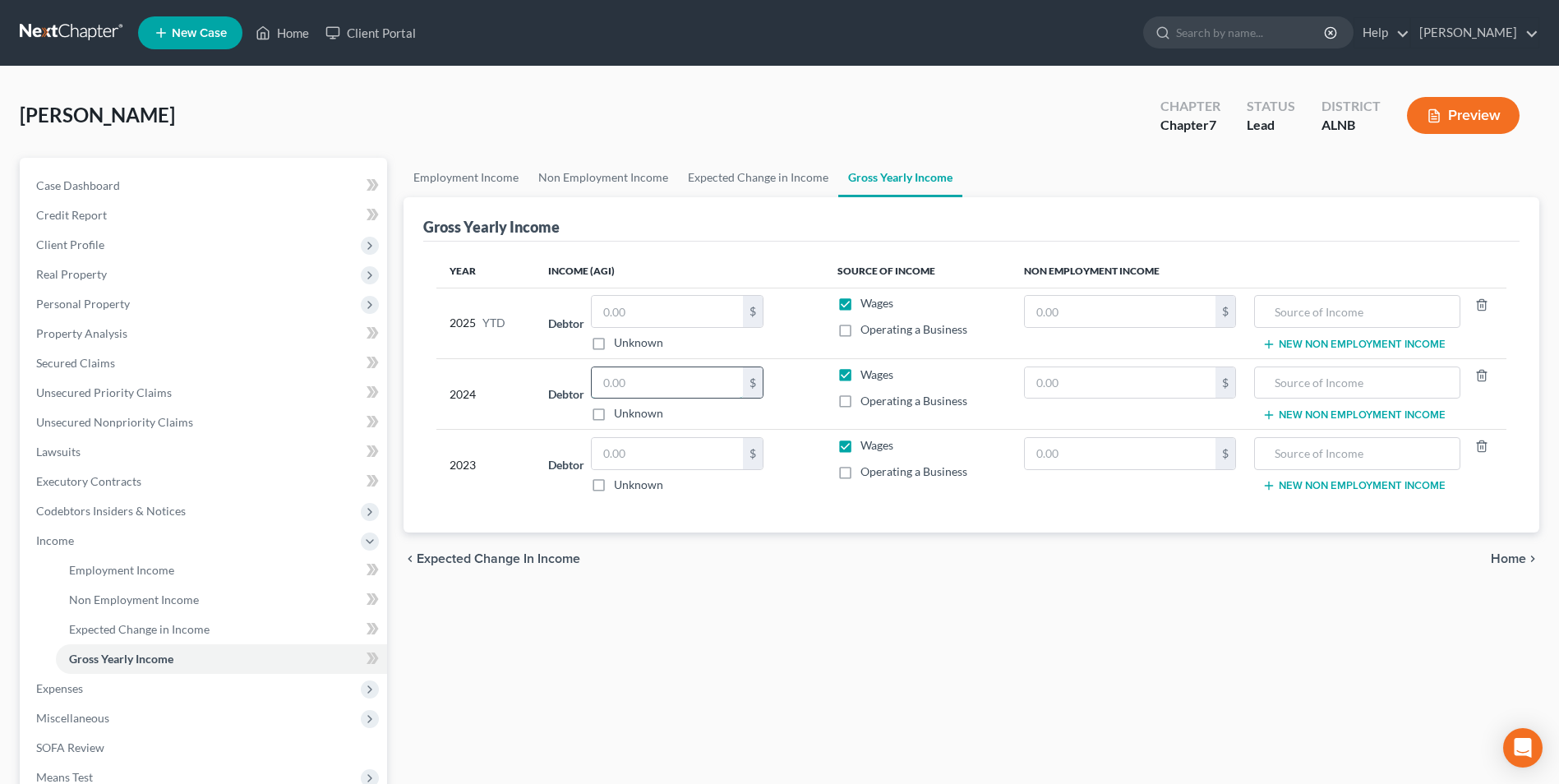
click at [643, 378] on input "text" at bounding box center [667, 383] width 151 height 31
type input "36,635"
click at [658, 452] on input "text" at bounding box center [667, 453] width 151 height 31
type input "28,000"
click at [1082, 381] on input "text" at bounding box center [1120, 383] width 190 height 31
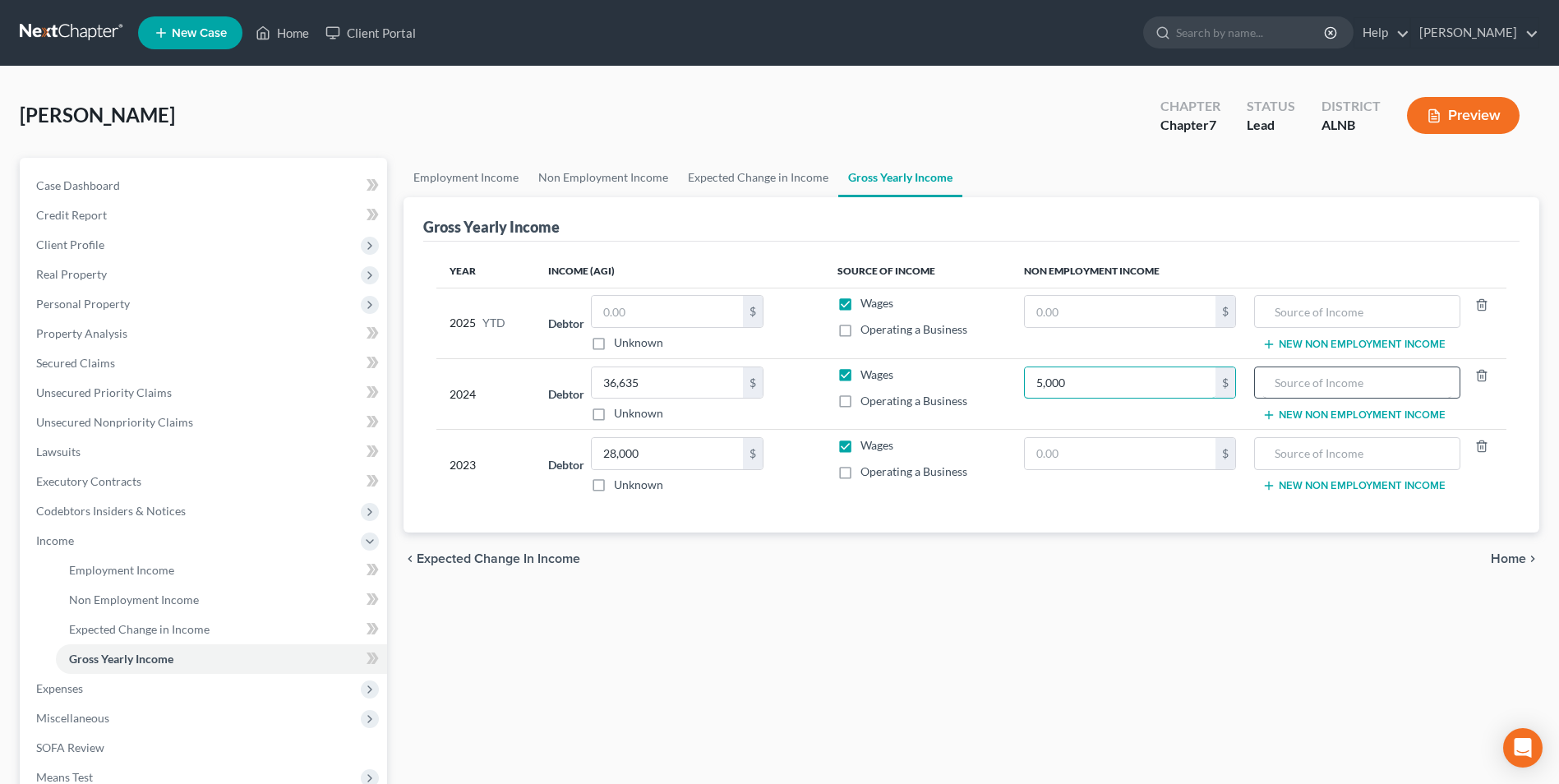
type input "5,000"
click at [1276, 380] on input "text" at bounding box center [1357, 383] width 188 height 31
type input "husband"
click at [1069, 453] on input "text" at bounding box center [1120, 453] width 190 height 31
type input "6,000"
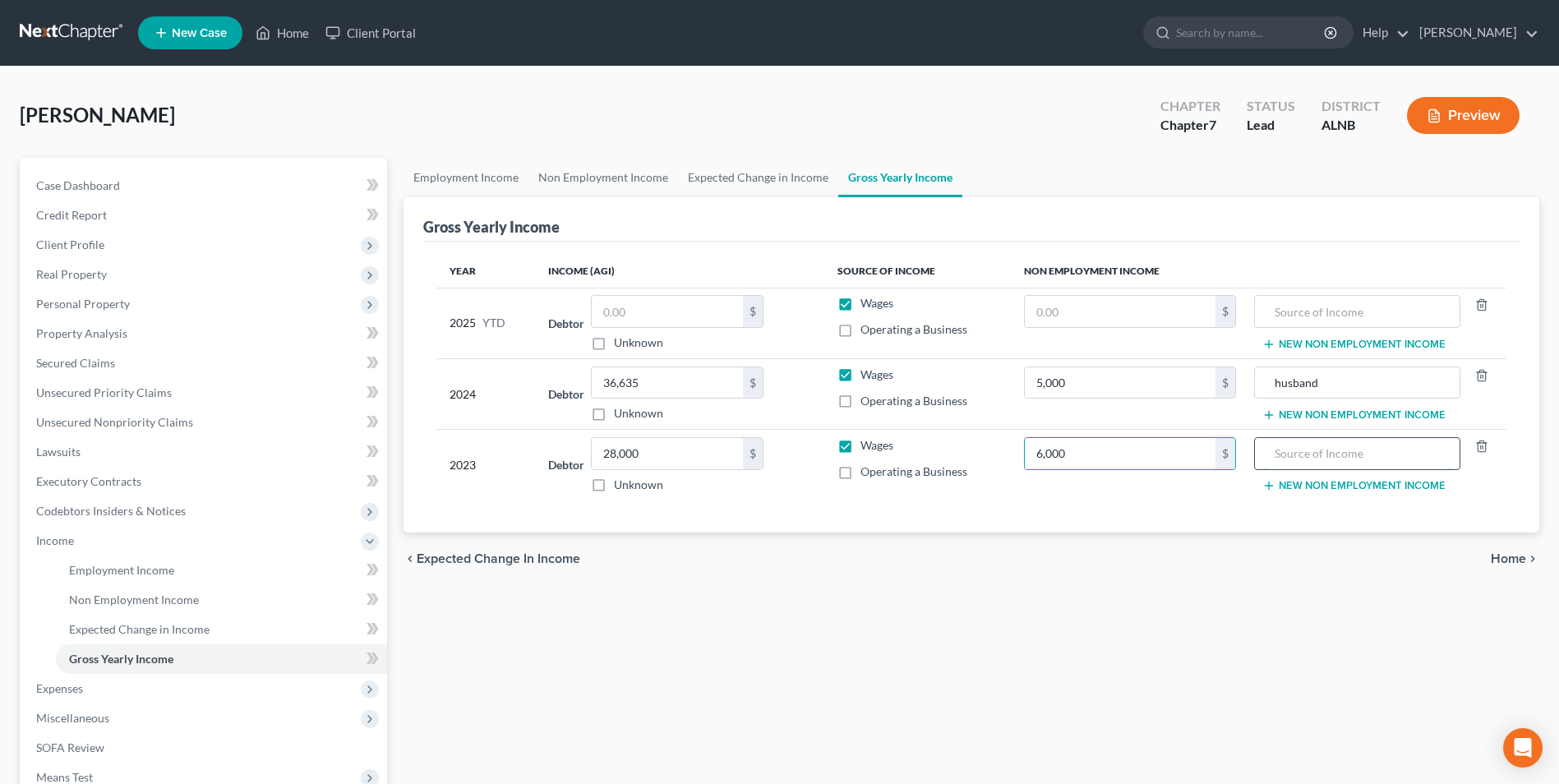
click at [1283, 447] on input "text" at bounding box center [1357, 453] width 188 height 31
type input "husband"
click at [1124, 507] on div "Year Income (AGI) Source of Income Non Employment Income 2025 YTD Debtor $ Unkn…" at bounding box center [972, 387] width 1097 height 292
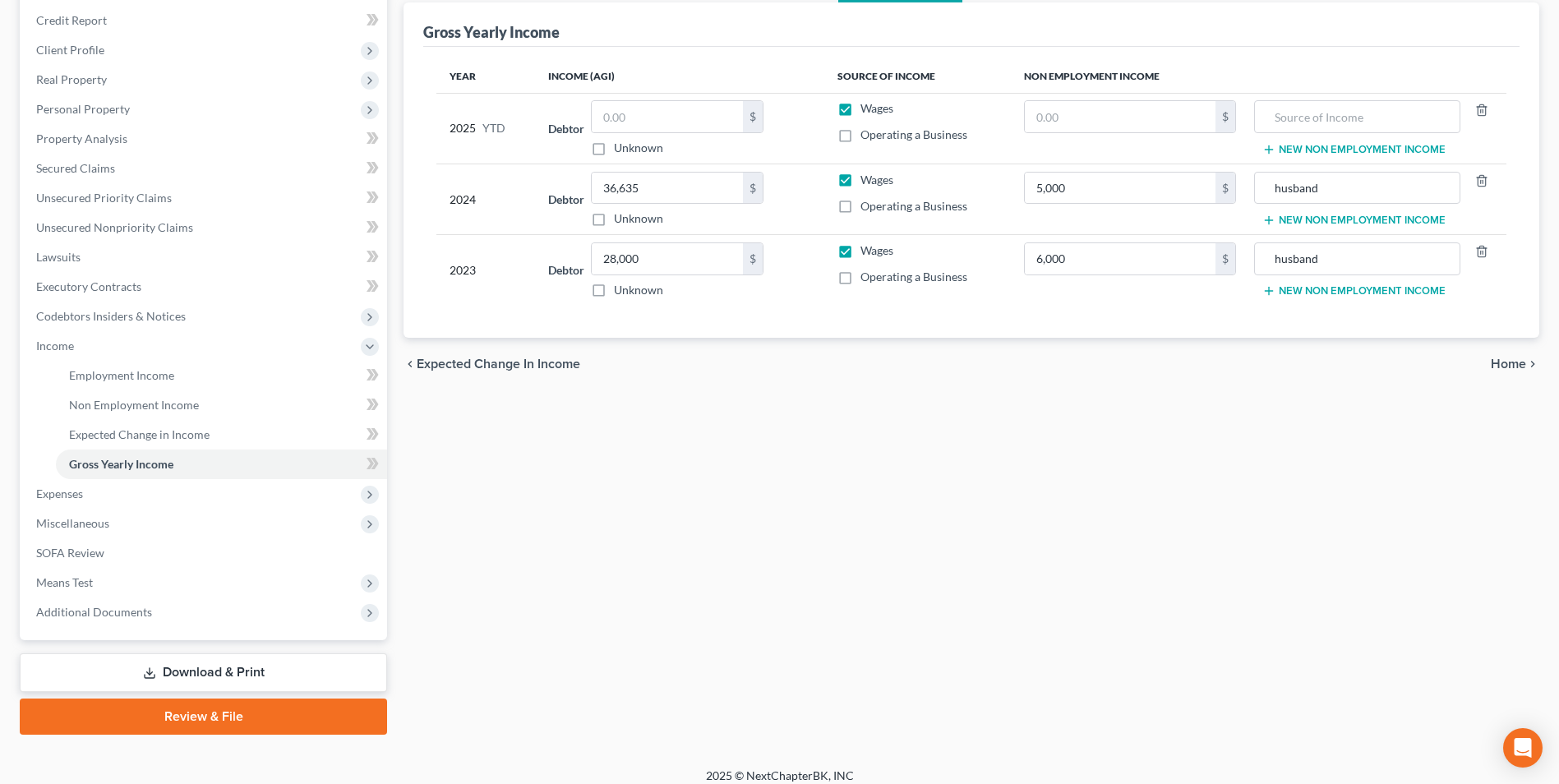
scroll to position [208, 0]
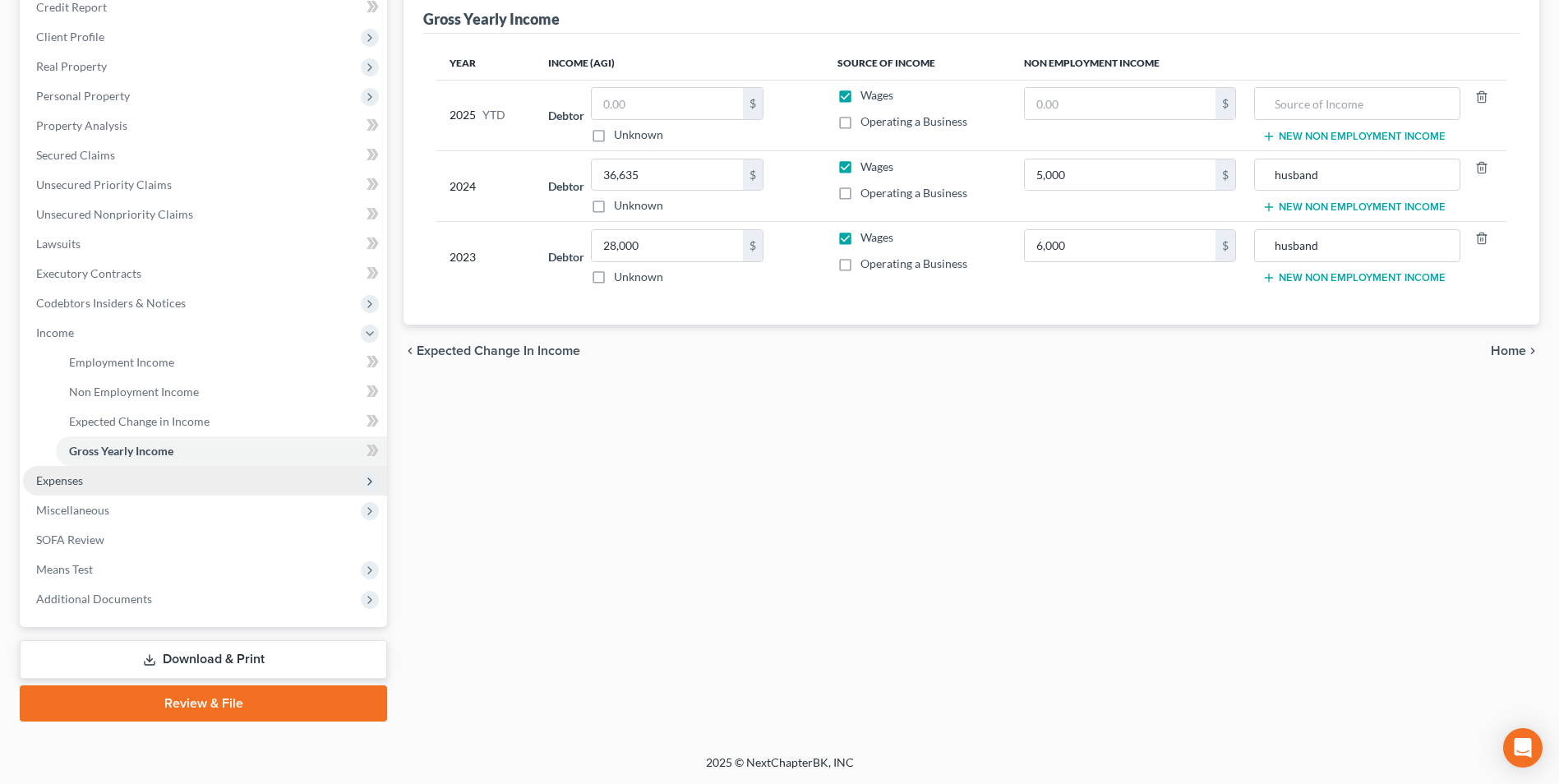
click at [70, 478] on span "Expenses" at bounding box center [60, 480] width 47 height 14
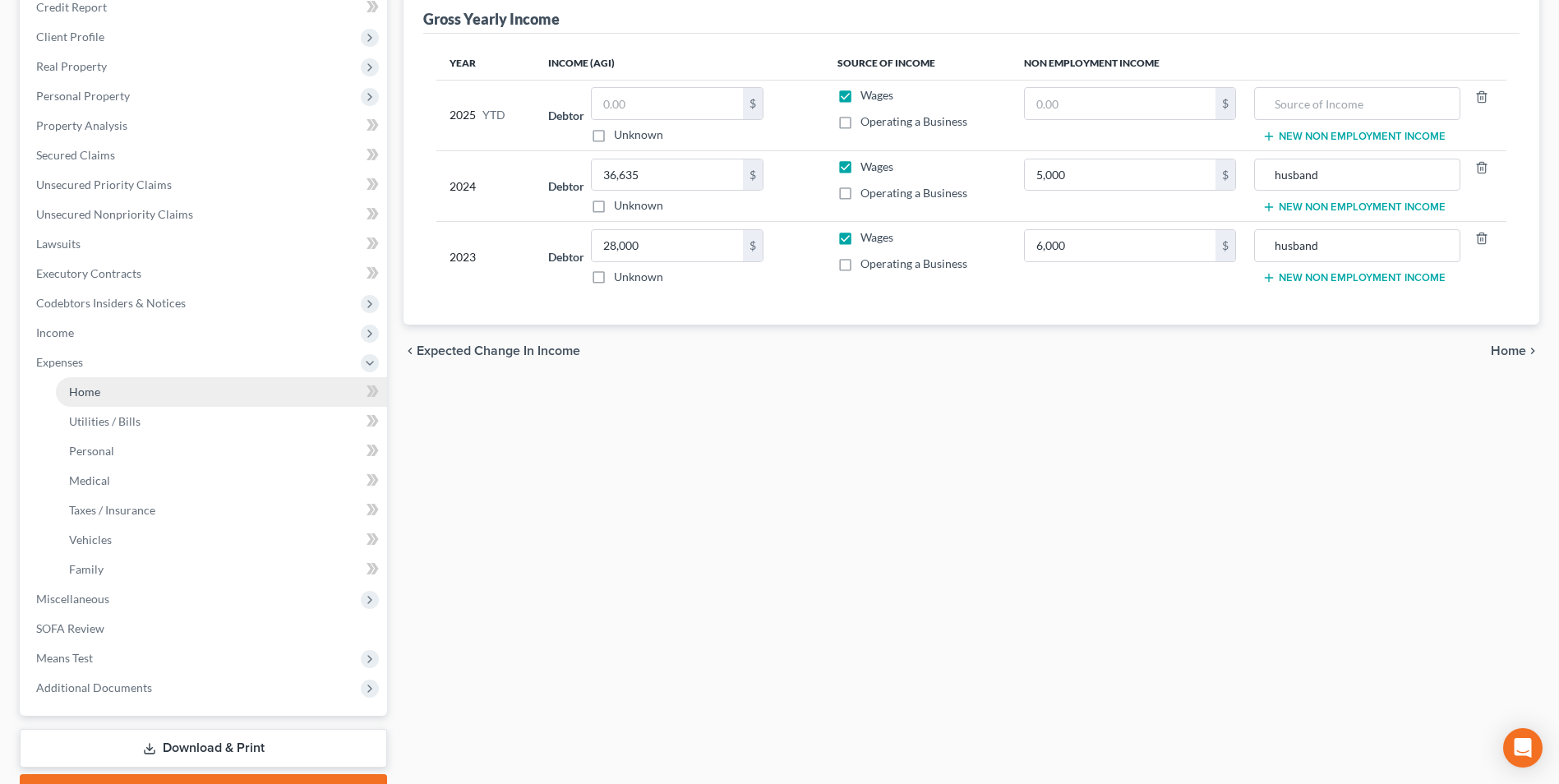
click at [103, 384] on link "Home" at bounding box center [221, 392] width 332 height 29
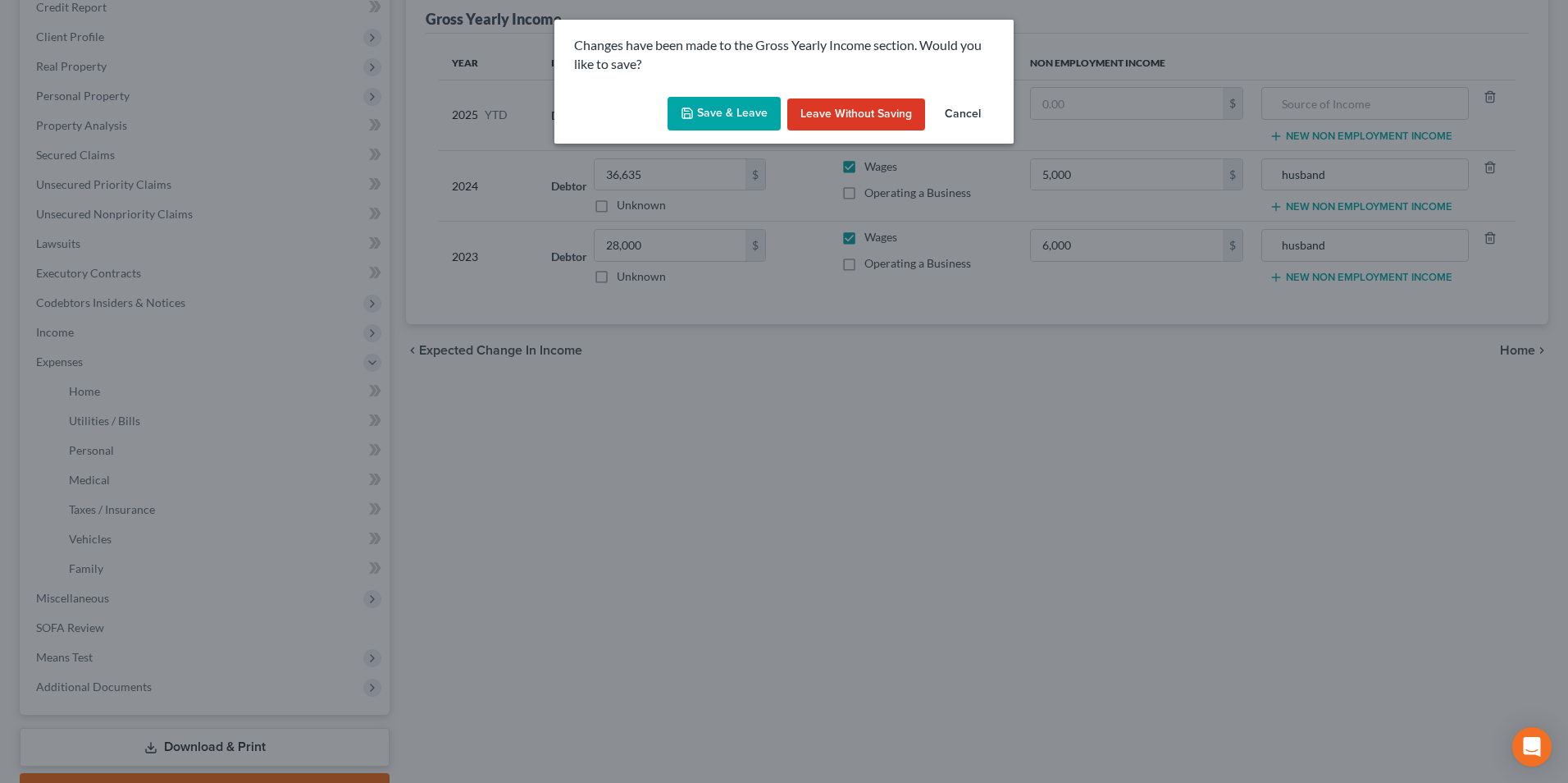
click at [725, 112] on button "Save & Leave" at bounding box center [724, 113] width 113 height 34
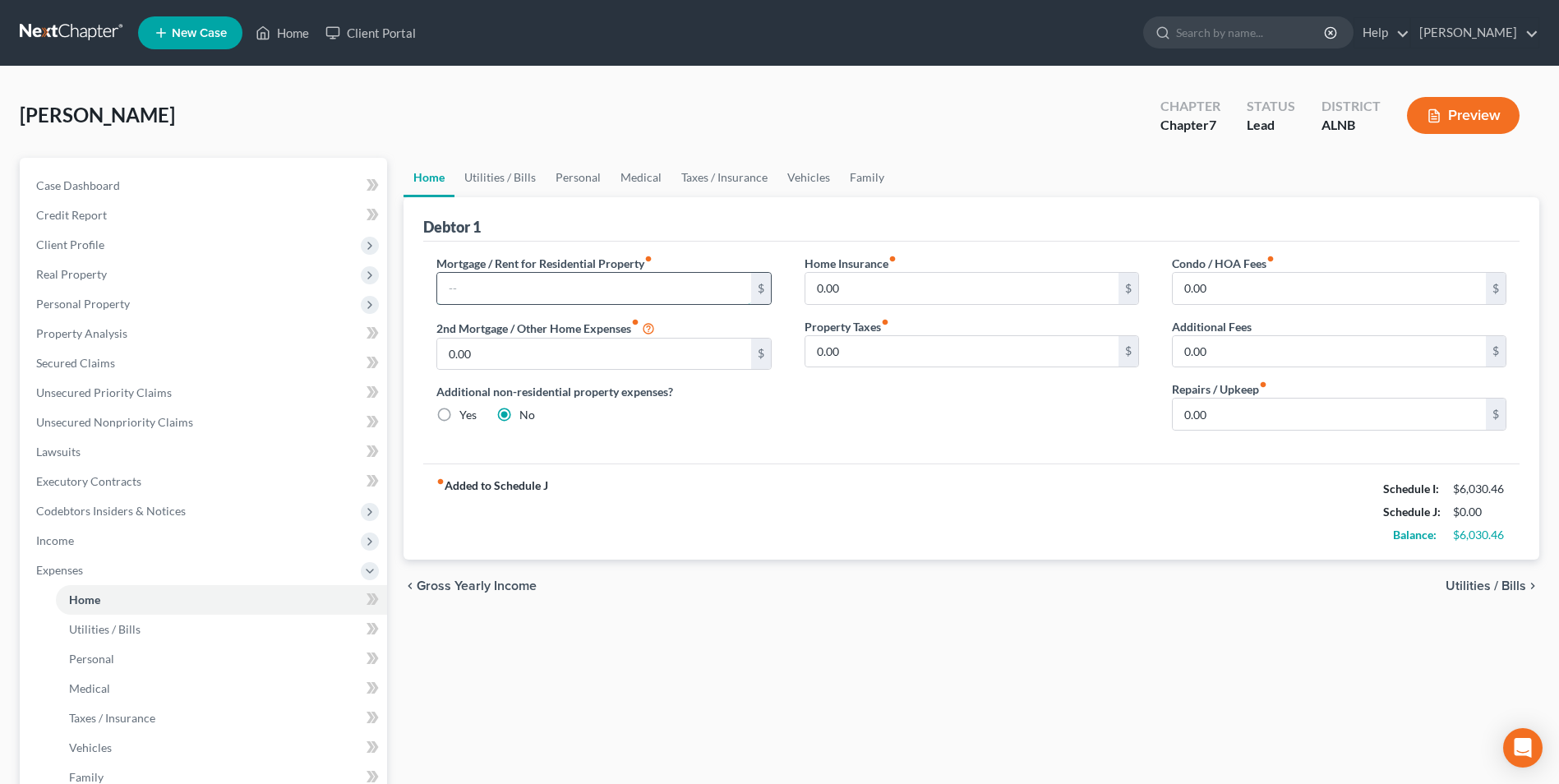
click at [503, 298] on input "text" at bounding box center [593, 289] width 313 height 31
type input "1,126"
click at [505, 170] on link "Utilities / Bills" at bounding box center [500, 177] width 92 height 39
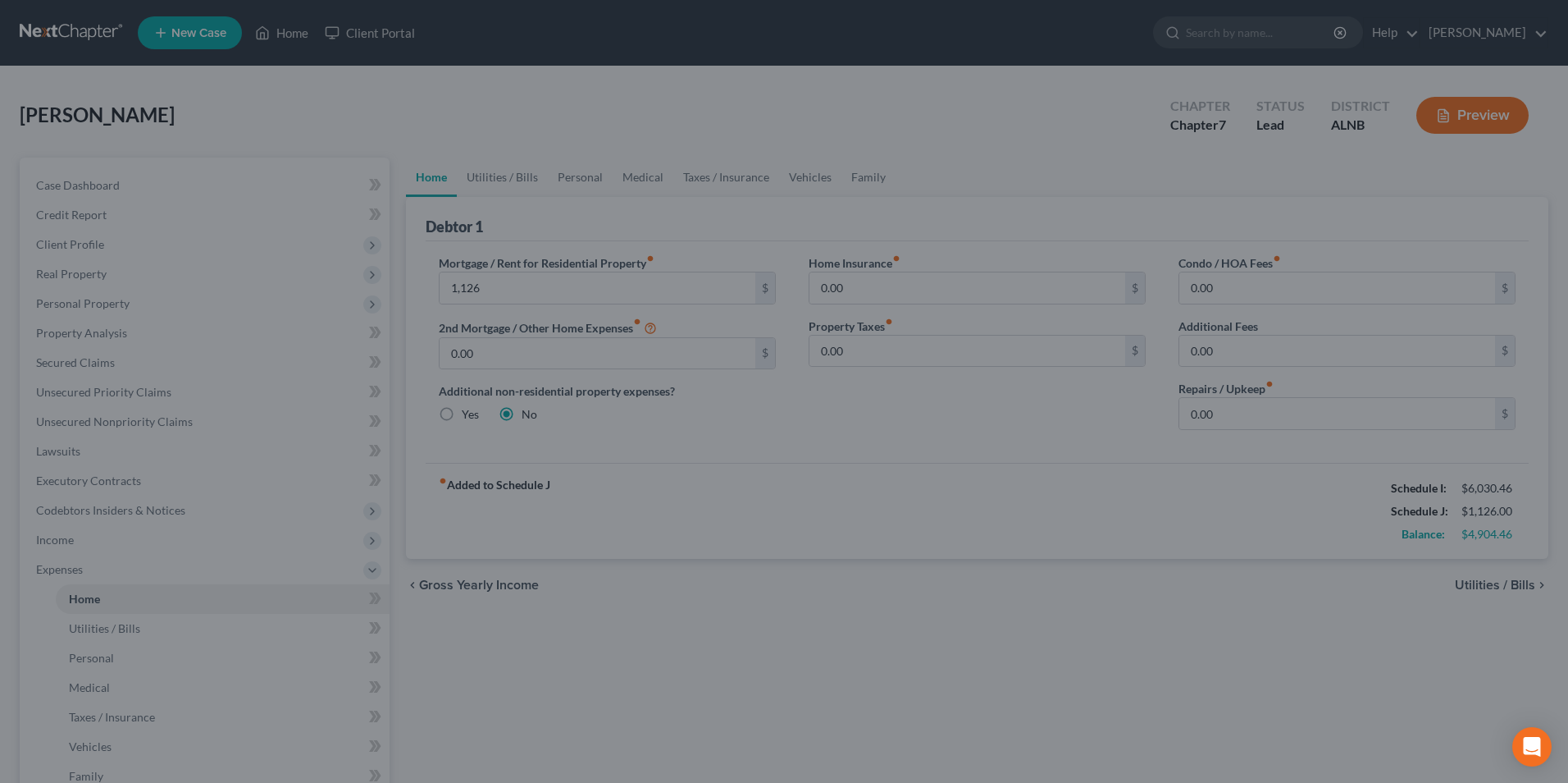
click at [497, 175] on div at bounding box center [784, 392] width 1568 height 783
click at [578, 171] on div at bounding box center [784, 392] width 1568 height 783
click at [503, 174] on div at bounding box center [784, 392] width 1568 height 783
click at [593, 169] on div at bounding box center [784, 392] width 1568 height 783
click at [541, 219] on div at bounding box center [784, 392] width 1568 height 783
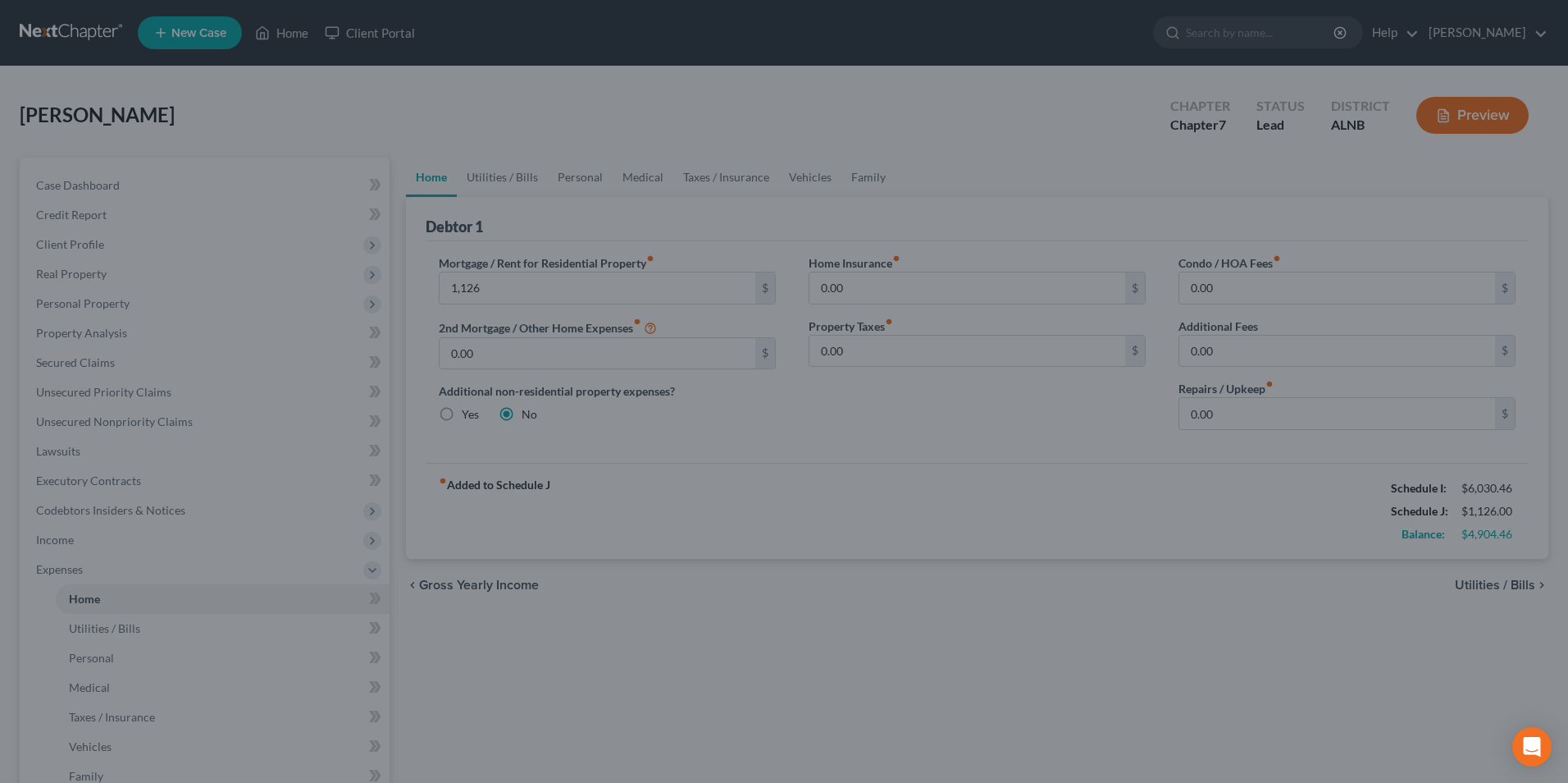
scroll to position [207, 0]
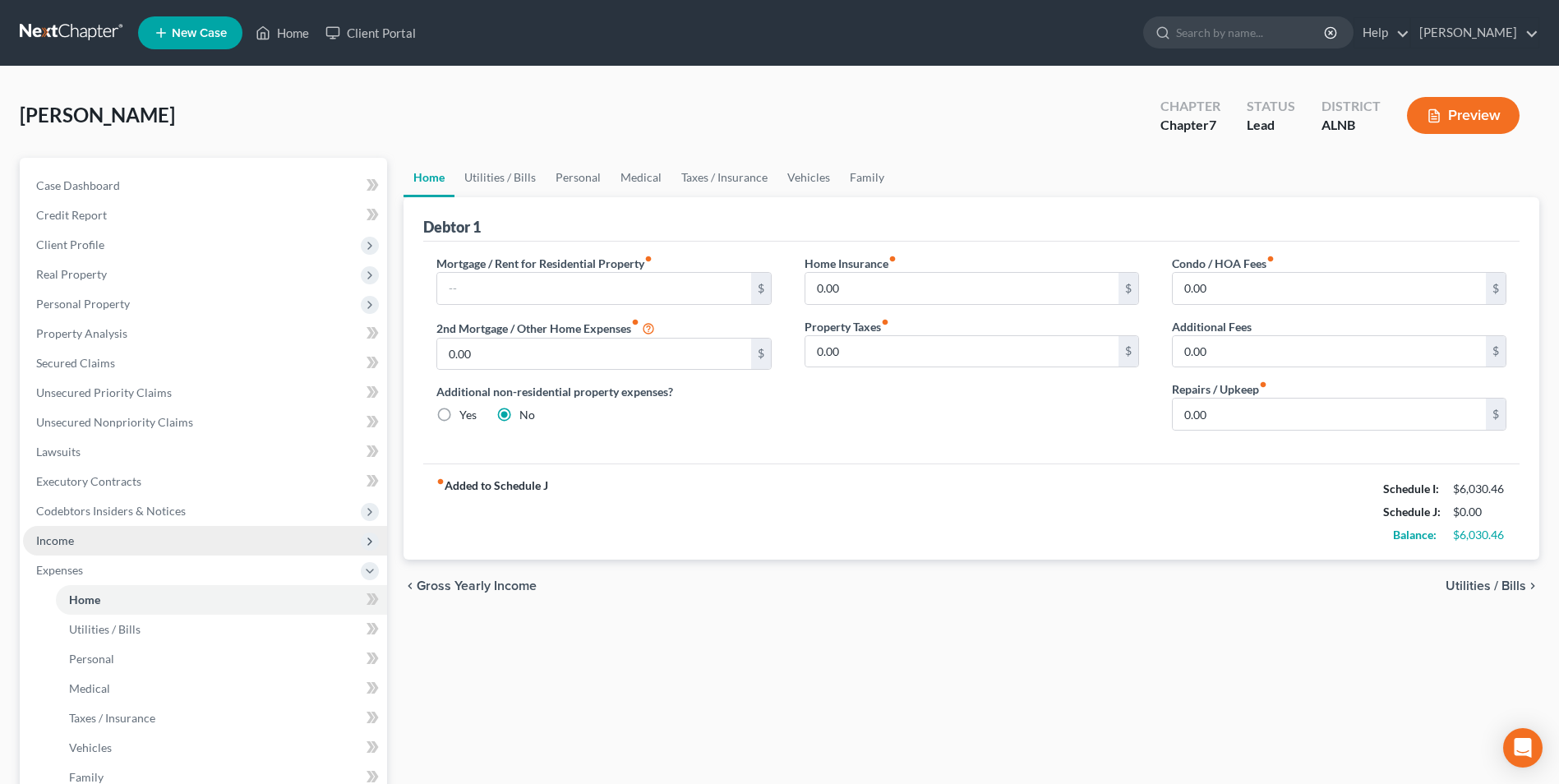
drag, startPoint x: 58, startPoint y: 539, endPoint x: 65, endPoint y: 532, distance: 9.9
click at [58, 539] on span "Income" at bounding box center [55, 540] width 38 height 14
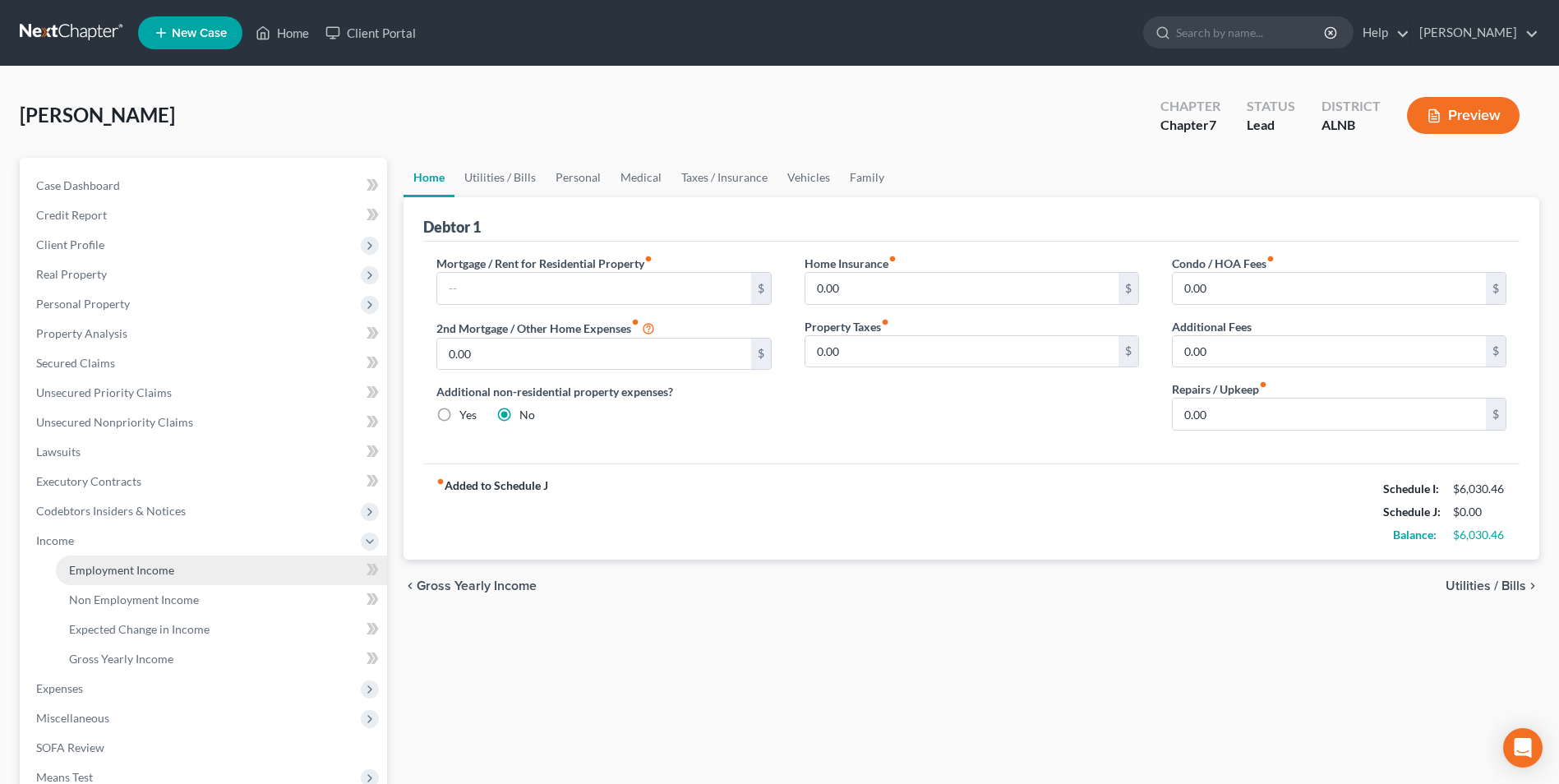
click at [118, 575] on span "Employment Income" at bounding box center [122, 569] width 105 height 14
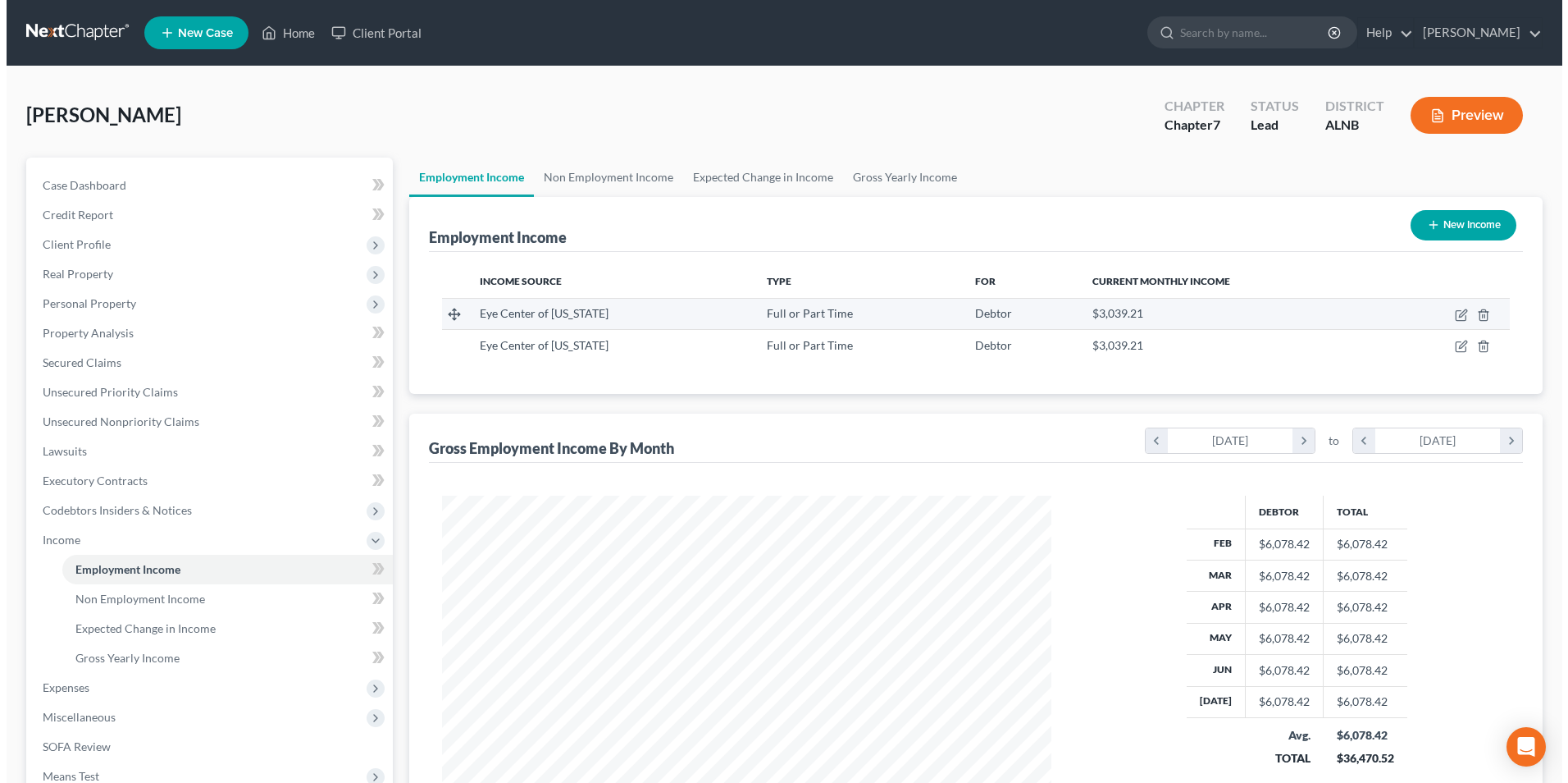
scroll to position [305, 641]
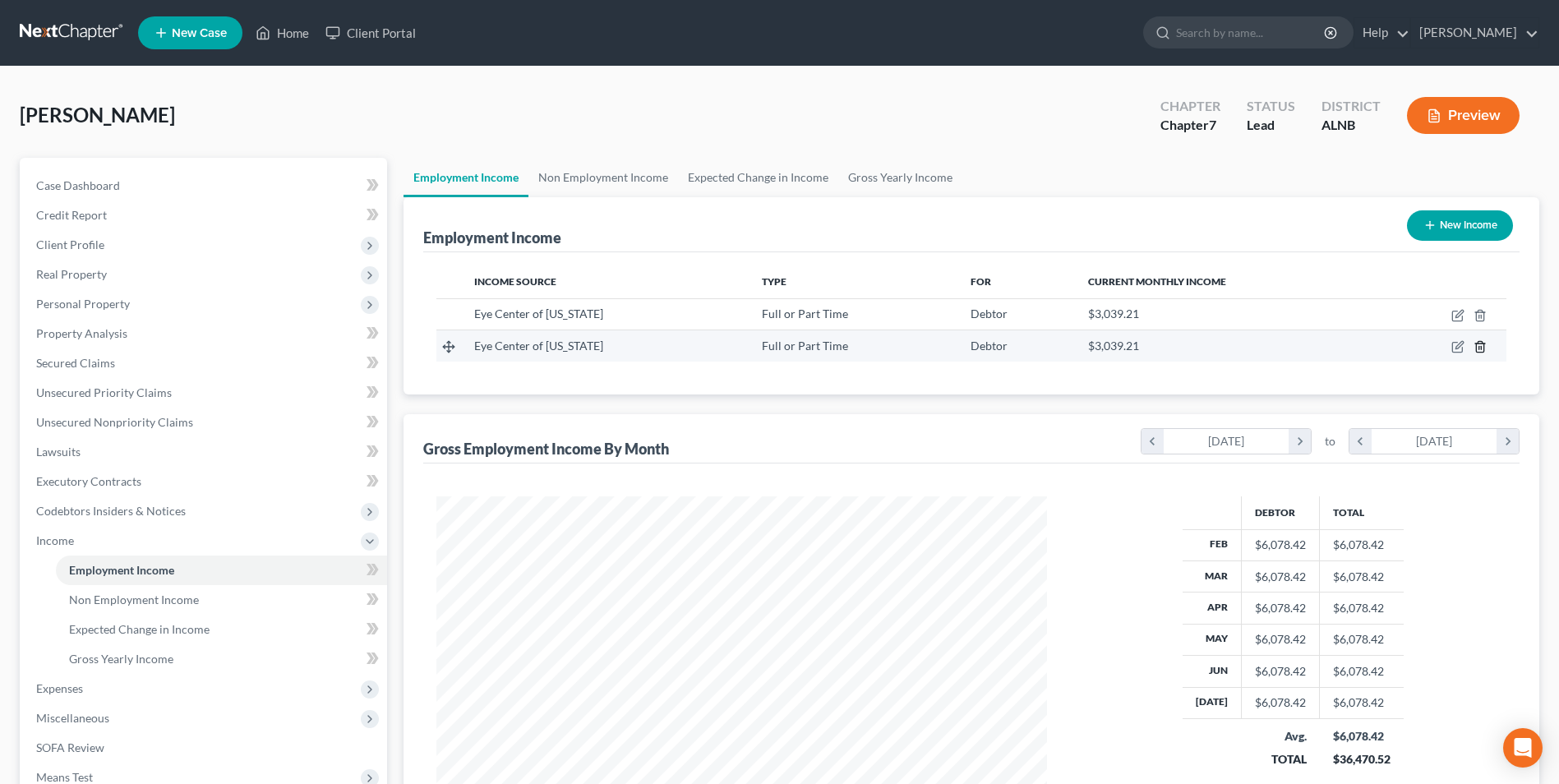
click at [1481, 347] on line "button" at bounding box center [1481, 348] width 0 height 3
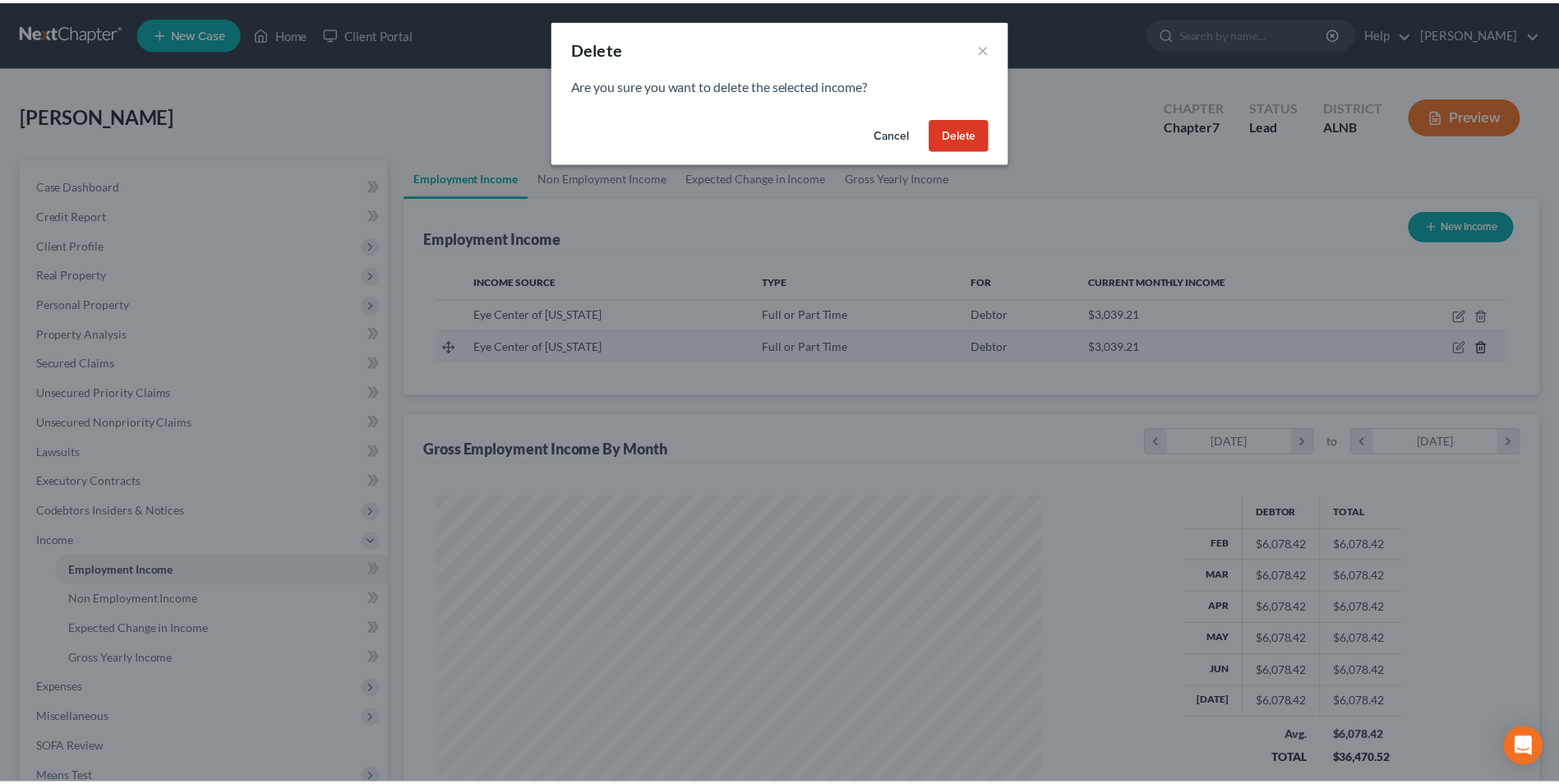
scroll to position [307, 650]
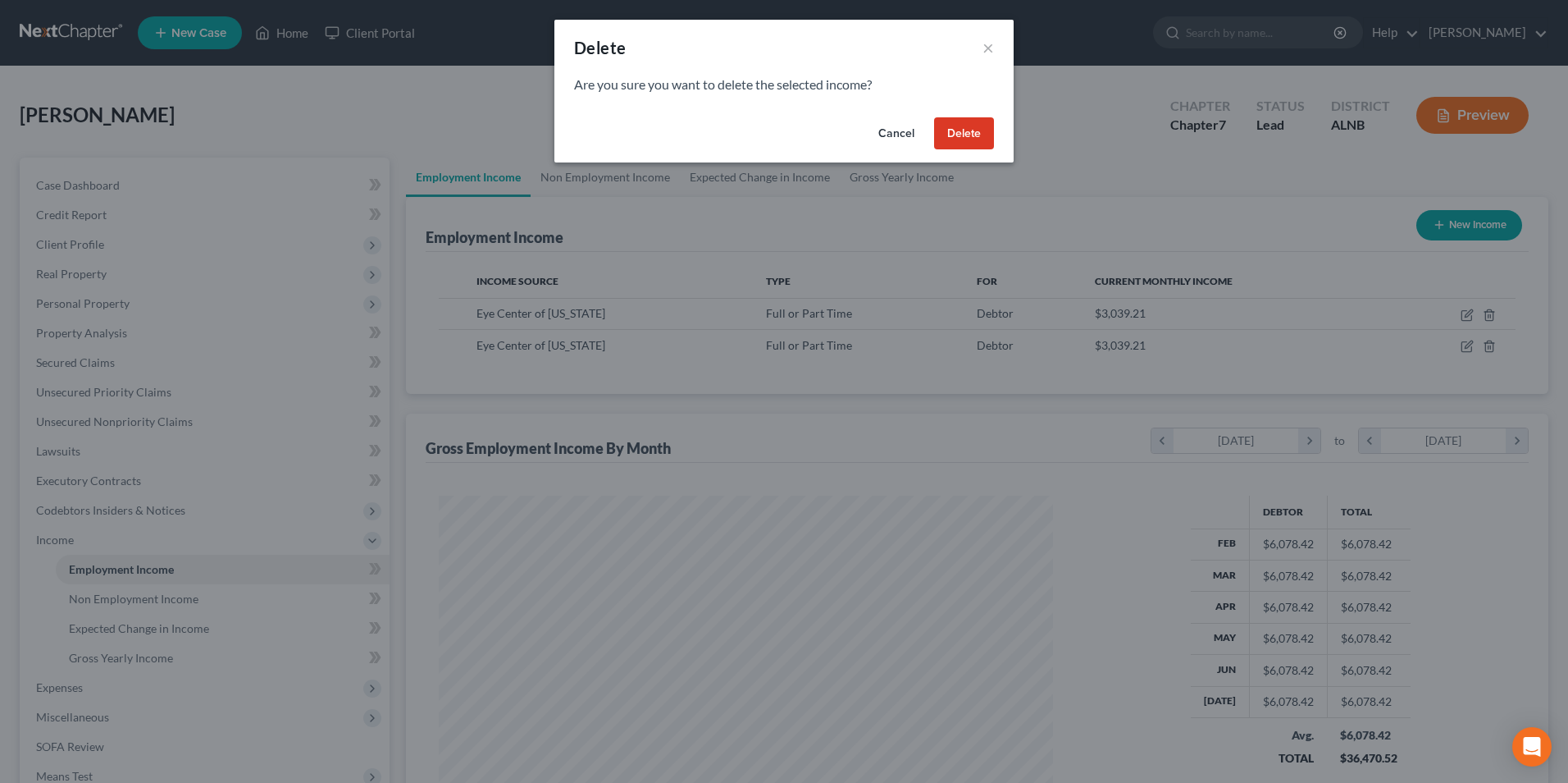
click at [960, 132] on button "Delete" at bounding box center [965, 133] width 60 height 33
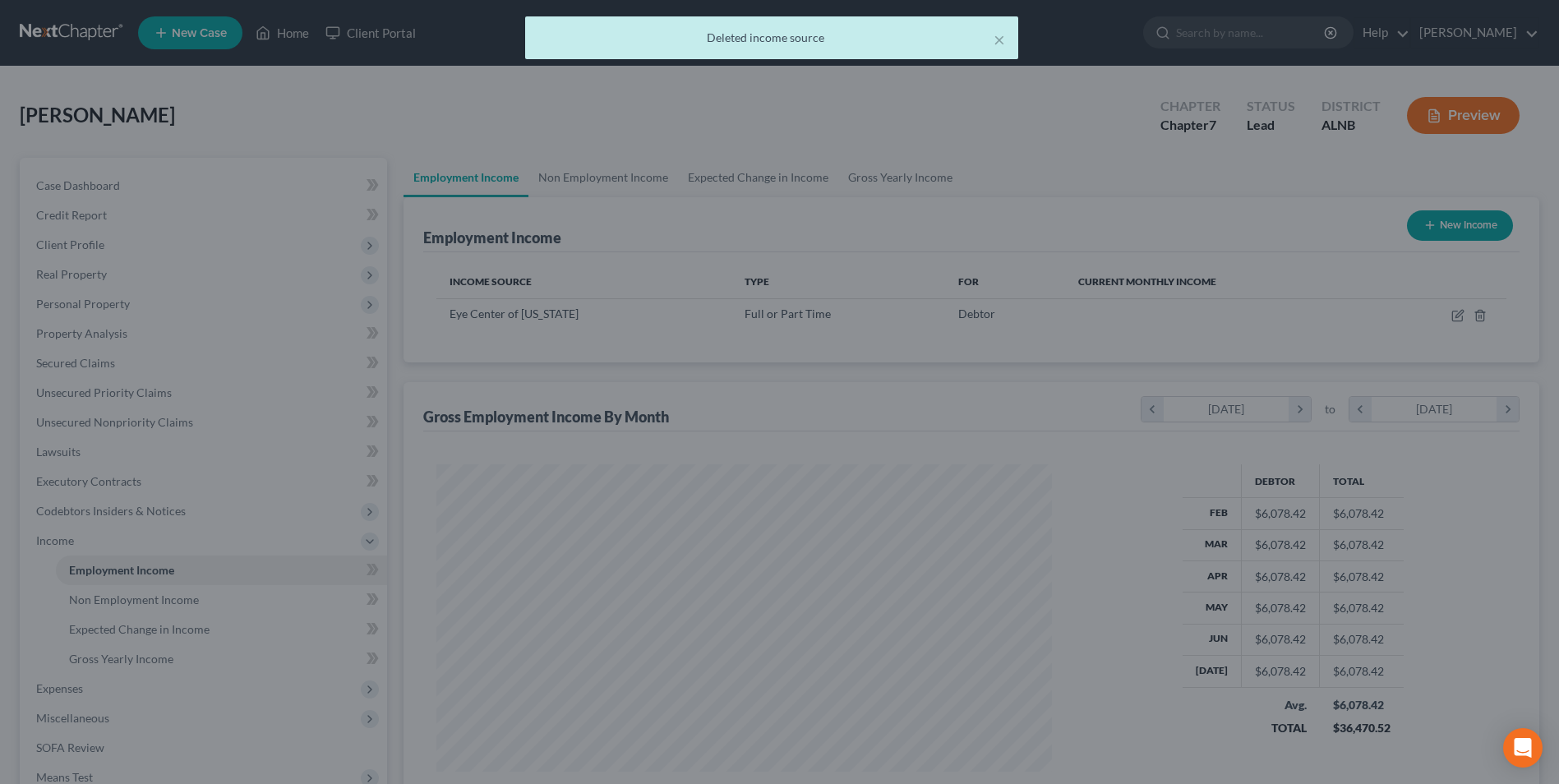
scroll to position [821367, 821424]
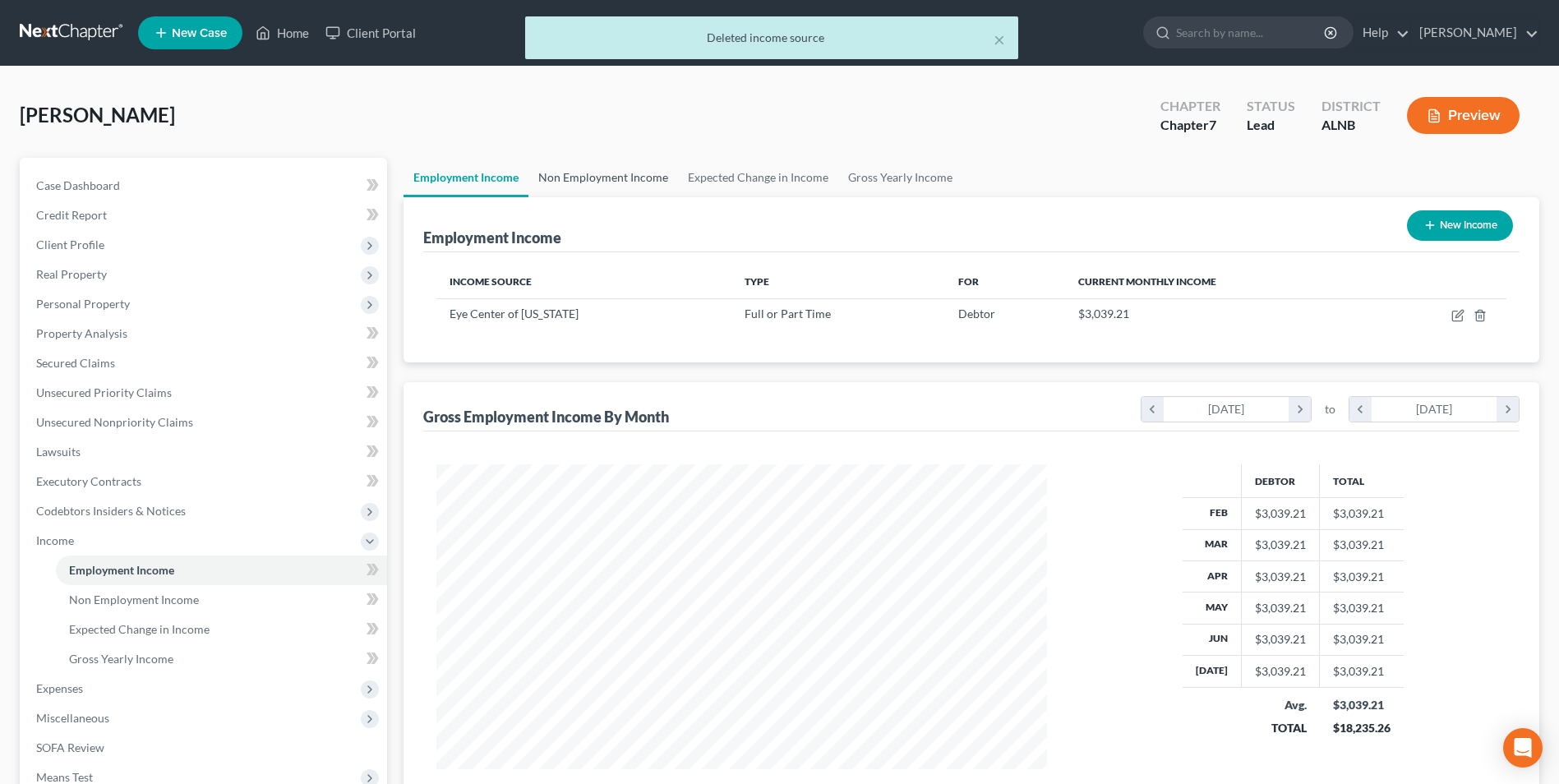
click at [609, 172] on link "Non Employment Income" at bounding box center [603, 177] width 149 height 39
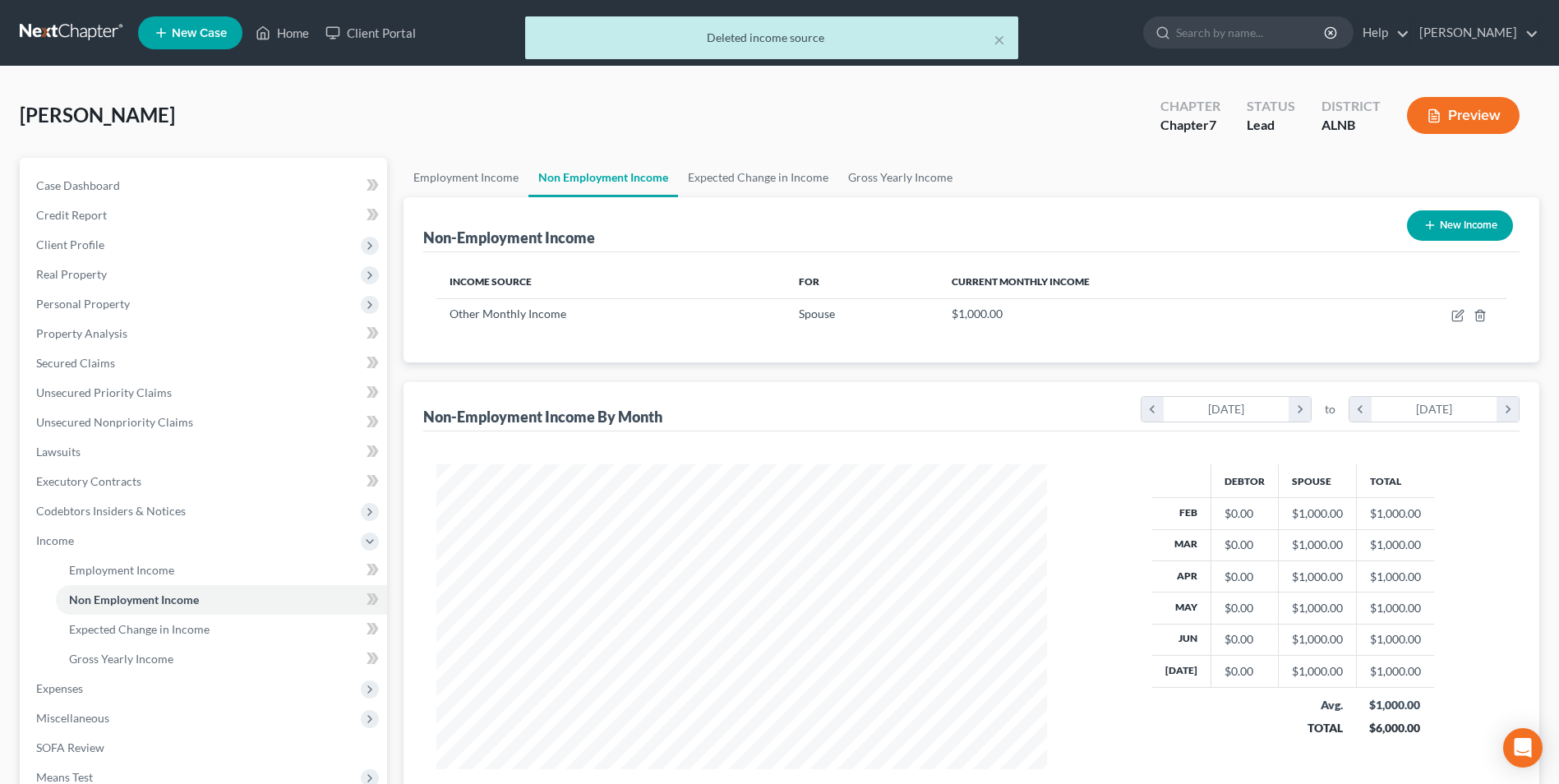
scroll to position [305, 643]
click at [60, 685] on span "Expenses" at bounding box center [60, 688] width 47 height 14
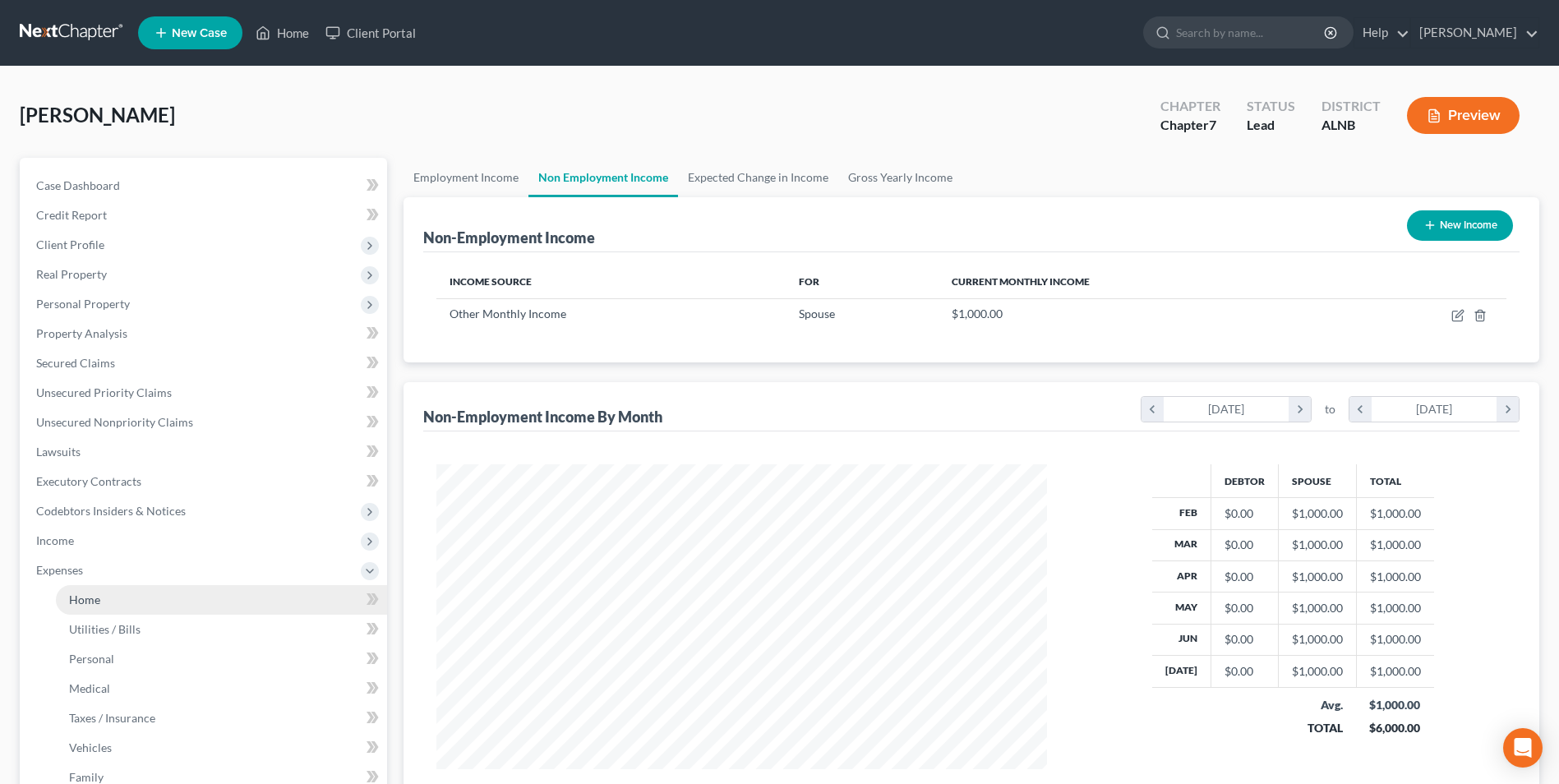
click at [88, 598] on span "Home" at bounding box center [85, 600] width 31 height 14
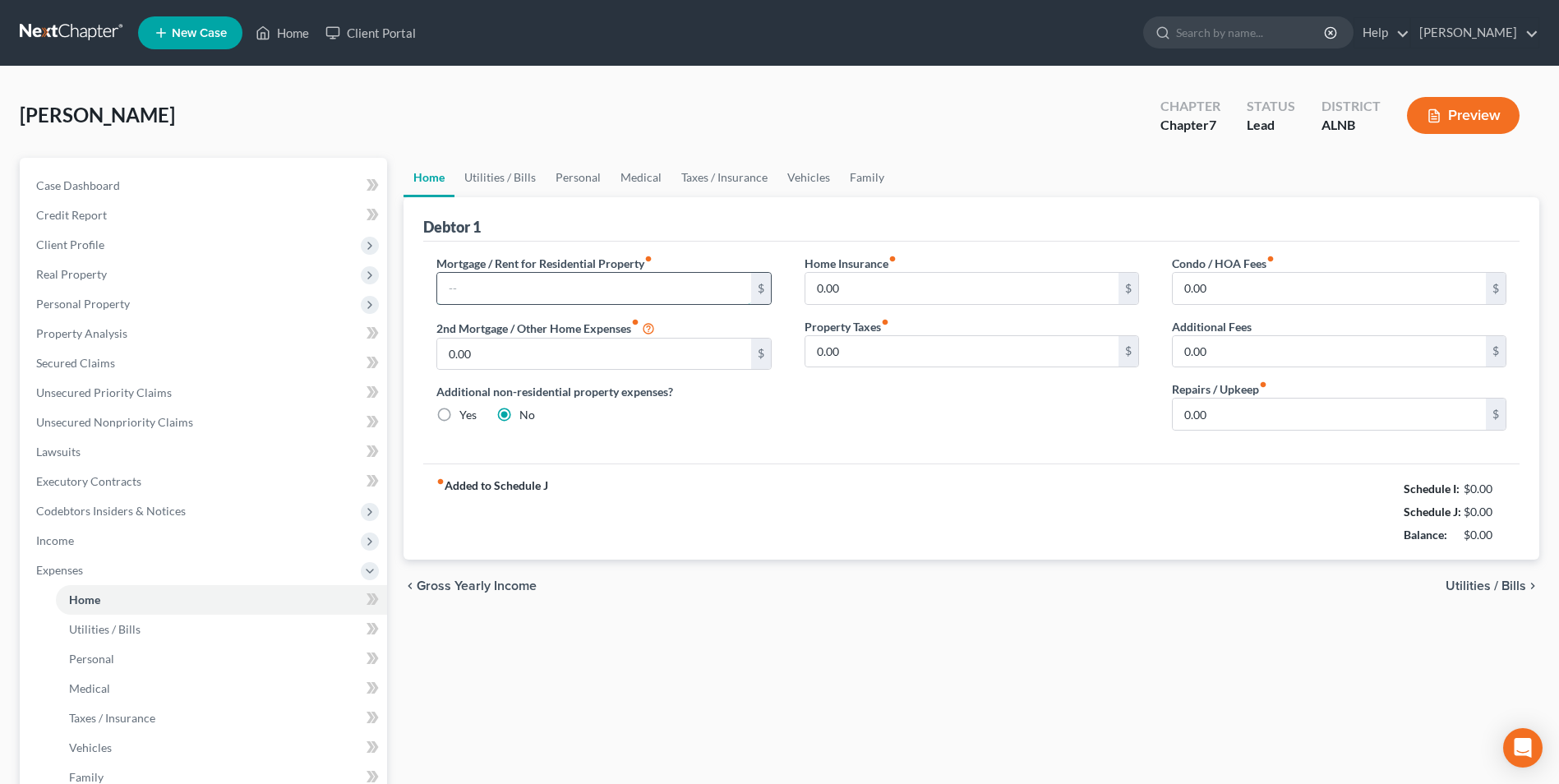
click at [509, 291] on input "text" at bounding box center [593, 289] width 313 height 31
type input "1,126"
click at [1212, 413] on input "0.00" at bounding box center [1329, 414] width 313 height 31
type input "3"
click at [499, 176] on link "Utilities / Bills" at bounding box center [500, 177] width 92 height 39
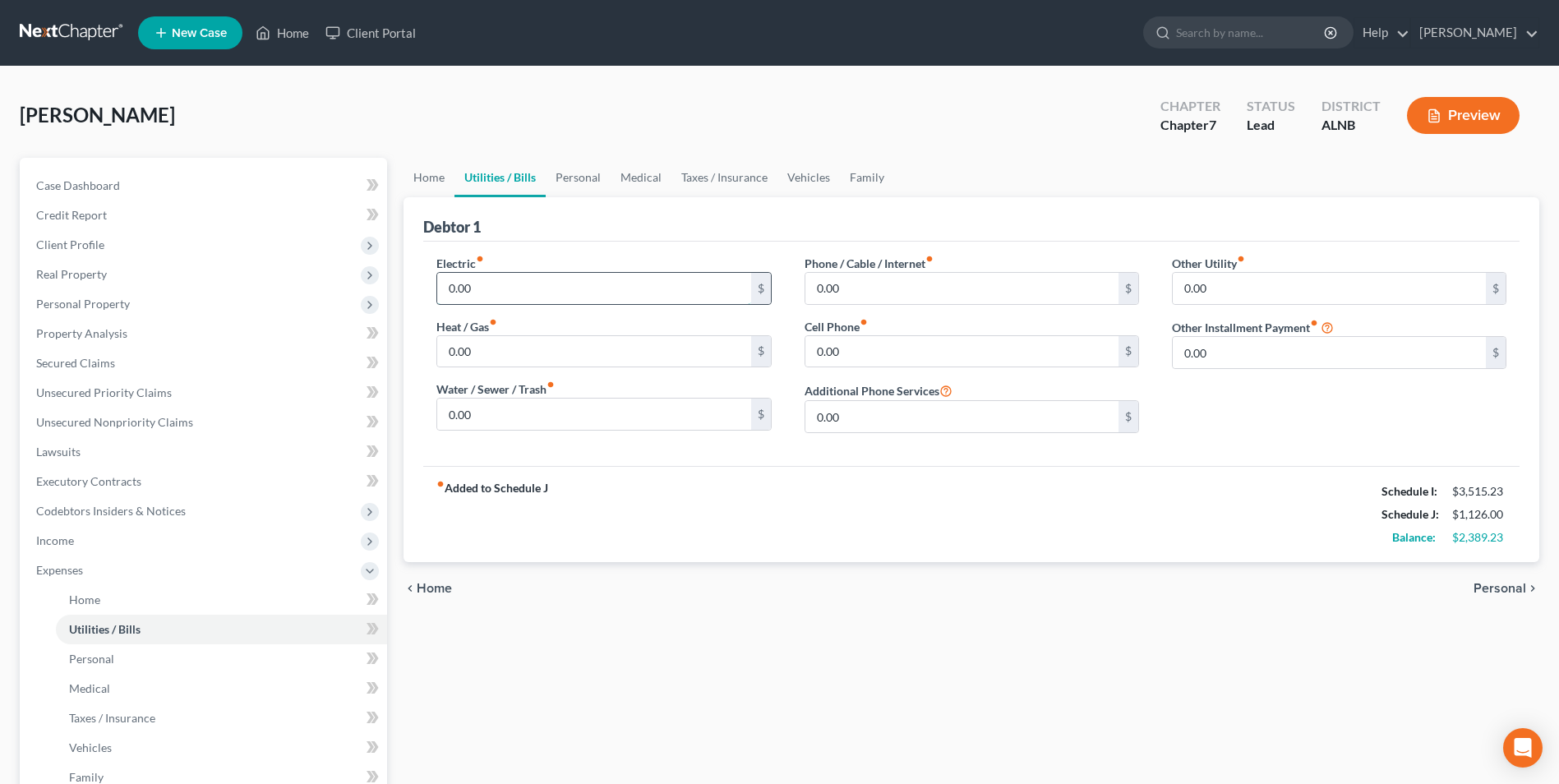
click at [498, 289] on input "0.00" at bounding box center [593, 289] width 313 height 31
type input "250"
click at [853, 347] on input "0.00" at bounding box center [962, 352] width 313 height 31
type input "245"
click at [853, 283] on input "0.00" at bounding box center [962, 289] width 313 height 31
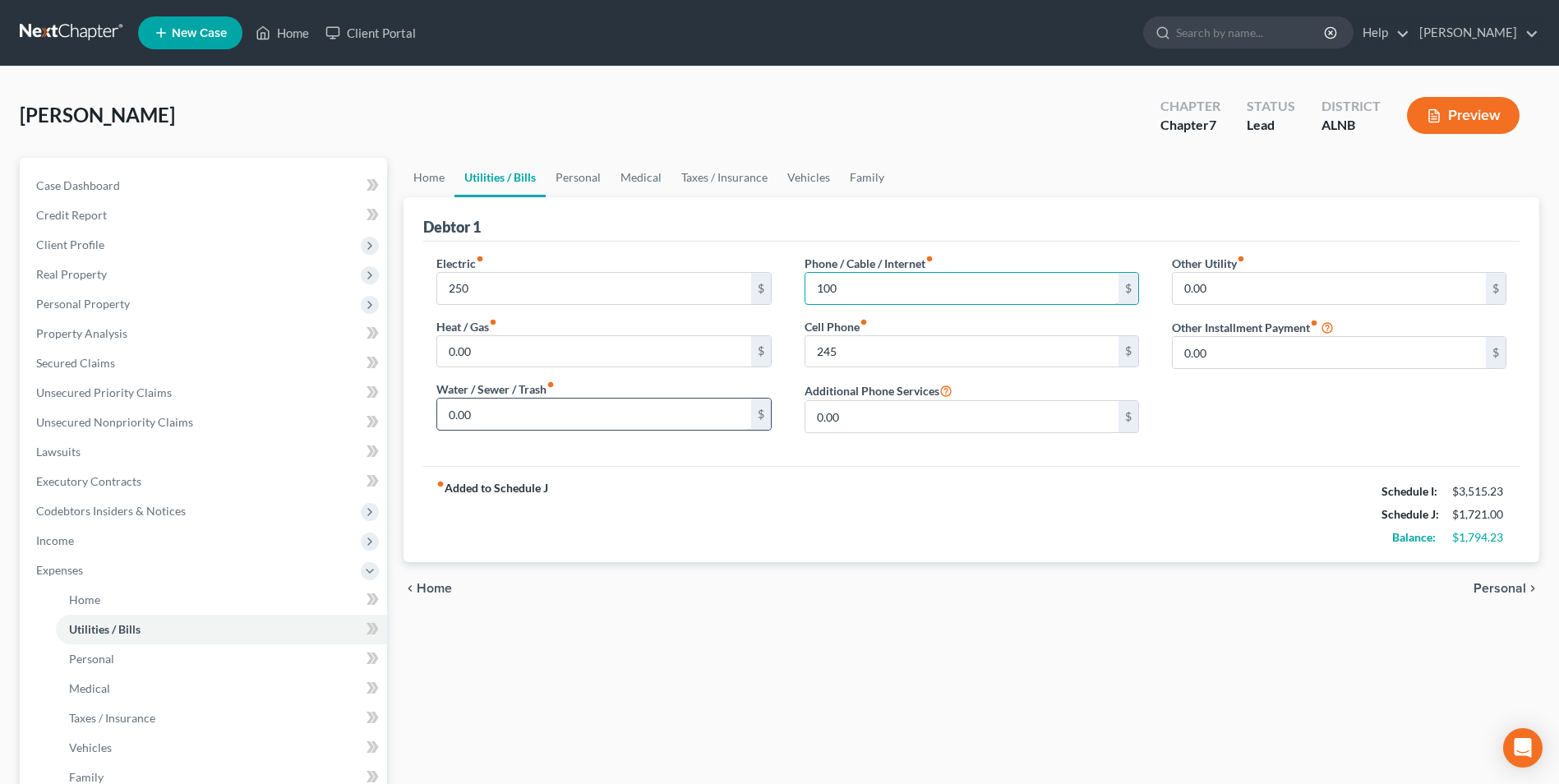
type input "100"
click at [480, 411] on input "0.00" at bounding box center [593, 414] width 313 height 31
type input "50"
click at [429, 175] on link "Home" at bounding box center [429, 177] width 51 height 39
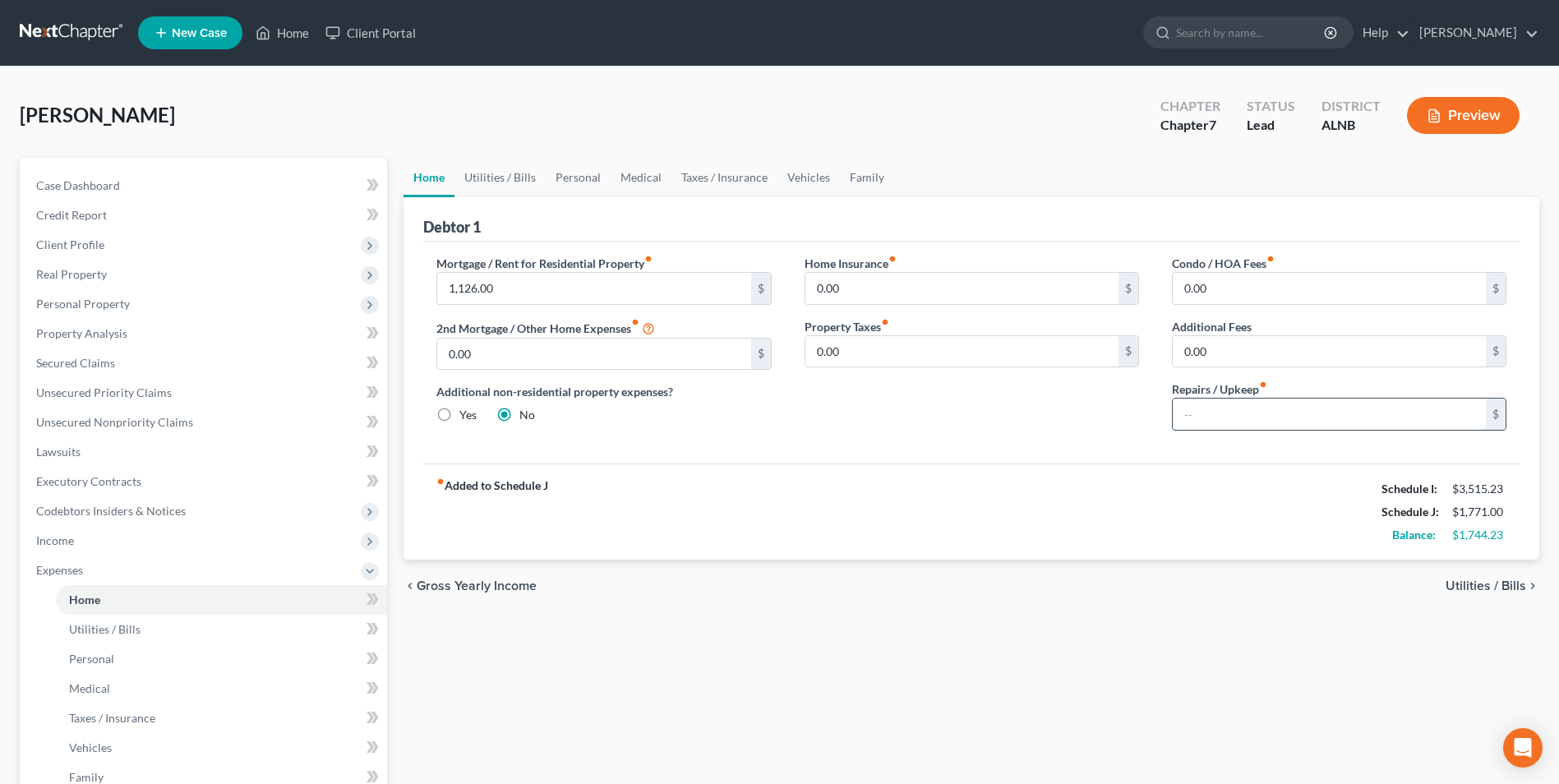
click at [1220, 415] on input "text" at bounding box center [1329, 414] width 313 height 31
type input "35"
click at [513, 175] on link "Utilities / Bills" at bounding box center [500, 177] width 92 height 39
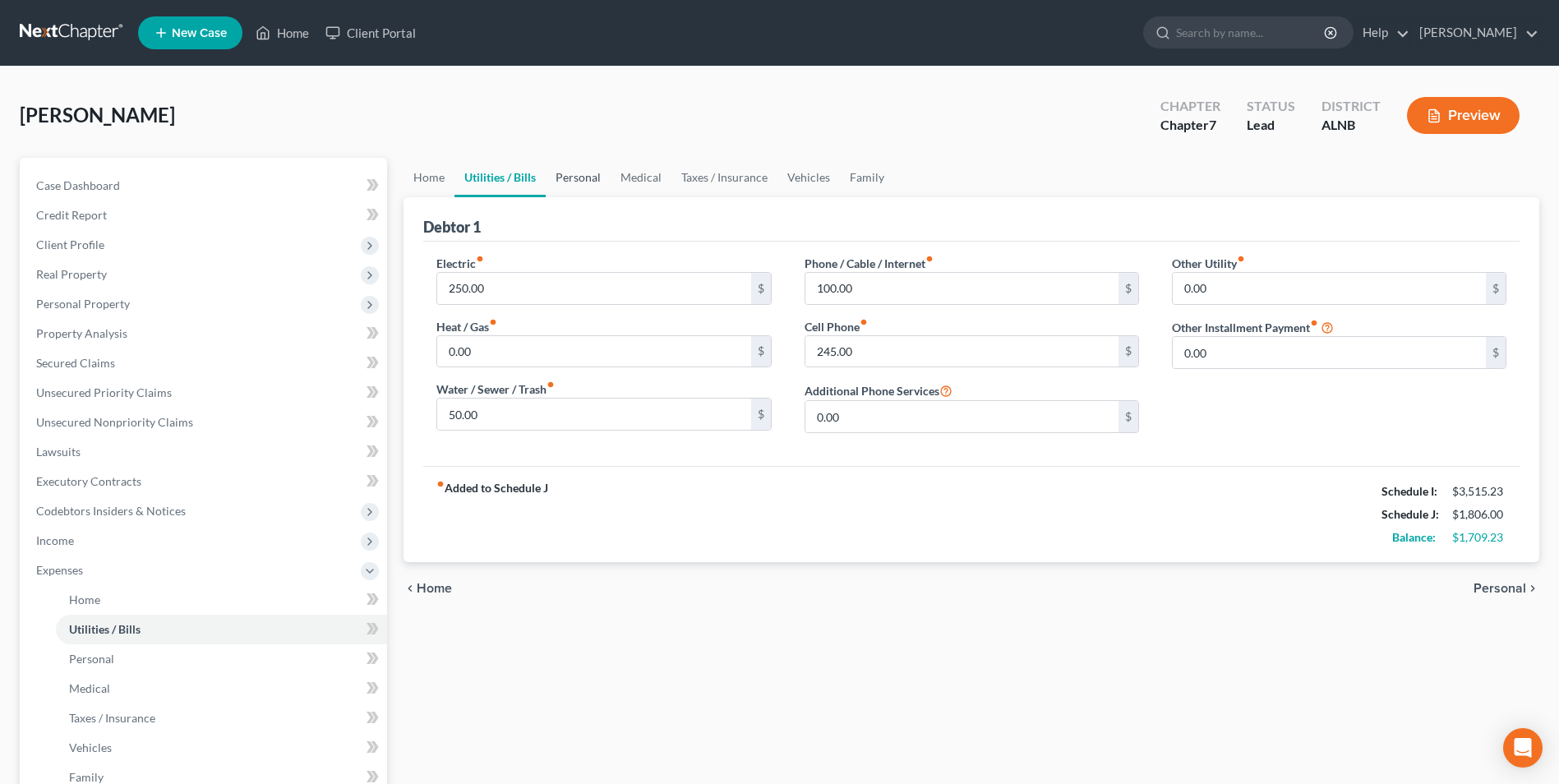
click at [593, 176] on link "Personal" at bounding box center [579, 177] width 65 height 39
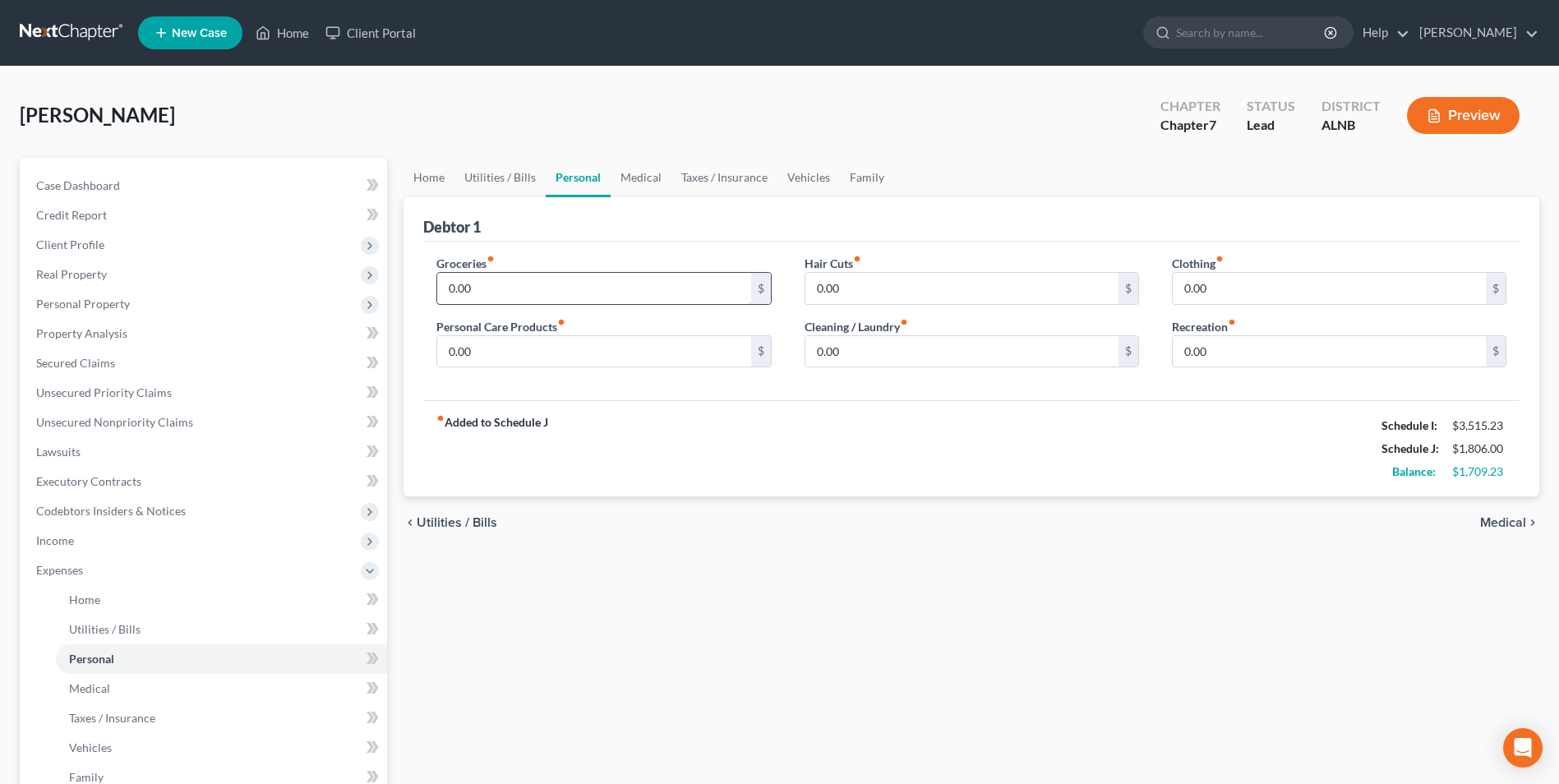
click at [482, 289] on input "0.00" at bounding box center [593, 289] width 313 height 31
type input "800"
click at [1184, 283] on input "0.00" at bounding box center [1329, 289] width 313 height 31
type input "250.00"
drag, startPoint x: 815, startPoint y: 351, endPoint x: 802, endPoint y: 351, distance: 13.0
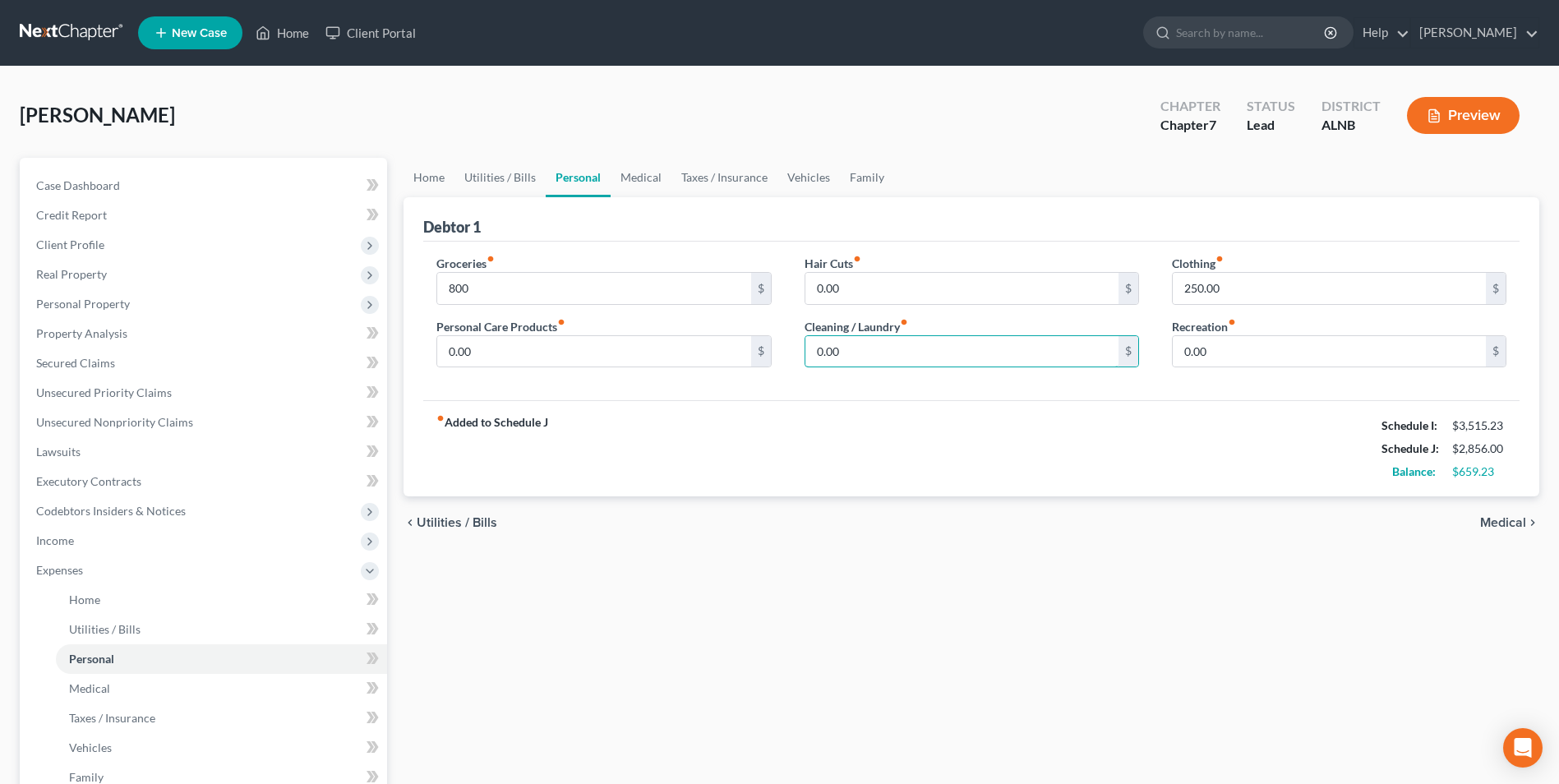
click at [815, 351] on input "0.00" at bounding box center [962, 352] width 313 height 31
type input "30"
click at [640, 177] on link "Medical" at bounding box center [641, 177] width 60 height 39
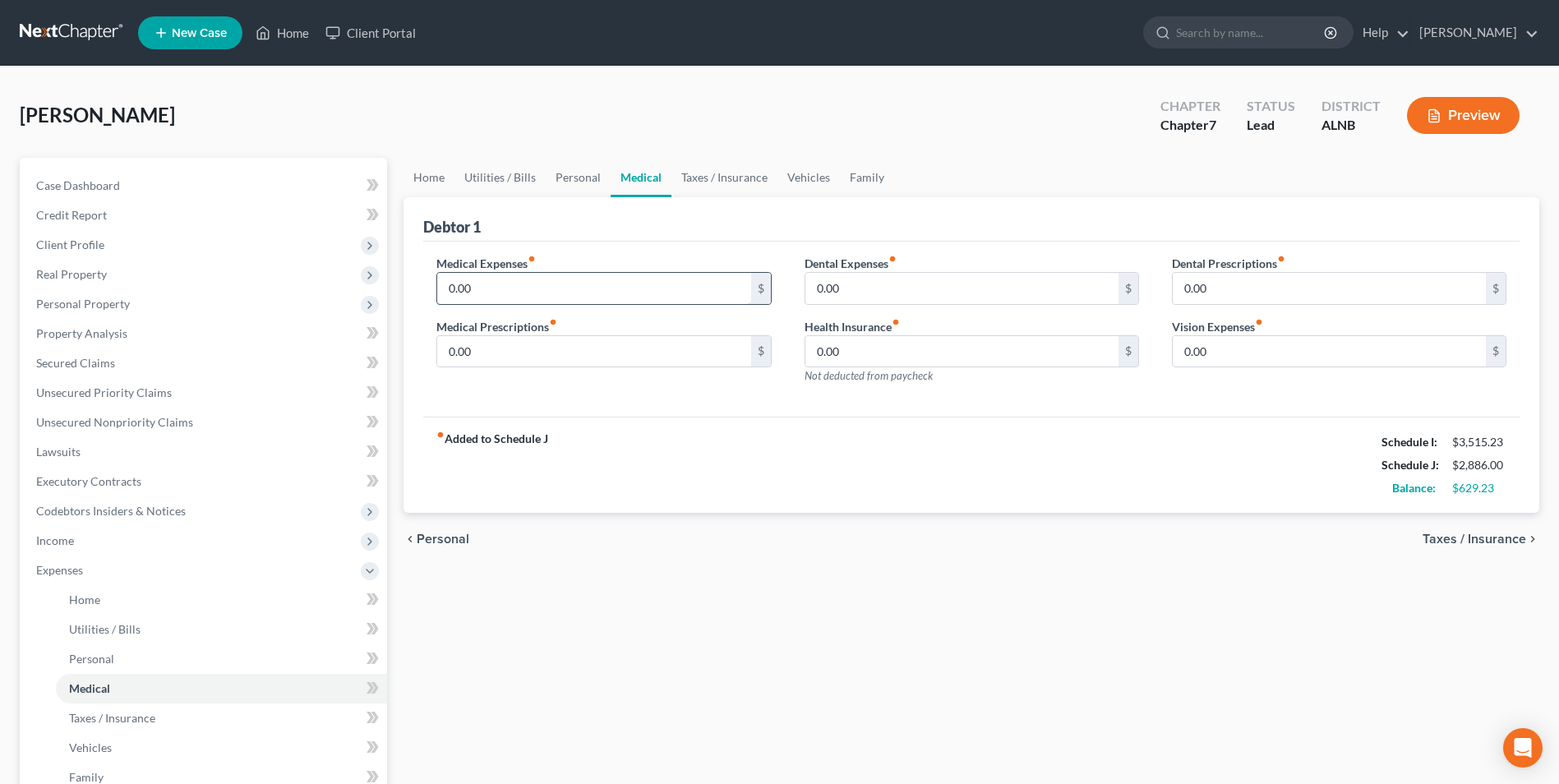
click at [452, 288] on input "0.00" at bounding box center [593, 289] width 313 height 31
type input "285"
click at [741, 174] on link "Taxes / Insurance" at bounding box center [724, 177] width 106 height 39
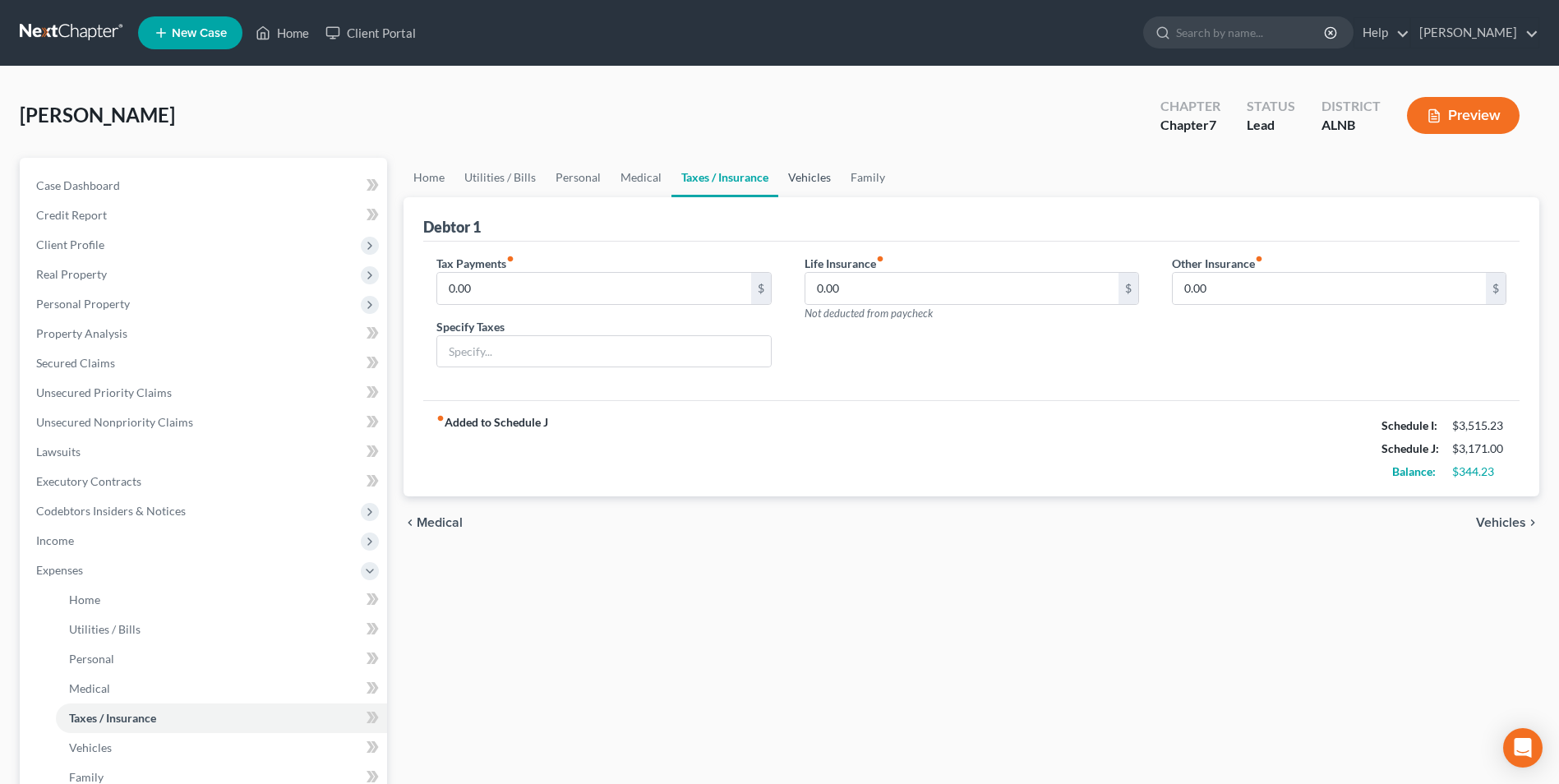
click at [809, 173] on link "Vehicles" at bounding box center [810, 177] width 62 height 39
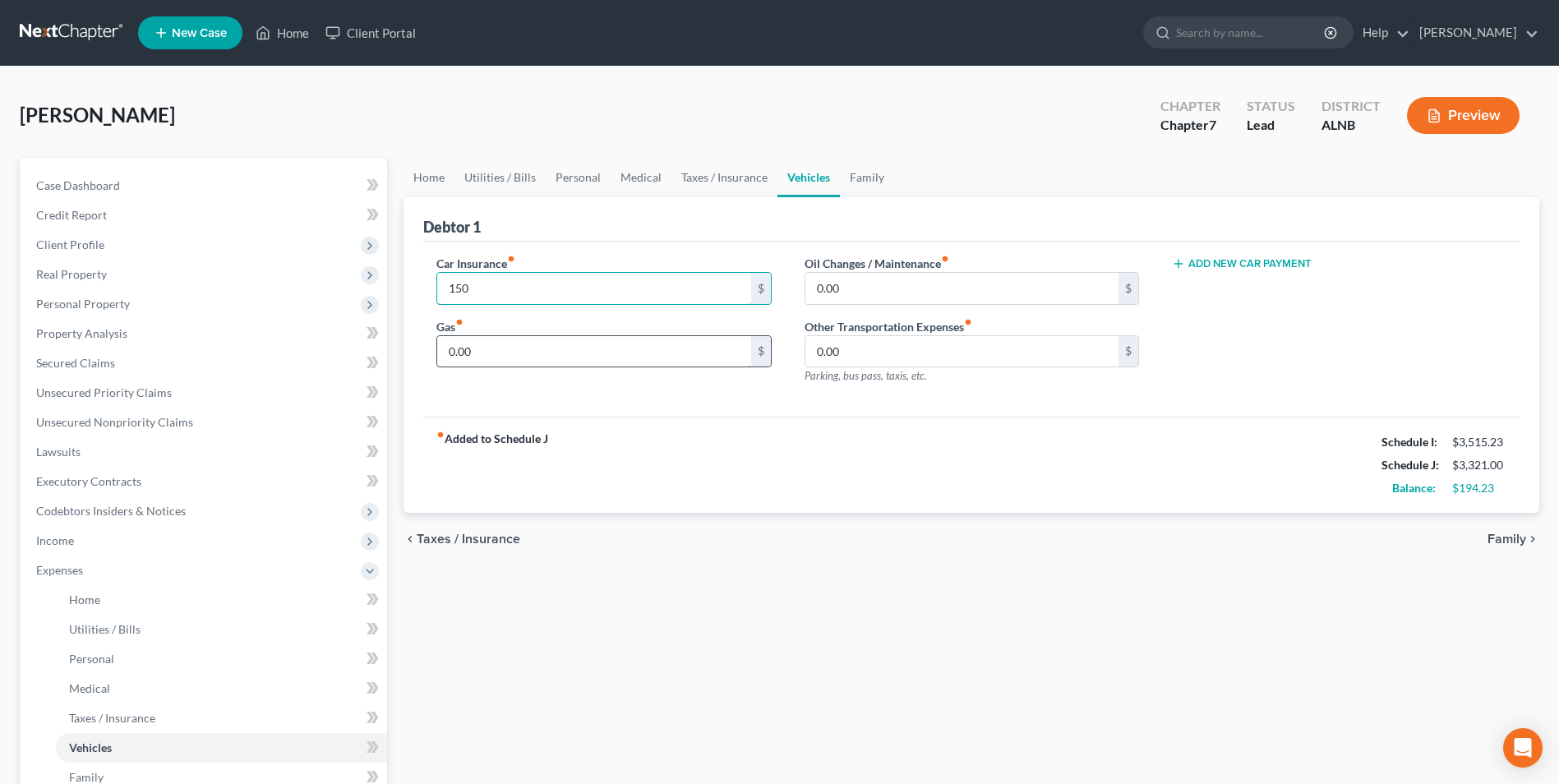
type input "150"
click at [482, 352] on input "0.00" at bounding box center [593, 352] width 313 height 31
type input "300"
click at [865, 176] on link "Family" at bounding box center [867, 177] width 55 height 39
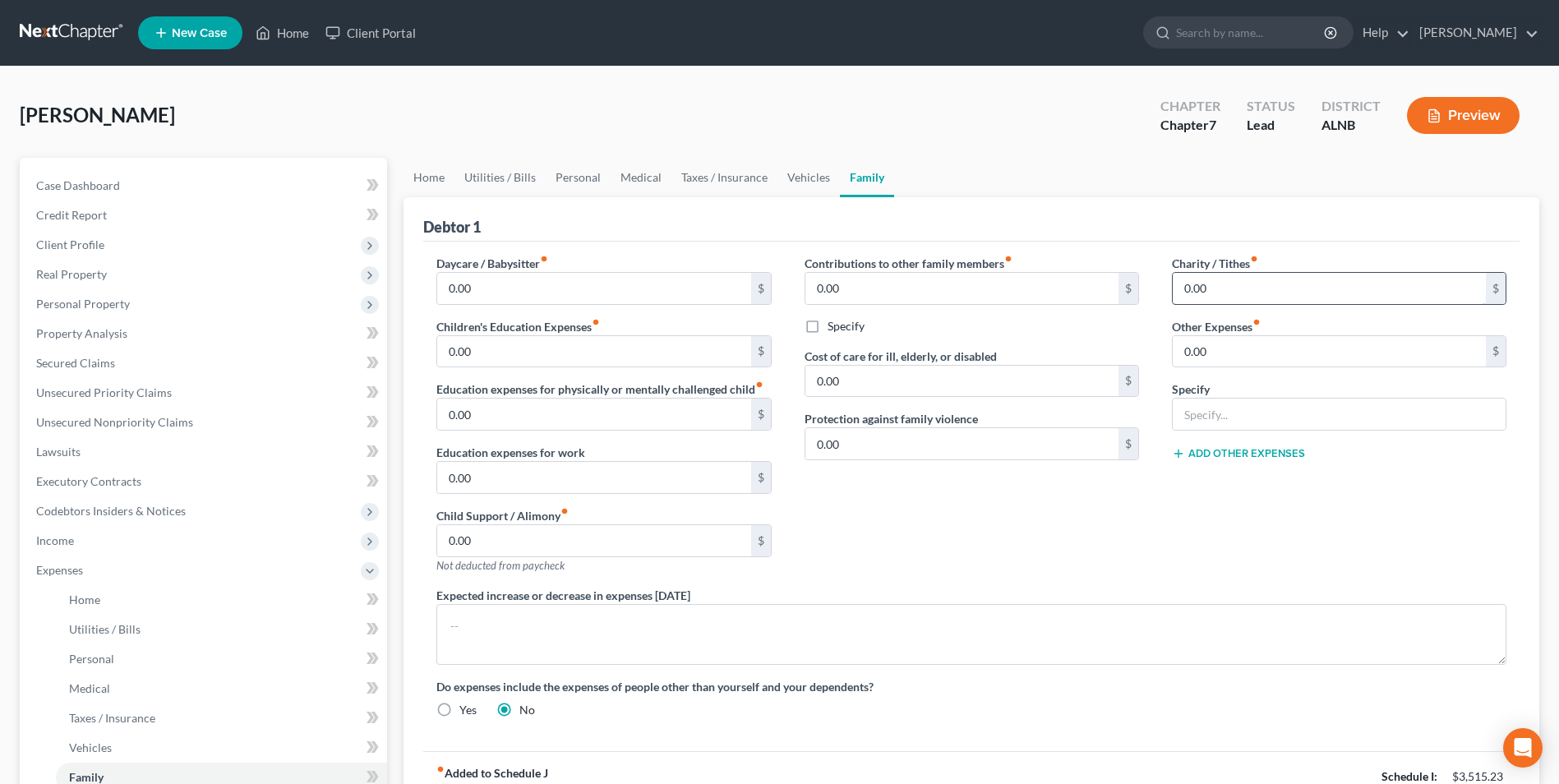
click at [1218, 281] on input "0.00" at bounding box center [1329, 289] width 313 height 31
type input "25"
click at [499, 347] on input "0.00" at bounding box center [593, 352] width 313 height 31
click at [899, 556] on div "Contributions to other family members fiber_manual_record 0.00 $ Specify Cost o…" at bounding box center [972, 420] width 368 height 332
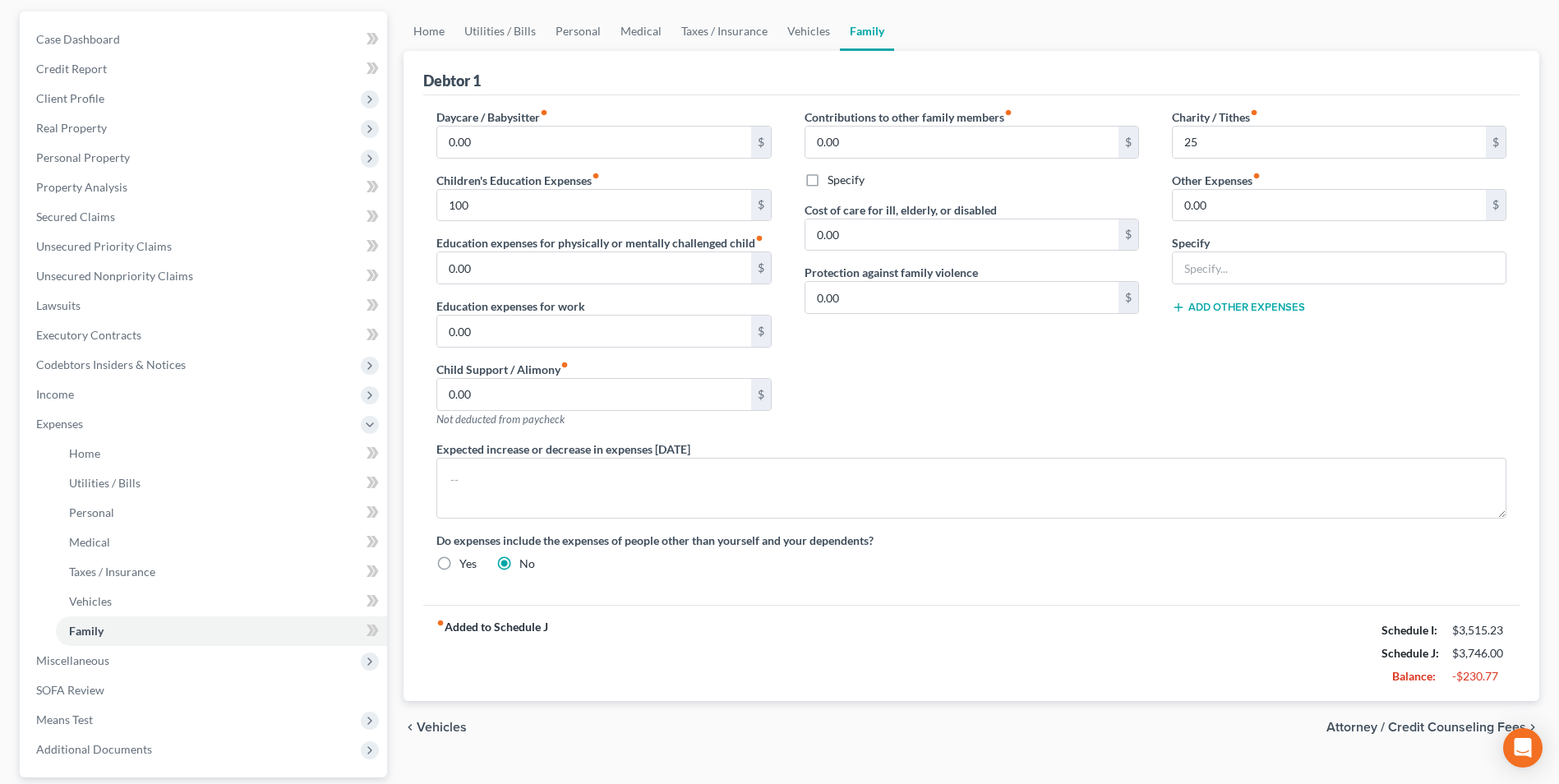
scroll to position [296, 0]
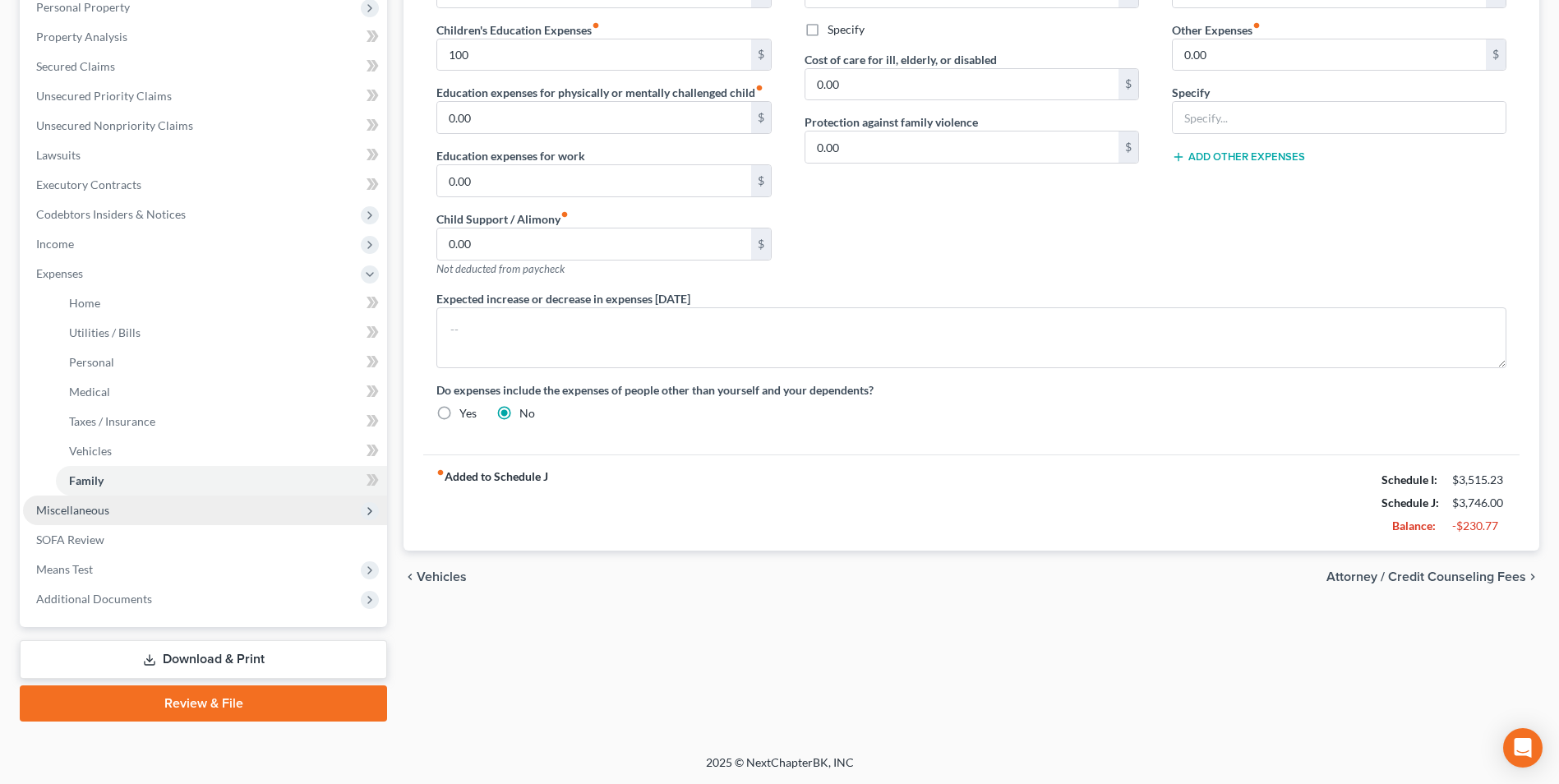
click at [67, 505] on span "Miscellaneous" at bounding box center [72, 510] width 73 height 14
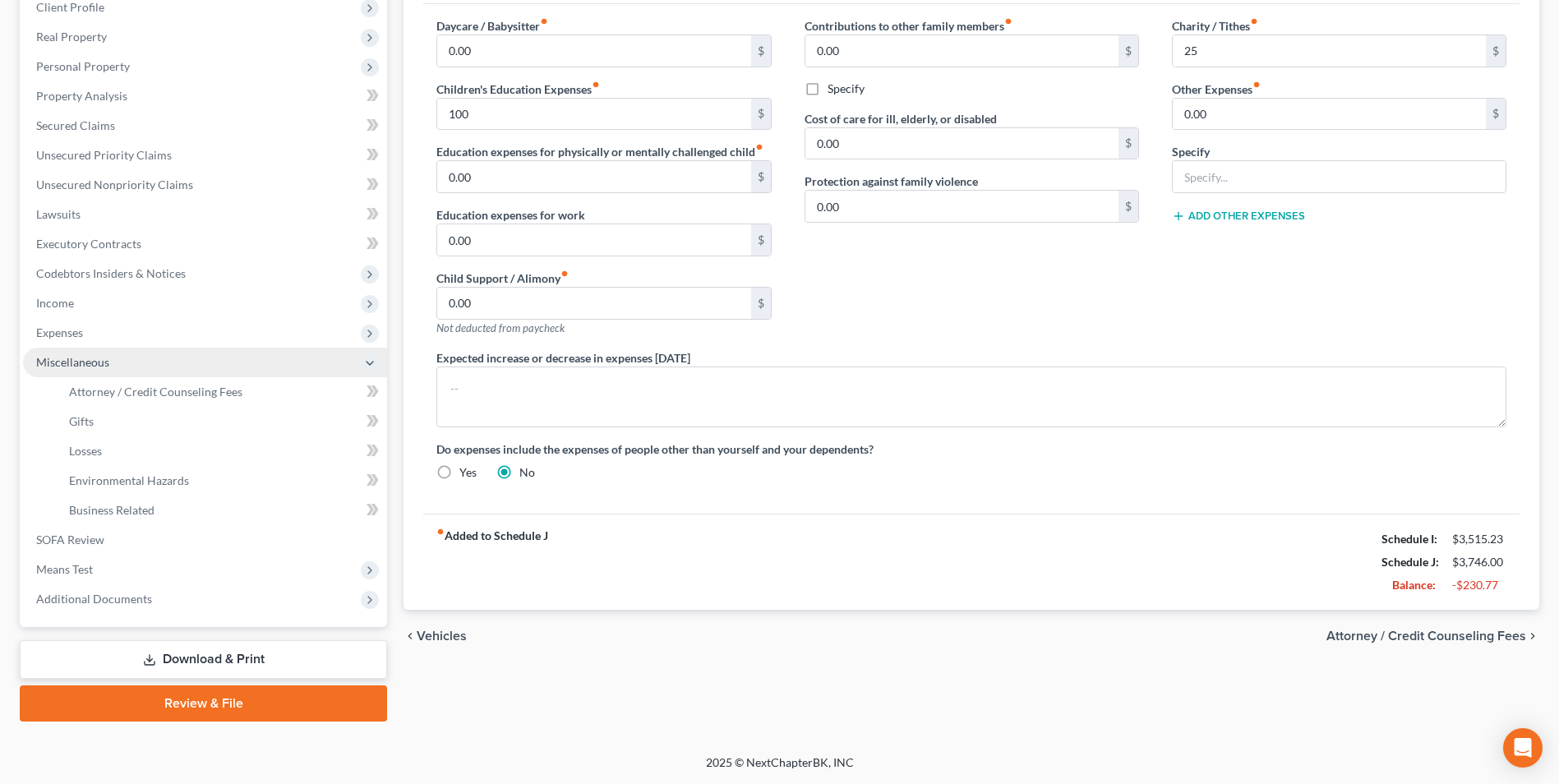
scroll to position [238, 0]
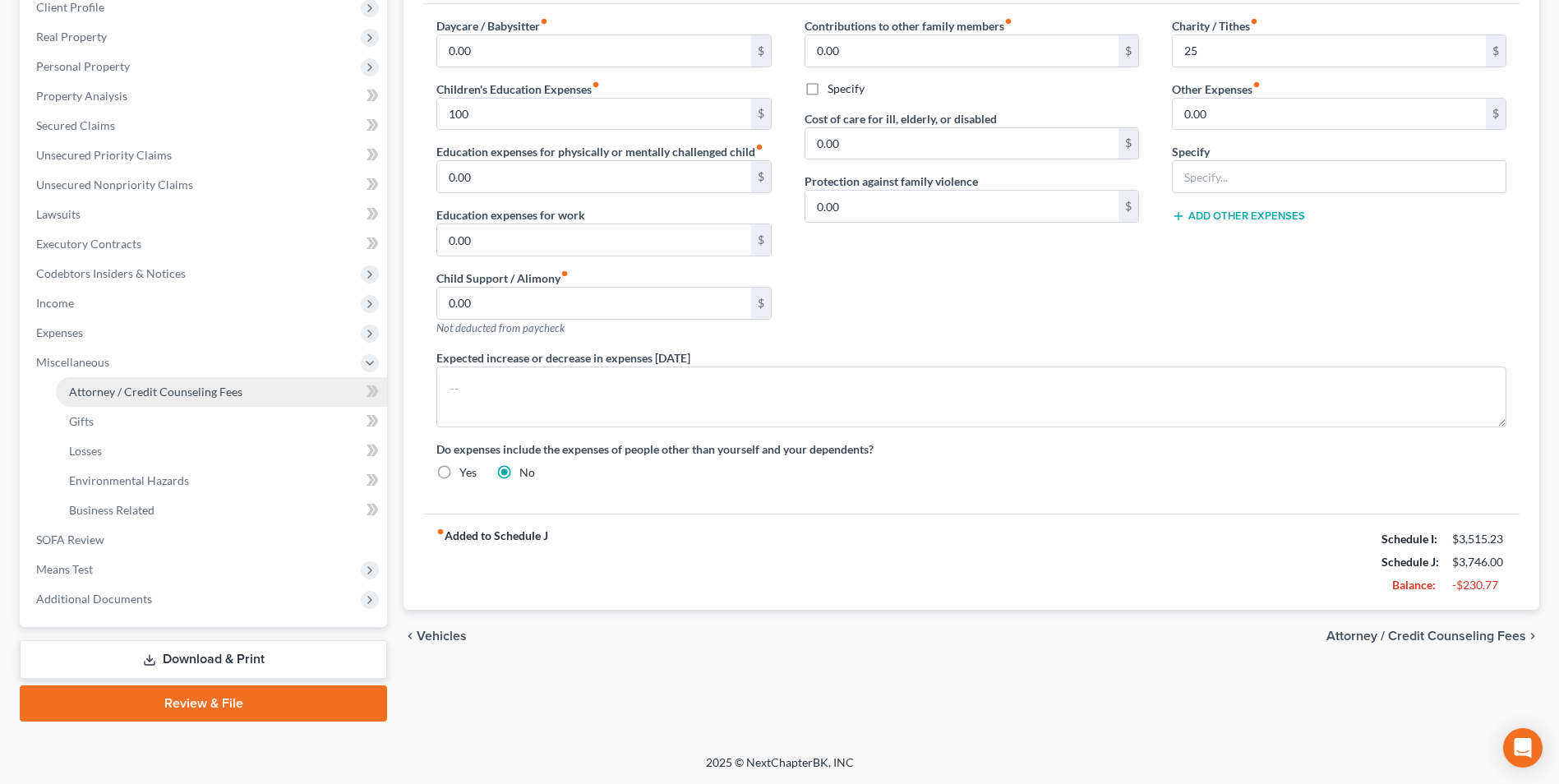
click at [183, 401] on link "Attorney / Credit Counseling Fees" at bounding box center [221, 392] width 332 height 29
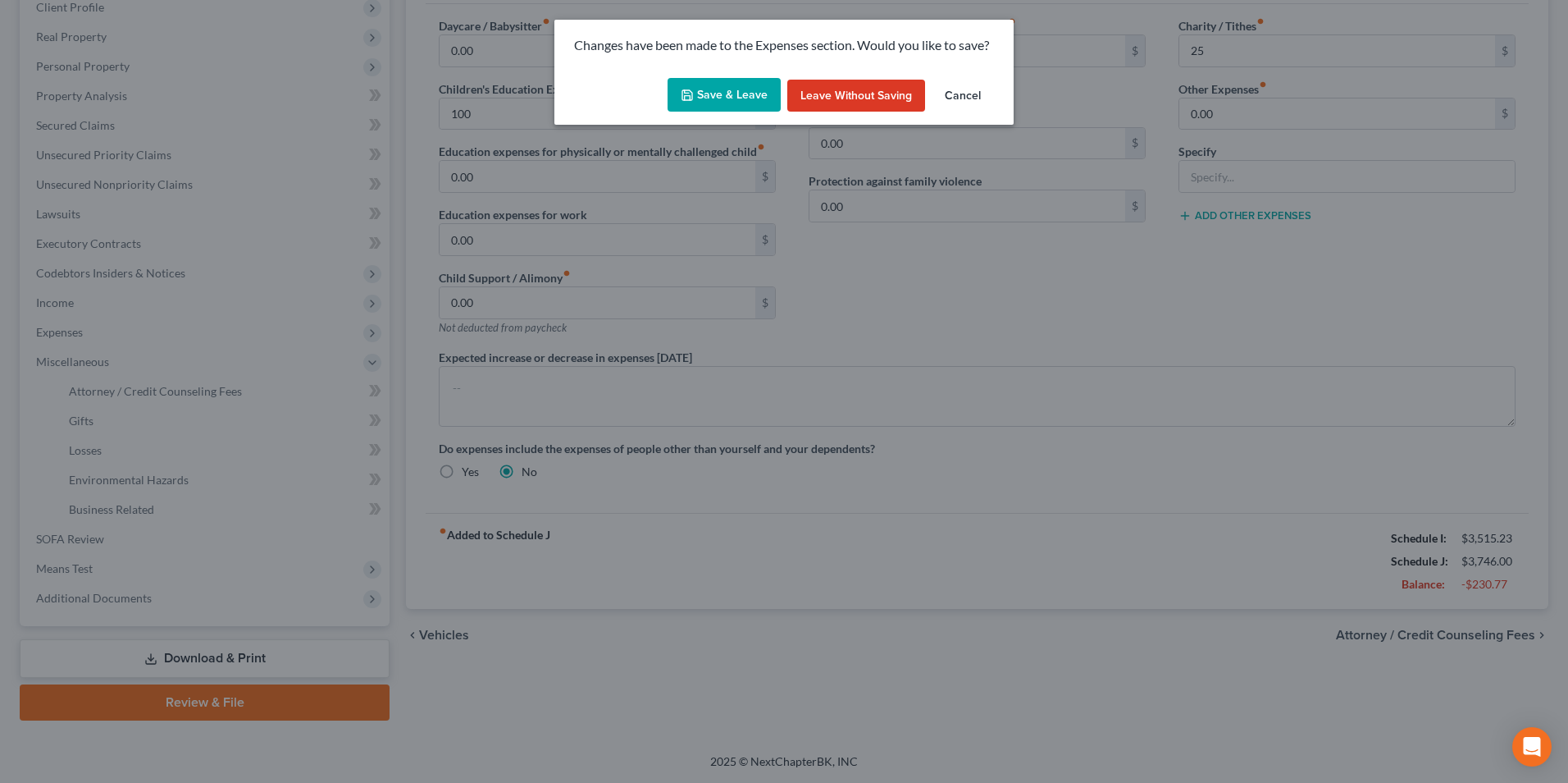
click at [738, 91] on button "Save & Leave" at bounding box center [724, 94] width 113 height 34
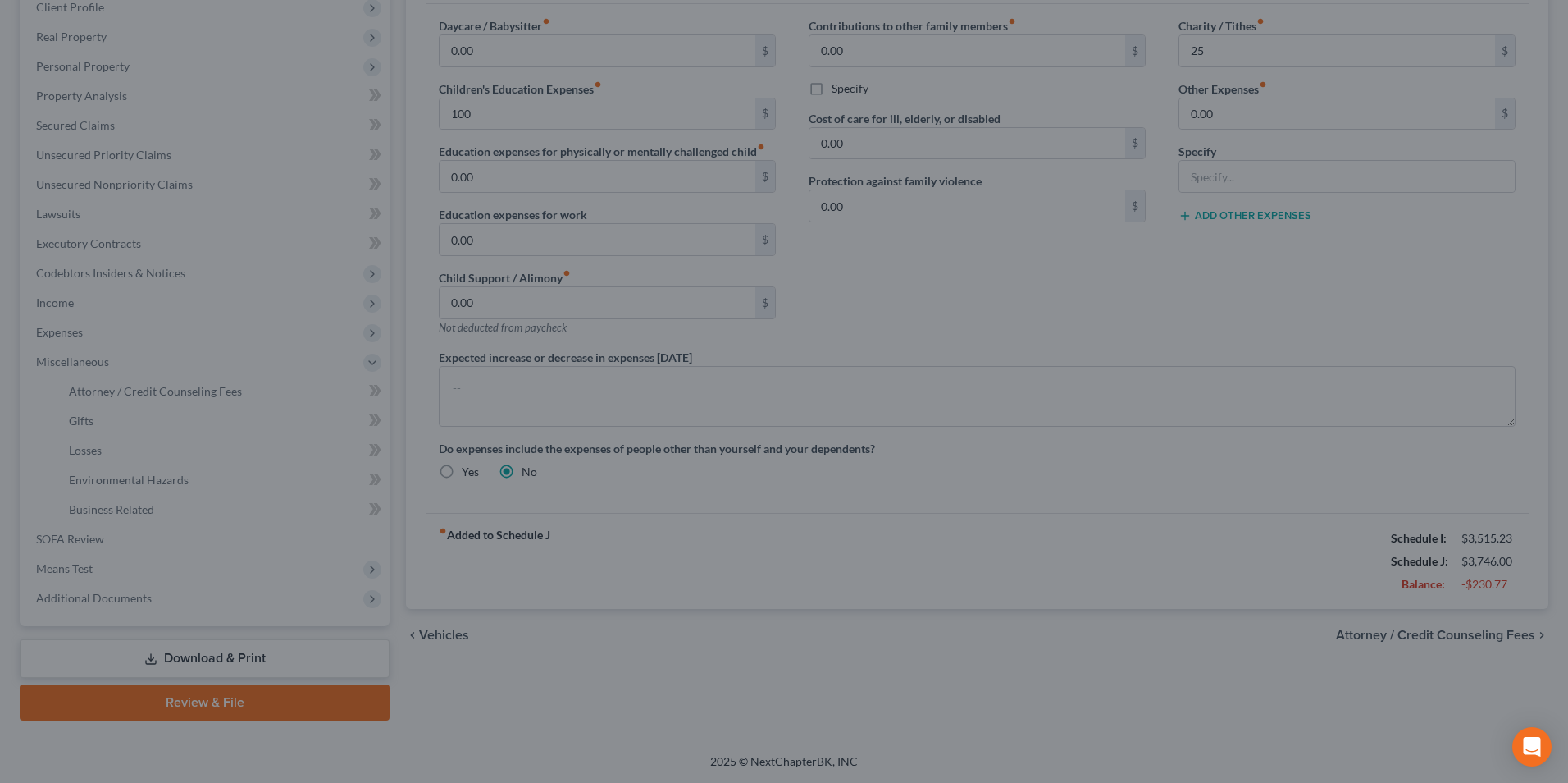
type input "100.00"
type input "25.00"
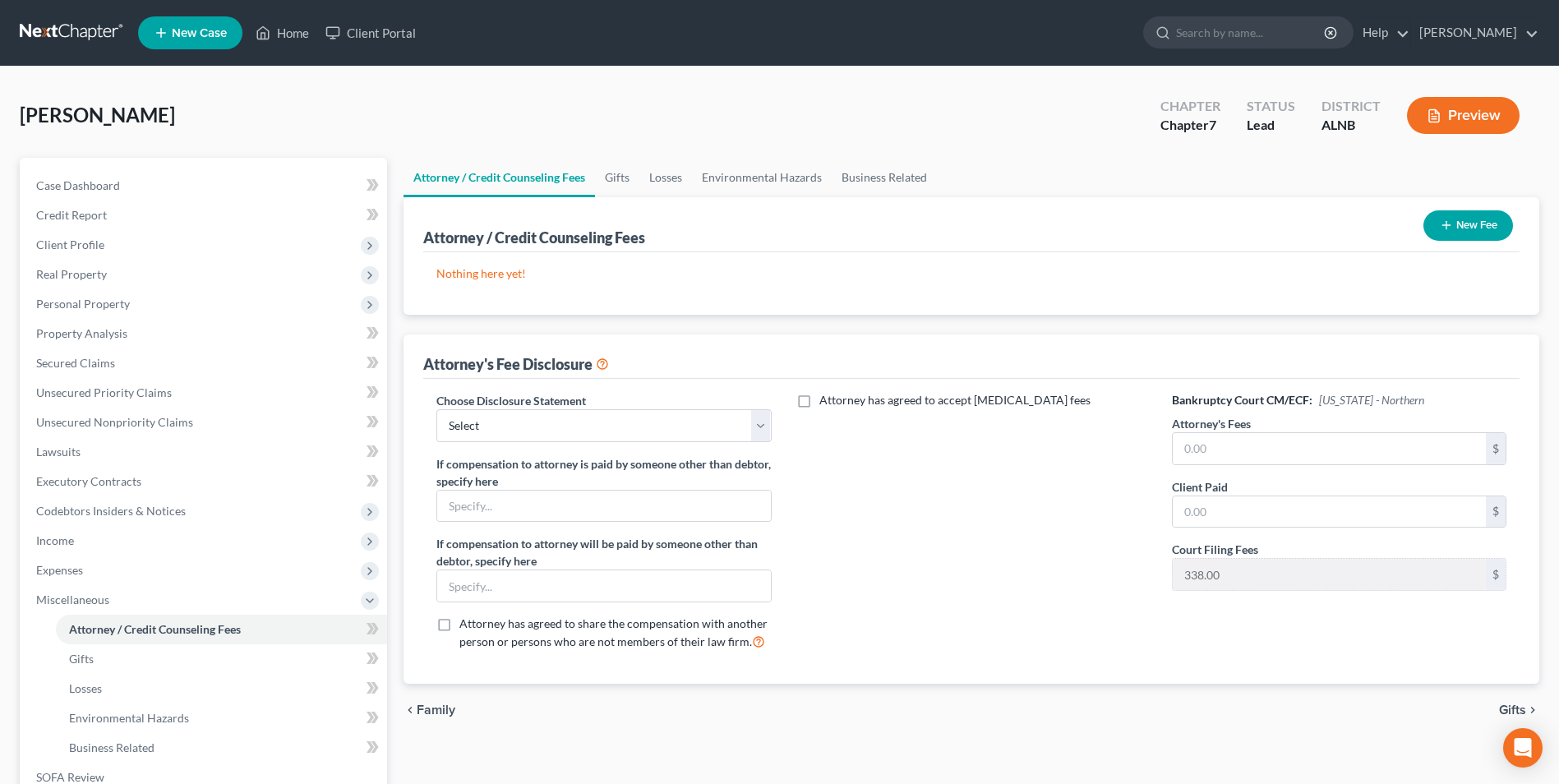
click at [1478, 224] on button "New Fee" at bounding box center [1468, 225] width 90 height 30
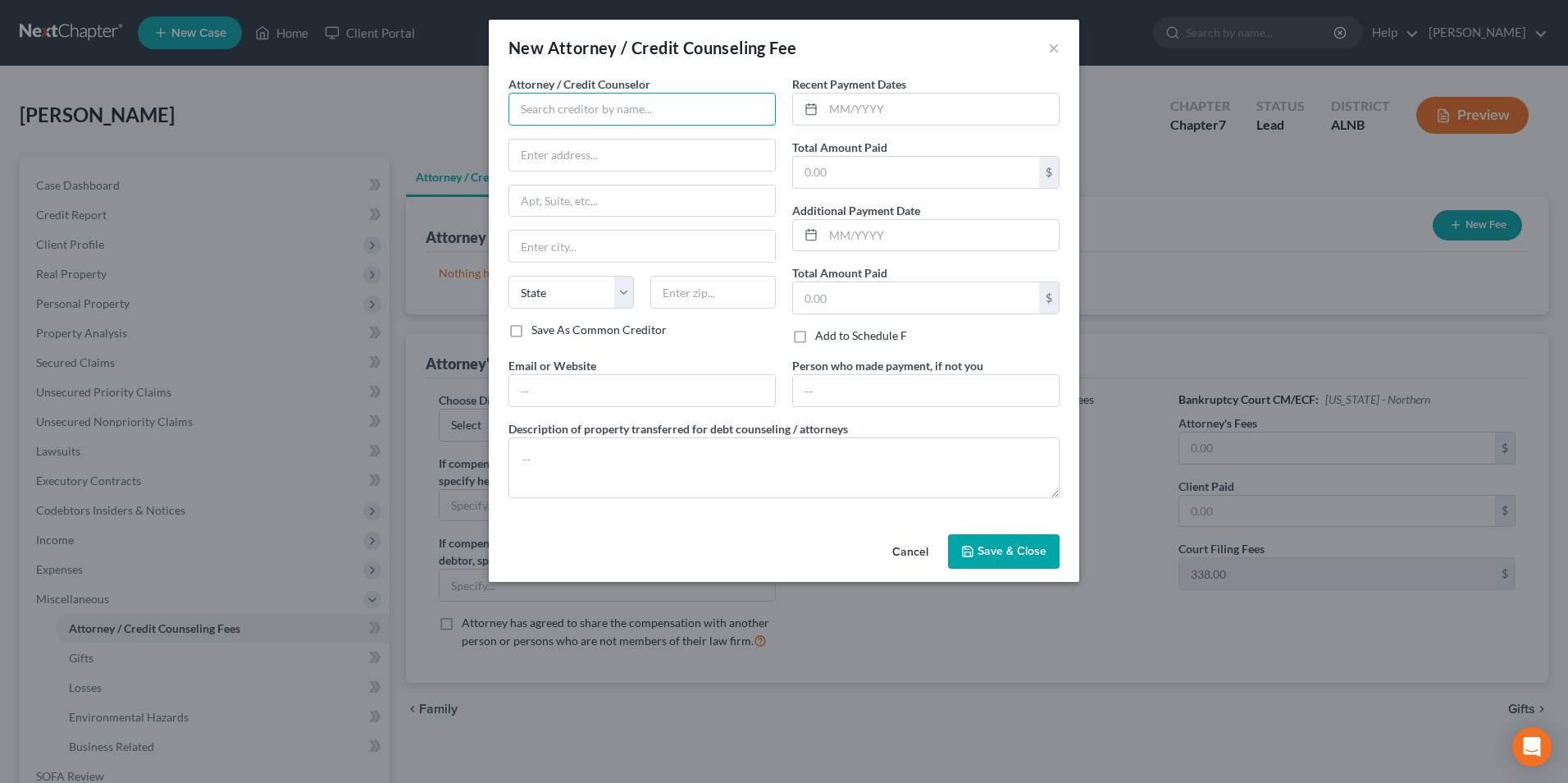
click at [557, 112] on input "text" at bounding box center [641, 109] width 268 height 33
type input "nelson allen"
type input "1810 3rd Avenue"
type input "Jasper"
select select "0"
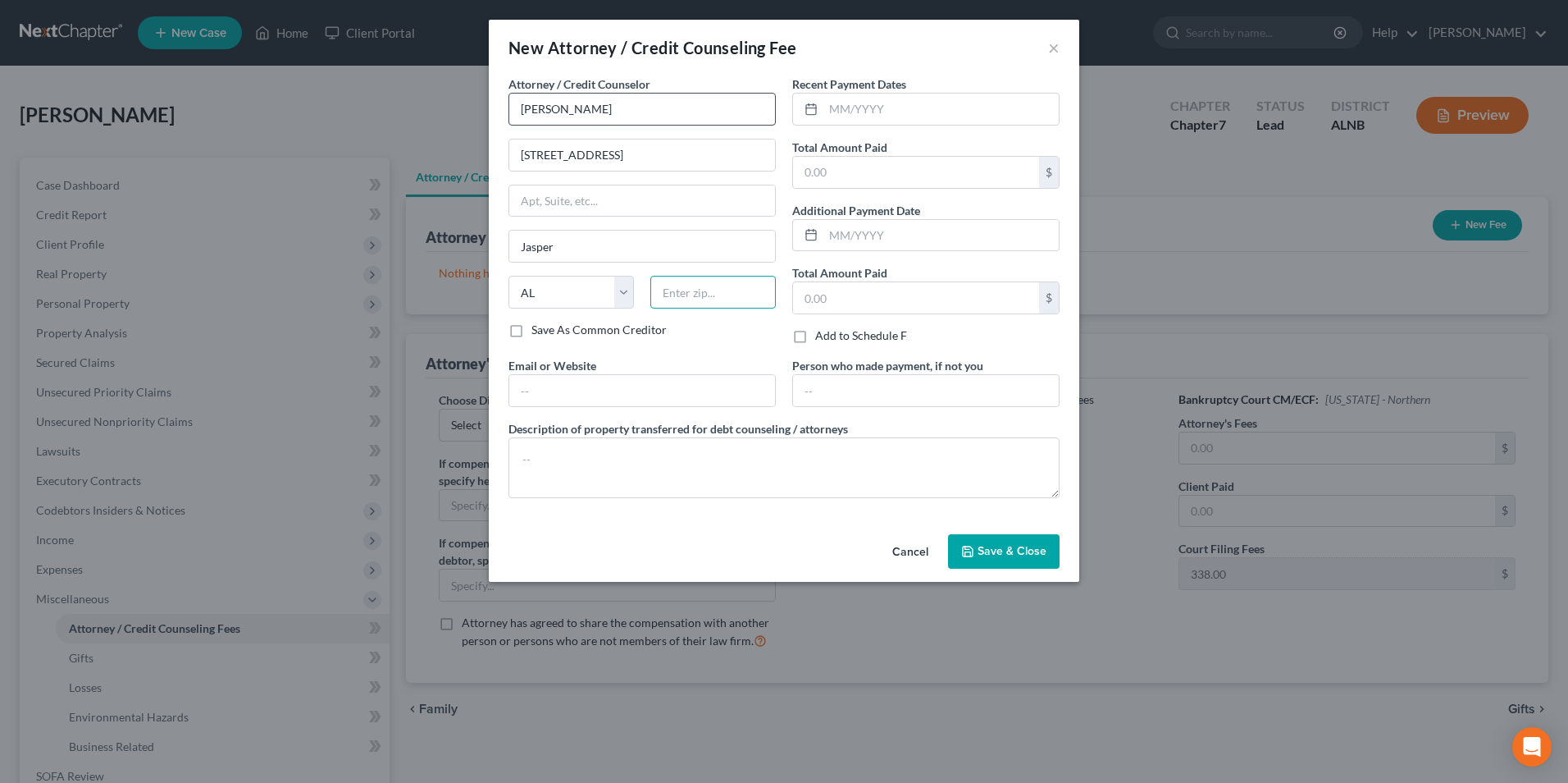
type input "35501"
type input "Nallenattorney@gmail.com"
drag, startPoint x: 857, startPoint y: 104, endPoint x: 870, endPoint y: 104, distance: 13.0
click at [859, 104] on input "text" at bounding box center [941, 109] width 236 height 31
type input "08/2025"
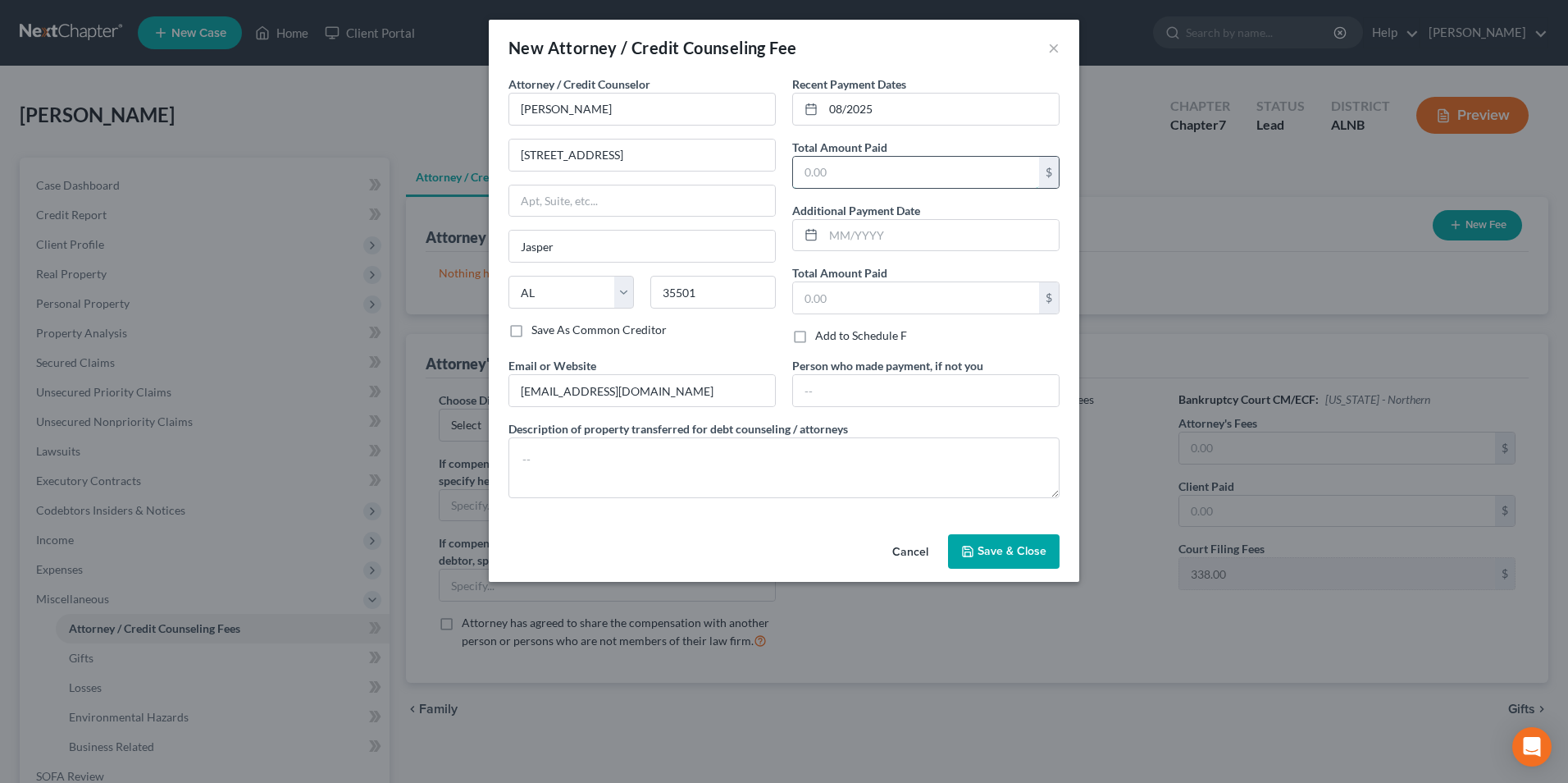
click at [831, 169] on input "text" at bounding box center [916, 172] width 246 height 31
type input "1,325"
click at [559, 475] on textarea at bounding box center [784, 467] width 551 height 60
type textarea "atty. fee pmt."
click at [1038, 554] on span "Save & Close" at bounding box center [1011, 551] width 69 height 14
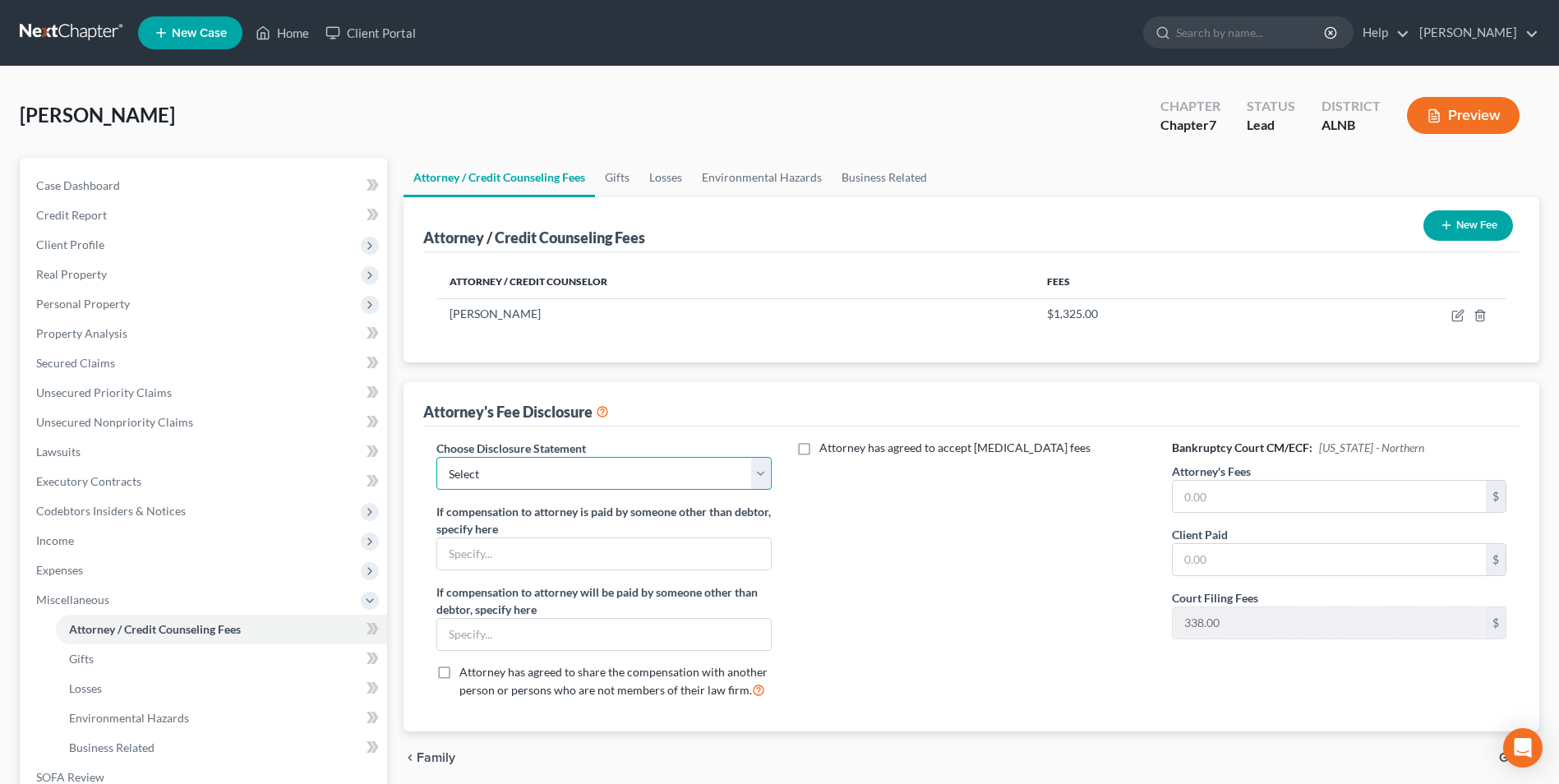
click at [761, 472] on select "Select ." at bounding box center [603, 474] width 335 height 33
select select "0"
click at [436, 457] on select "Select ." at bounding box center [603, 474] width 335 height 33
click at [1205, 502] on input "text" at bounding box center [1329, 496] width 313 height 31
type input "1,325"
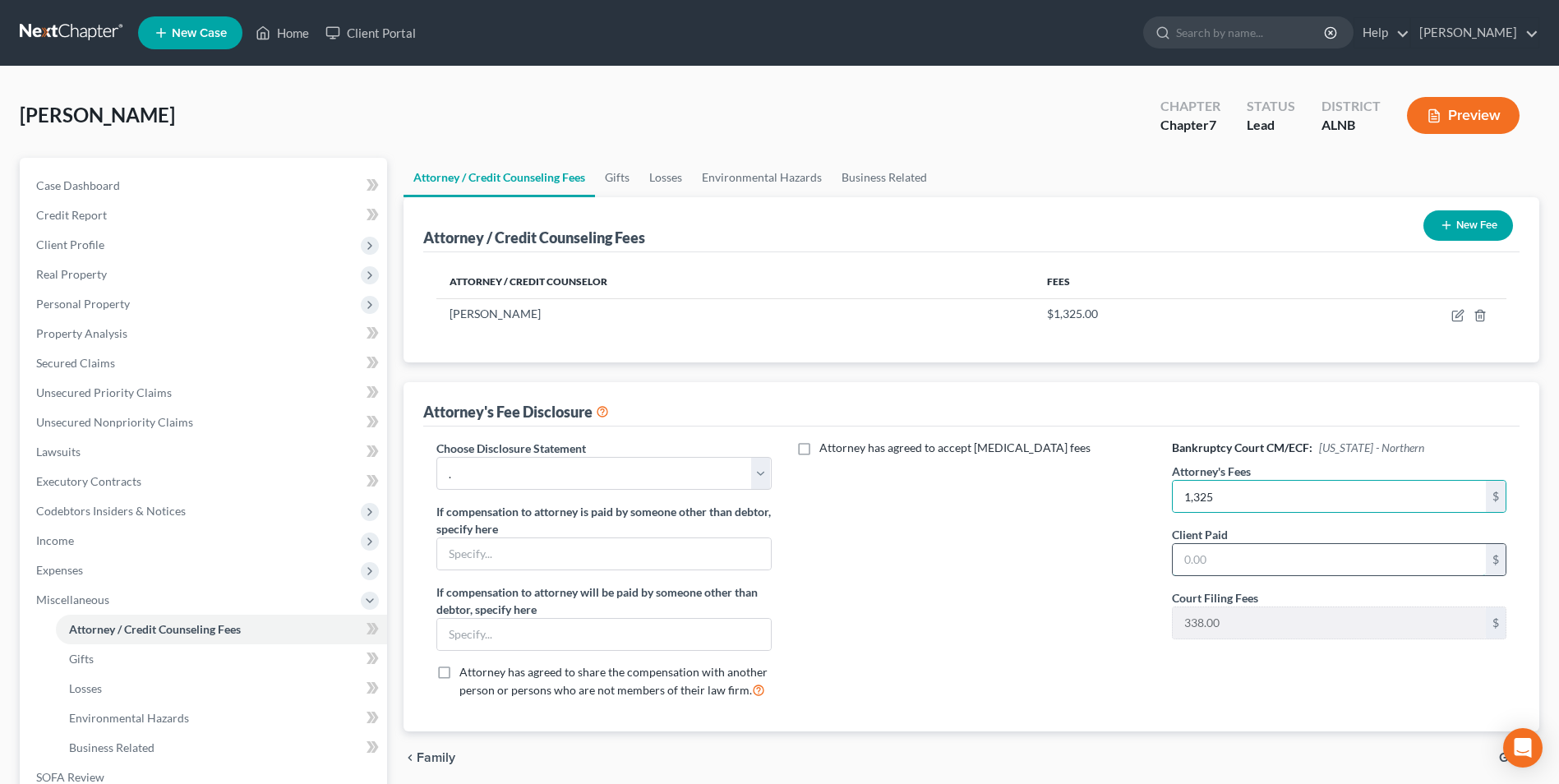
click at [1229, 563] on input "text" at bounding box center [1329, 560] width 313 height 31
type input "1,325"
click at [1059, 614] on div "Attorney has agreed to accept retainer fees" at bounding box center [972, 575] width 368 height 272
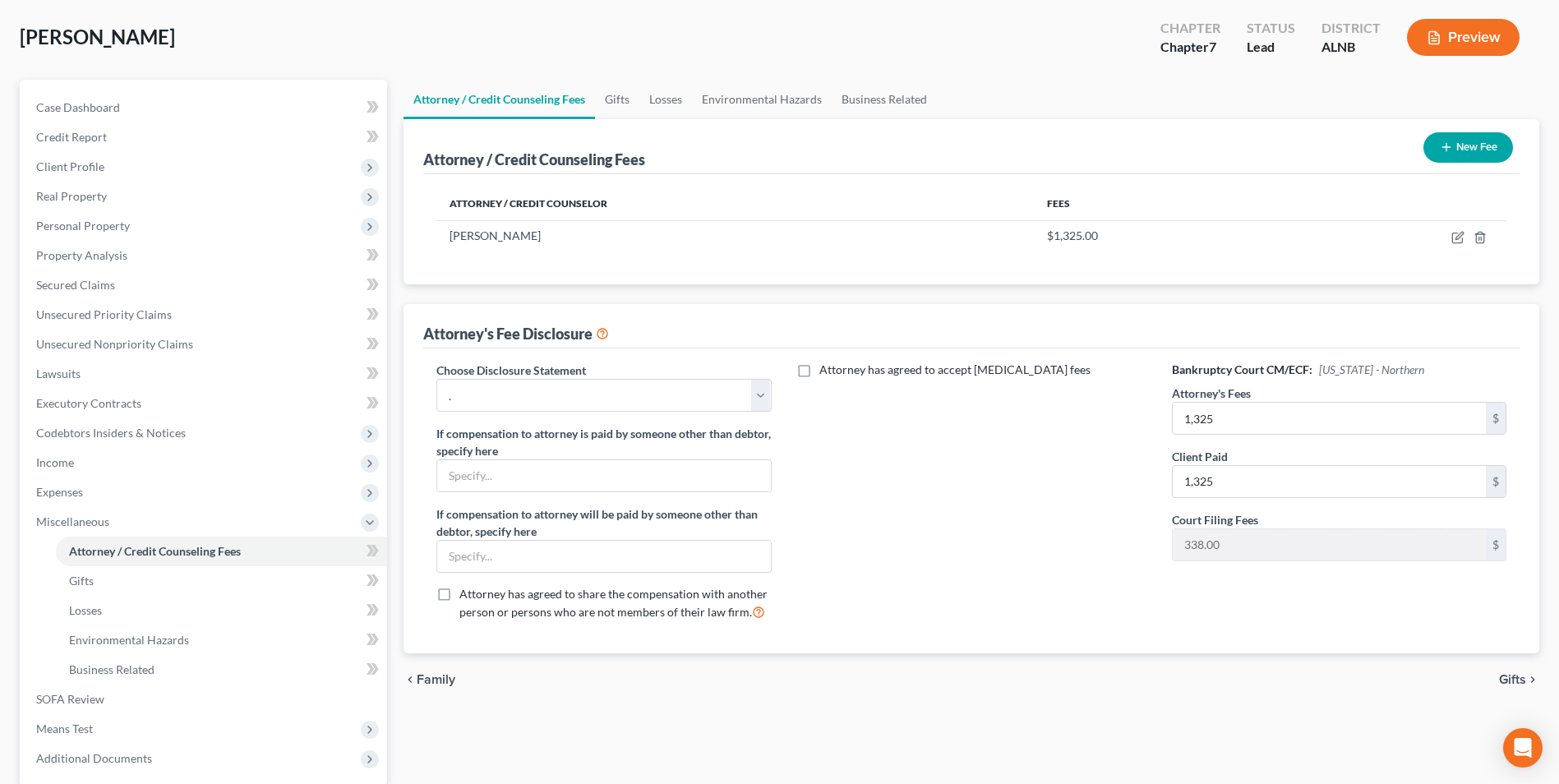
scroll to position [238, 0]
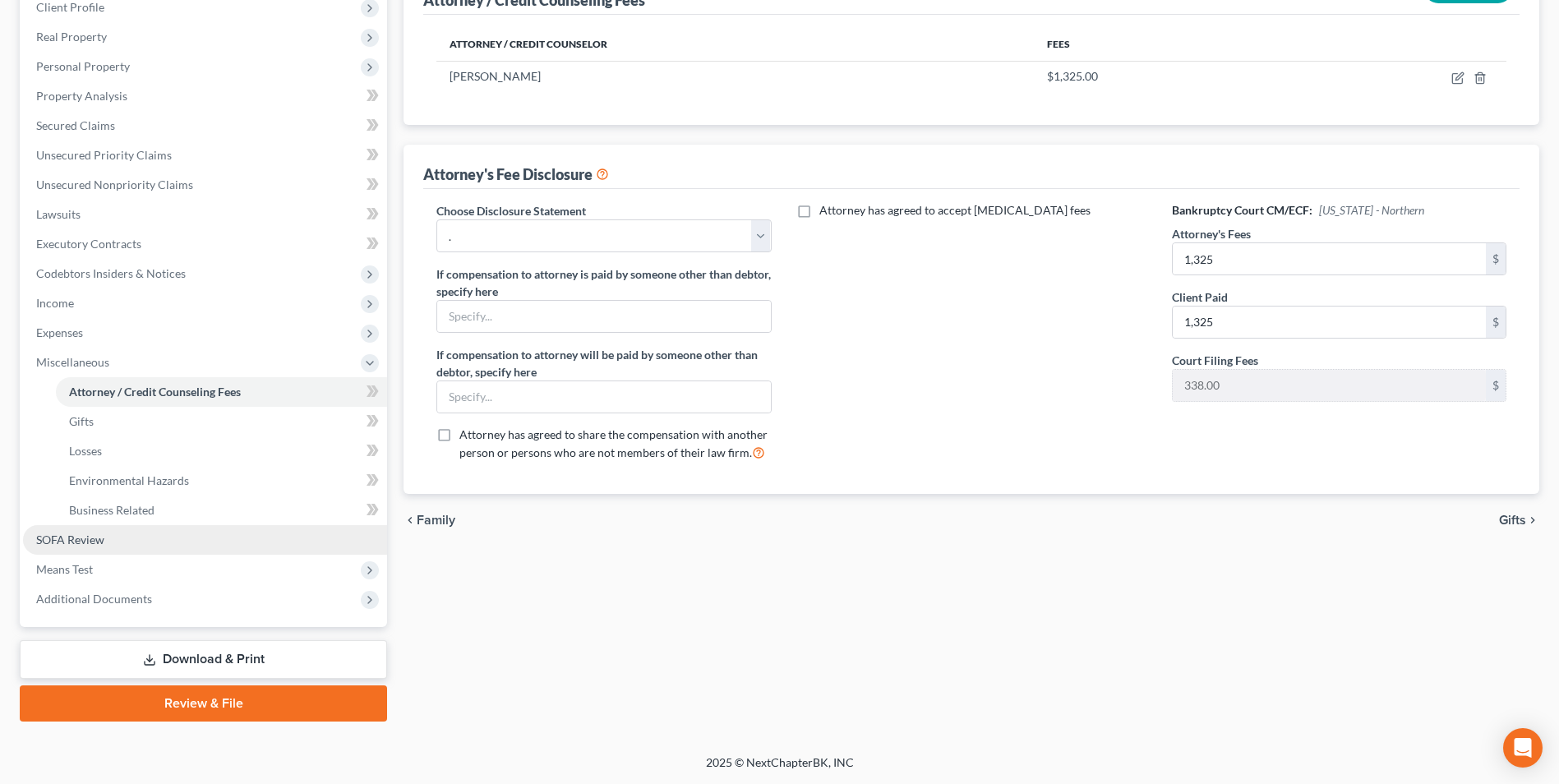
click at [75, 536] on span "SOFA Review" at bounding box center [70, 539] width 68 height 14
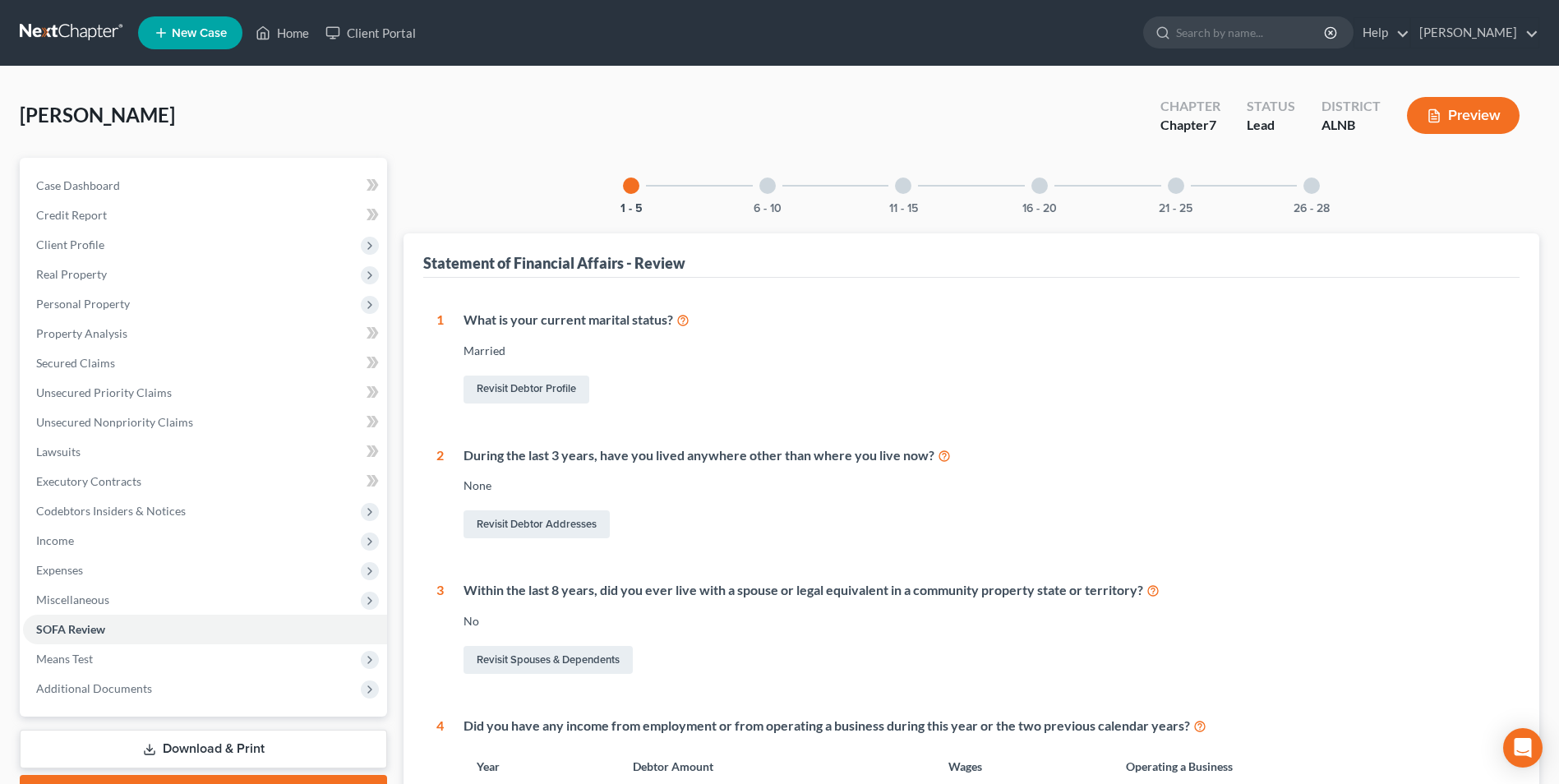
click at [770, 180] on div at bounding box center [768, 185] width 17 height 17
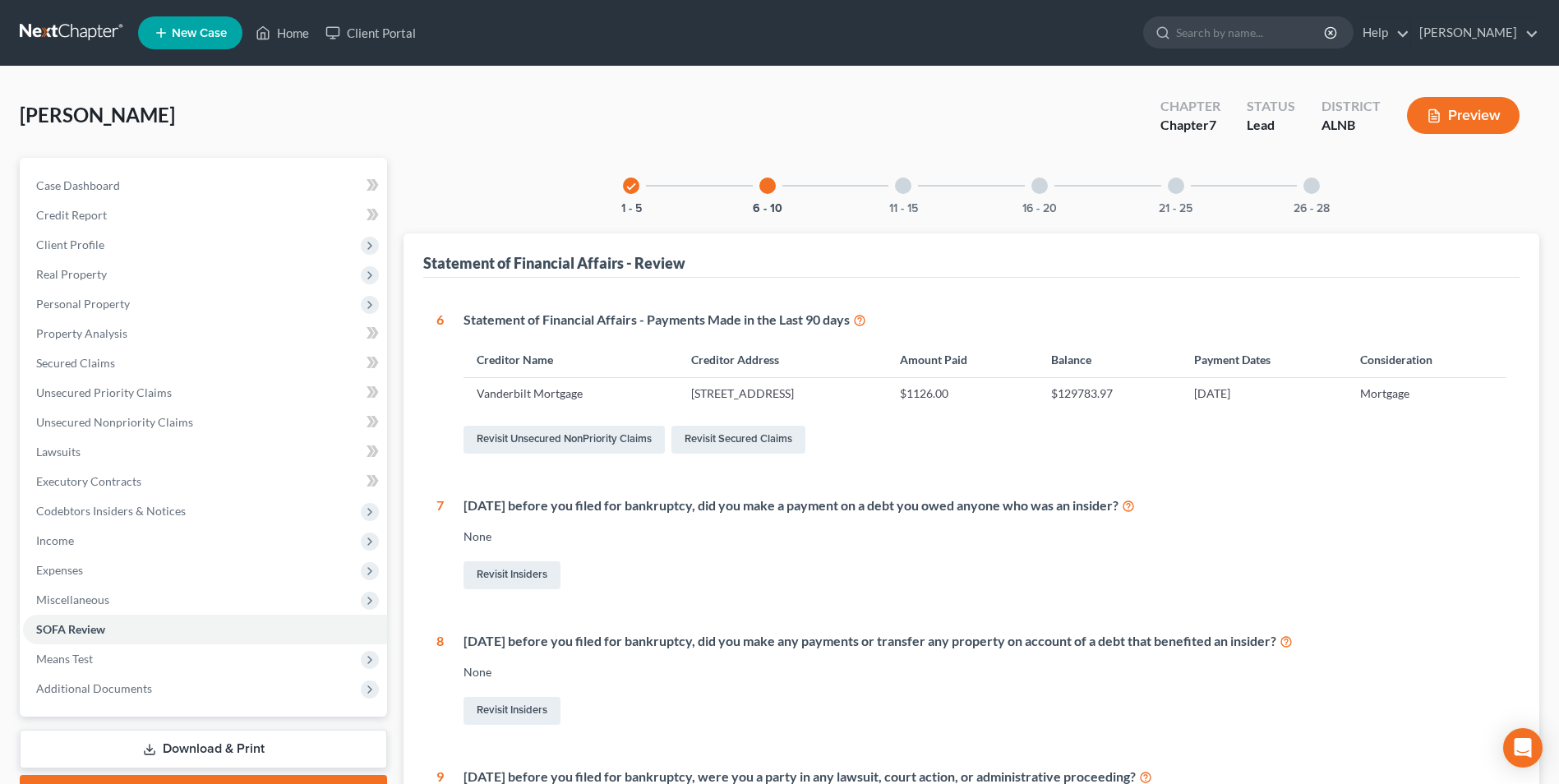
click at [902, 187] on div at bounding box center [903, 185] width 17 height 17
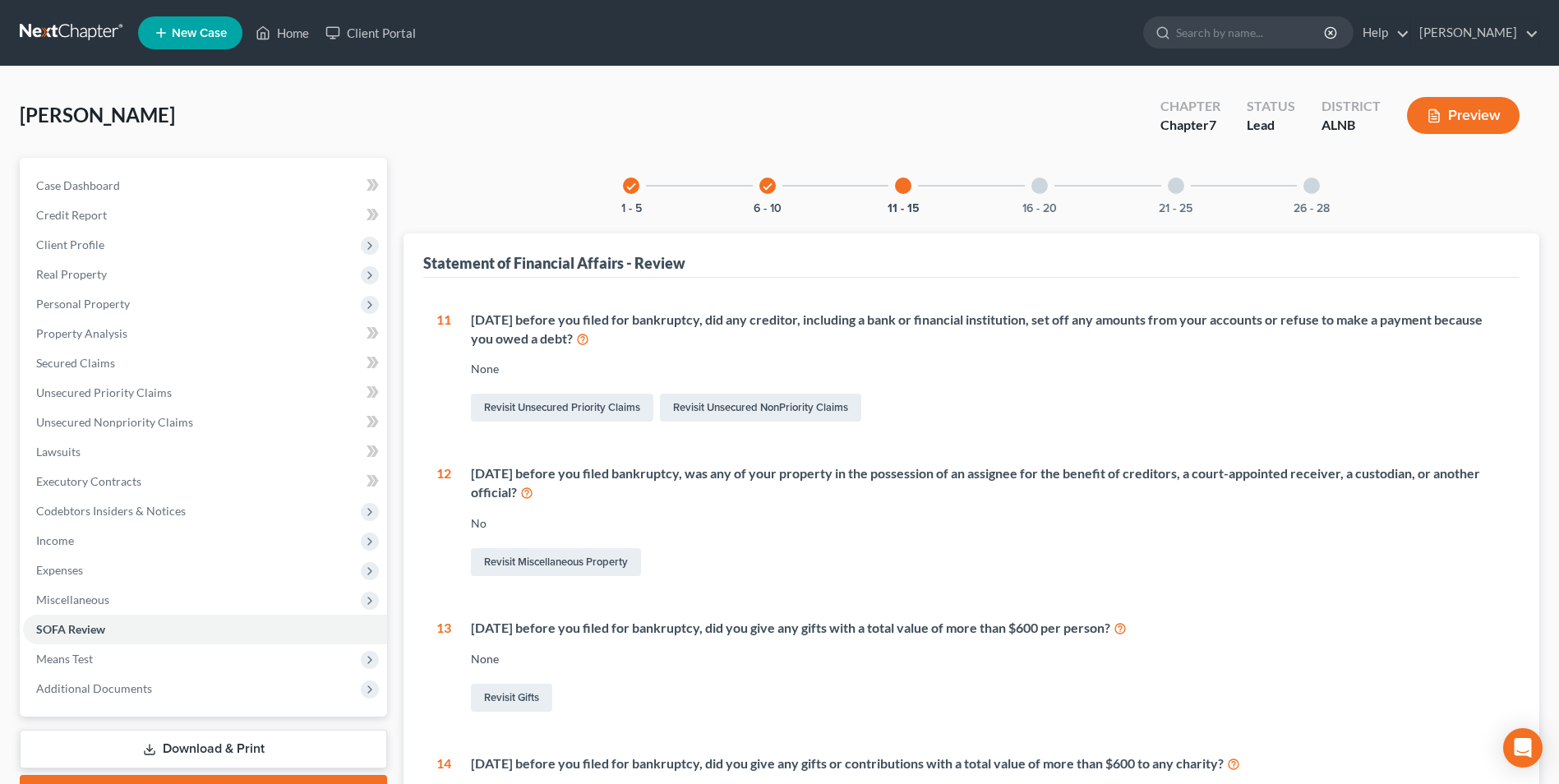
click at [1043, 185] on div at bounding box center [1040, 185] width 17 height 17
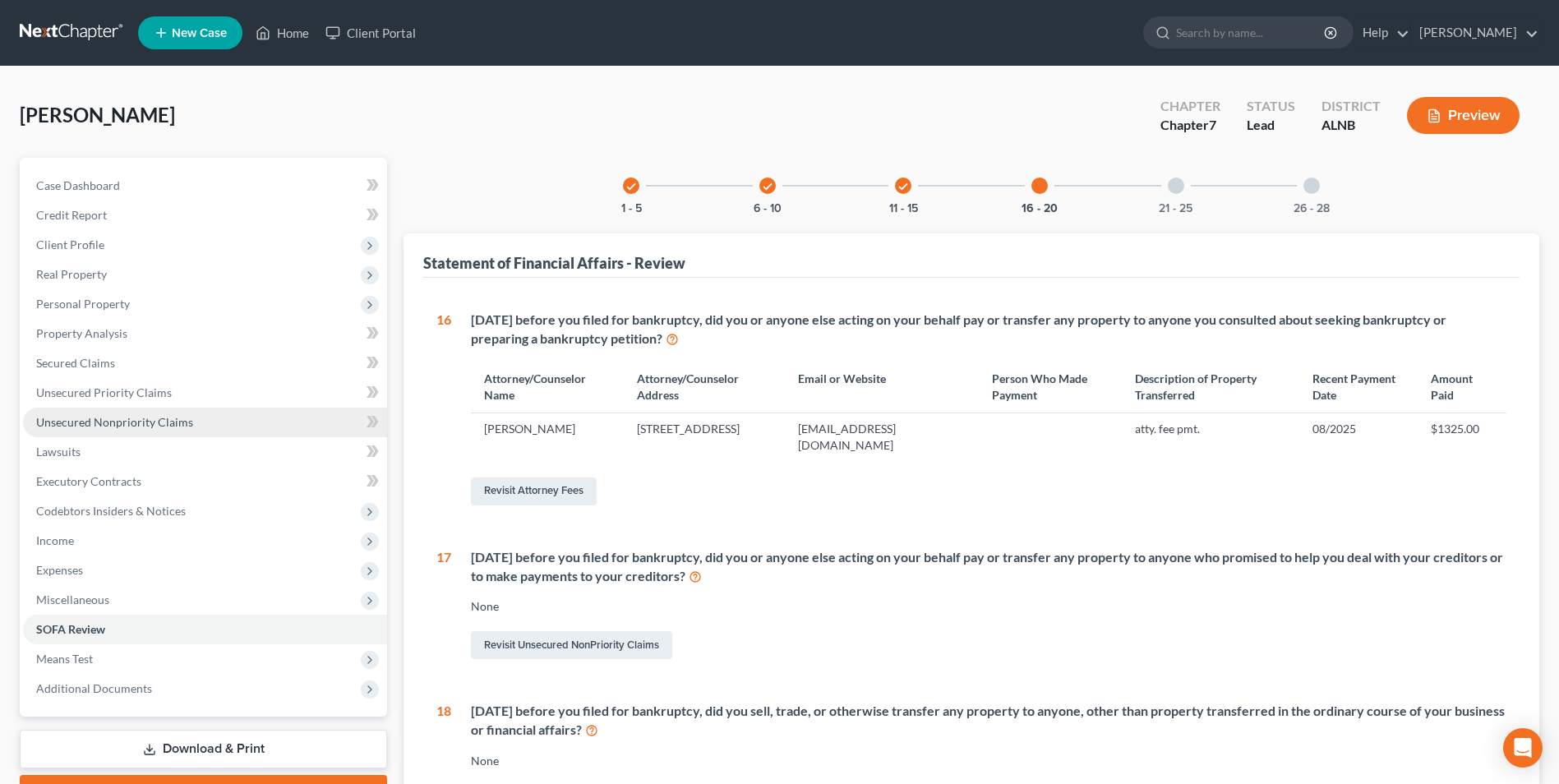
click at [119, 425] on span "Unsecured Nonpriority Claims" at bounding box center [114, 422] width 157 height 14
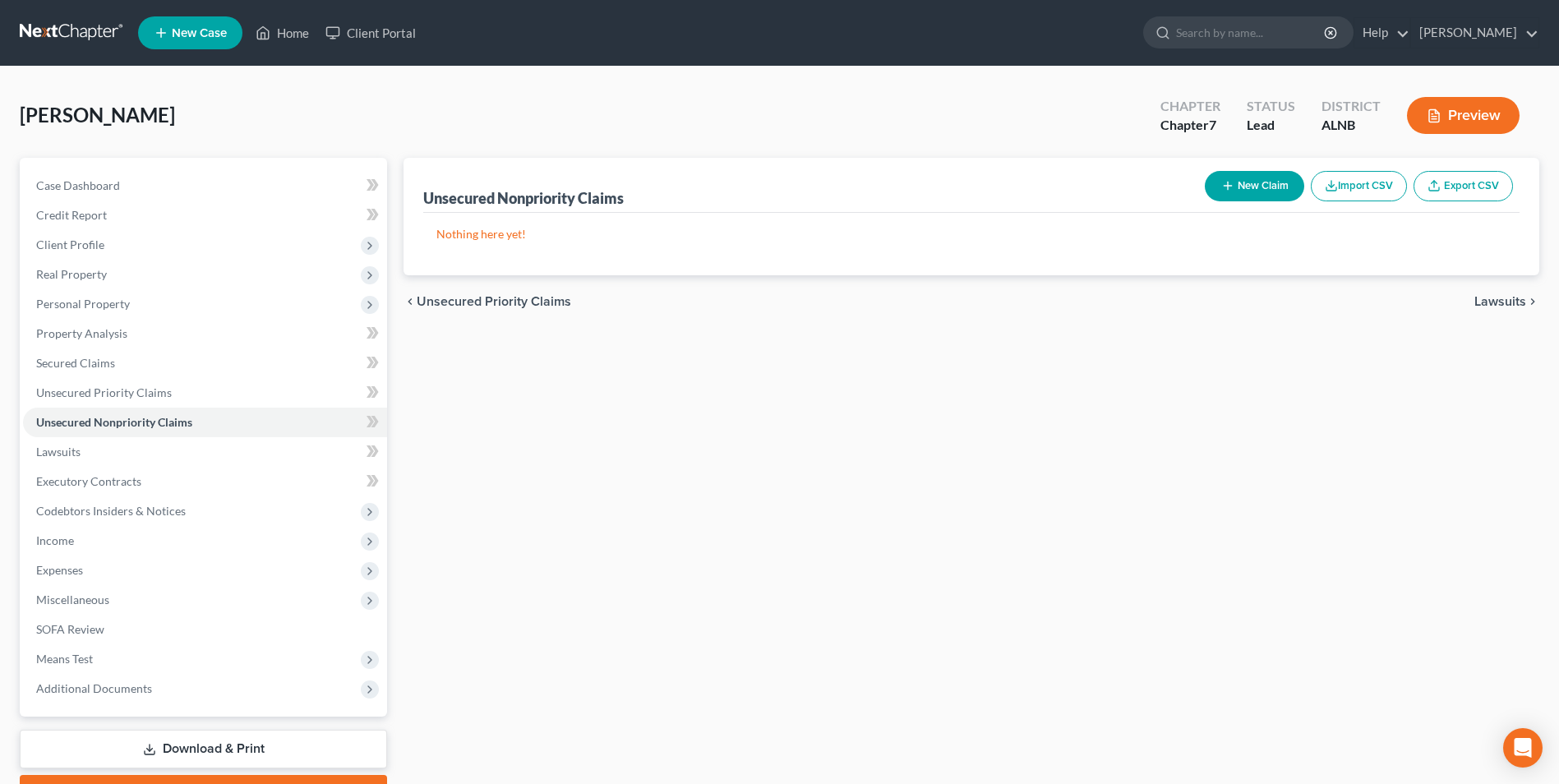
click at [1265, 184] on button "New Claim" at bounding box center [1255, 185] width 100 height 30
select select "0"
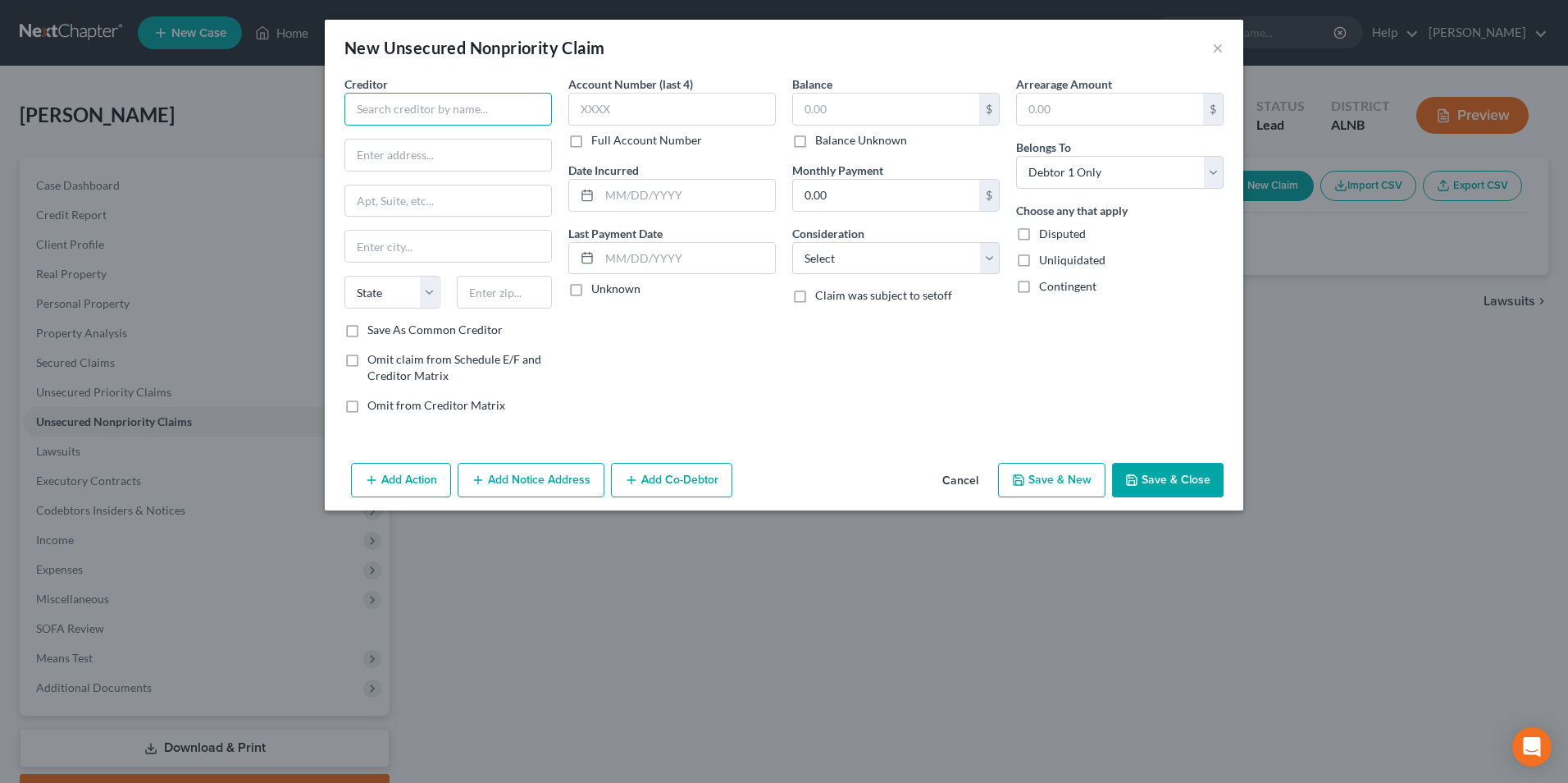
click at [397, 109] on input "text" at bounding box center [448, 109] width 207 height 33
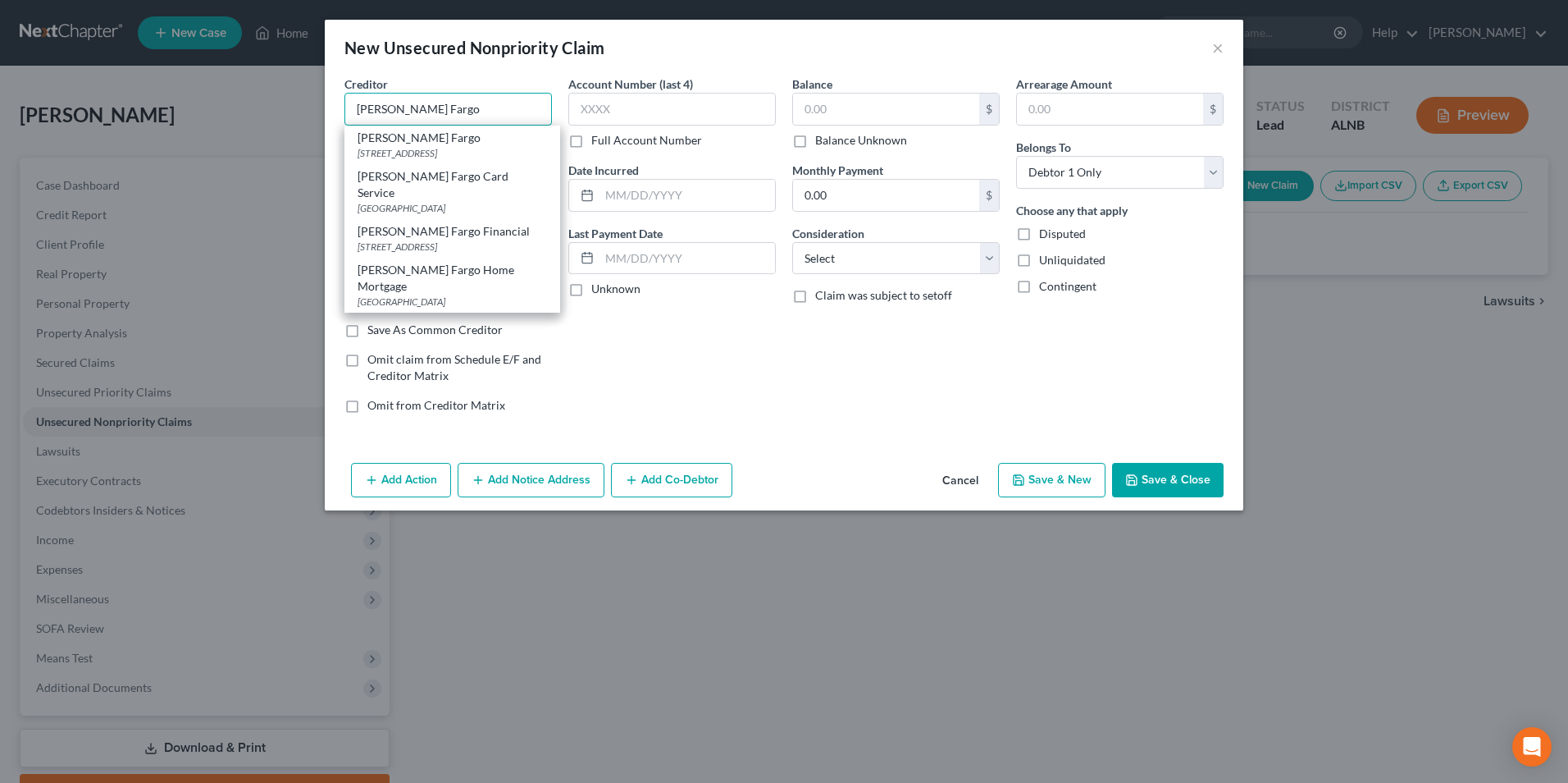
type input "Wells Fargo"
click at [711, 409] on div "Account Number (last 4) Full Account Number Date Incurred Last Payment Date Unk…" at bounding box center [673, 251] width 224 height 352
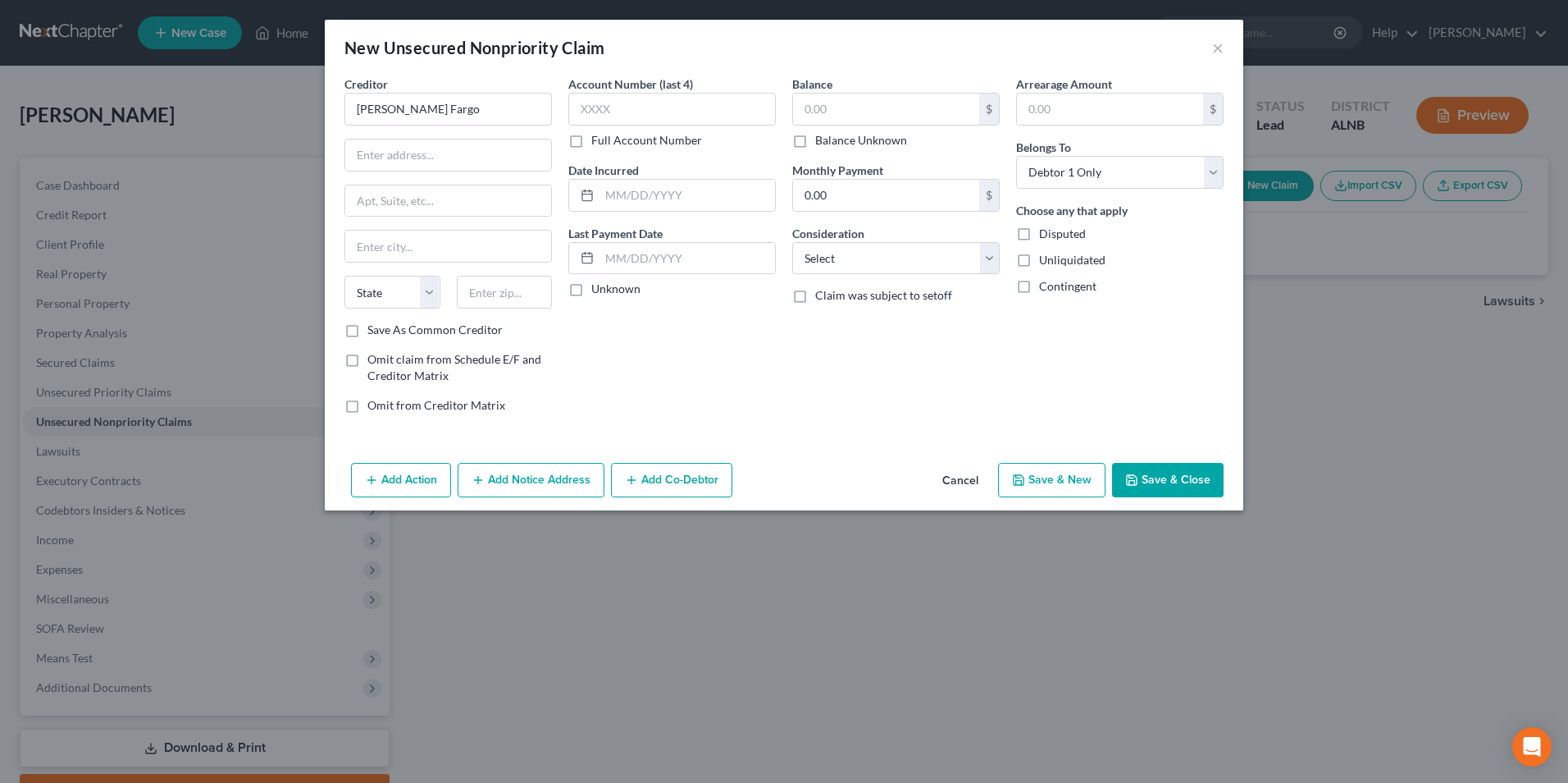
click at [398, 478] on button "Add Action" at bounding box center [401, 479] width 100 height 34
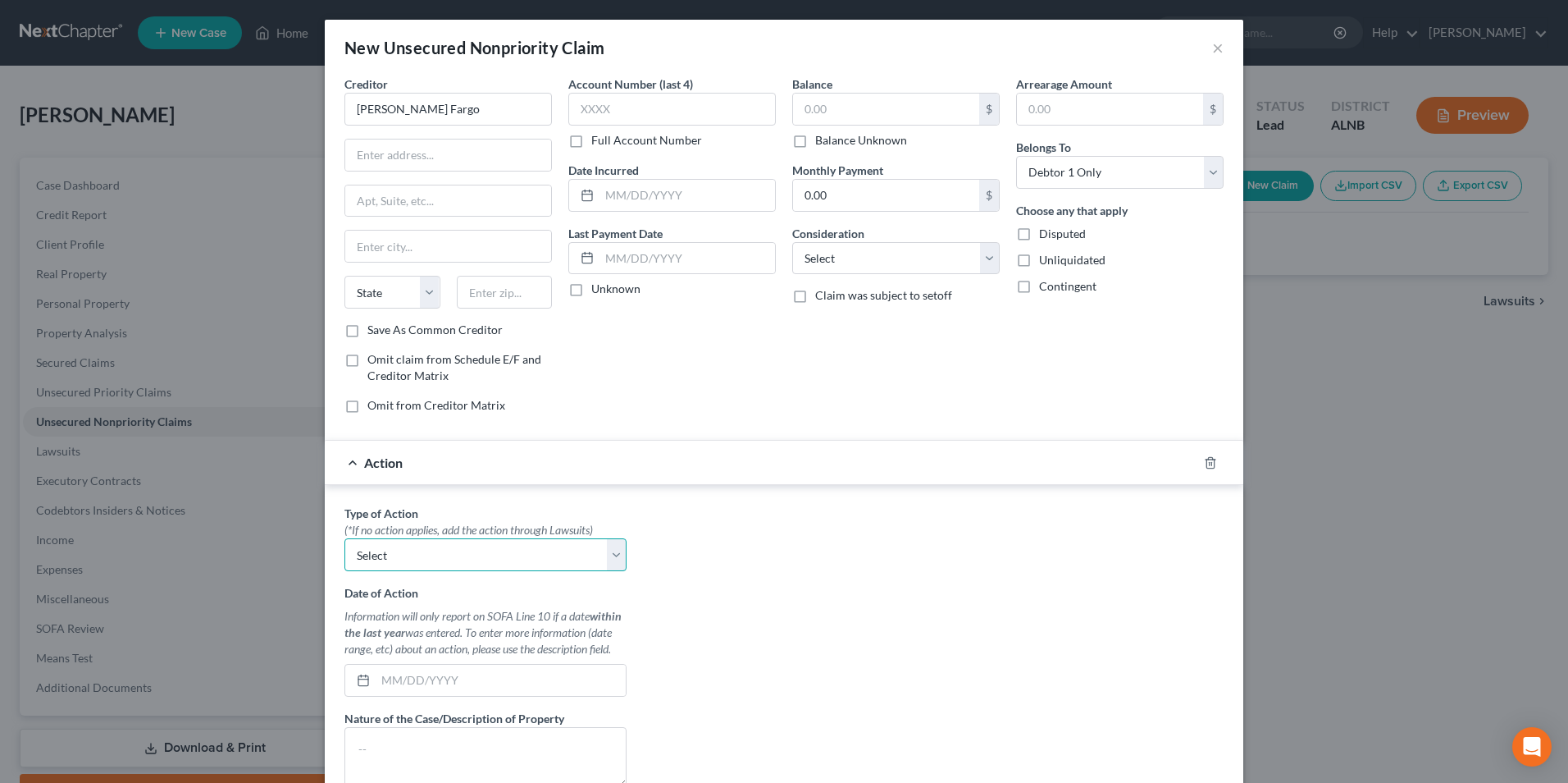
click at [404, 561] on select "Select Repossession Garnishment Foreclosure Personal Injury Attached, Seized, O…" at bounding box center [486, 555] width 282 height 33
click at [404, 558] on select "Select Repossession Garnishment Foreclosure Personal Injury Attached, Seized, O…" at bounding box center [486, 555] width 282 height 33
click at [764, 549] on div "Type of Action * (*If no action applies, add the action through Lawsuits) Selec…" at bounding box center [784, 710] width 895 height 411
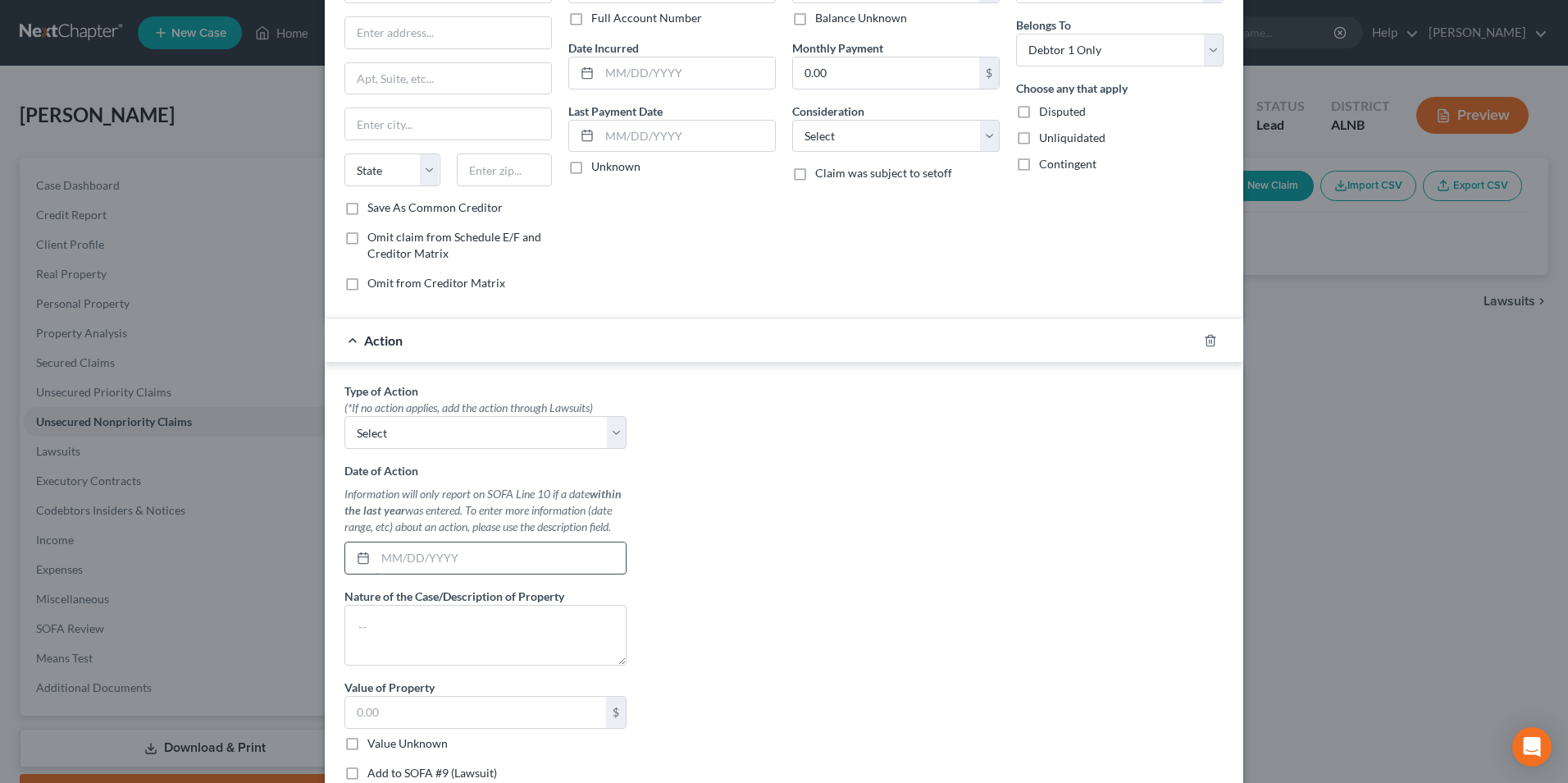
scroll to position [237, 0]
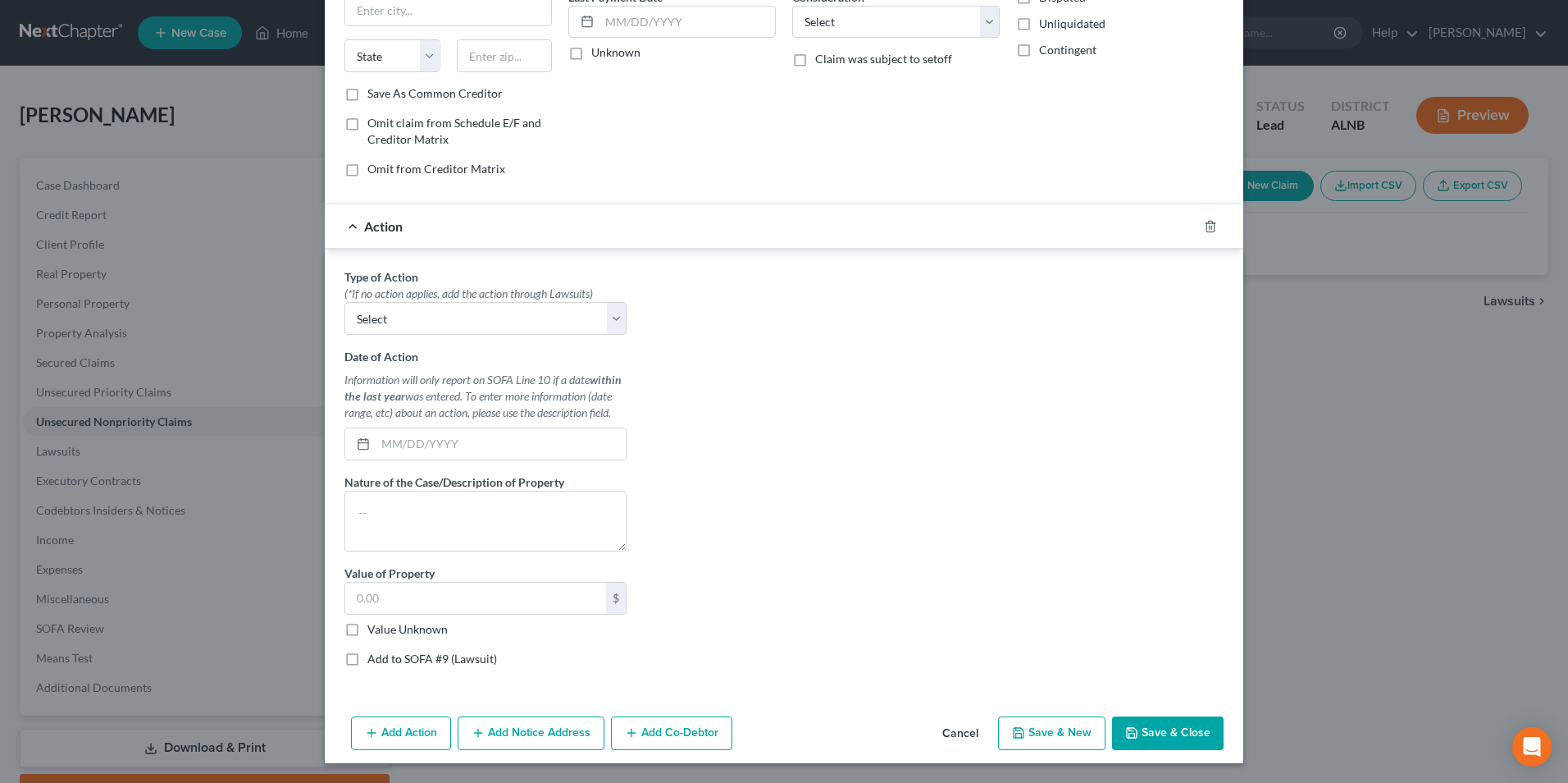
click at [367, 660] on label "Add to SOFA #9 (Lawsuit)" at bounding box center [431, 658] width 129 height 17
click at [374, 660] on input "Add to SOFA #9 (Lawsuit)" at bounding box center [379, 655] width 11 height 11
checkbox input "true"
select select "0"
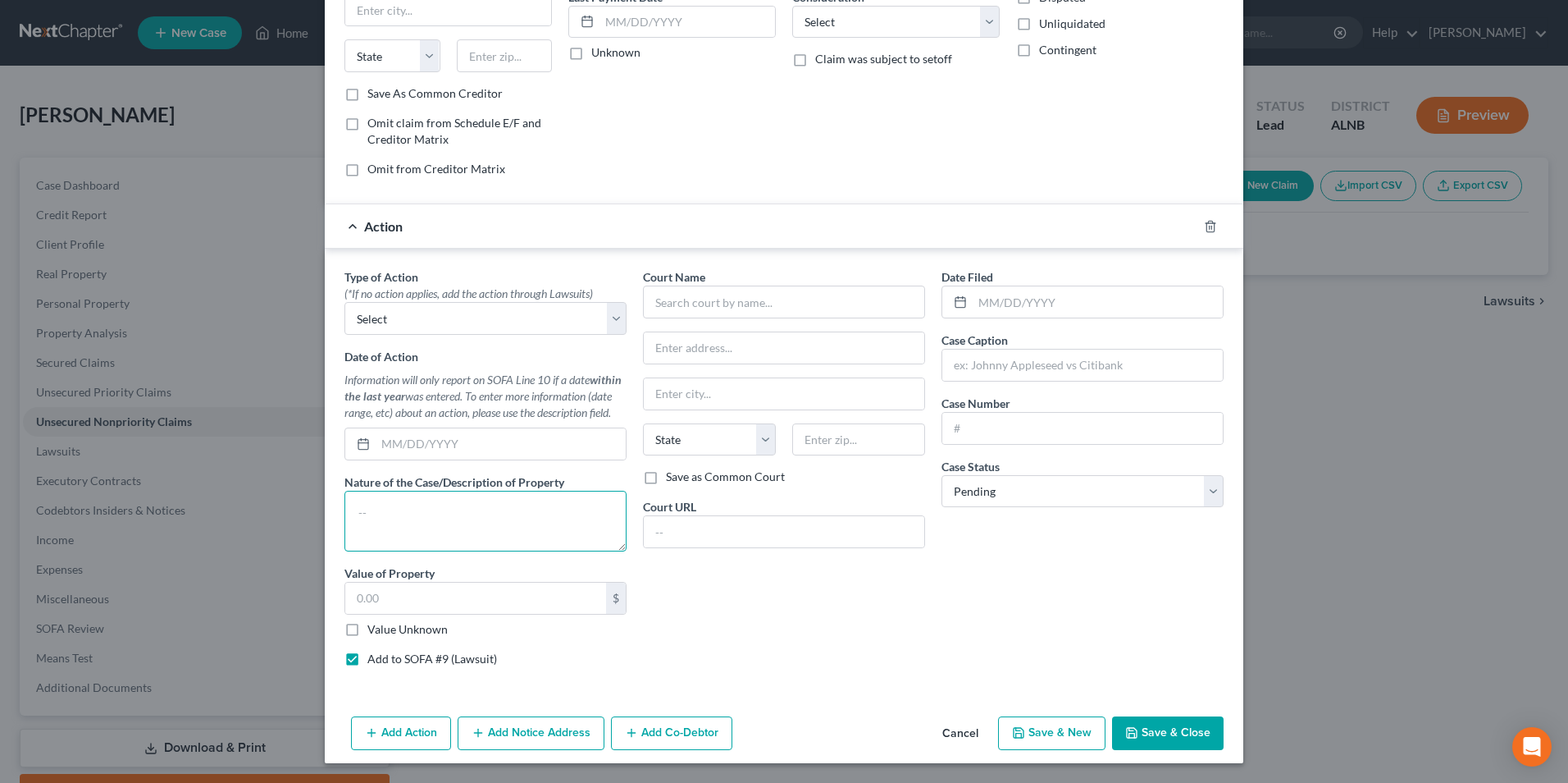
click at [382, 515] on textarea at bounding box center [486, 521] width 282 height 60
type textarea "collection"
click at [769, 302] on input "text" at bounding box center [784, 302] width 282 height 33
type input "walker co. district ct."
click at [728, 388] on input "text" at bounding box center [784, 393] width 280 height 31
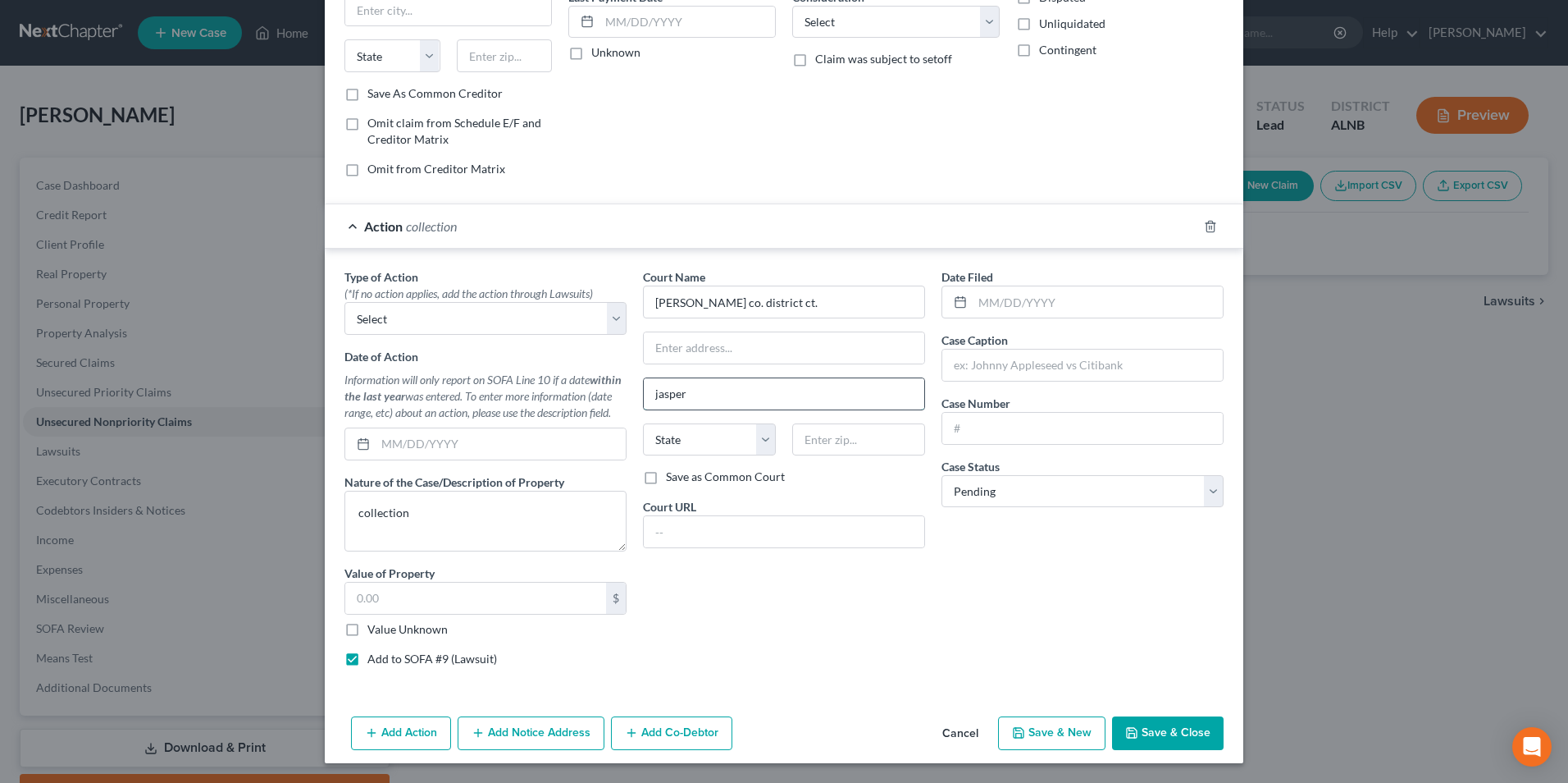
type input "jasper"
select select "0"
type input "35501"
drag, startPoint x: 946, startPoint y: 362, endPoint x: 962, endPoint y: 357, distance: 16.8
click at [946, 362] on input "text" at bounding box center [1082, 365] width 280 height 31
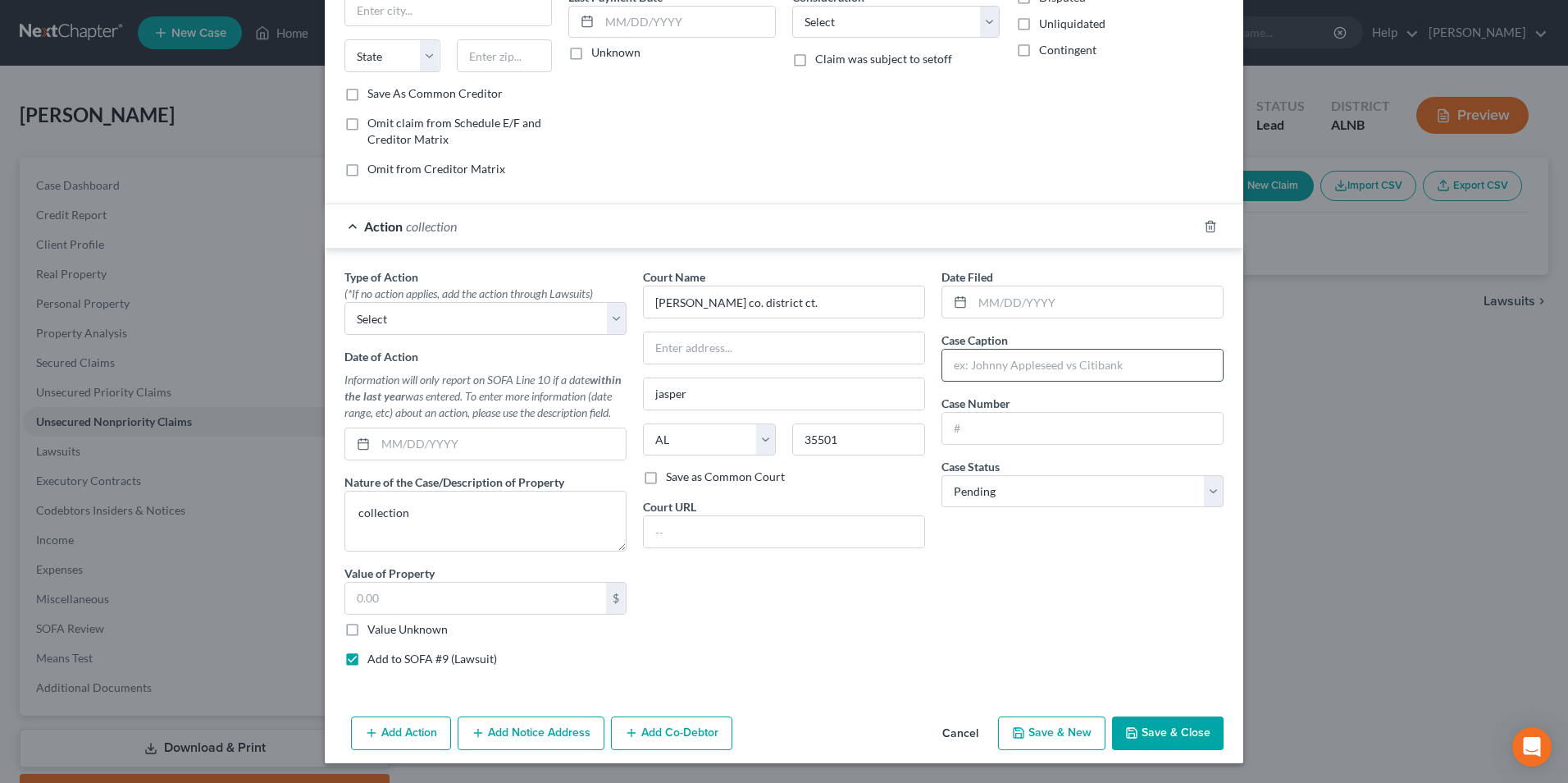
type input "Jasper"
type input "W"
type input "wells fargo v. ford"
click at [992, 430] on input "text" at bounding box center [1082, 429] width 280 height 31
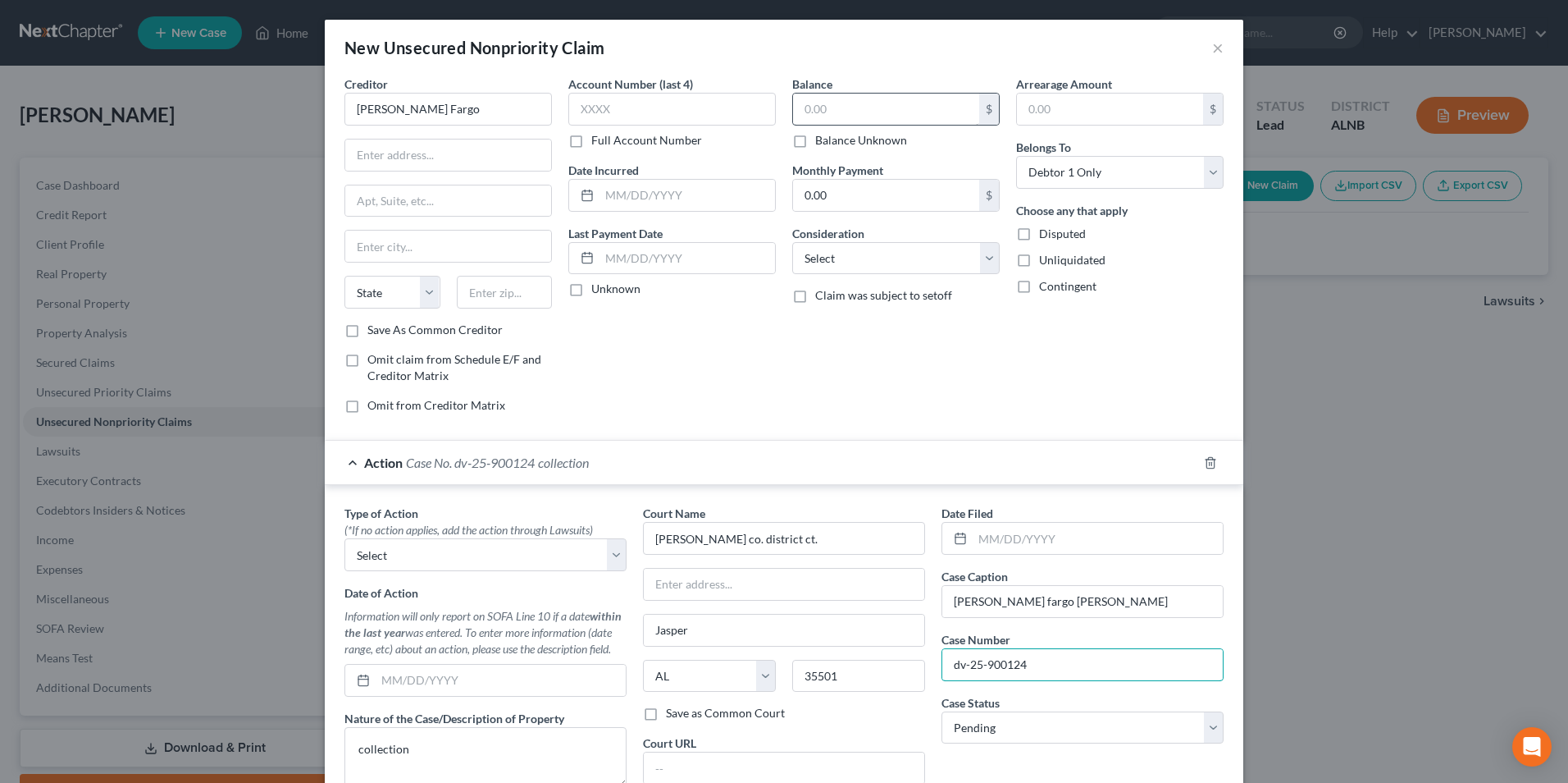
type input "dv-25-900124"
click at [873, 107] on input "text" at bounding box center [886, 109] width 186 height 31
type input "14,904.18"
click at [393, 161] on input "text" at bounding box center [449, 155] width 206 height 31
type input "PO Box 393"
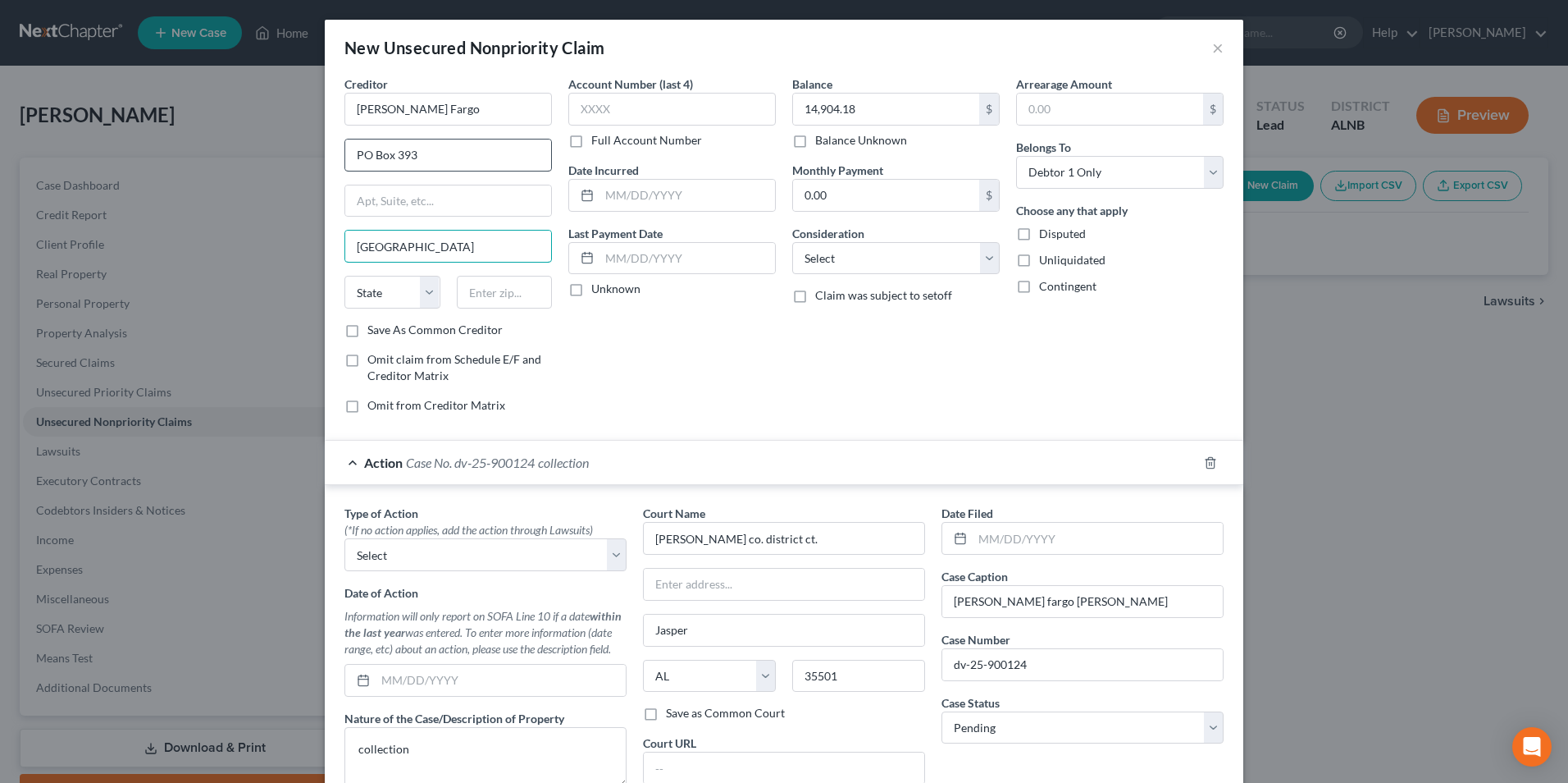
type input "Minneapolis"
select select "24"
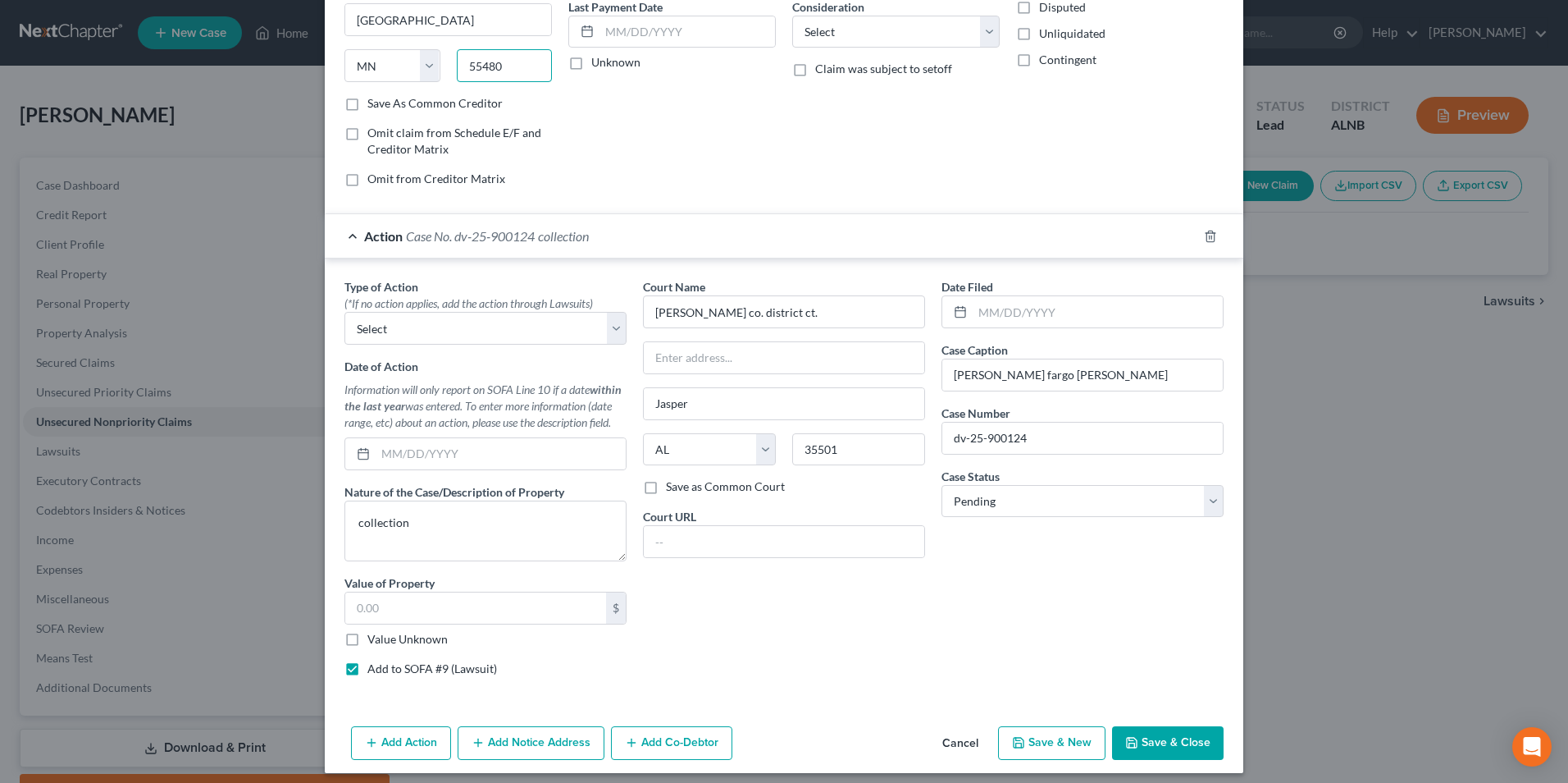
scroll to position [237, 0]
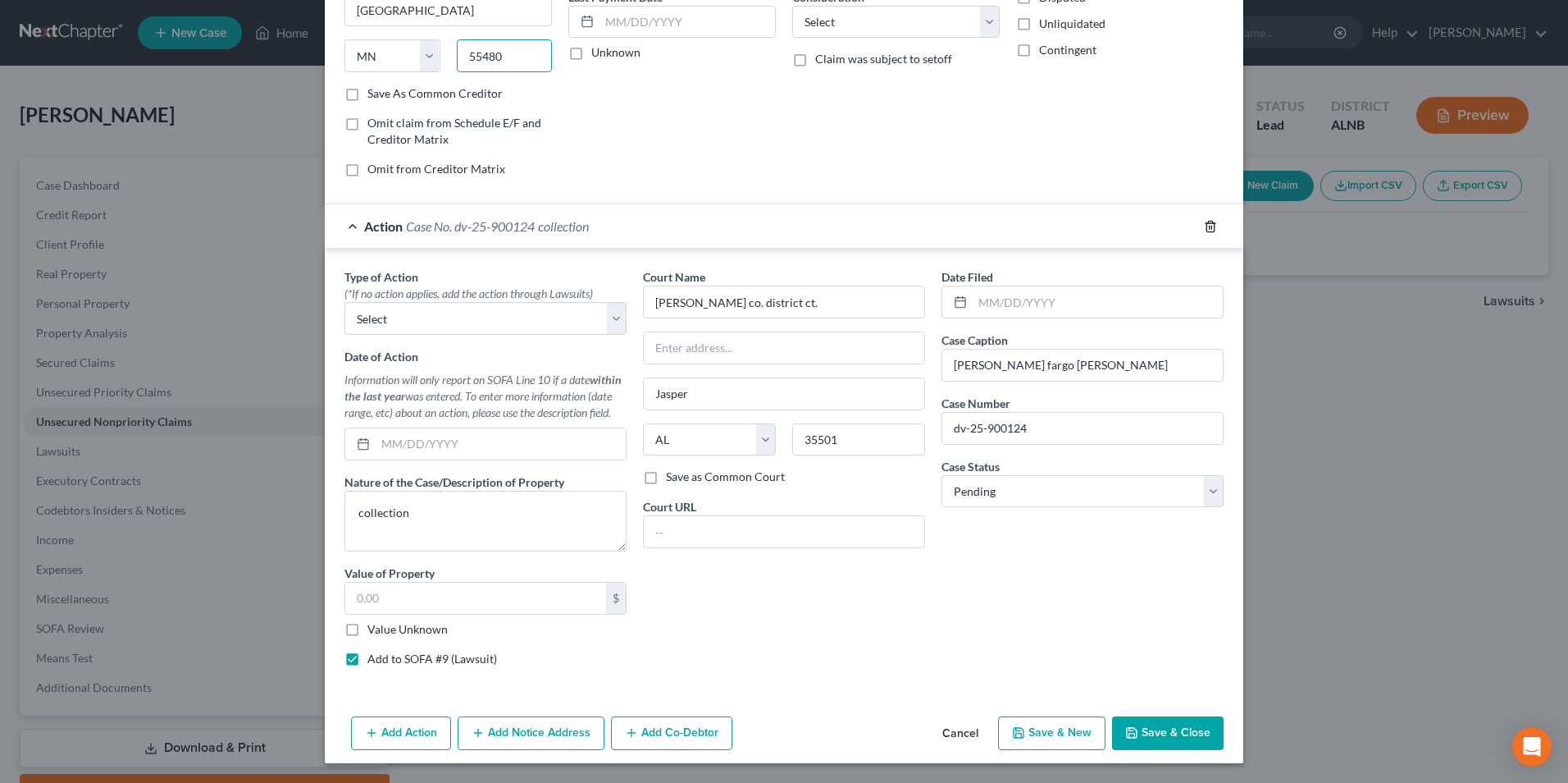
type input "55480"
click at [1212, 226] on line "button" at bounding box center [1212, 227] width 0 height 3
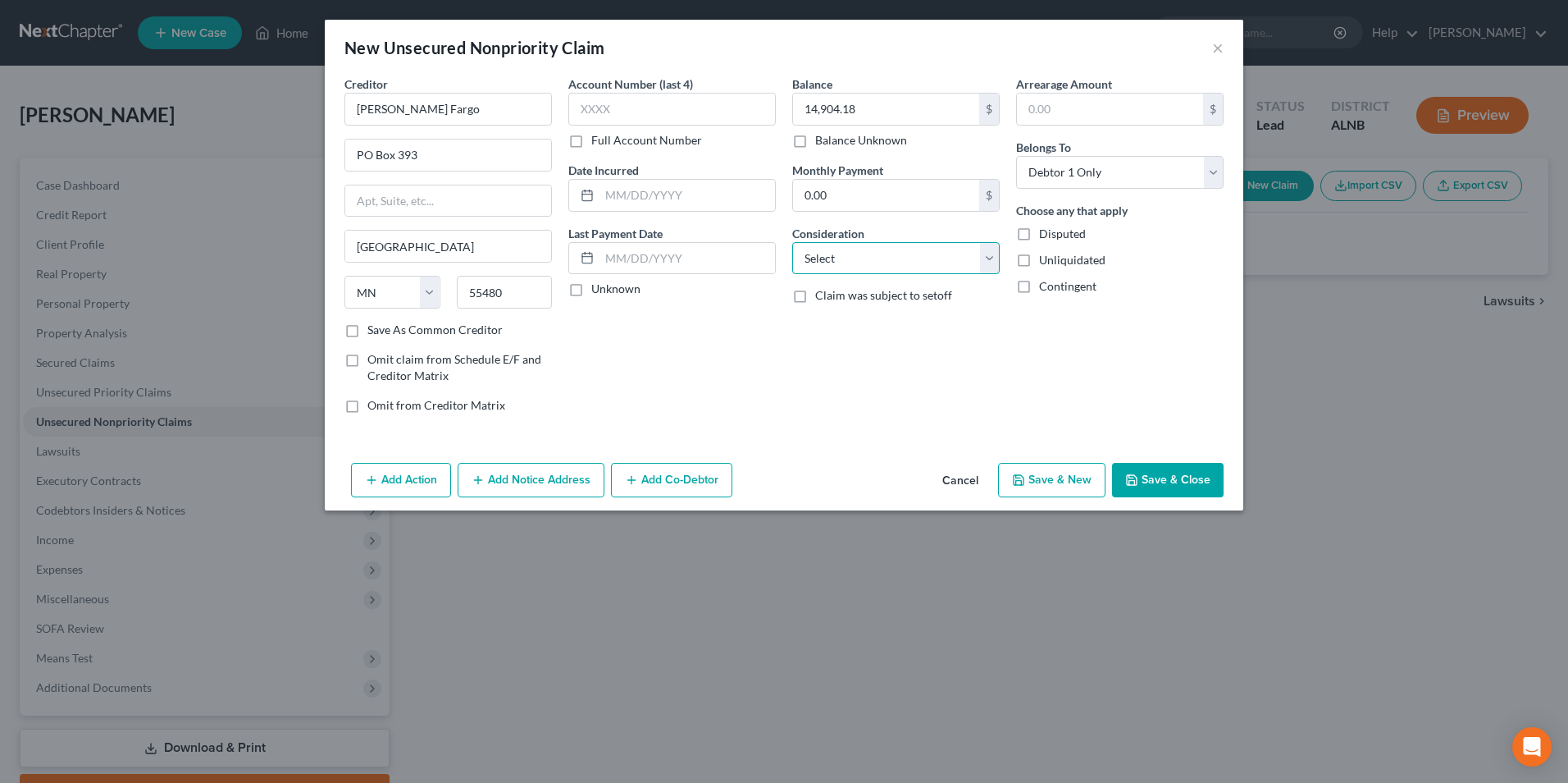
click at [988, 256] on select "Select Cable / Satellite Services Collection Agency Credit Card Debt Debt Couns…" at bounding box center [895, 259] width 207 height 33
select select "2"
click at [792, 242] on select "Select Cable / Satellite Services Collection Agency Credit Card Debt Debt Couns…" at bounding box center [895, 259] width 207 height 33
click at [536, 481] on button "Add Notice Address" at bounding box center [530, 479] width 147 height 34
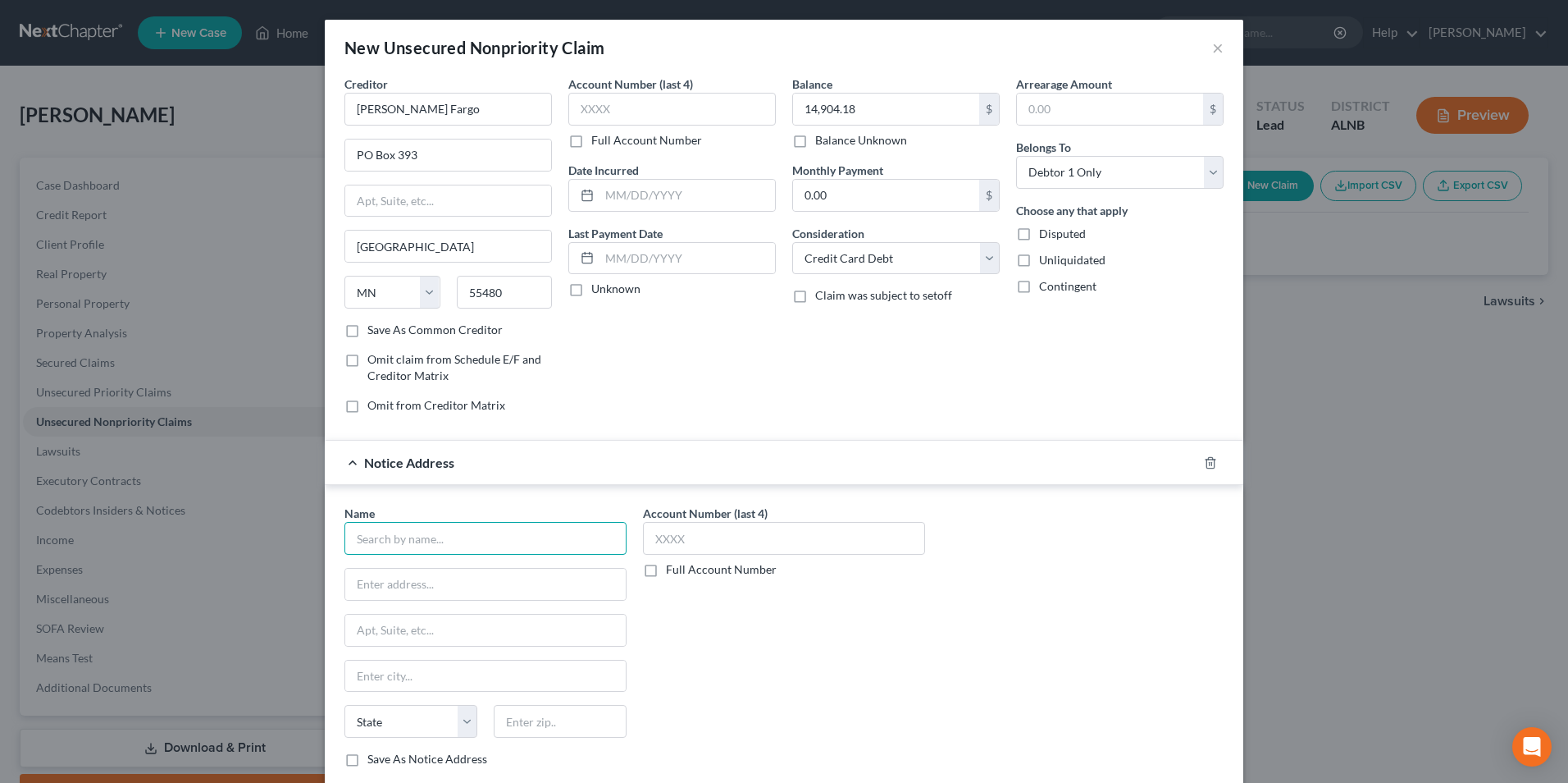
click at [399, 553] on input "text" at bounding box center [486, 539] width 282 height 33
type input "N & Assoc."
type input "1 Perimeter Park S. Ste. 315"
type input "Birmingham"
select select "0"
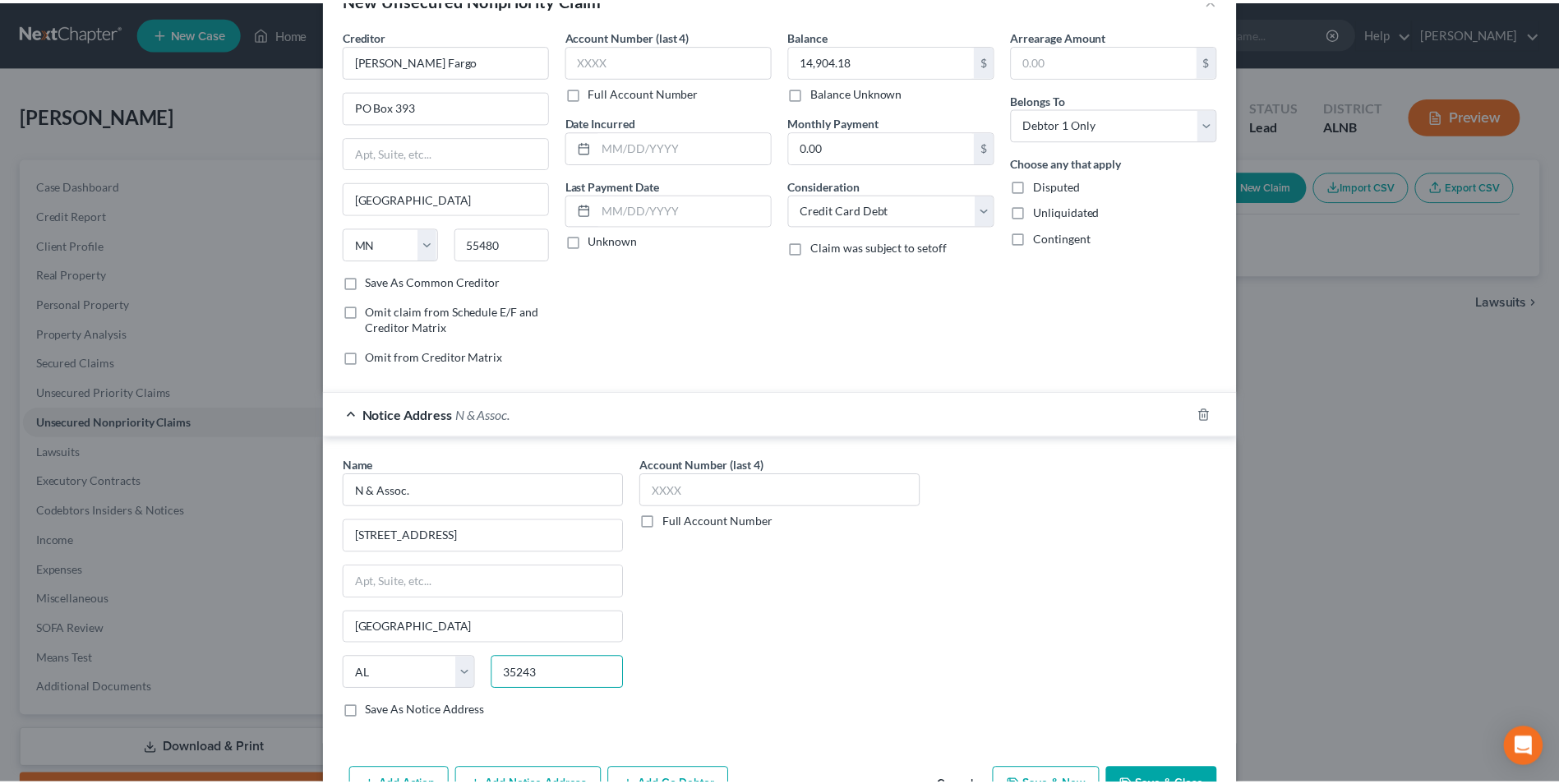
scroll to position [101, 0]
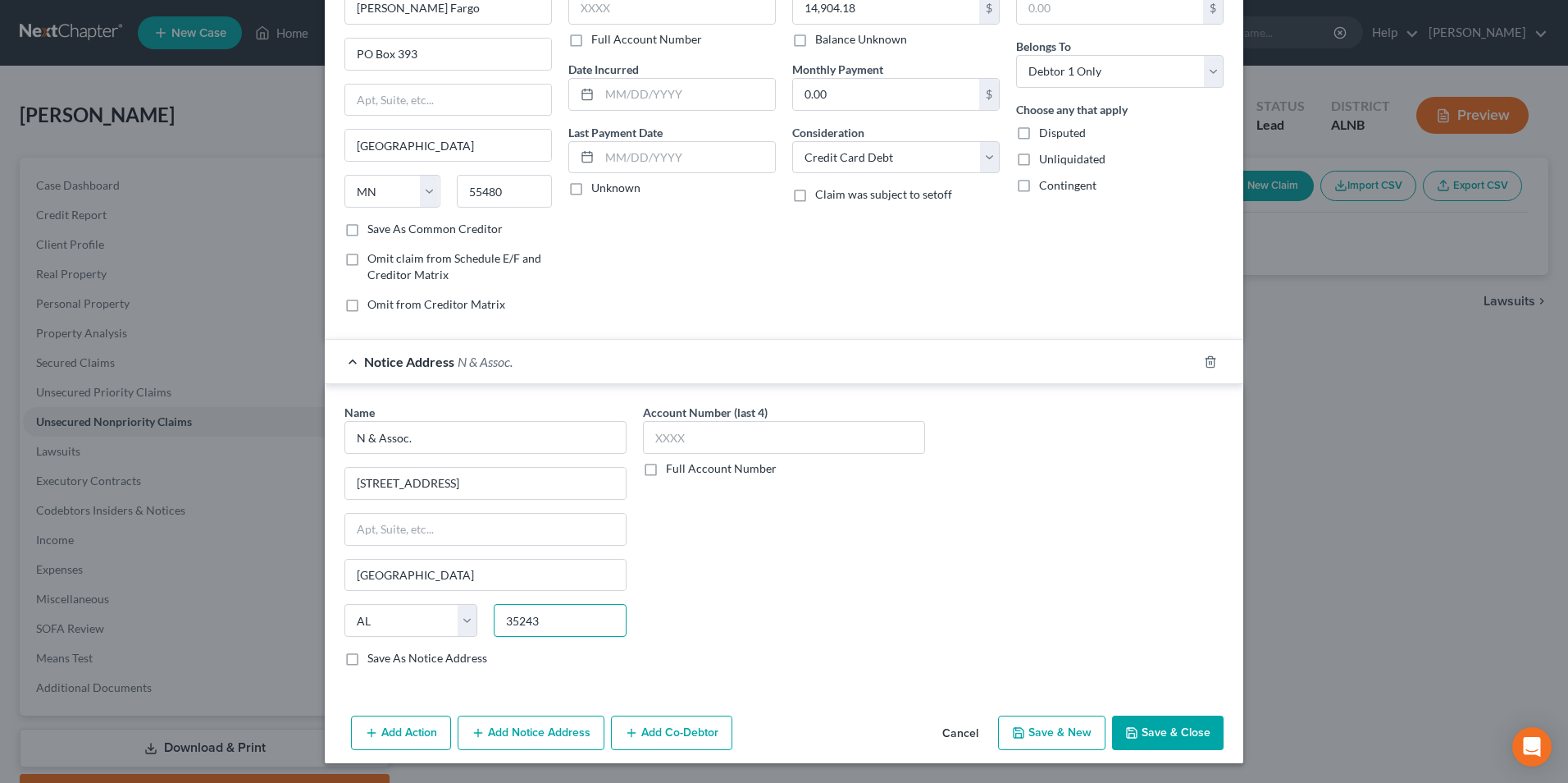
type input "35243"
click at [1179, 727] on button "Save & Close" at bounding box center [1168, 732] width 112 height 34
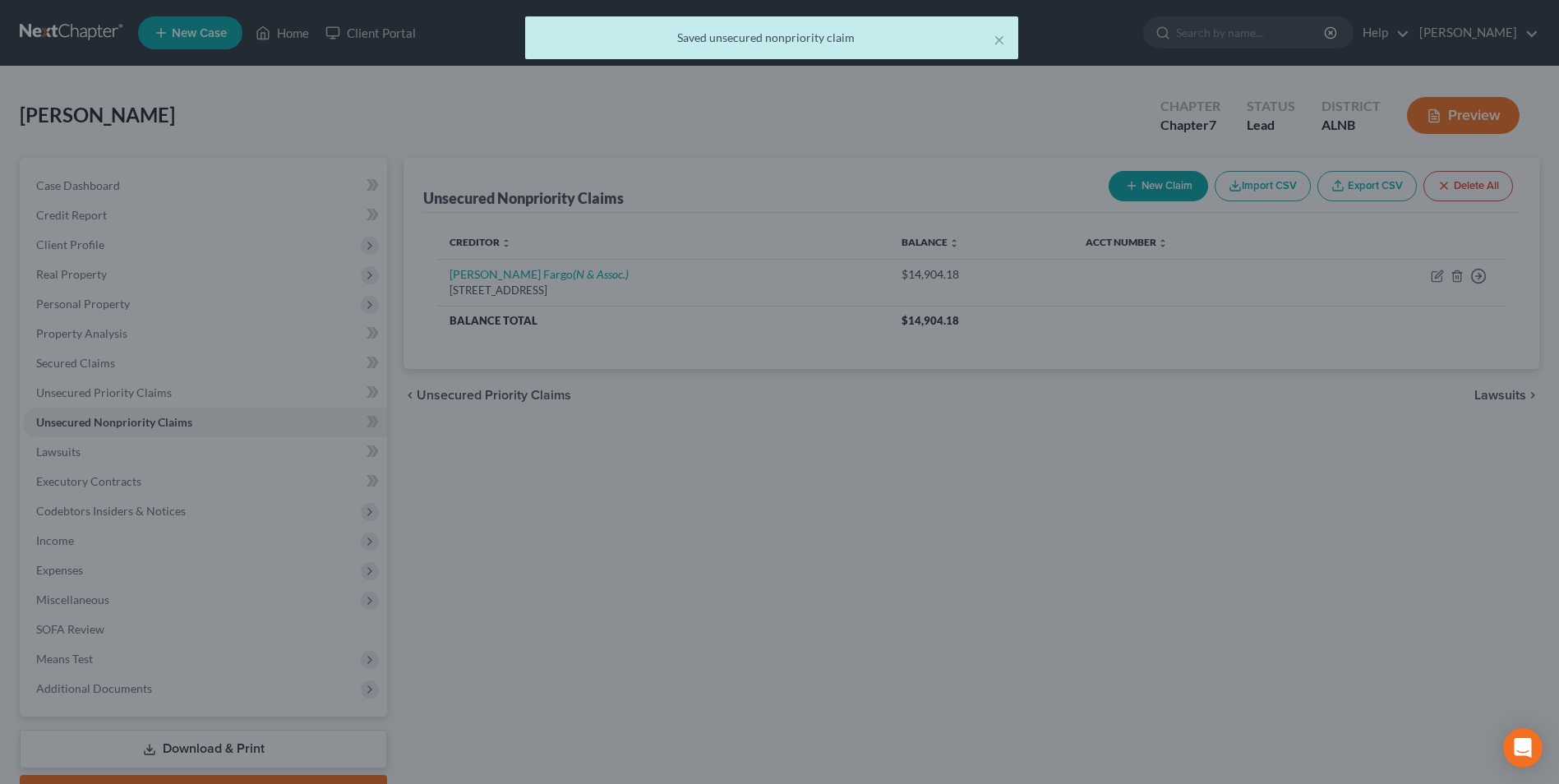
scroll to position [0, 0]
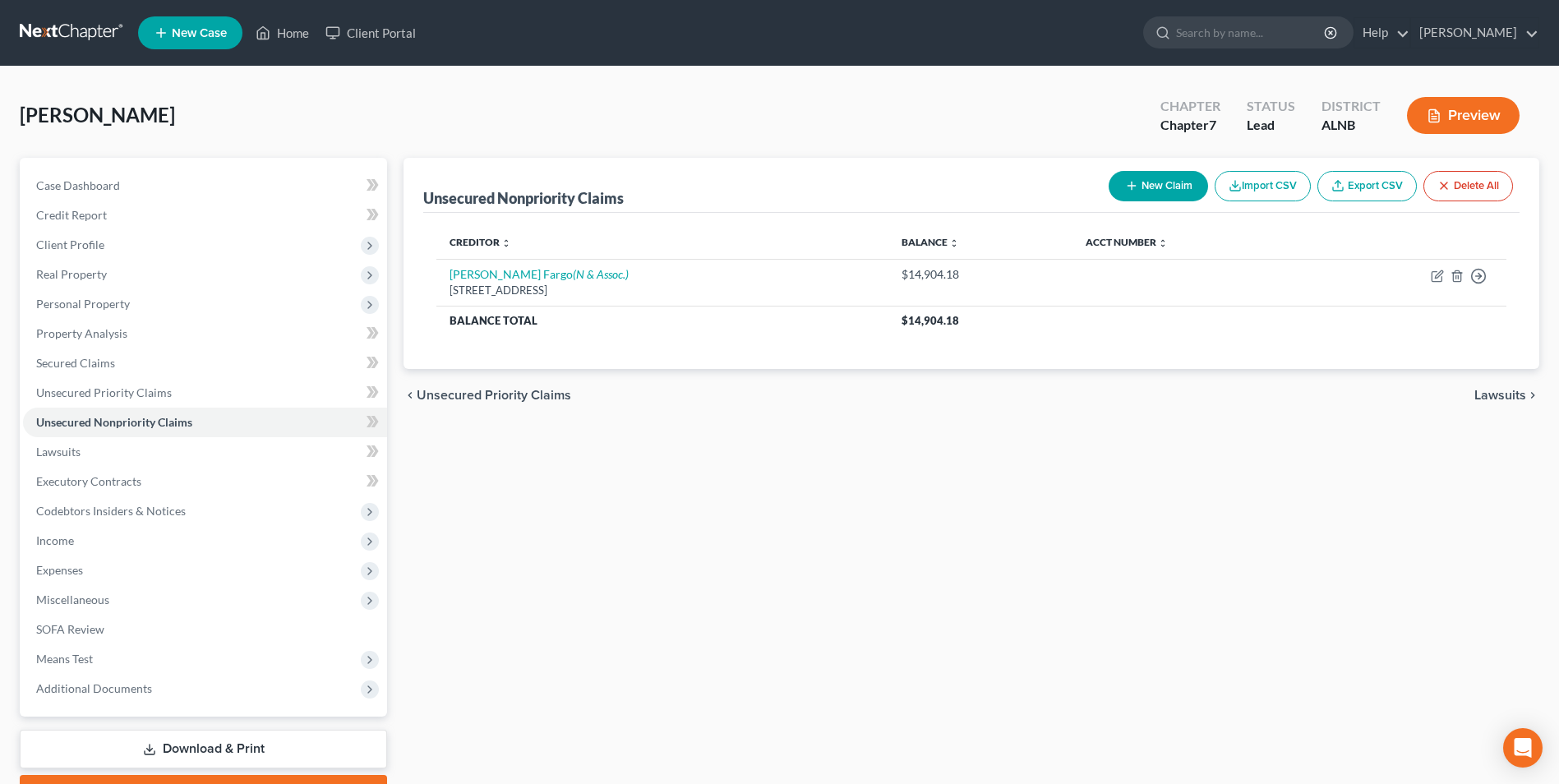
click at [1158, 183] on button "New Claim" at bounding box center [1159, 185] width 100 height 30
select select "0"
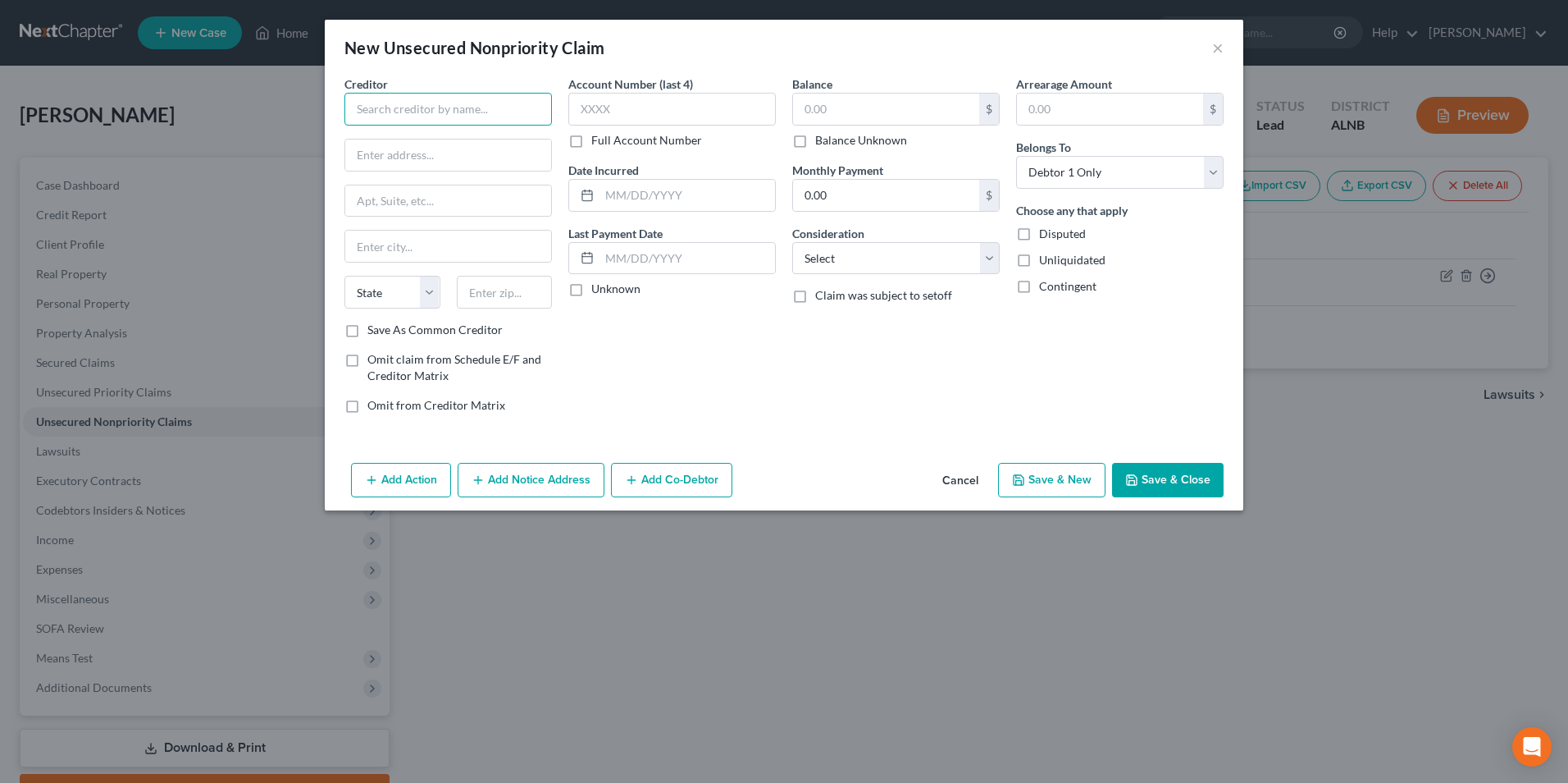
click at [416, 106] on input "text" at bounding box center [448, 109] width 207 height 33
type input "Belmont Finance"
click at [415, 161] on input "text" at bounding box center [449, 155] width 206 height 31
type input "1990 Godfrey Dr."
drag, startPoint x: 458, startPoint y: 254, endPoint x: 456, endPoint y: 242, distance: 12.2
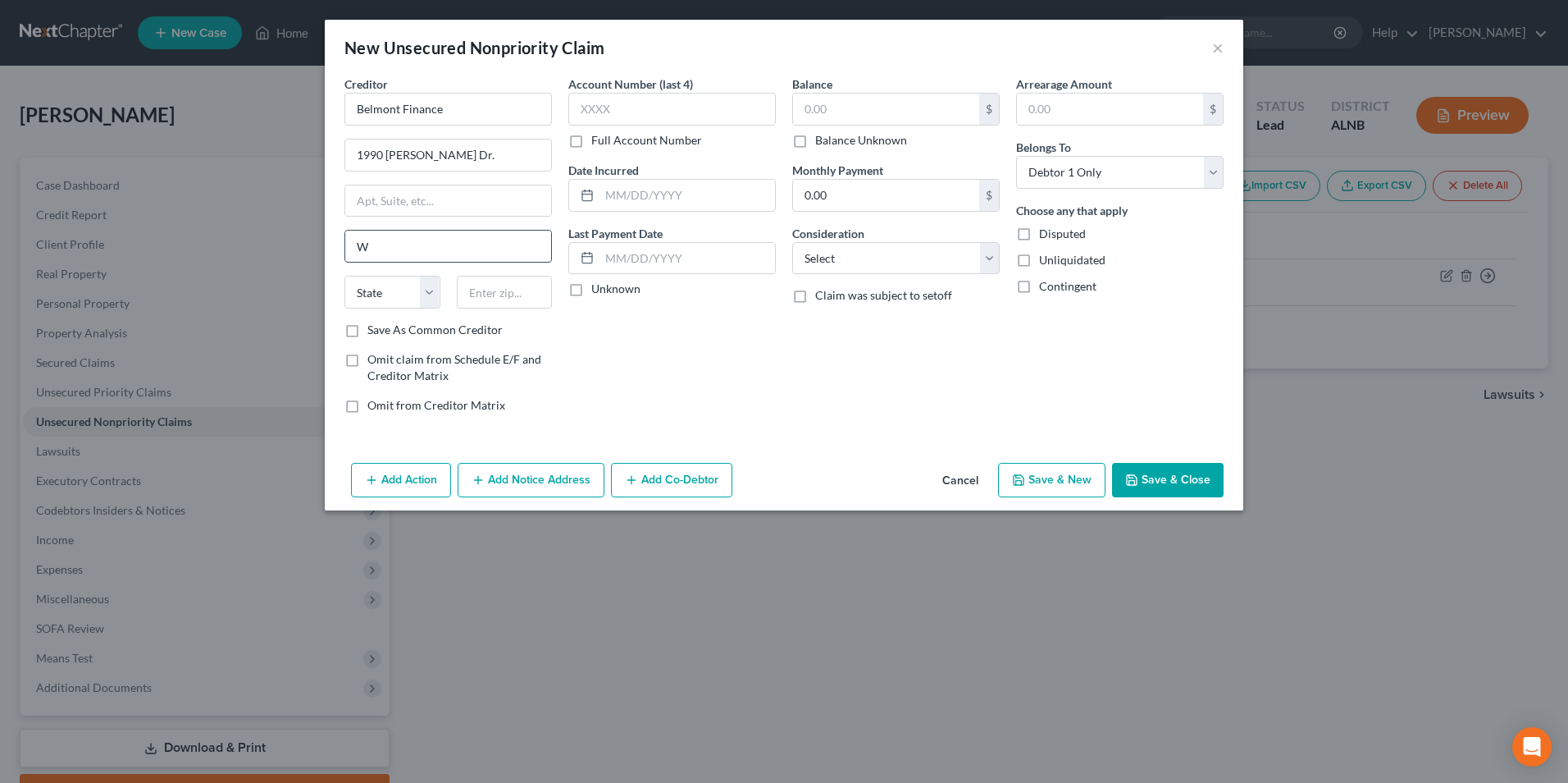
click at [458, 254] on input "W" at bounding box center [449, 246] width 206 height 31
type input "W"
click at [339, 286] on div "State [US_STATE] AK AR AZ CA CO CT DE DC [GEOGRAPHIC_DATA] [GEOGRAPHIC_DATA] GU…" at bounding box center [391, 292] width 112 height 33
click at [384, 289] on select "State [US_STATE] AK AR AZ CA CO CT DE DC [GEOGRAPHIC_DATA] [GEOGRAPHIC_DATA] GU…" at bounding box center [392, 292] width 96 height 33
select select "52"
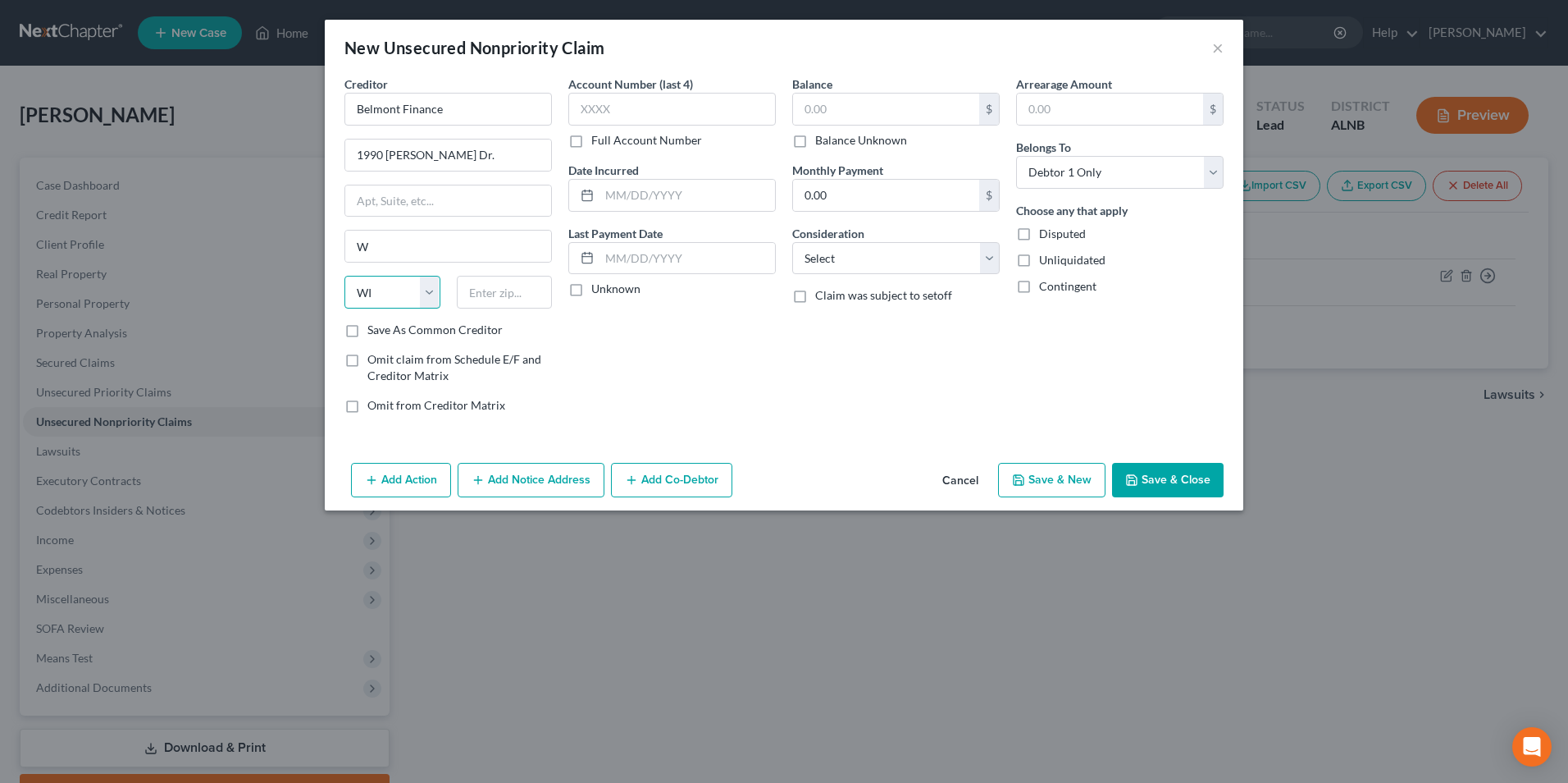
click at [345, 276] on select "State [US_STATE] AK AR AZ CA CO CT DE DC [GEOGRAPHIC_DATA] [GEOGRAPHIC_DATA] GU…" at bounding box center [392, 292] width 96 height 33
drag, startPoint x: 492, startPoint y: 296, endPoint x: 513, endPoint y: 284, distance: 24.2
click at [492, 295] on input "text" at bounding box center [504, 292] width 96 height 33
type input "54981"
click at [854, 110] on input "text" at bounding box center [886, 109] width 186 height 31
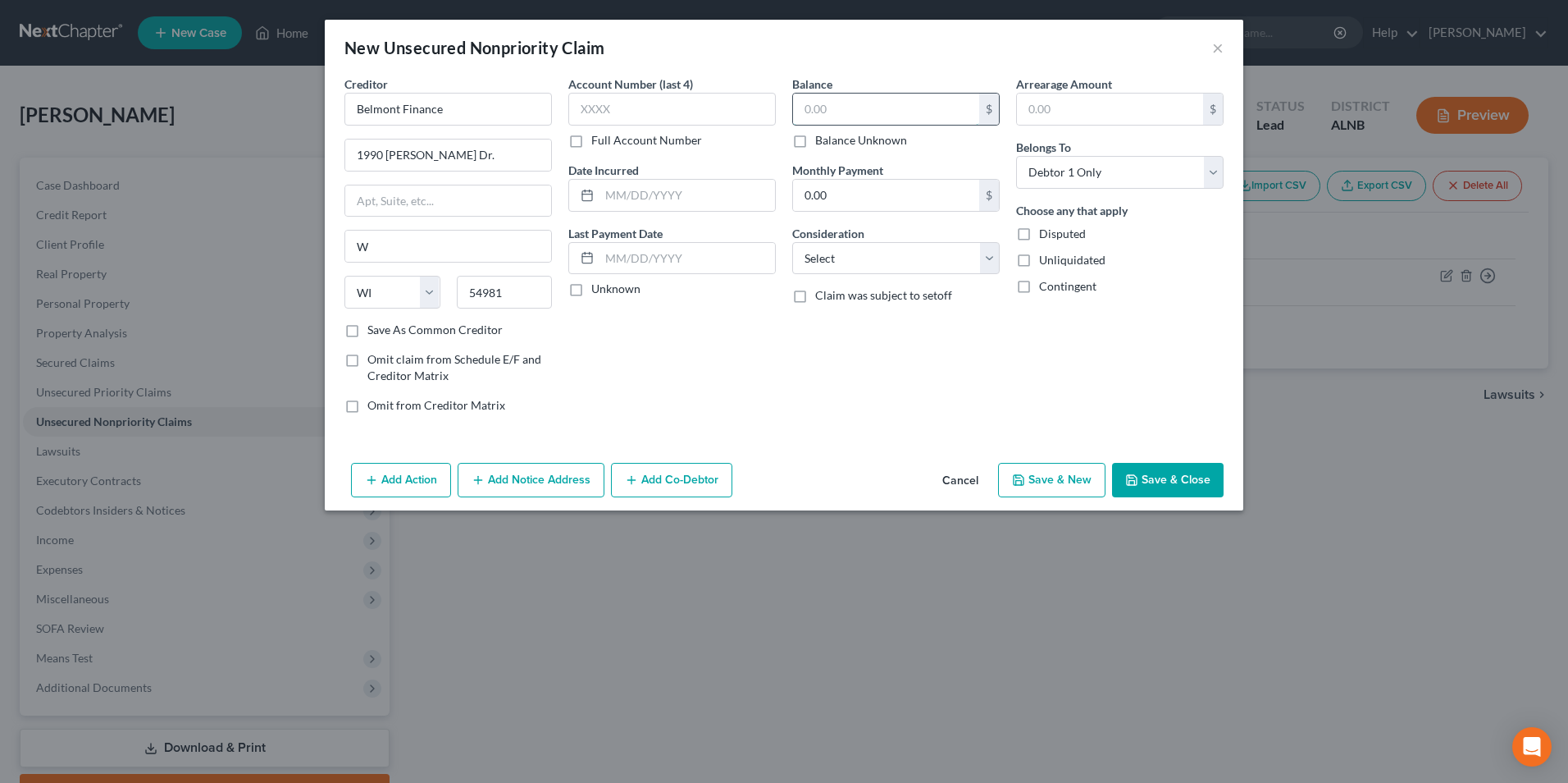
type input "Waupaca"
type input "3,053"
click at [1181, 474] on button "Save & Close" at bounding box center [1168, 479] width 112 height 34
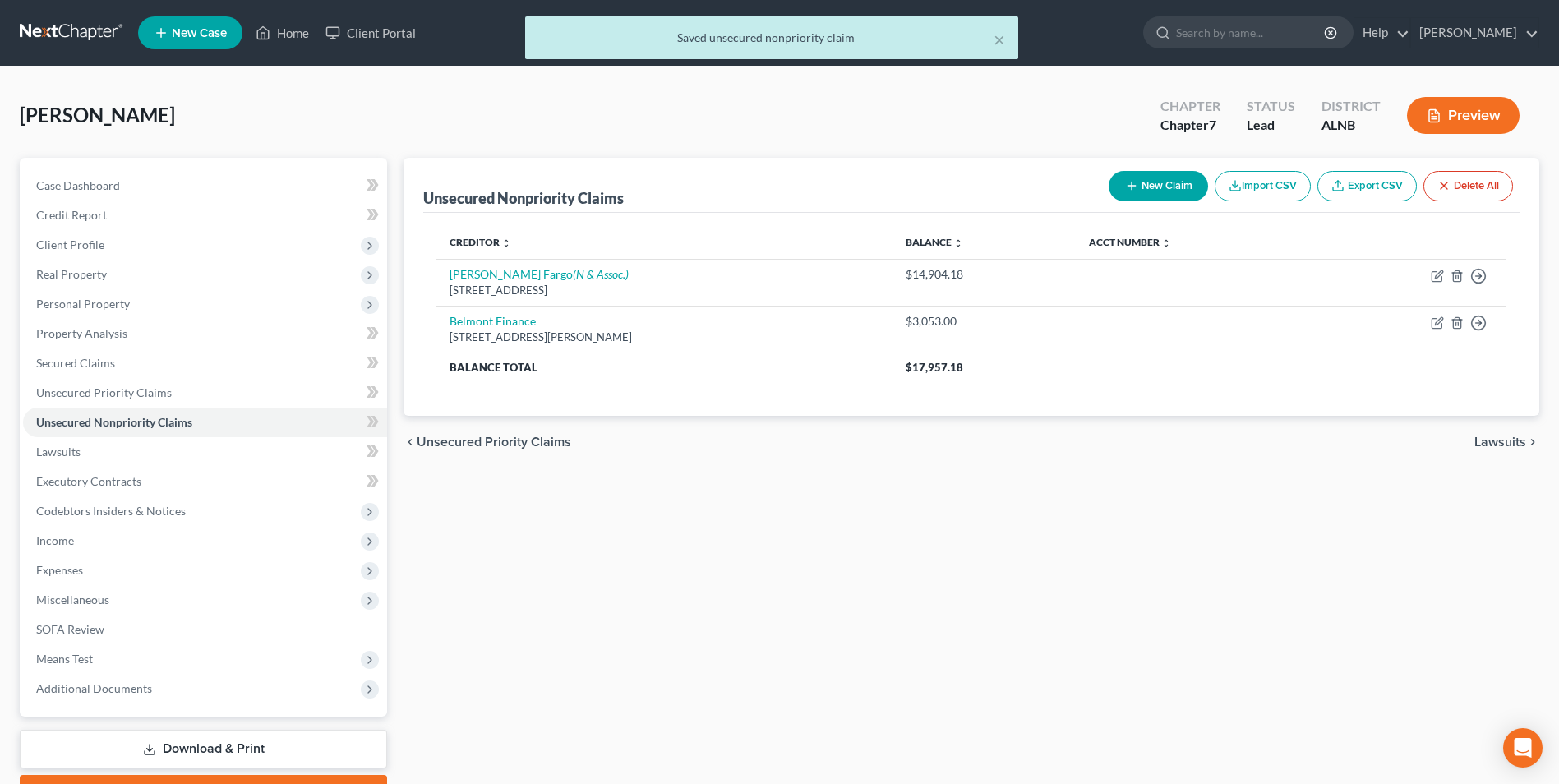
click at [1161, 184] on button "New Claim" at bounding box center [1159, 185] width 100 height 30
select select "0"
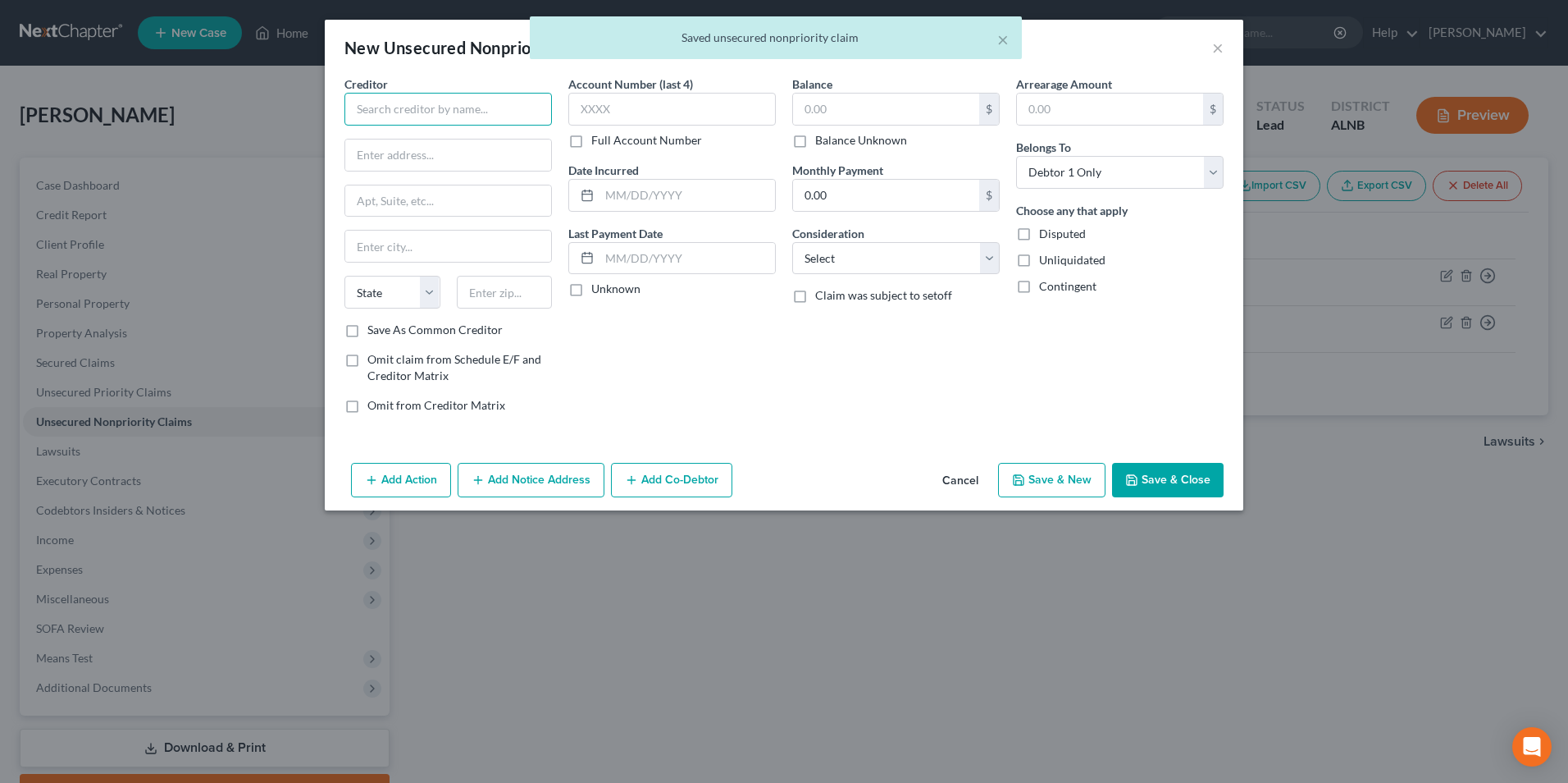
click at [388, 109] on input "text" at bounding box center [448, 109] width 207 height 33
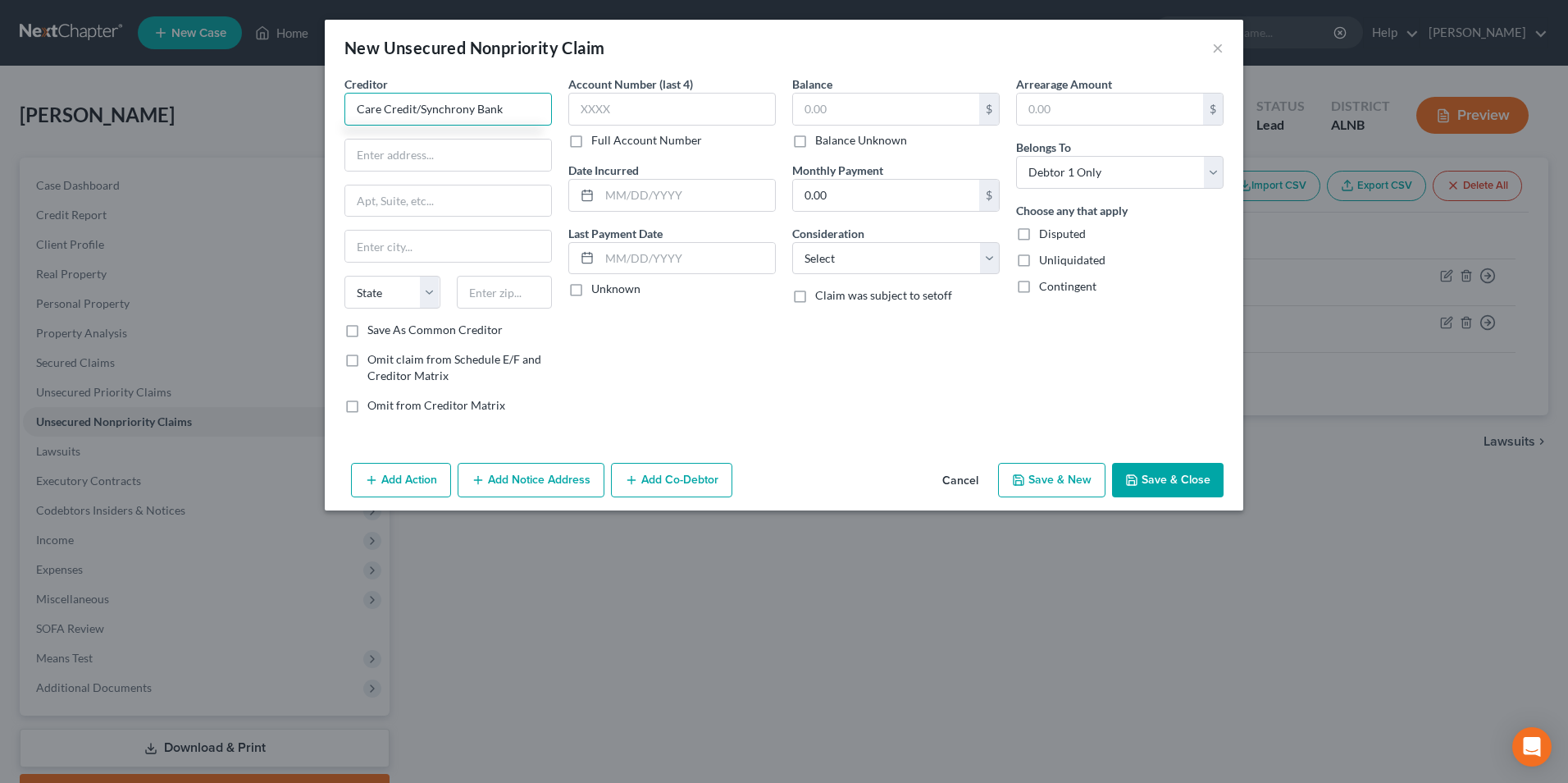
type input "Care Credit/Synchrony Bank"
click at [459, 161] on input "170 W. Election Rd." at bounding box center [449, 155] width 206 height 31
type input "170 W. Election Rd., Ste. 125"
click at [418, 242] on input "text" at bounding box center [449, 246] width 206 height 31
type input "Draper"
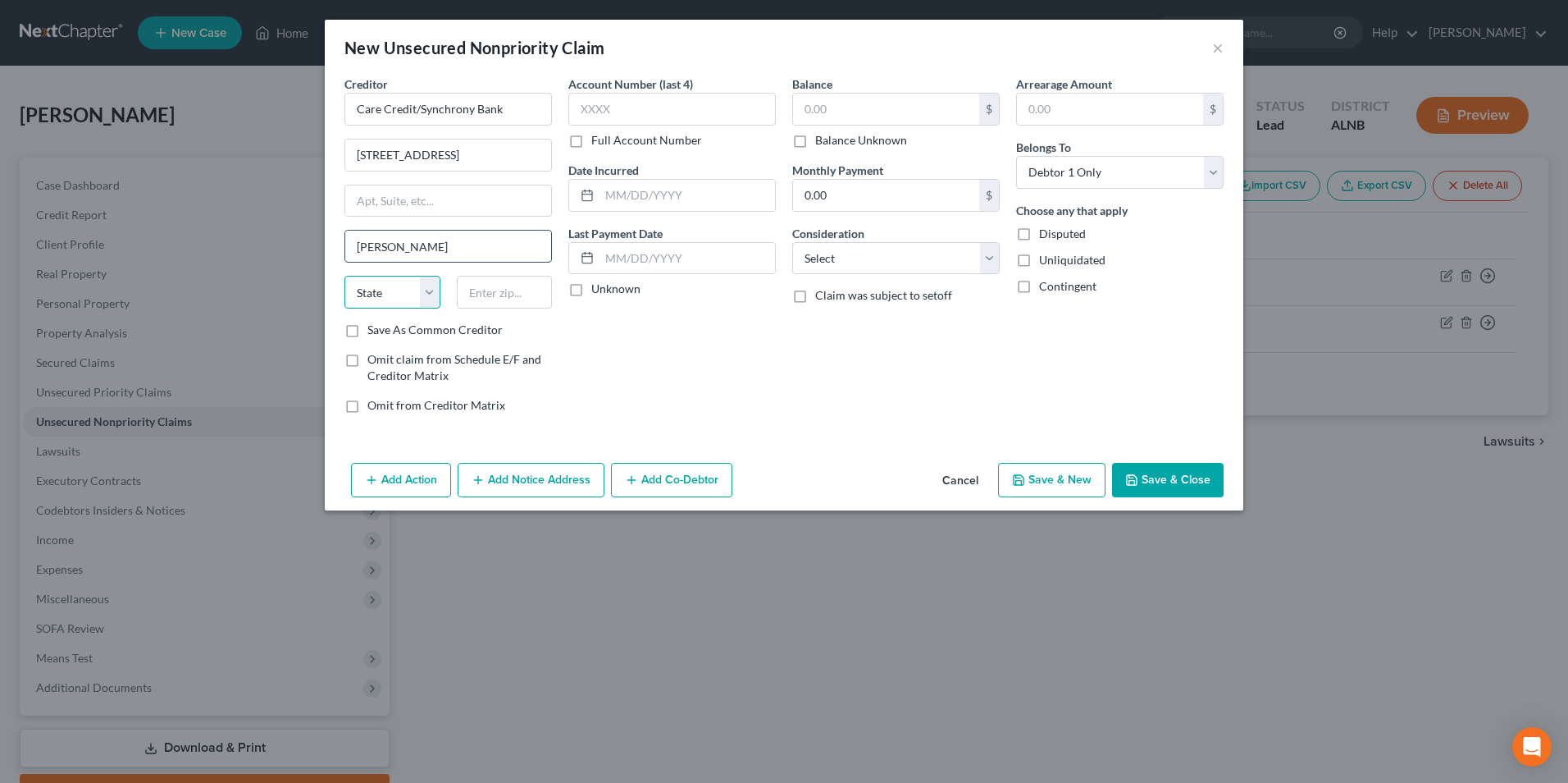
select select "46"
click at [527, 292] on input "text" at bounding box center [504, 292] width 96 height 33
type input "84020"
click at [844, 114] on input "text" at bounding box center [886, 109] width 186 height 31
type input "357.68"
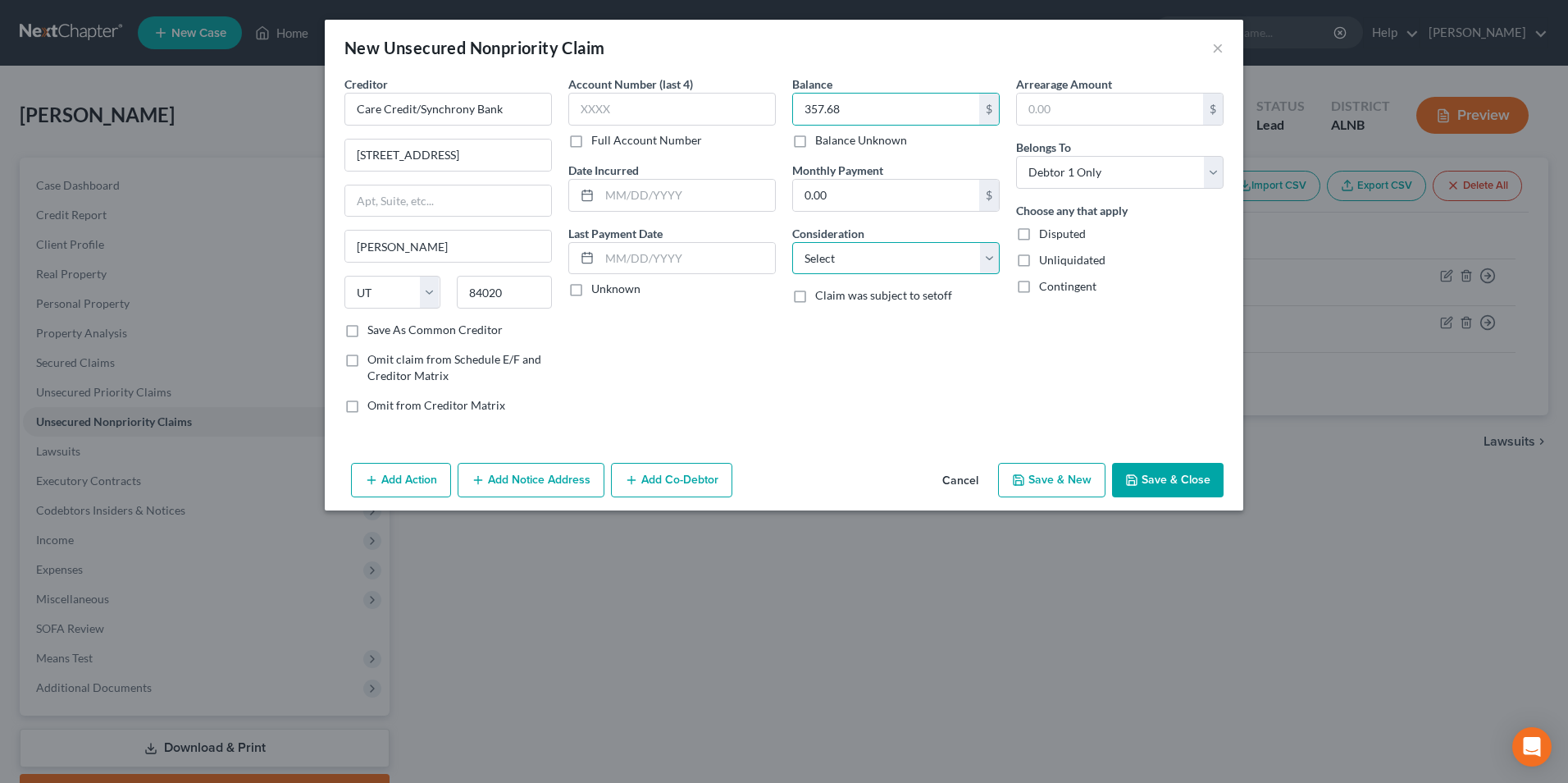
click at [852, 262] on select "Select Cable / Satellite Services Collection Agency Credit Card Debt Debt Couns…" at bounding box center [895, 259] width 207 height 33
click at [792, 242] on select "Select Cable / Satellite Services Collection Agency Credit Card Debt Debt Couns…" at bounding box center [895, 259] width 207 height 33
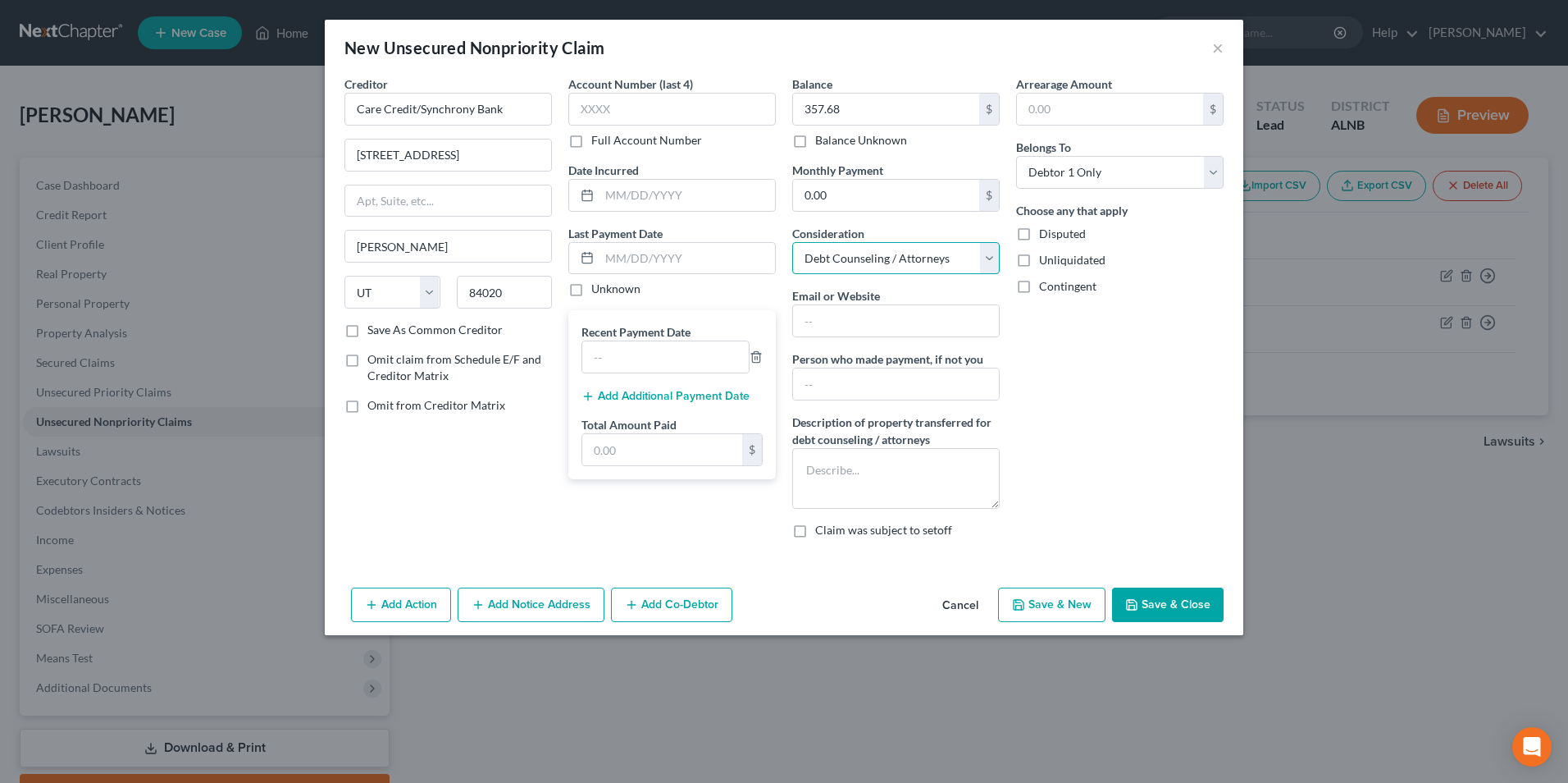
click at [989, 253] on select "Select Cable / Satellite Services Collection Agency Credit Card Debt Debt Couns…" at bounding box center [895, 259] width 207 height 33
select select "2"
click at [792, 242] on select "Select Cable / Satellite Services Collection Agency Credit Card Debt Debt Couns…" at bounding box center [895, 259] width 207 height 33
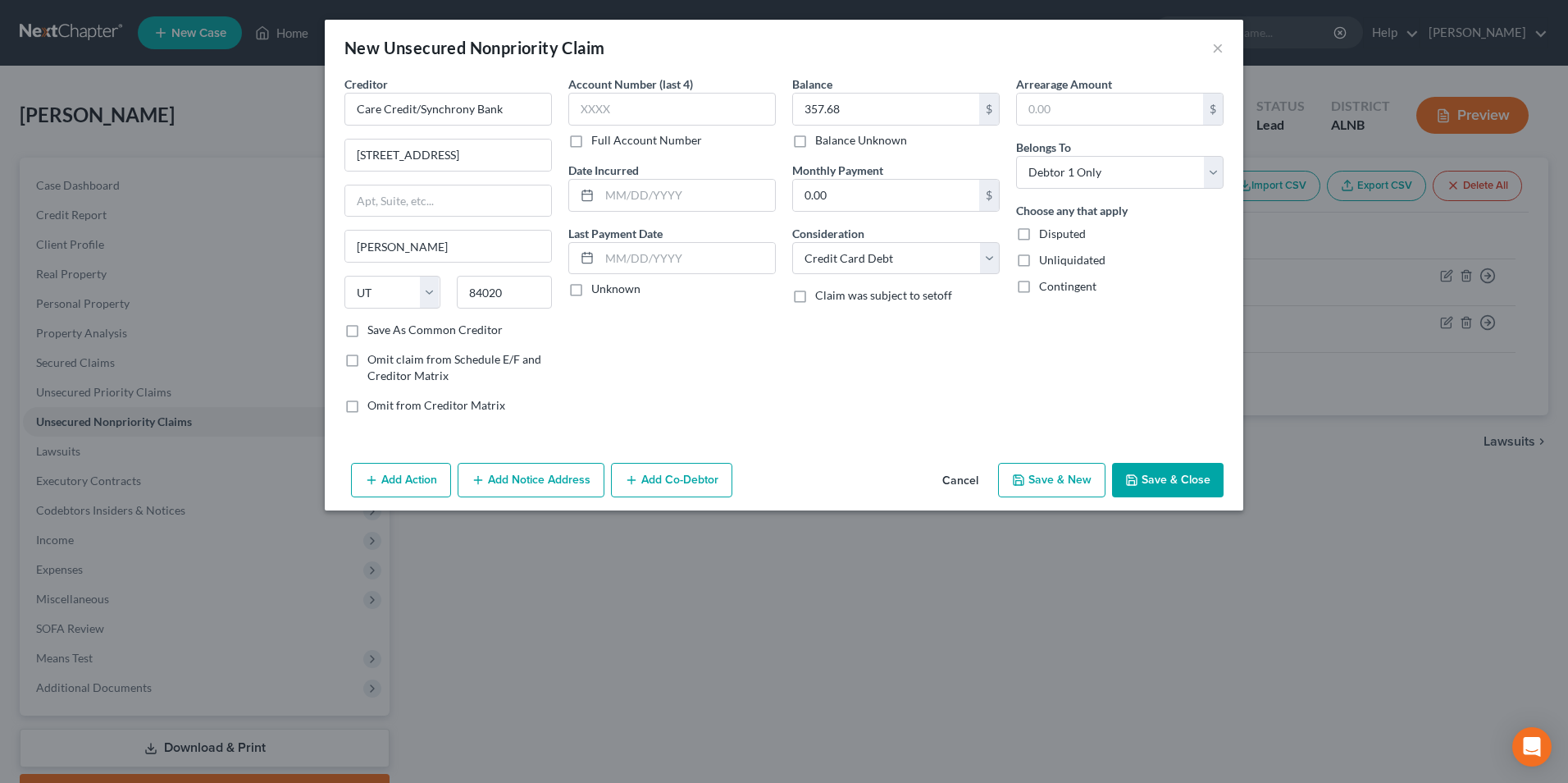
click at [1153, 474] on button "Save & Close" at bounding box center [1168, 479] width 112 height 34
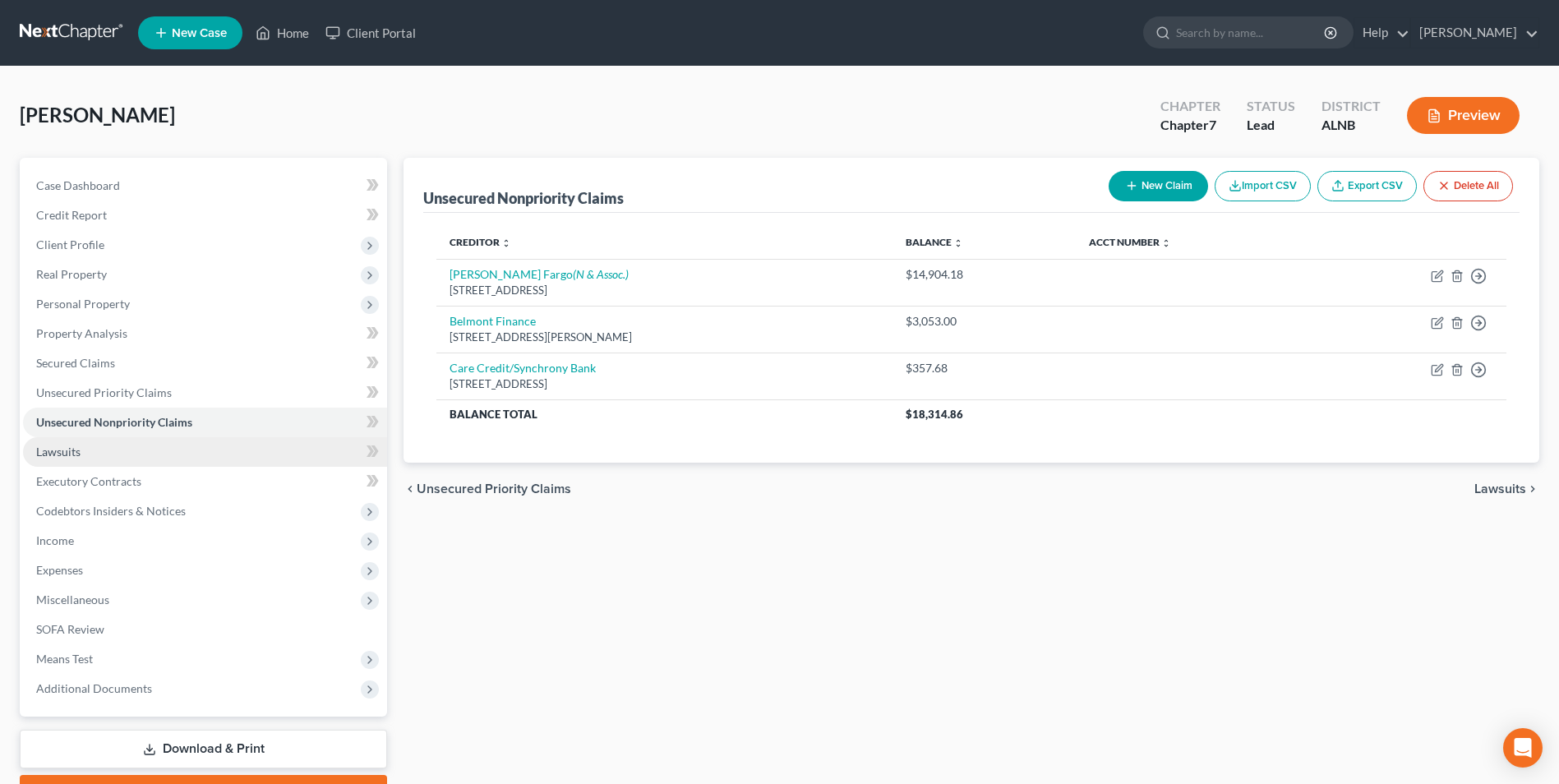
click at [55, 459] on link "Lawsuits" at bounding box center [205, 451] width 364 height 29
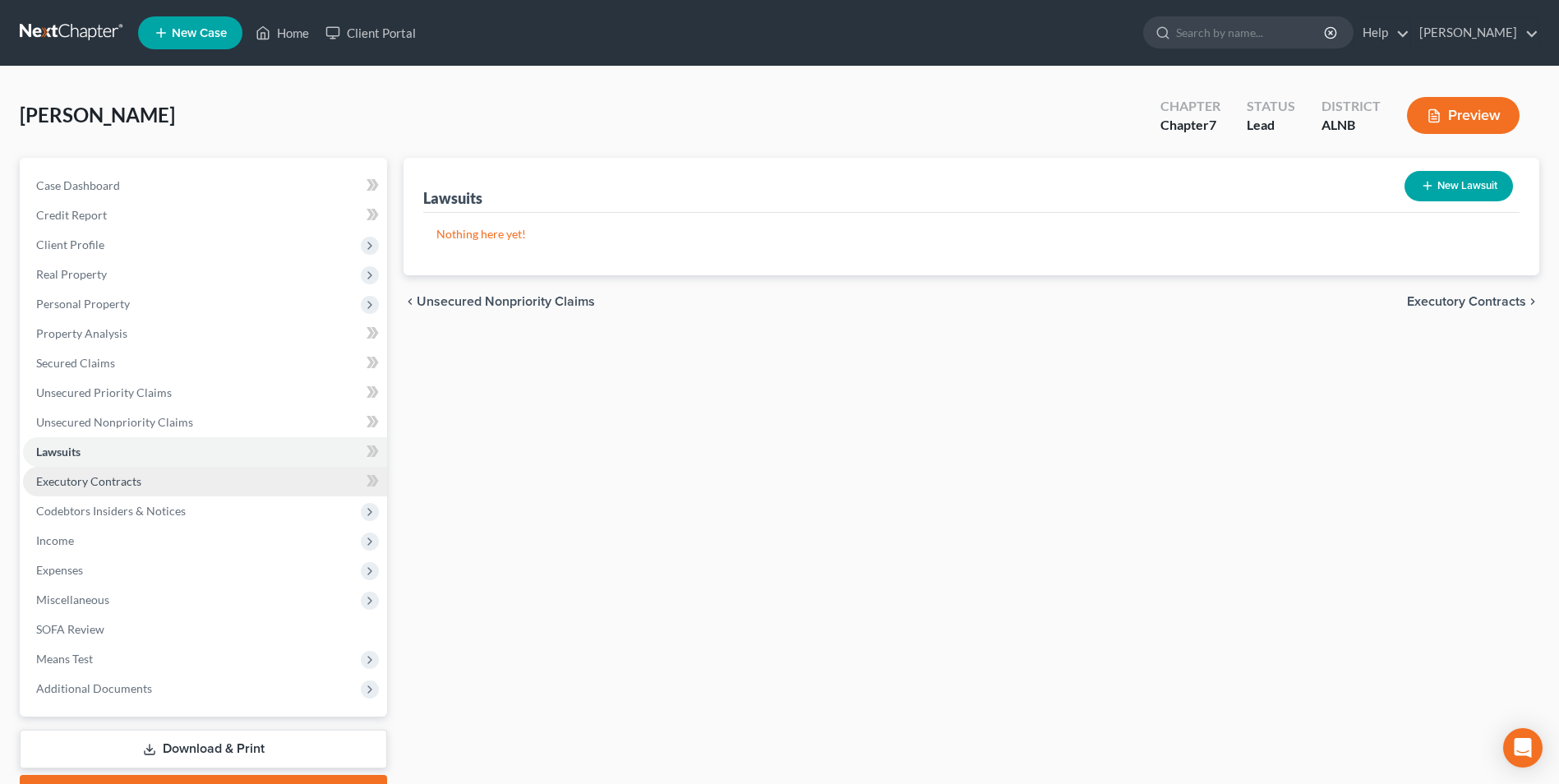
click at [65, 478] on span "Executory Contracts" at bounding box center [89, 481] width 105 height 14
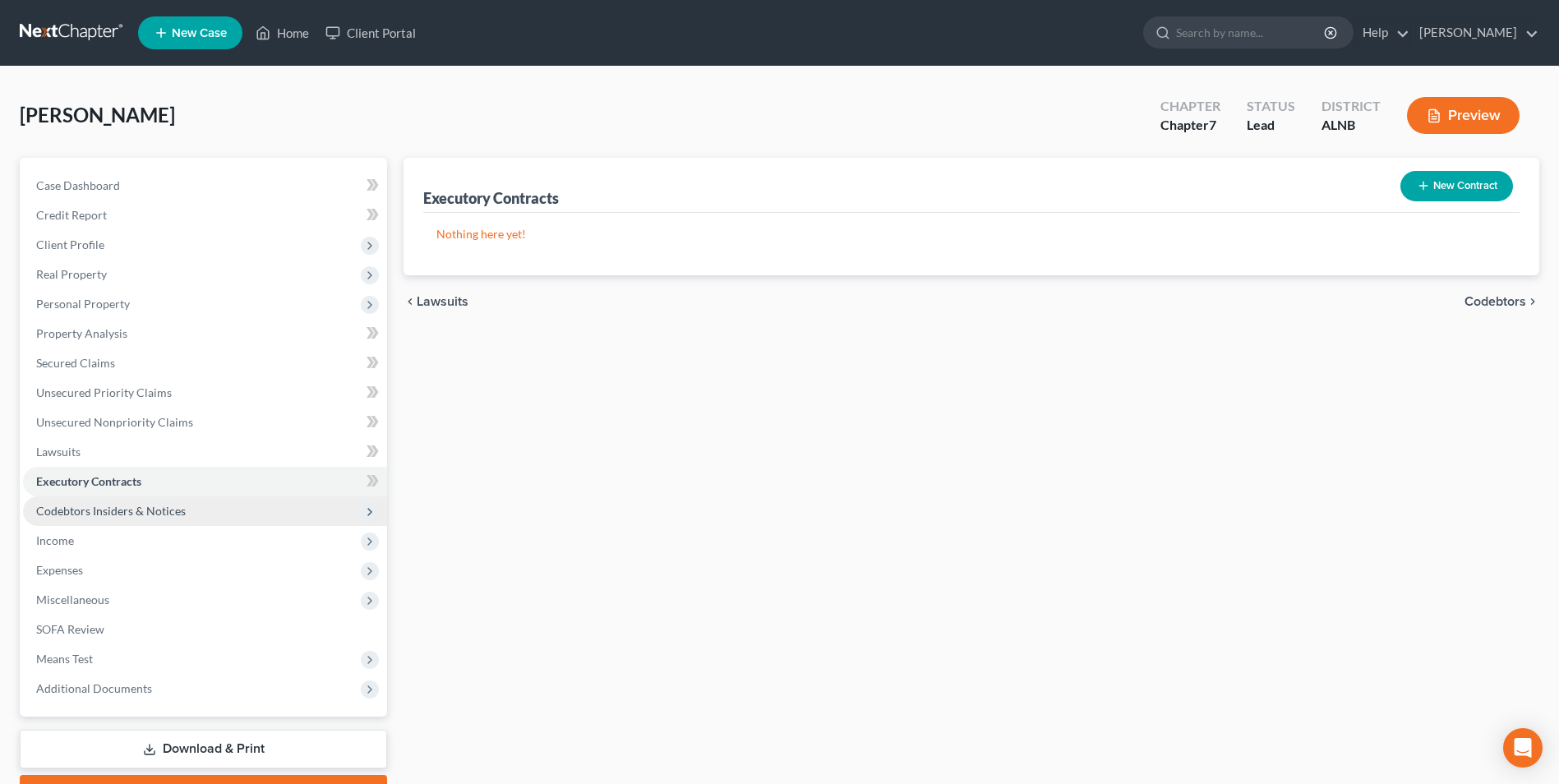
drag, startPoint x: 69, startPoint y: 509, endPoint x: 62, endPoint y: 525, distance: 17.5
click at [69, 509] on span "Codebtors Insiders & Notices" at bounding box center [110, 511] width 149 height 14
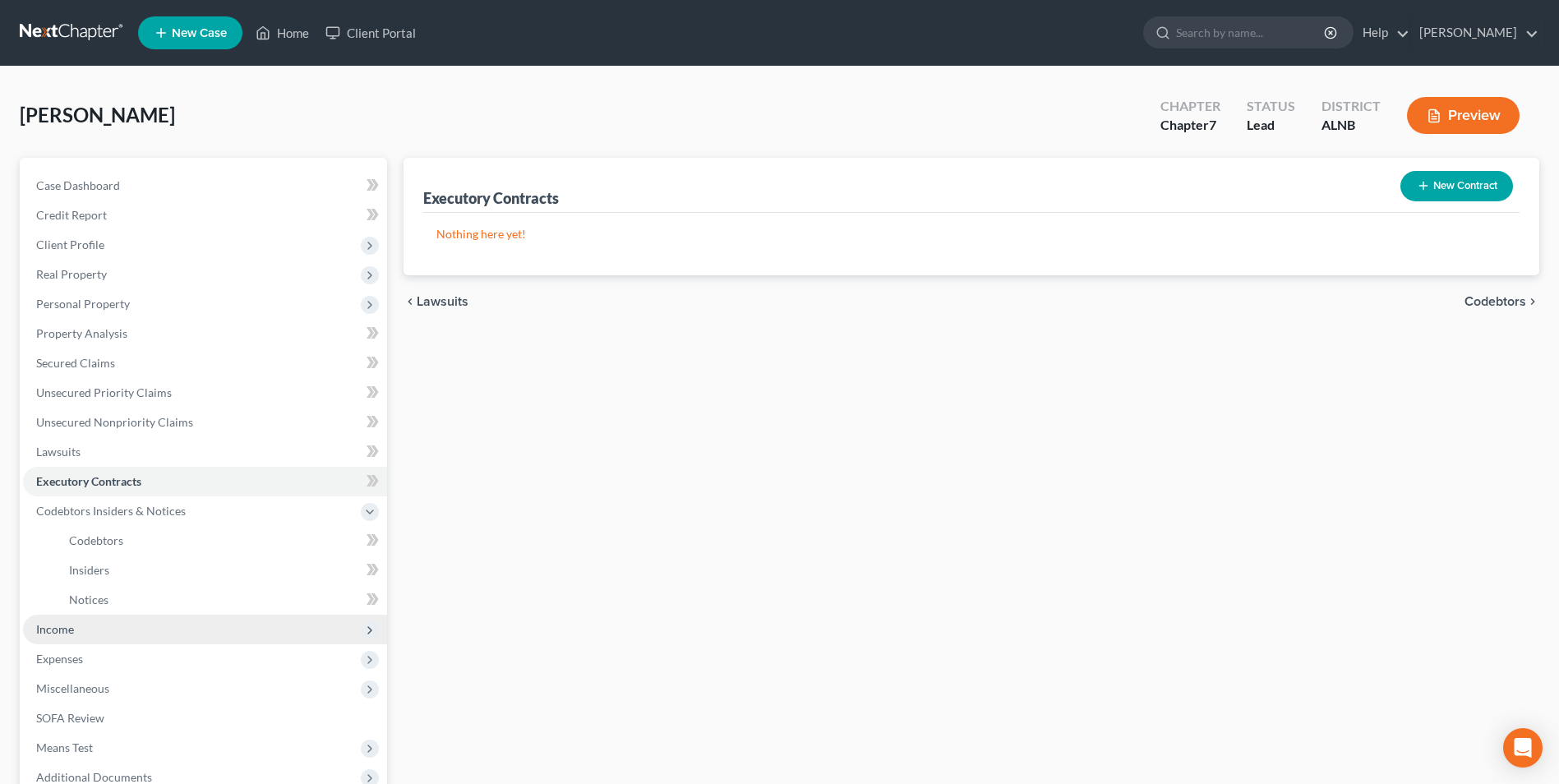
click at [61, 632] on span "Income" at bounding box center [55, 629] width 38 height 14
